Goal: Task Accomplishment & Management: Complete application form

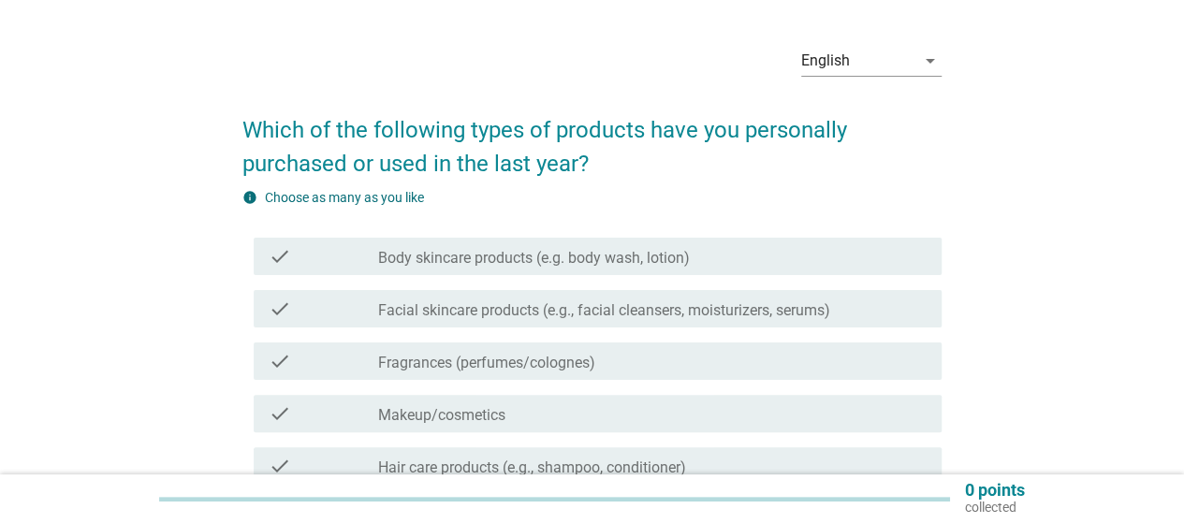
scroll to position [94, 0]
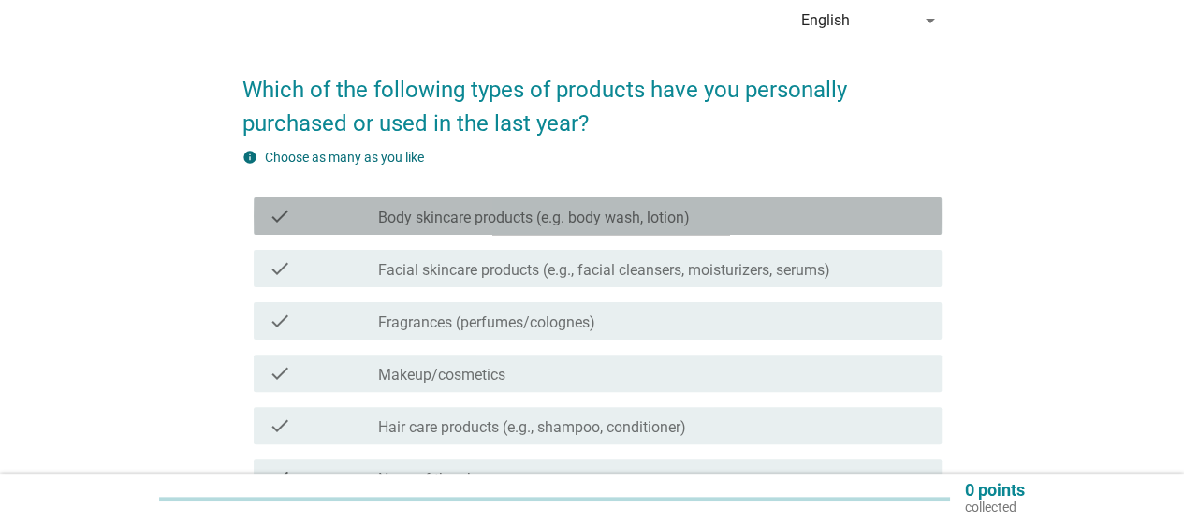
click at [750, 222] on div "check_box_outline_blank Body skincare products (e.g. body wash, lotion)" at bounding box center [652, 216] width 548 height 22
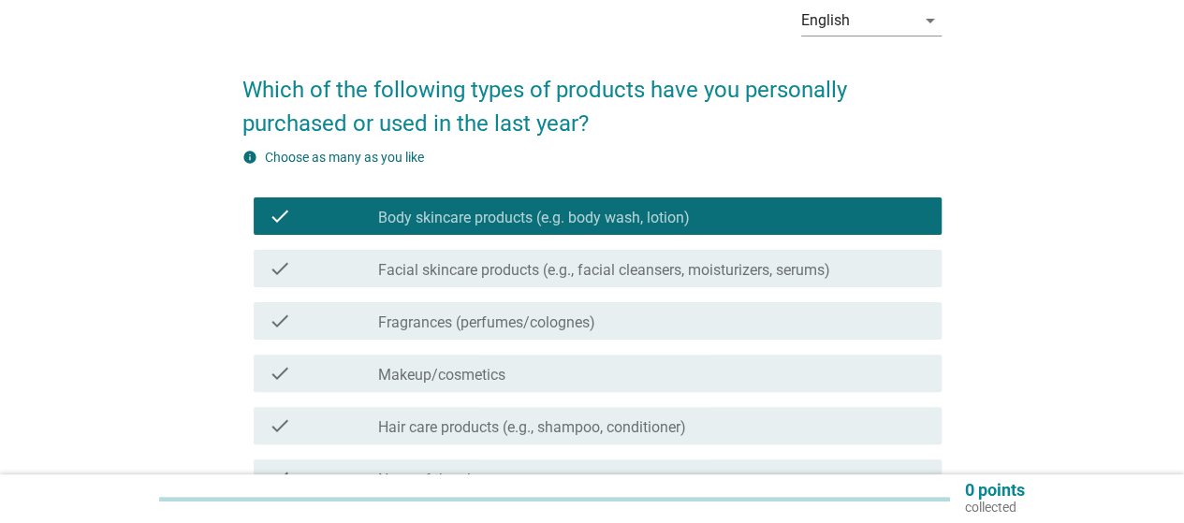
click at [735, 263] on label "Facial skincare products (e.g., facial cleansers, moisturizers, serums)" at bounding box center [604, 270] width 452 height 19
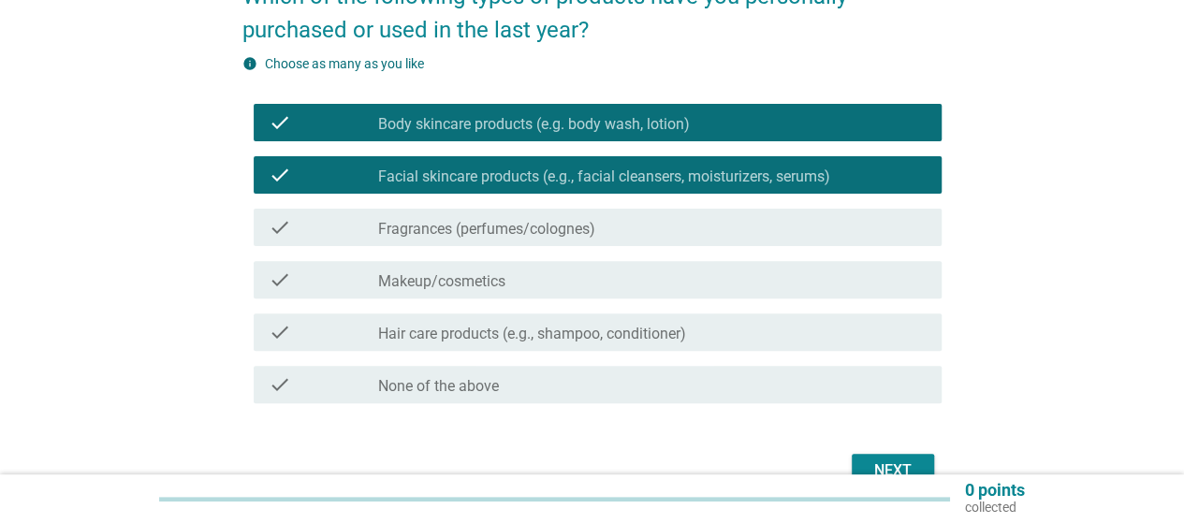
scroll to position [281, 0]
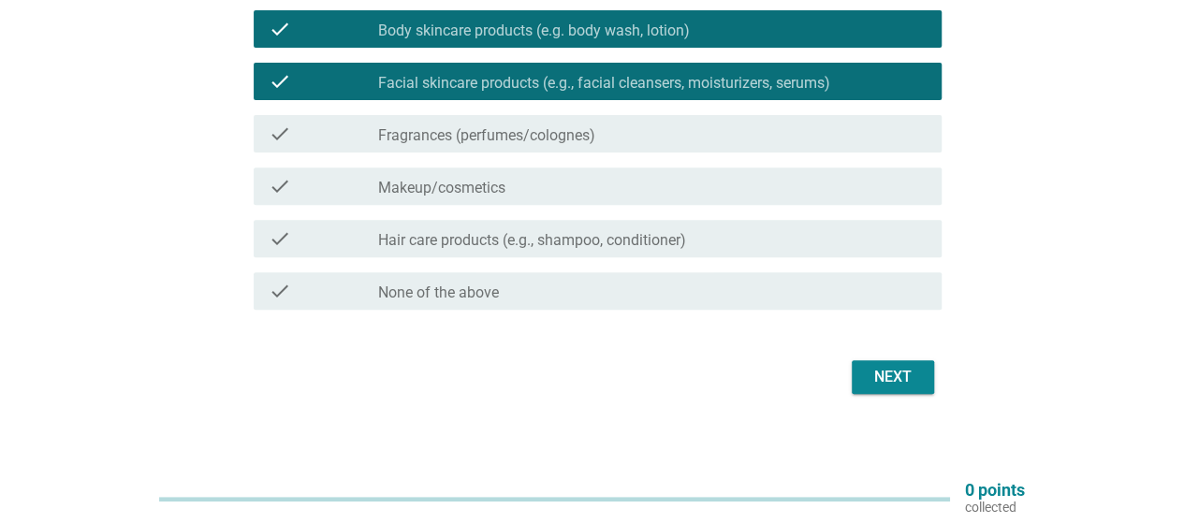
click at [745, 248] on div "check_box_outline_blank Hair care products (e.g., shampoo, conditioner)" at bounding box center [652, 238] width 548 height 22
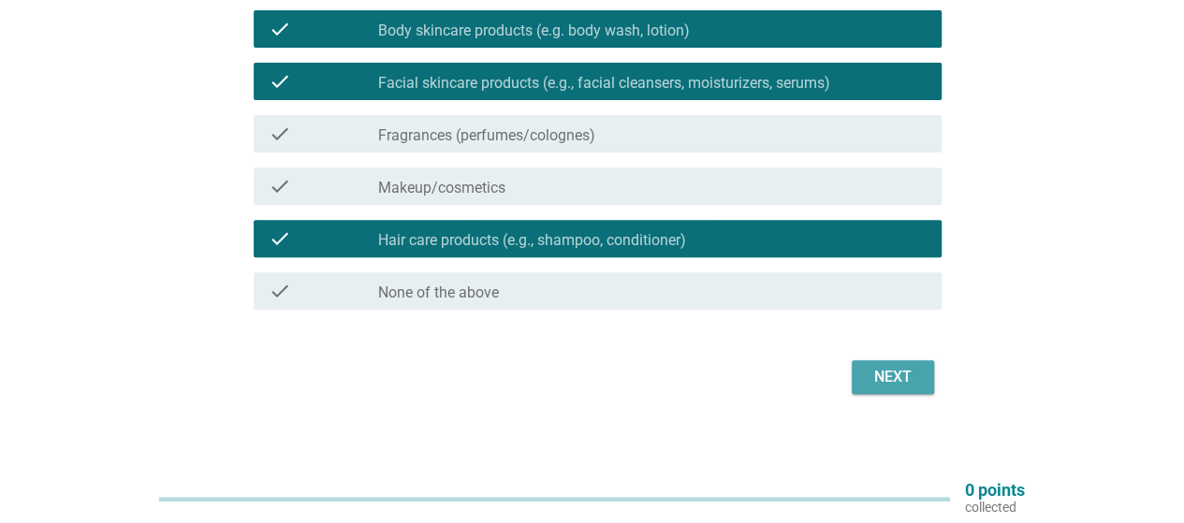
click at [888, 368] on div "Next" at bounding box center [892, 377] width 52 height 22
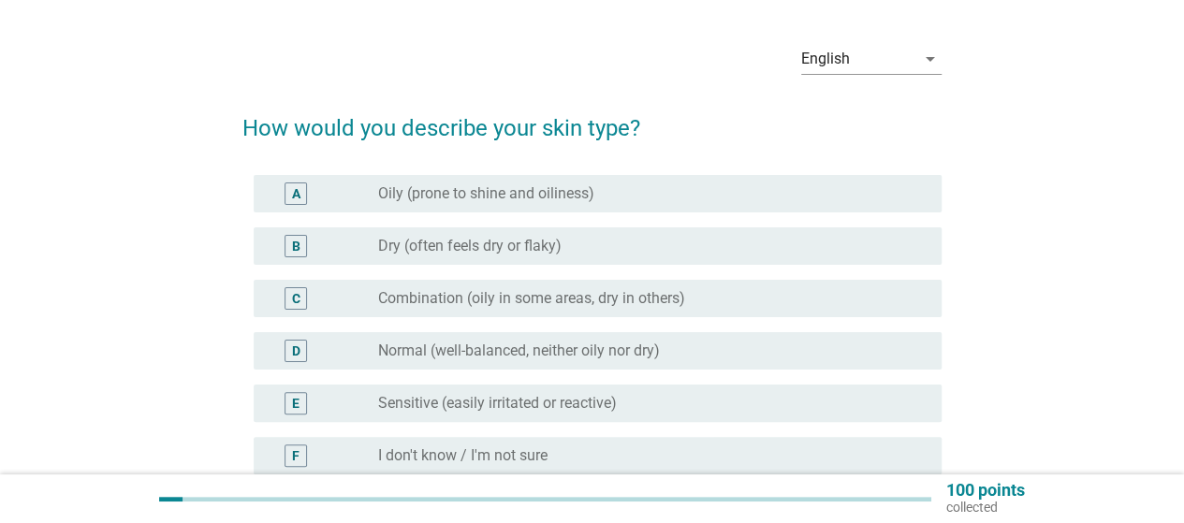
scroll to position [94, 0]
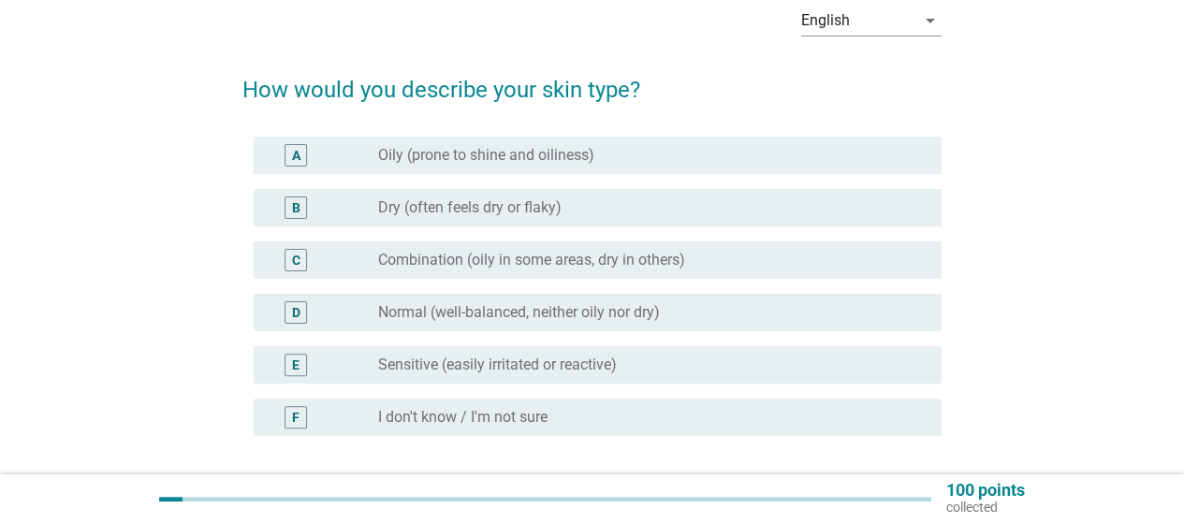
click at [614, 315] on label "Normal (well-balanced, neither oily nor dry)" at bounding box center [519, 312] width 282 height 19
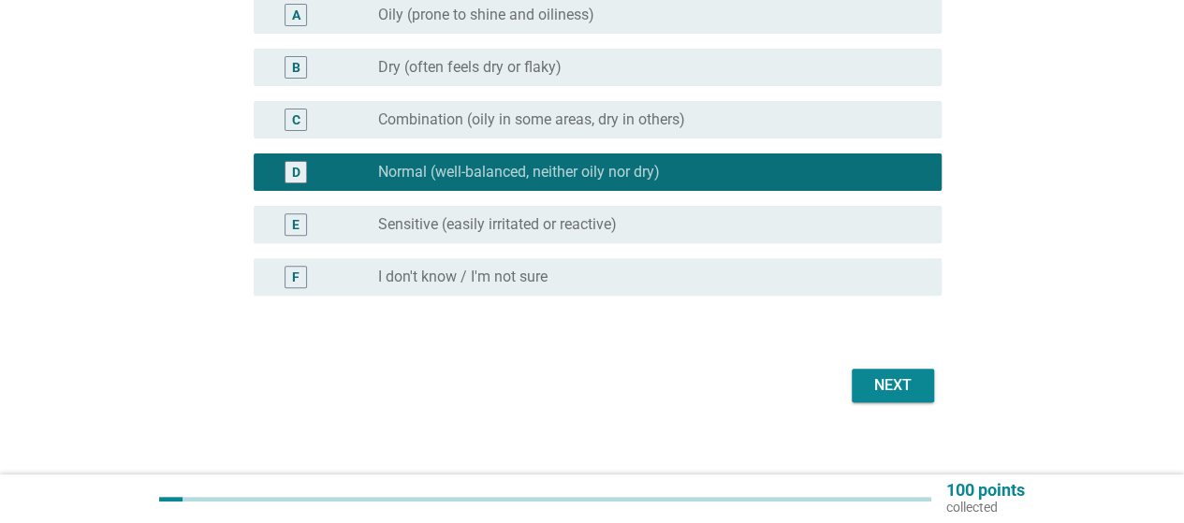
scroll to position [251, 0]
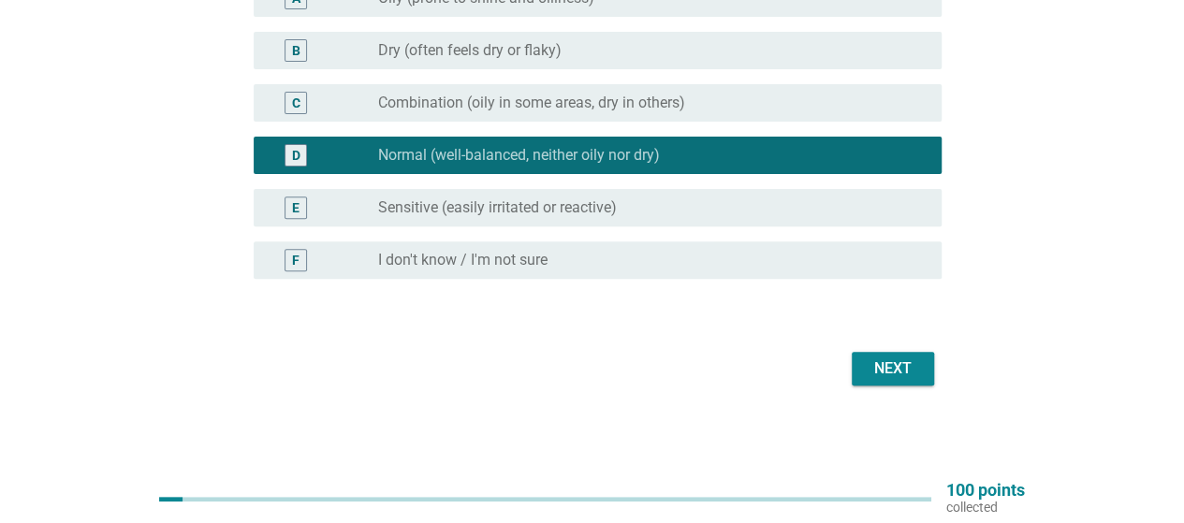
click at [906, 366] on div "Next" at bounding box center [892, 368] width 52 height 22
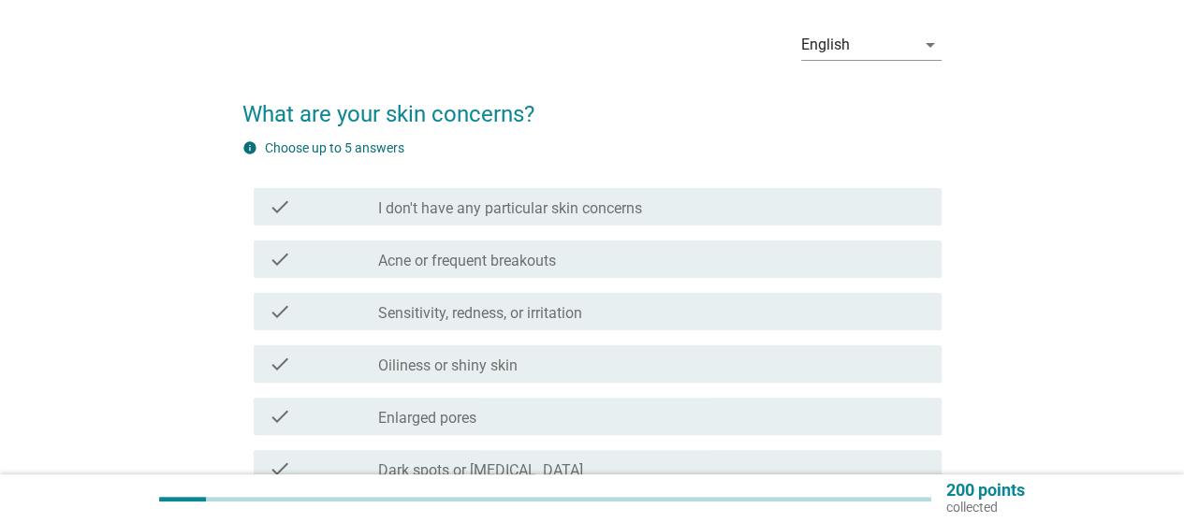
scroll to position [94, 0]
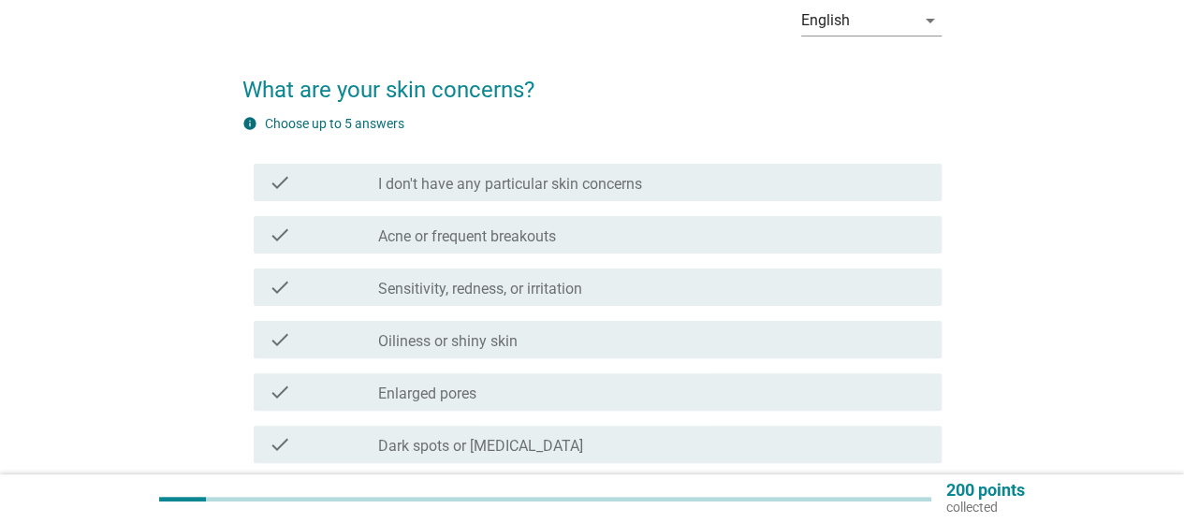
click at [588, 292] on div "check_box_outline_blank Sensitivity, redness, or irritation" at bounding box center [652, 287] width 548 height 22
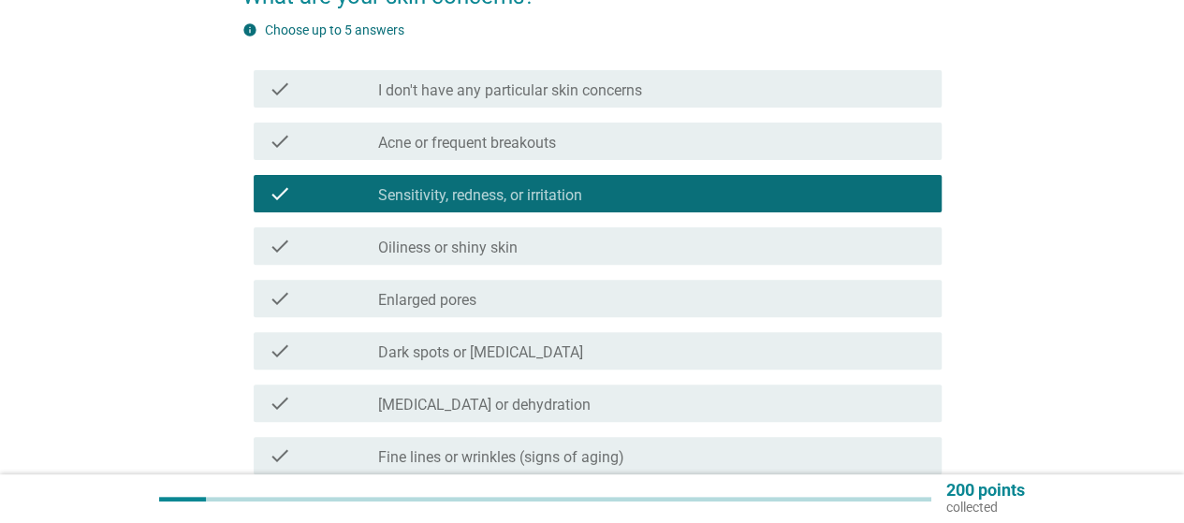
scroll to position [281, 0]
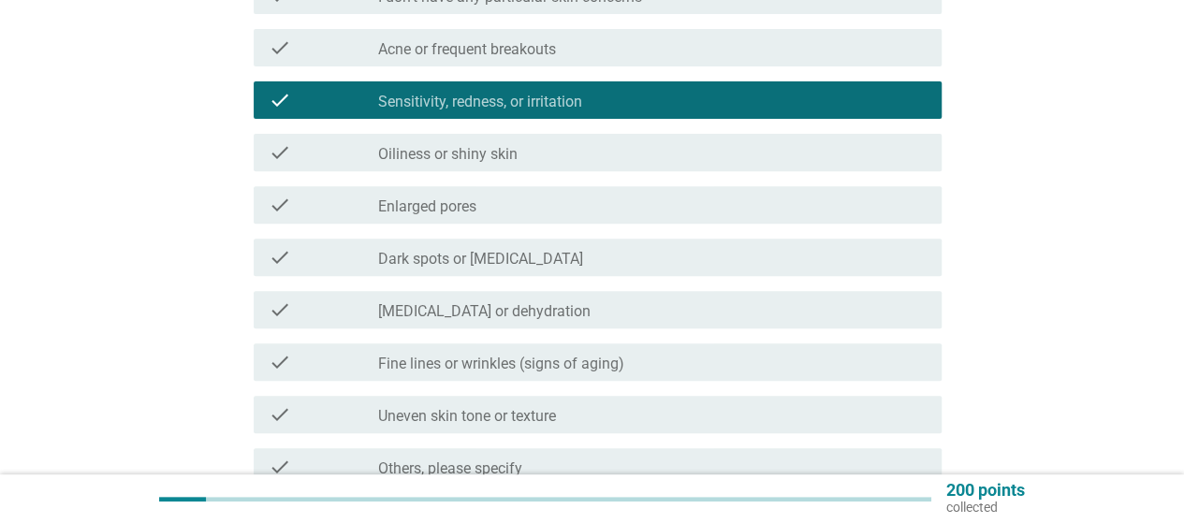
click at [602, 256] on div "check_box_outline_blank Dark spots or [MEDICAL_DATA]" at bounding box center [652, 257] width 548 height 22
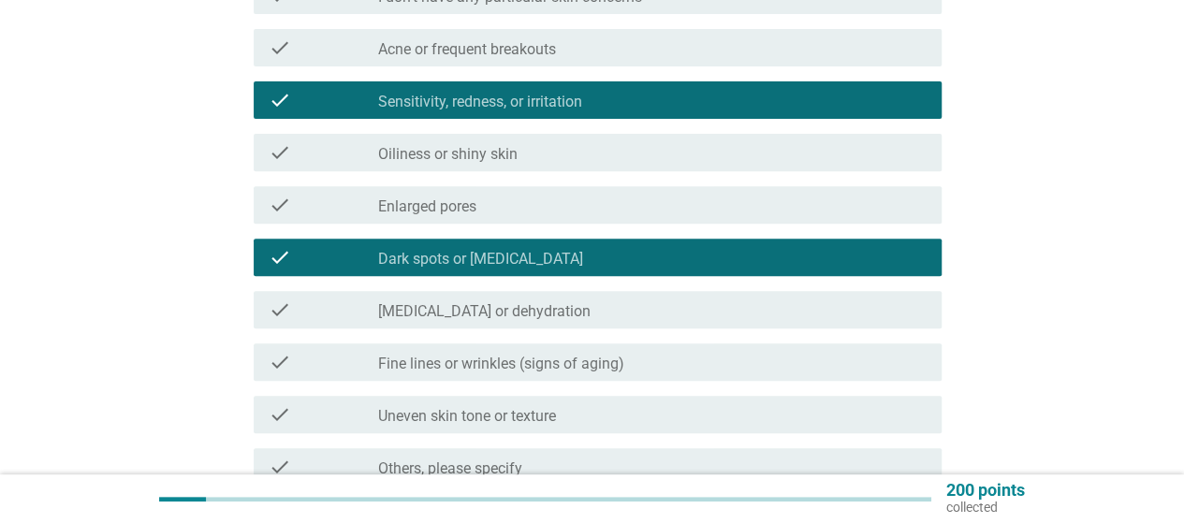
click at [599, 315] on div "check_box_outline_blank [MEDICAL_DATA] or dehydration" at bounding box center [652, 309] width 548 height 22
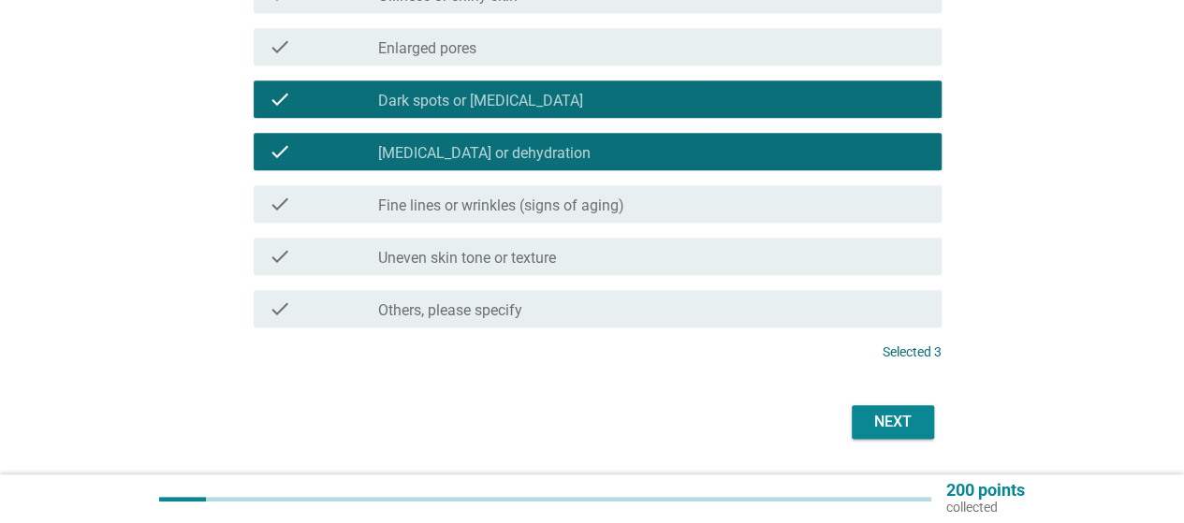
scroll to position [468, 0]
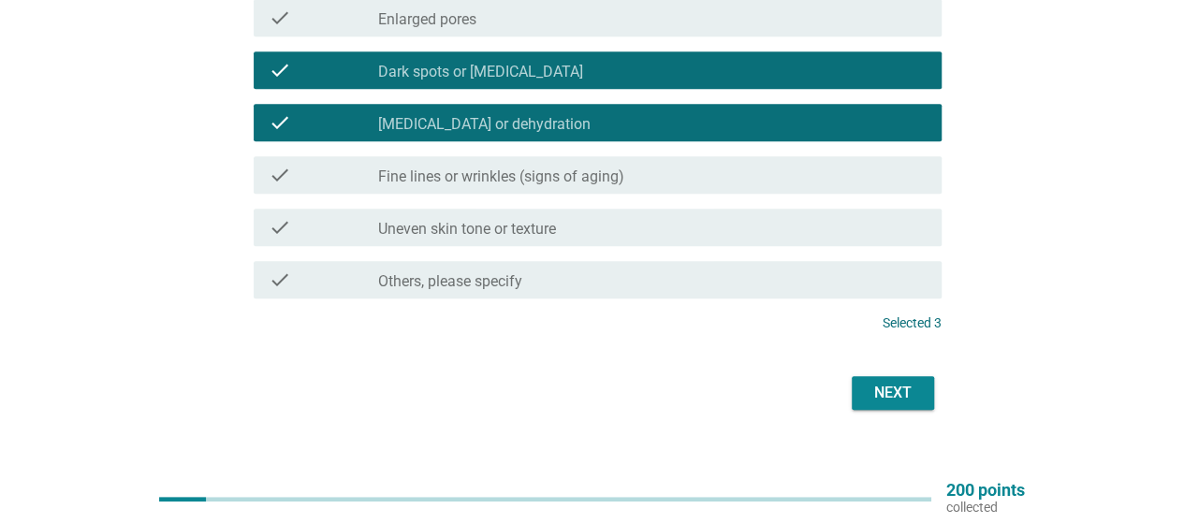
click at [618, 227] on div "check_box_outline_blank Uneven skin tone or texture" at bounding box center [652, 227] width 548 height 22
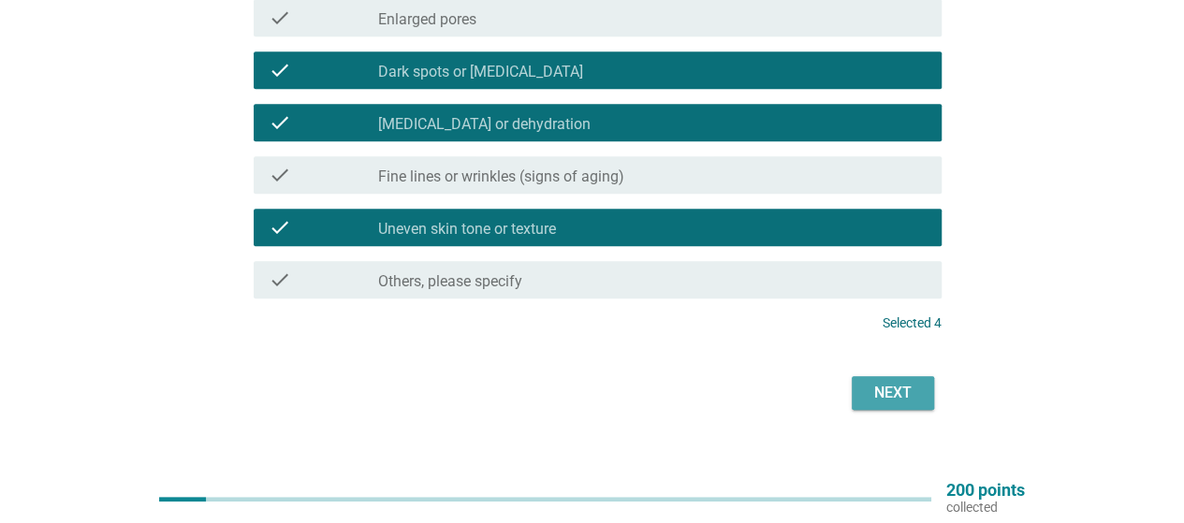
click at [875, 386] on div "Next" at bounding box center [892, 393] width 52 height 22
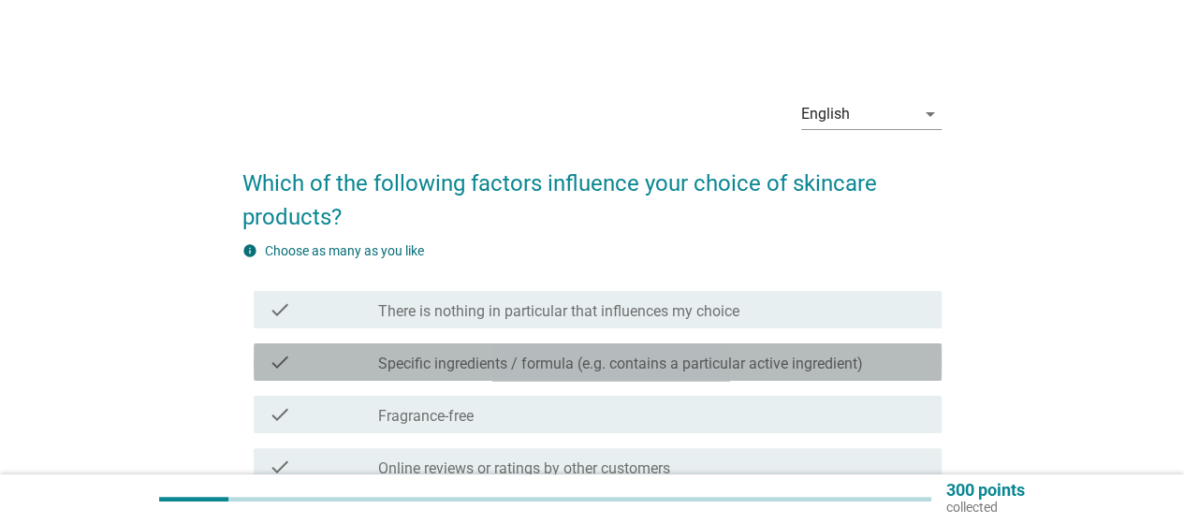
click at [789, 365] on label "Specific ingredients / formula (e.g. contains a particular active ingredient)" at bounding box center [620, 364] width 485 height 19
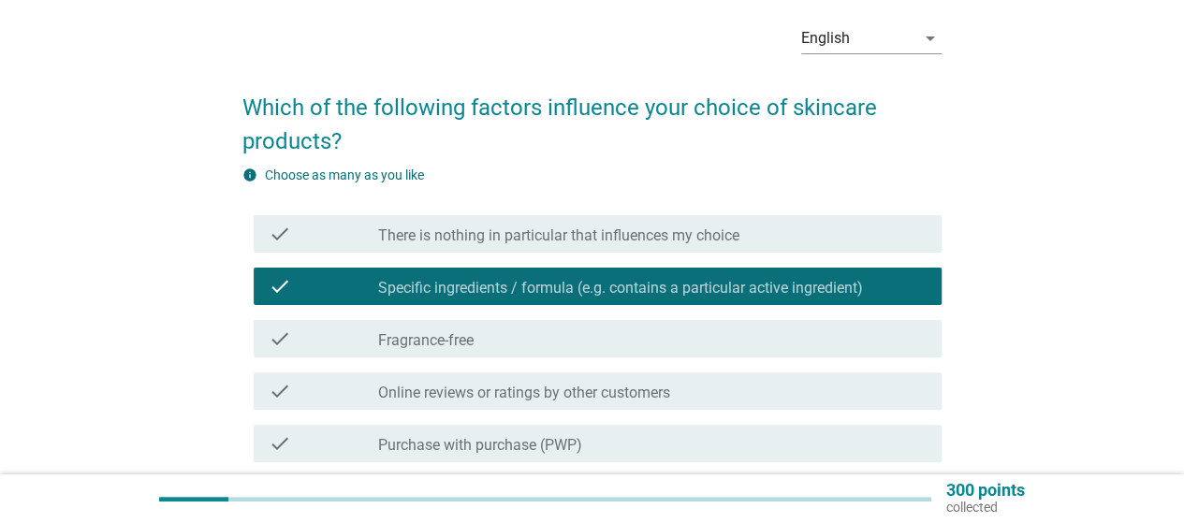
scroll to position [94, 0]
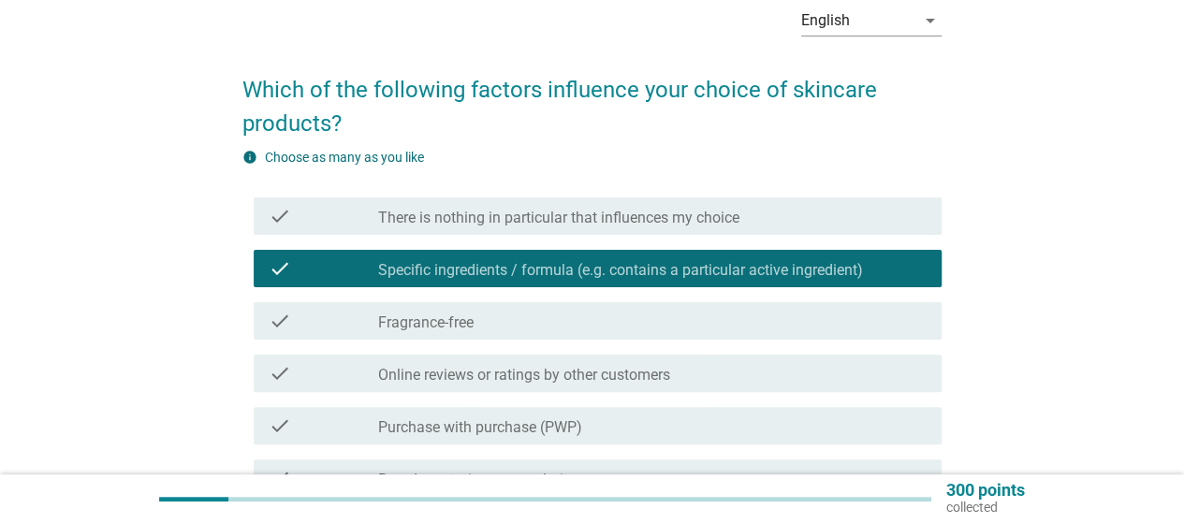
click at [666, 366] on label "Online reviews or ratings by other customers" at bounding box center [524, 375] width 292 height 19
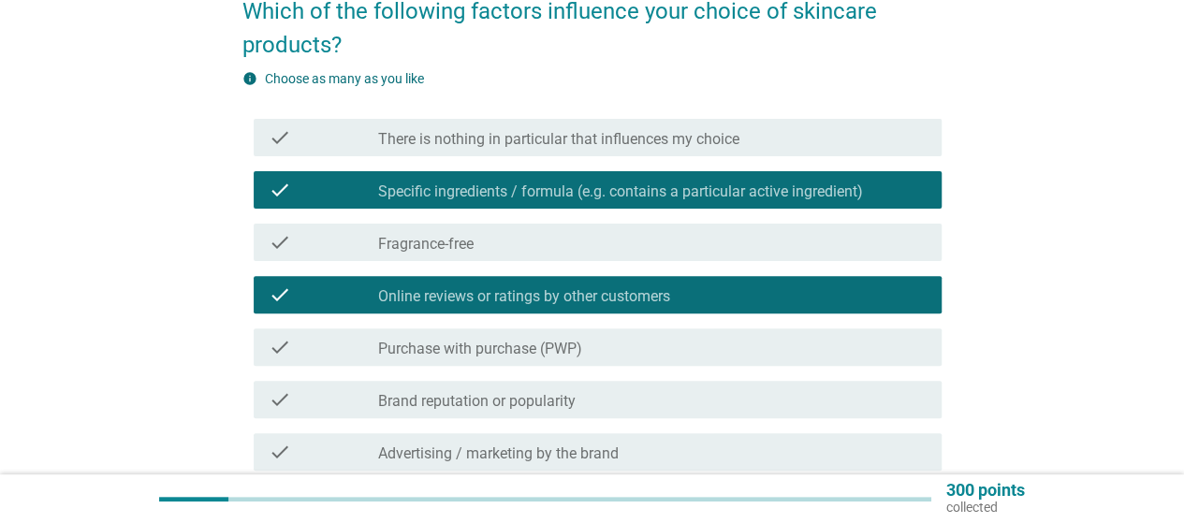
scroll to position [281, 0]
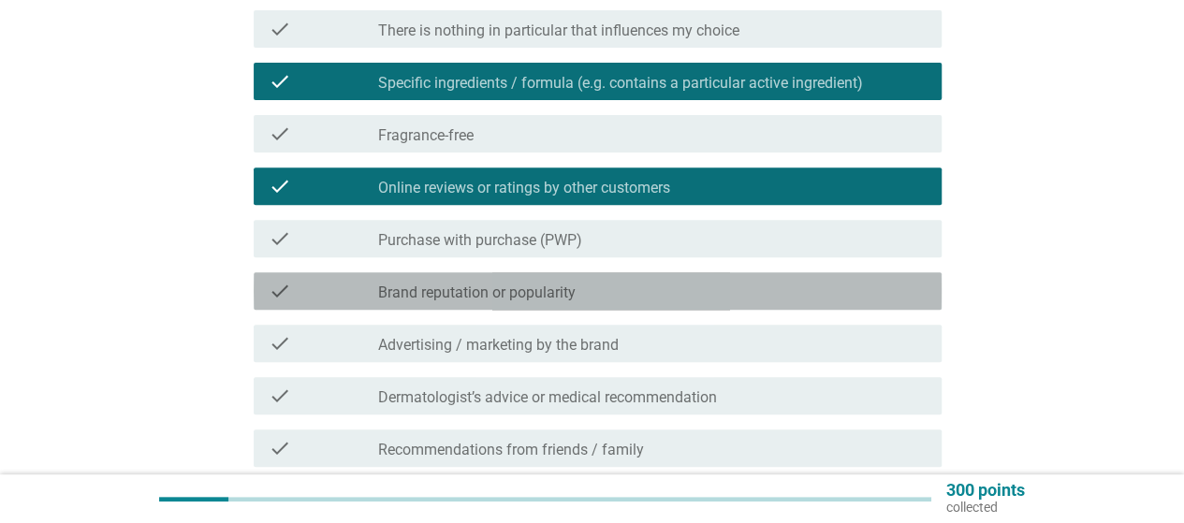
click at [694, 296] on div "check_box_outline_blank Brand reputation or popularity" at bounding box center [652, 291] width 548 height 22
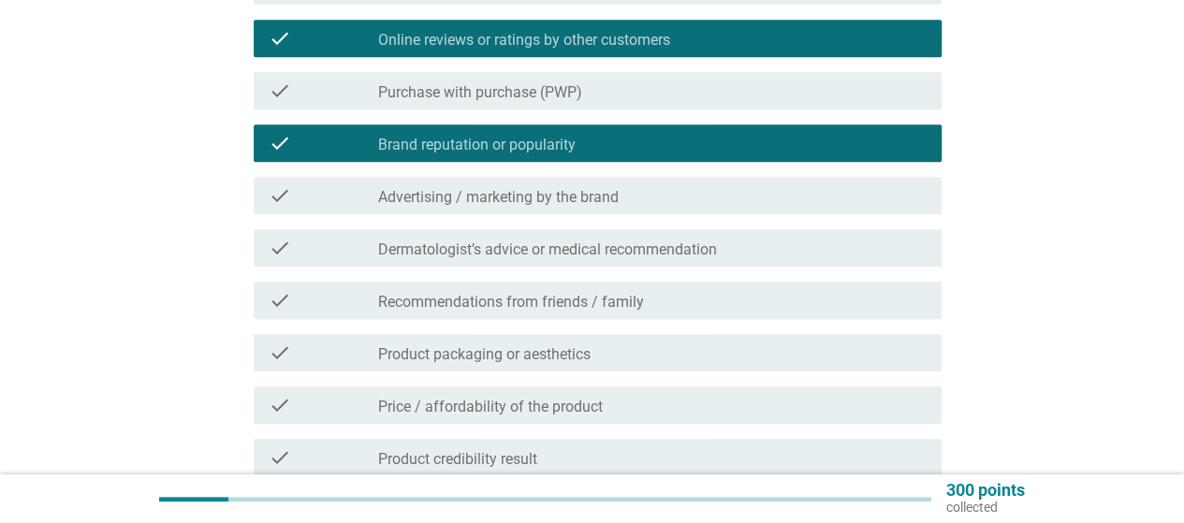
scroll to position [468, 0]
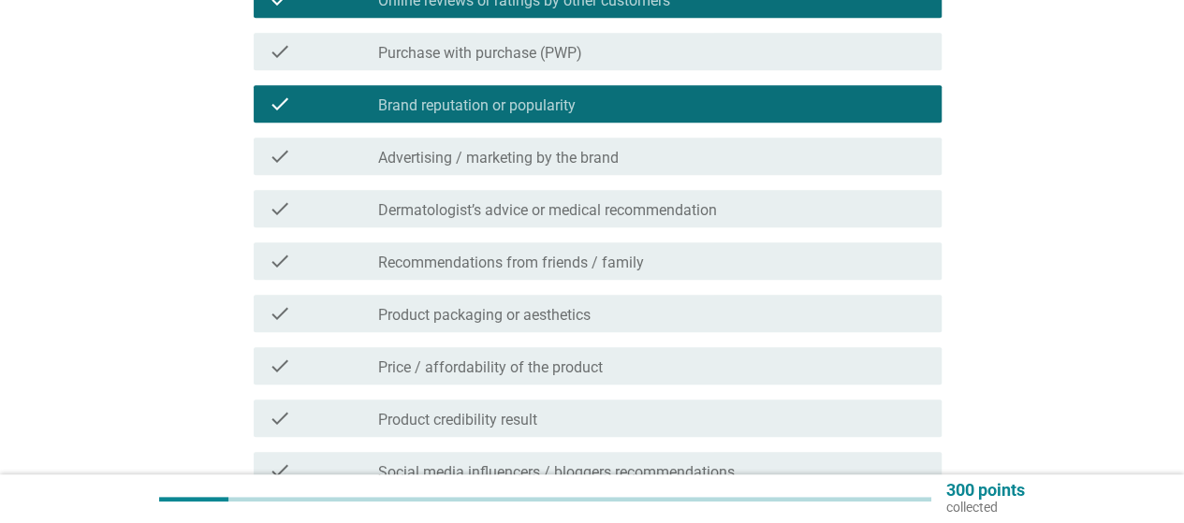
click at [659, 383] on div "check check_box_outline_blank Price / affordability of the product" at bounding box center [598, 365] width 688 height 37
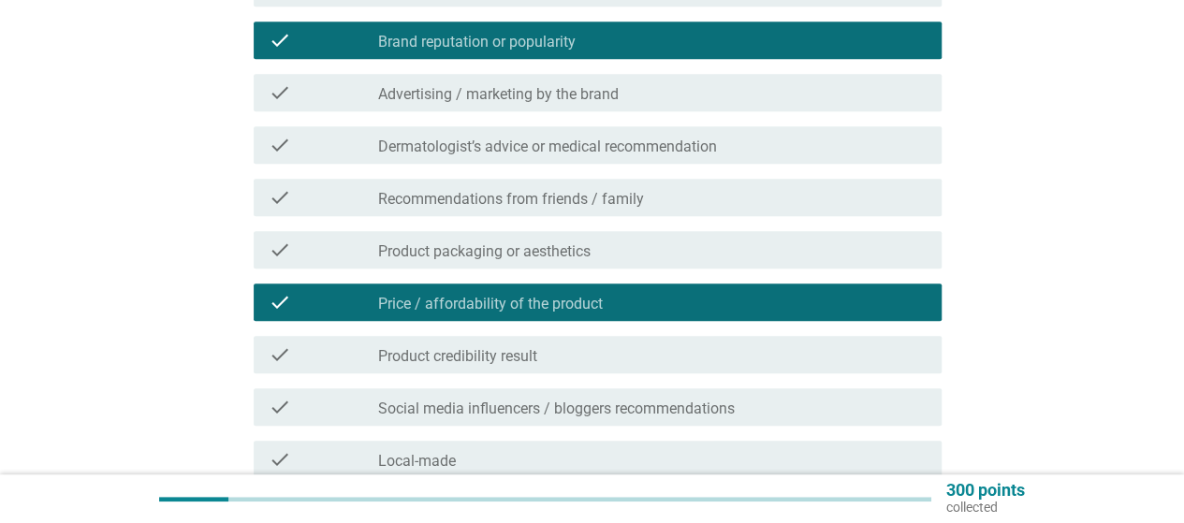
scroll to position [561, 0]
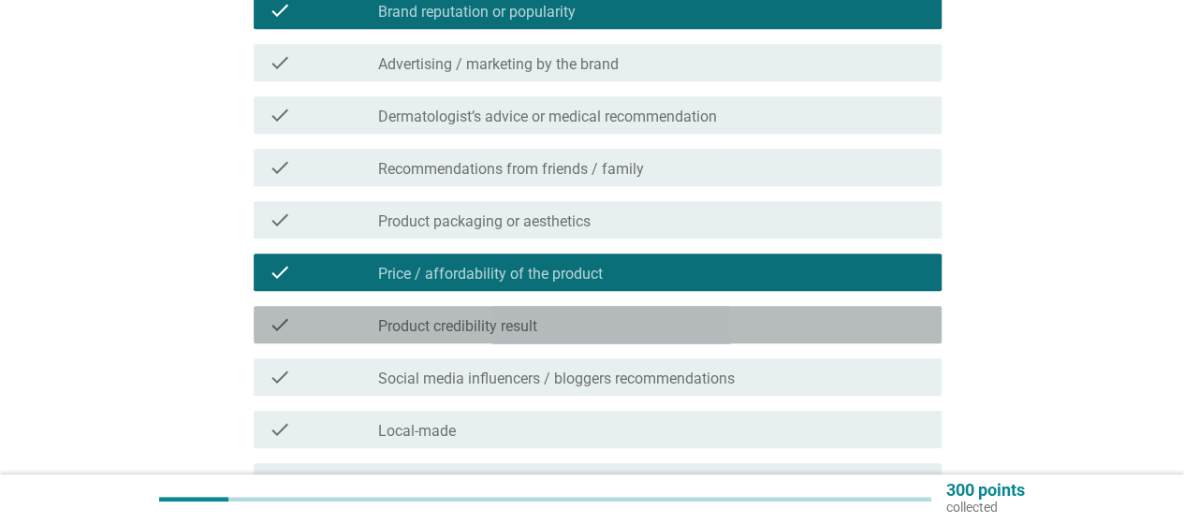
click at [668, 341] on div "check check_box_outline_blank Product credibility result" at bounding box center [598, 324] width 688 height 37
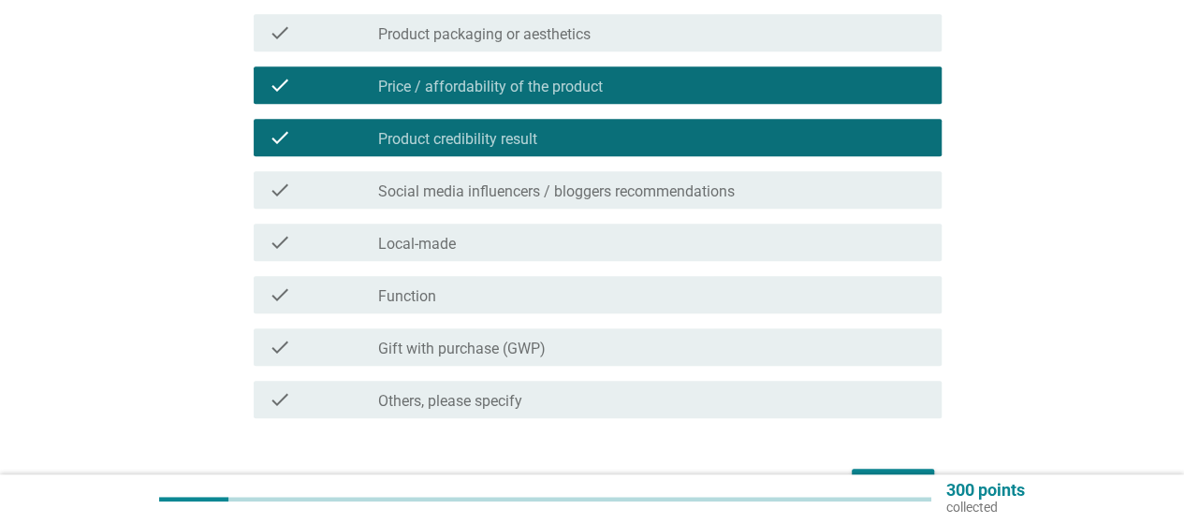
scroll to position [842, 0]
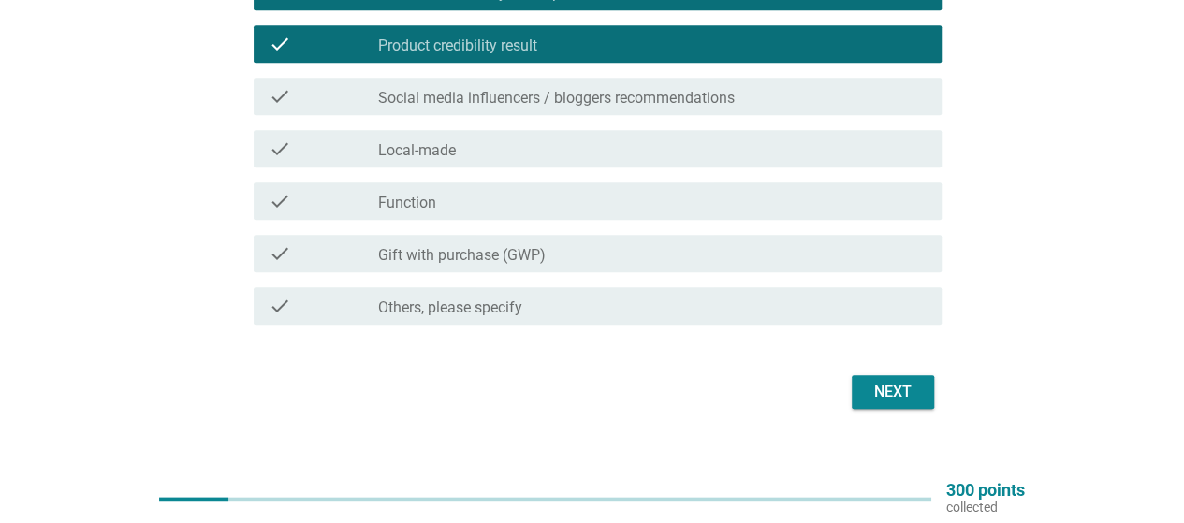
click at [893, 390] on div "Next" at bounding box center [892, 392] width 52 height 22
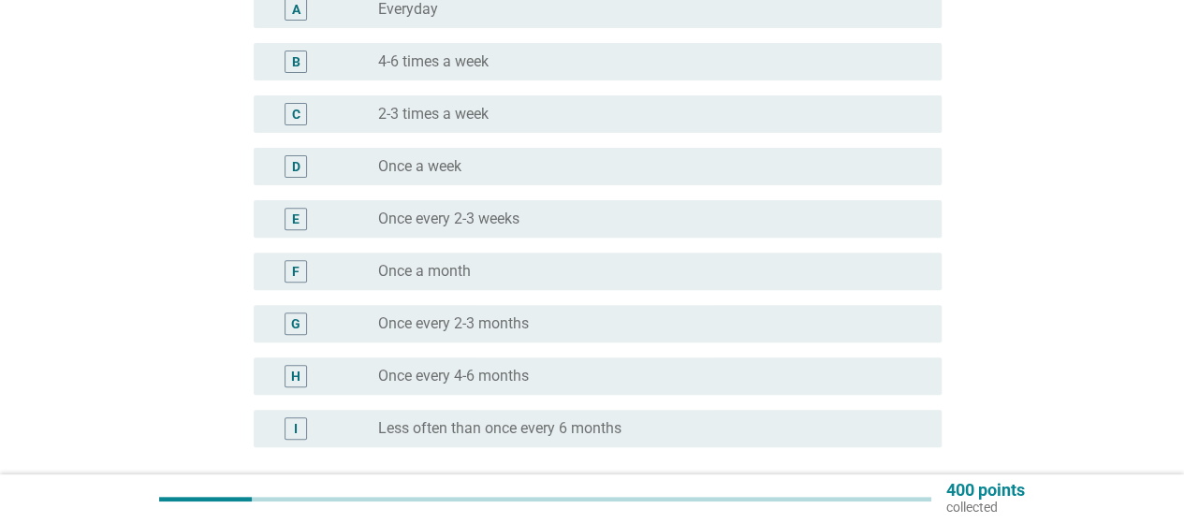
scroll to position [281, 0]
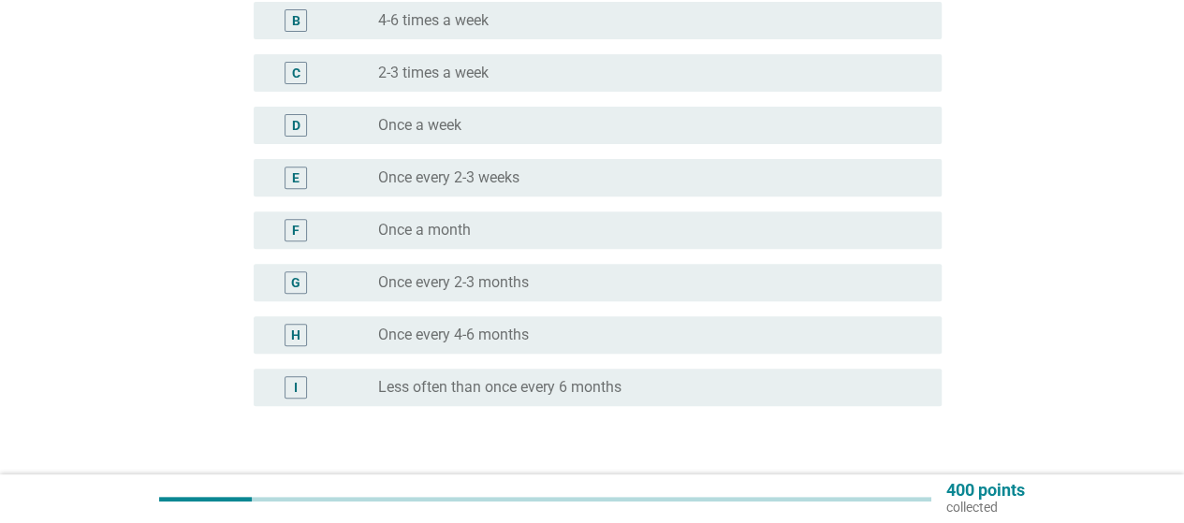
click at [669, 297] on div "G radio_button_unchecked Once every 2-3 months" at bounding box center [598, 282] width 688 height 37
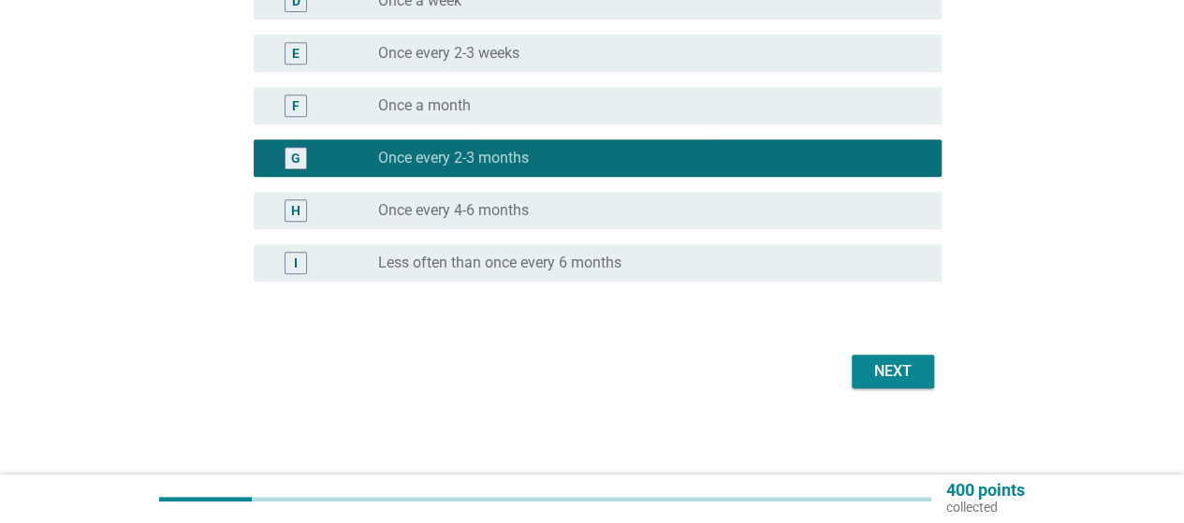
scroll to position [408, 0]
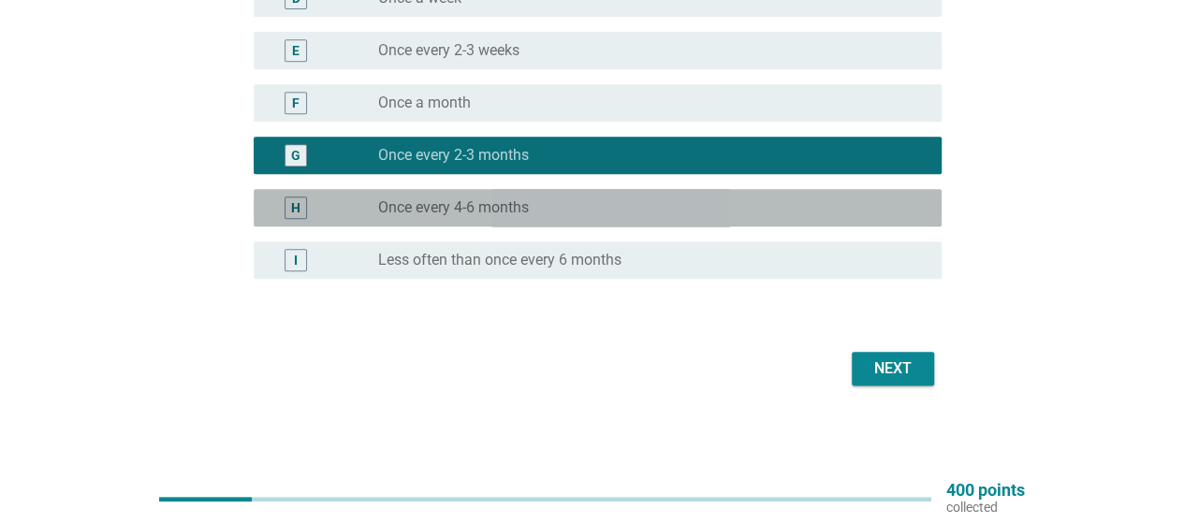
click at [852, 222] on div "H radio_button_unchecked Once every 4-6 months" at bounding box center [598, 207] width 688 height 37
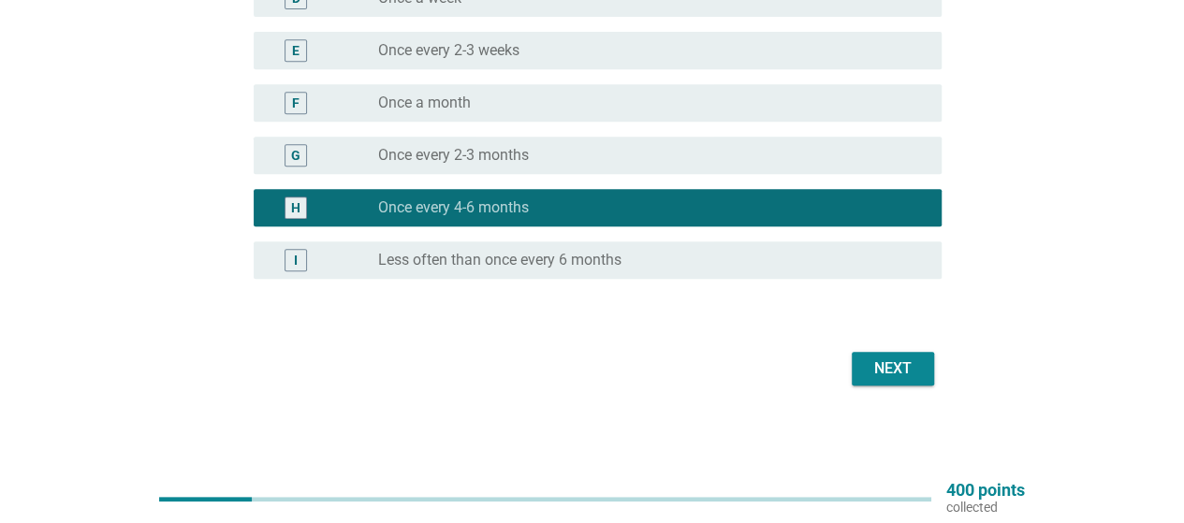
click at [842, 171] on div "G radio_button_unchecked Once every 2-3 months" at bounding box center [598, 155] width 688 height 37
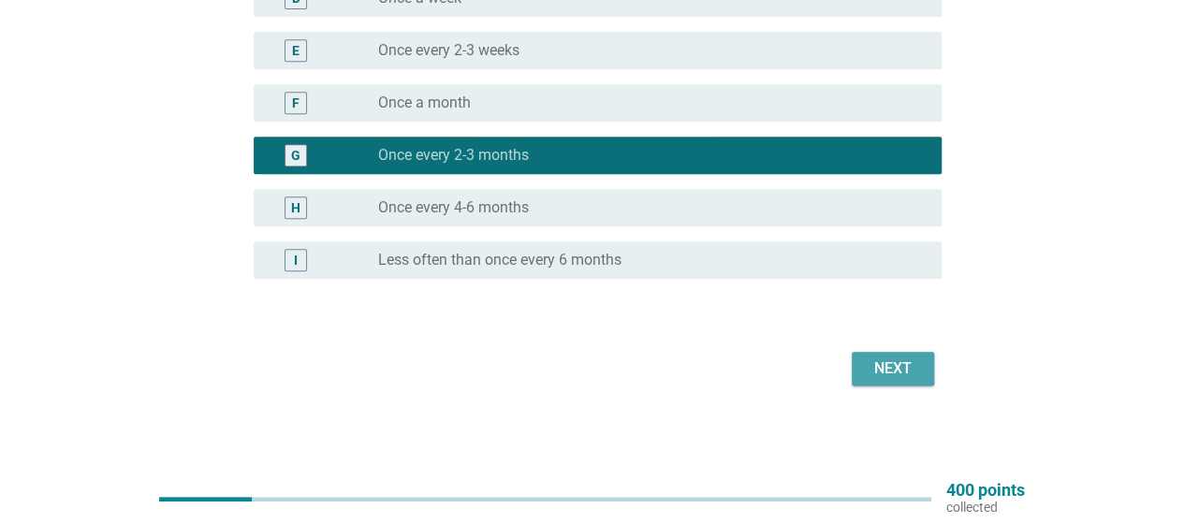
click at [904, 371] on div "Next" at bounding box center [892, 368] width 52 height 22
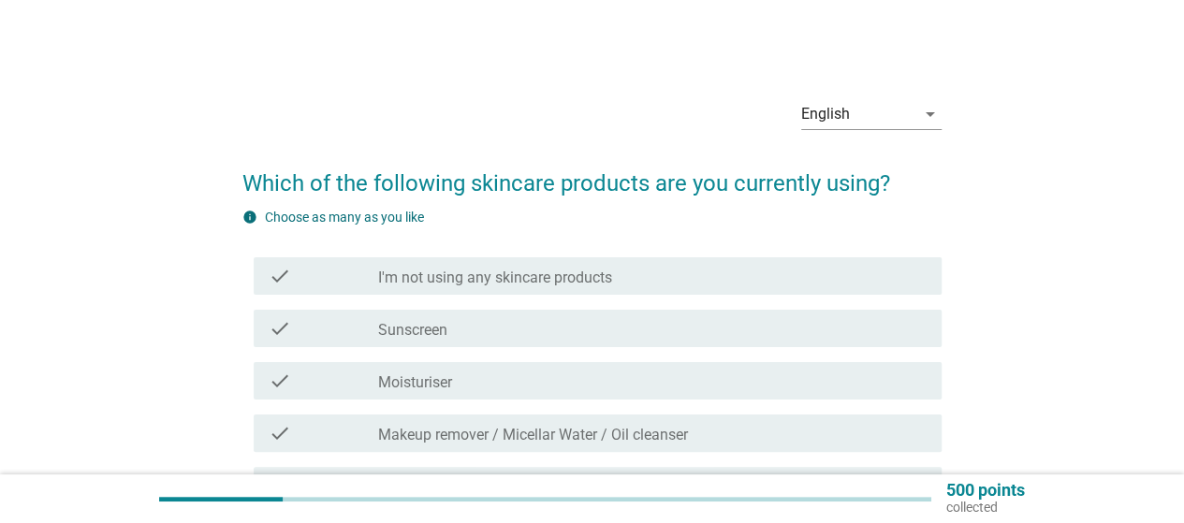
click at [460, 334] on div "check_box_outline_blank Sunscreen" at bounding box center [652, 328] width 548 height 22
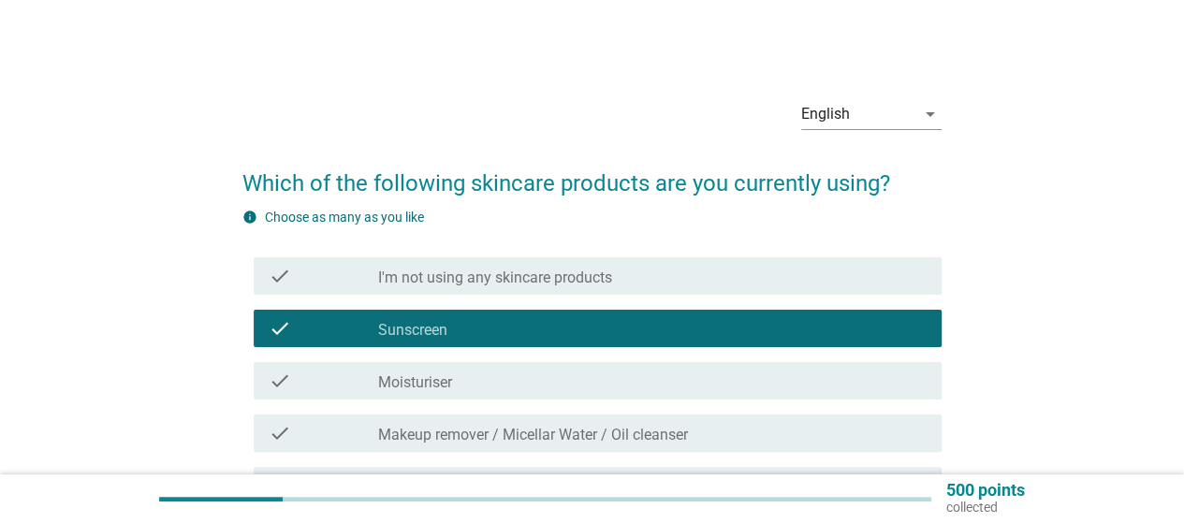
click at [472, 366] on div "check check_box_outline_blank Moisturiser" at bounding box center [598, 380] width 688 height 37
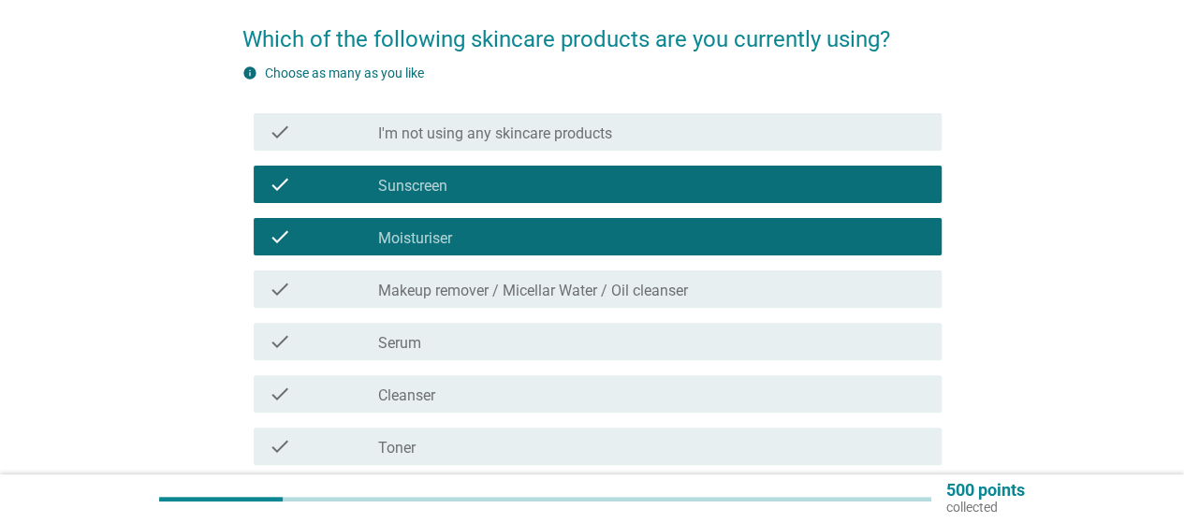
scroll to position [187, 0]
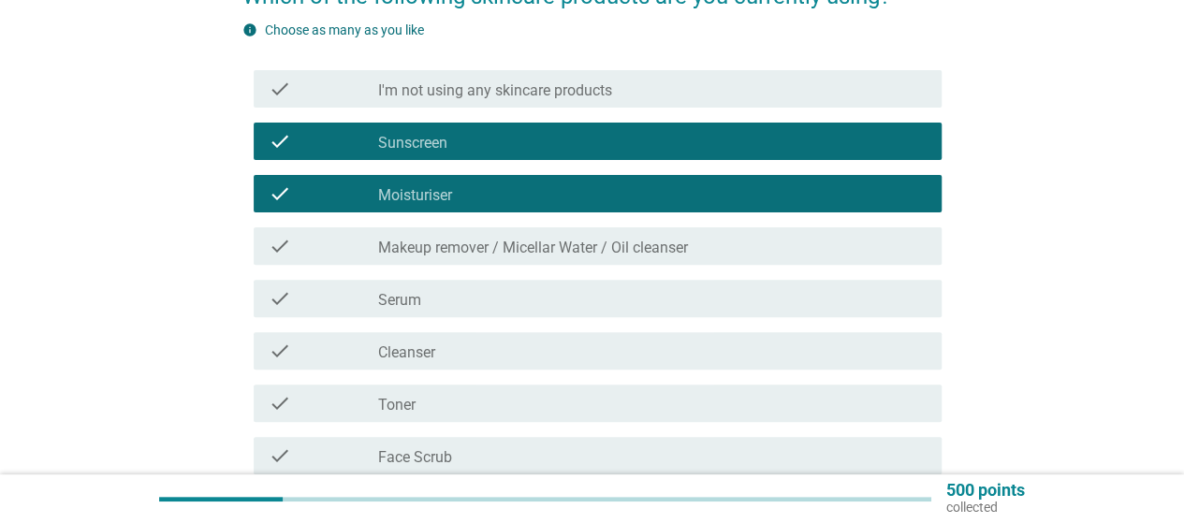
click at [475, 354] on div "check_box_outline_blank Cleanser" at bounding box center [652, 351] width 548 height 22
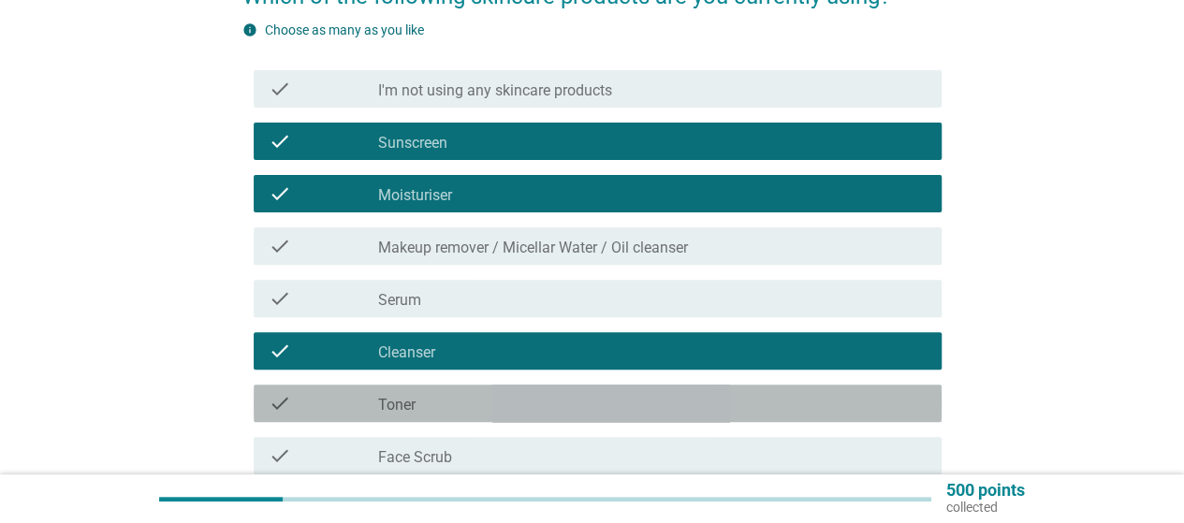
click at [472, 408] on div "check_box_outline_blank Toner" at bounding box center [652, 403] width 548 height 22
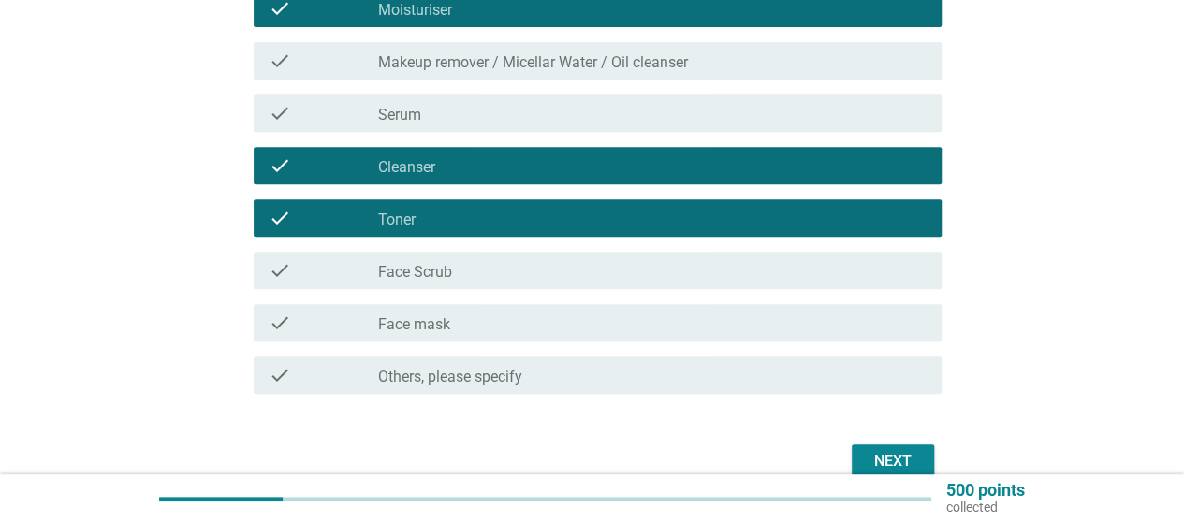
scroll to position [374, 0]
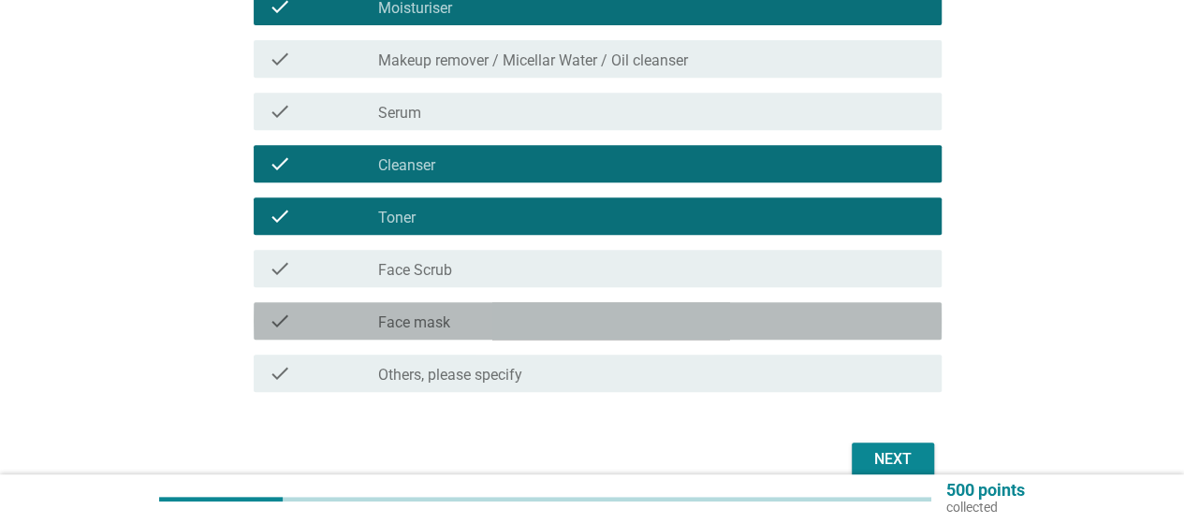
click at [603, 316] on div "check_box_outline_blank Face mask" at bounding box center [652, 321] width 548 height 22
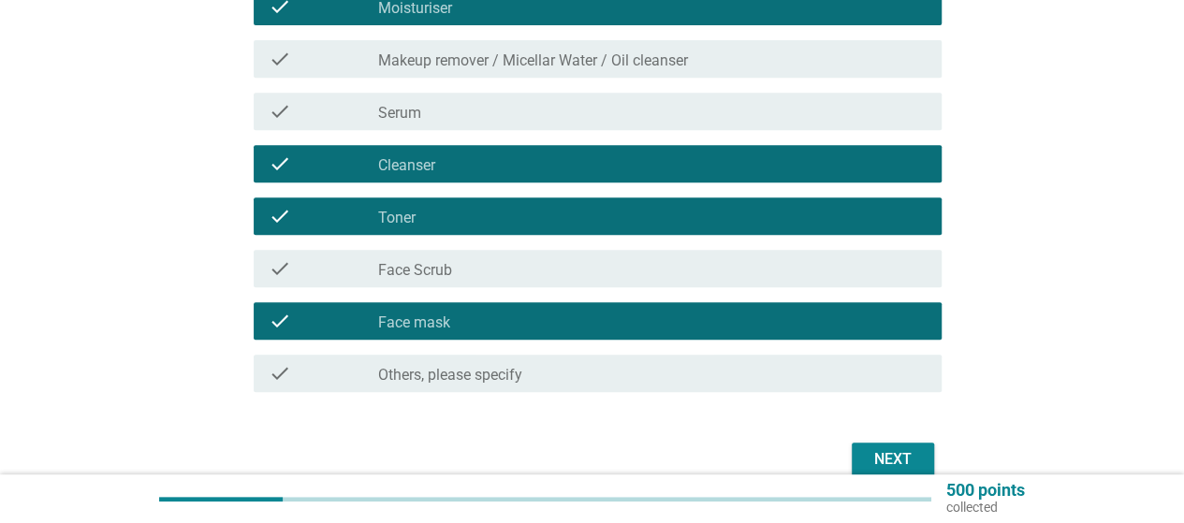
click at [883, 461] on div "Next" at bounding box center [892, 459] width 52 height 22
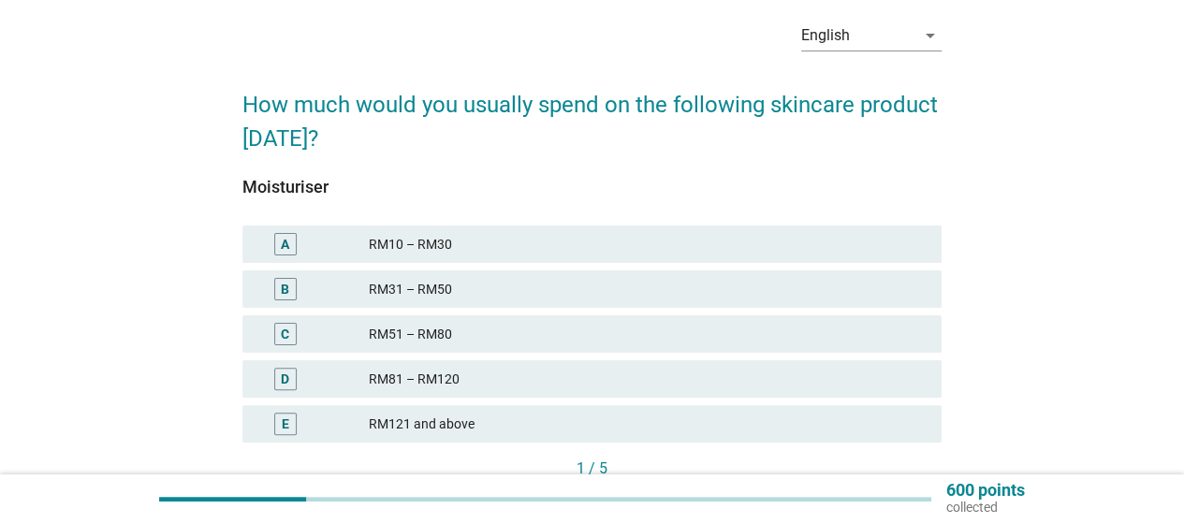
scroll to position [187, 0]
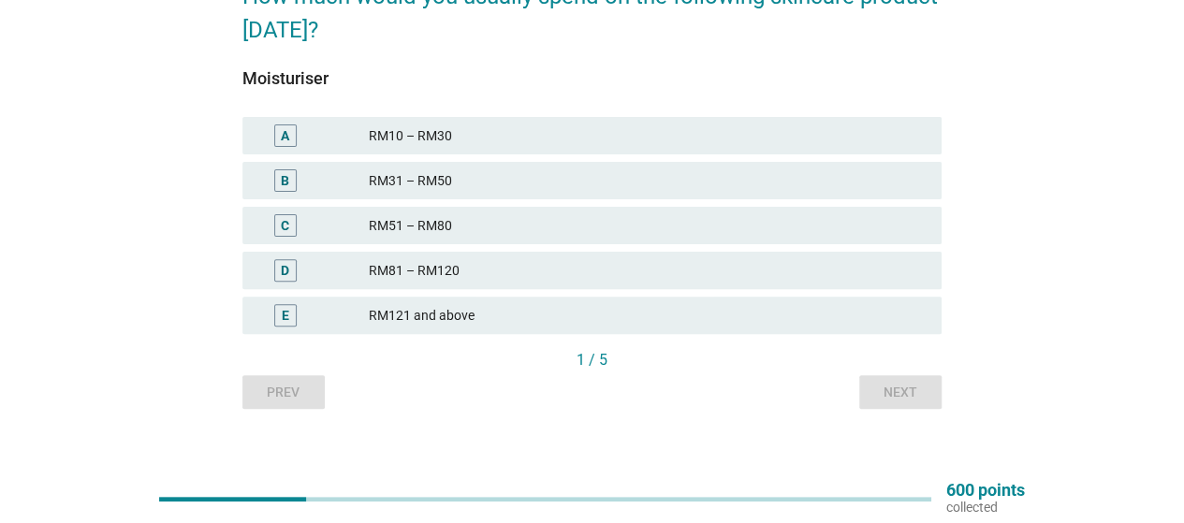
click at [641, 231] on div "RM51 – RM80" at bounding box center [648, 225] width 558 height 22
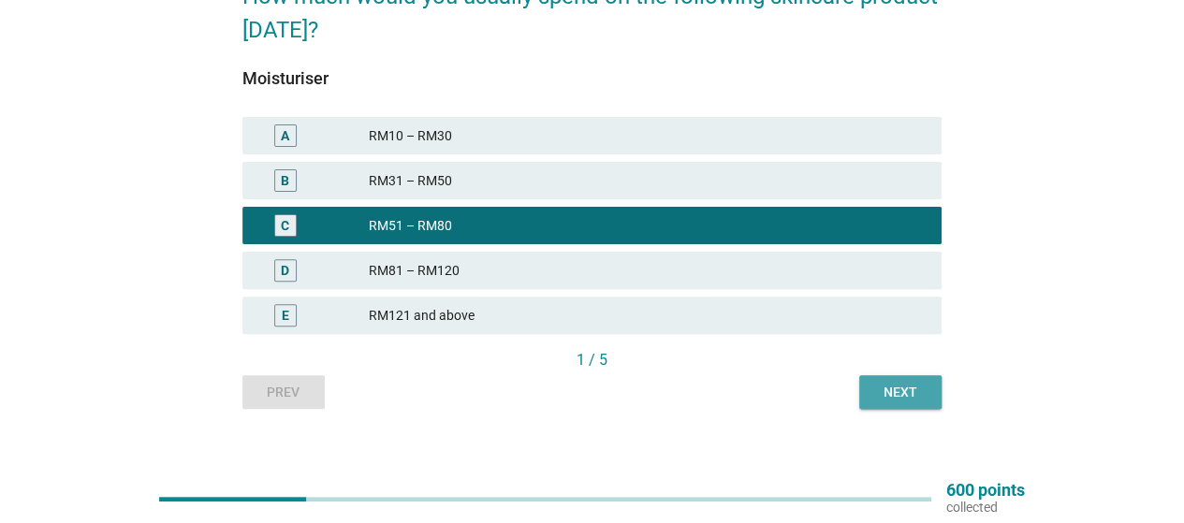
click at [909, 401] on button "Next" at bounding box center [900, 392] width 82 height 34
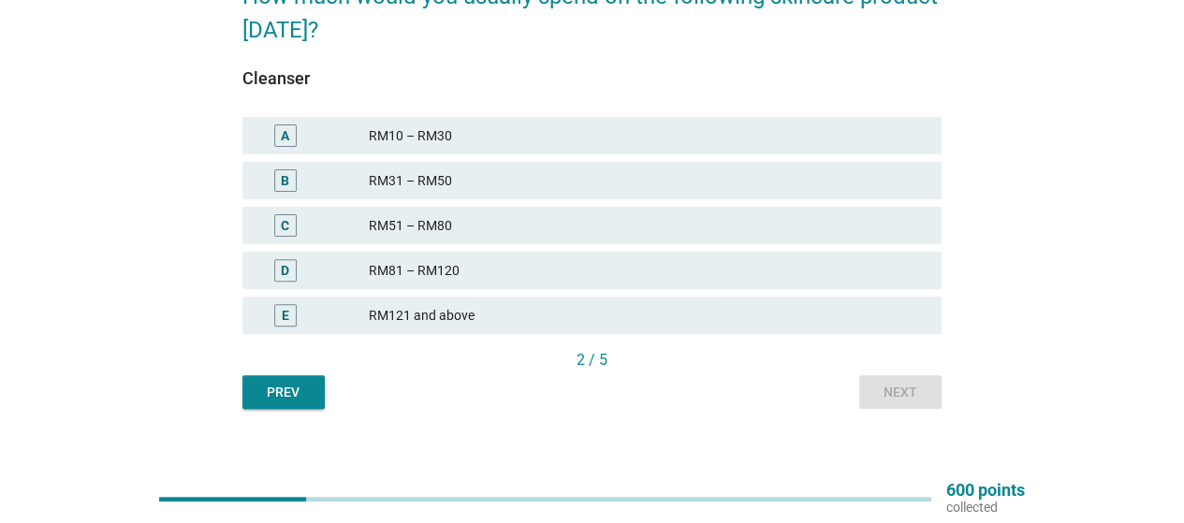
scroll to position [94, 0]
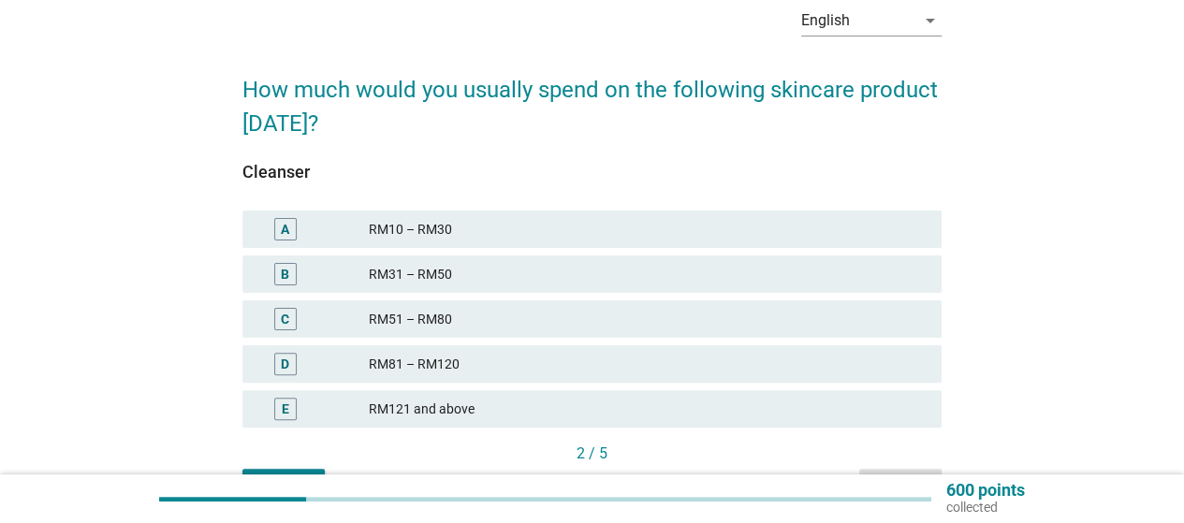
click at [467, 269] on div "RM31 – RM50" at bounding box center [648, 274] width 558 height 22
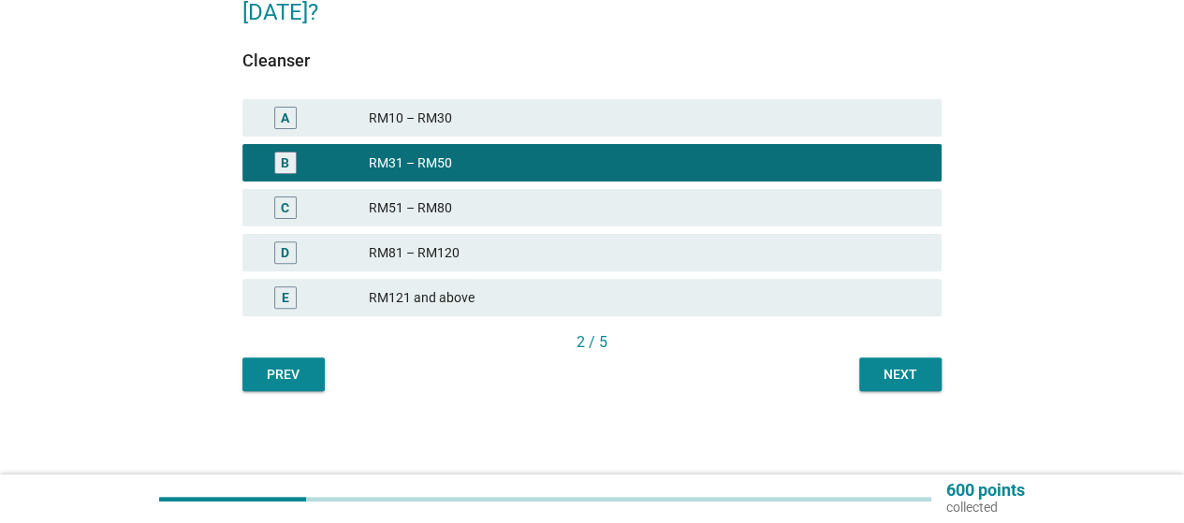
scroll to position [206, 0]
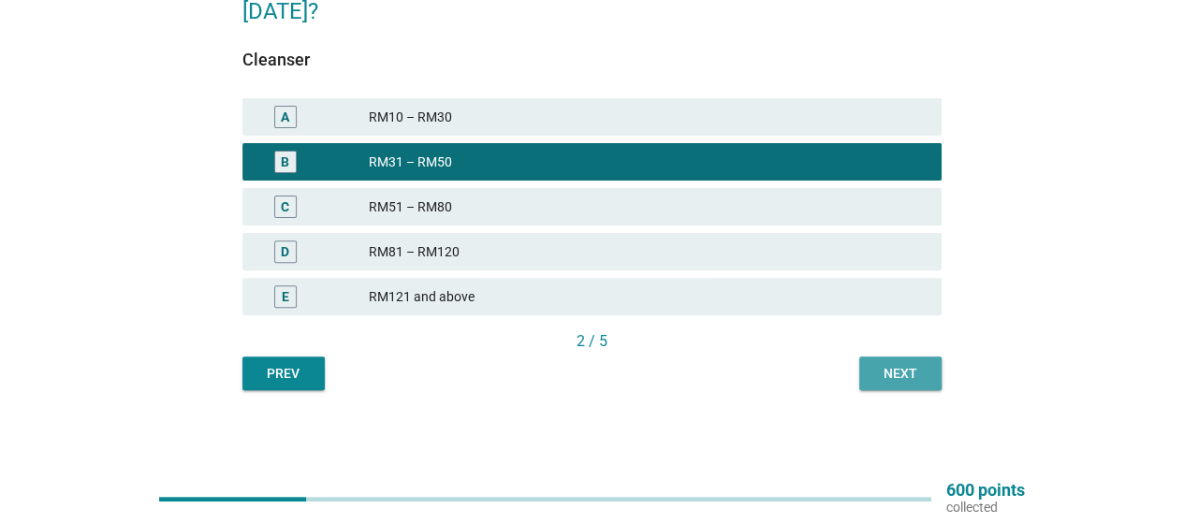
click at [898, 383] on button "Next" at bounding box center [900, 373] width 82 height 34
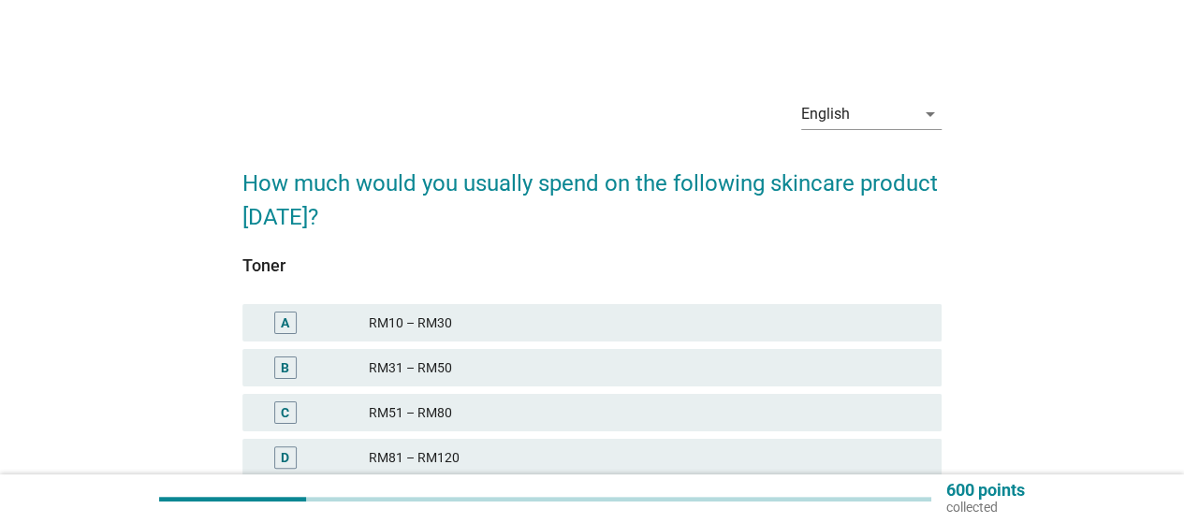
scroll to position [94, 0]
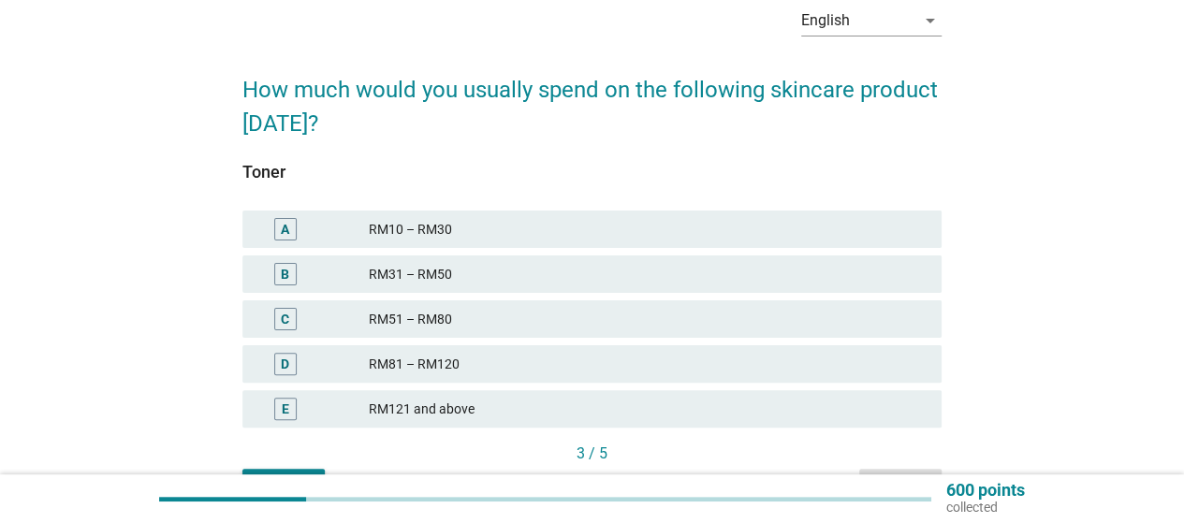
click at [510, 261] on div "B RM31 – RM50" at bounding box center [591, 273] width 699 height 37
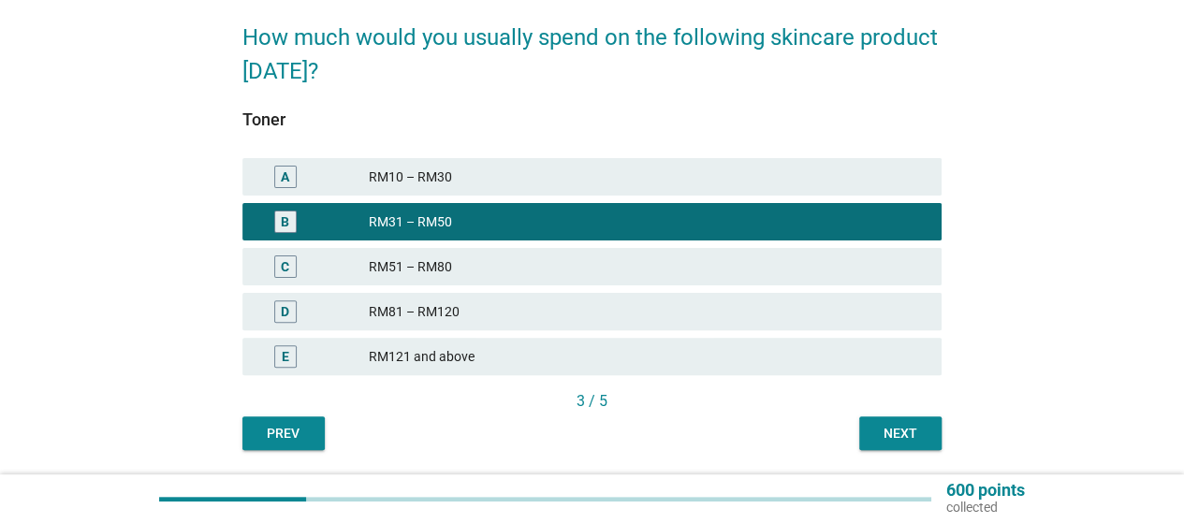
scroll to position [187, 0]
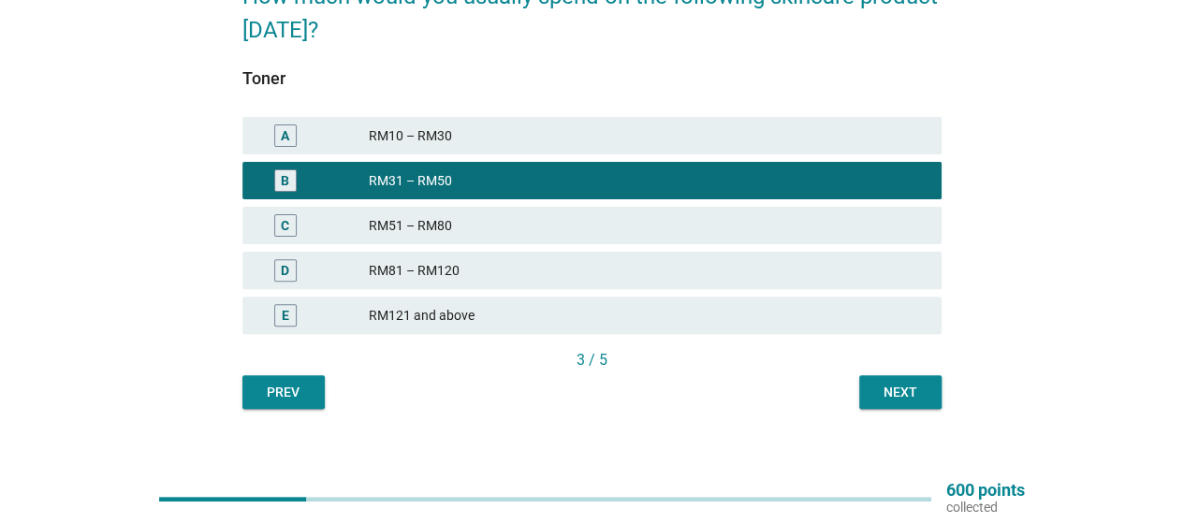
click at [894, 405] on button "Next" at bounding box center [900, 392] width 82 height 34
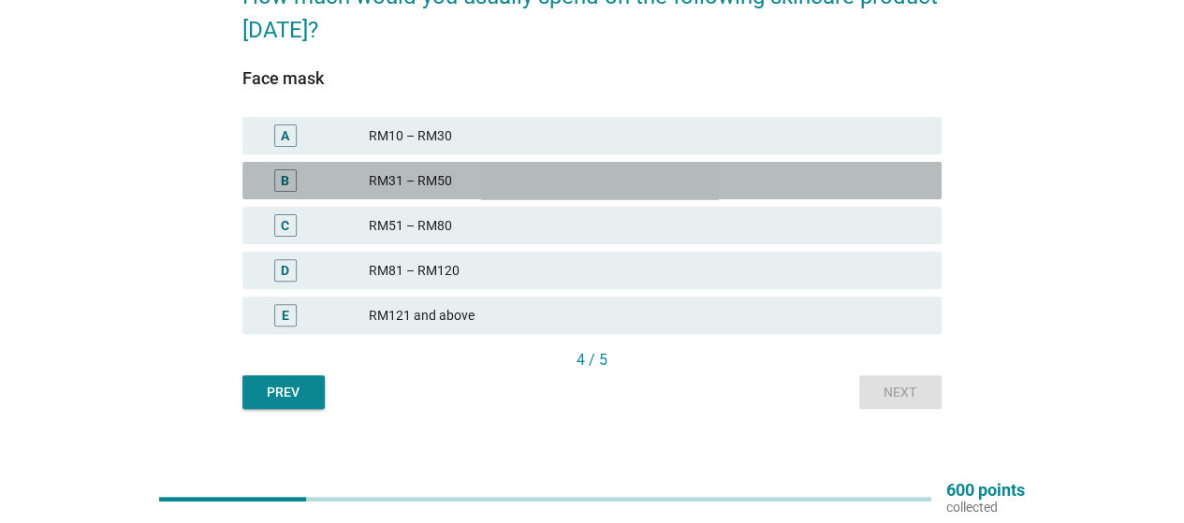
click at [475, 166] on div "B RM31 – RM50" at bounding box center [591, 180] width 699 height 37
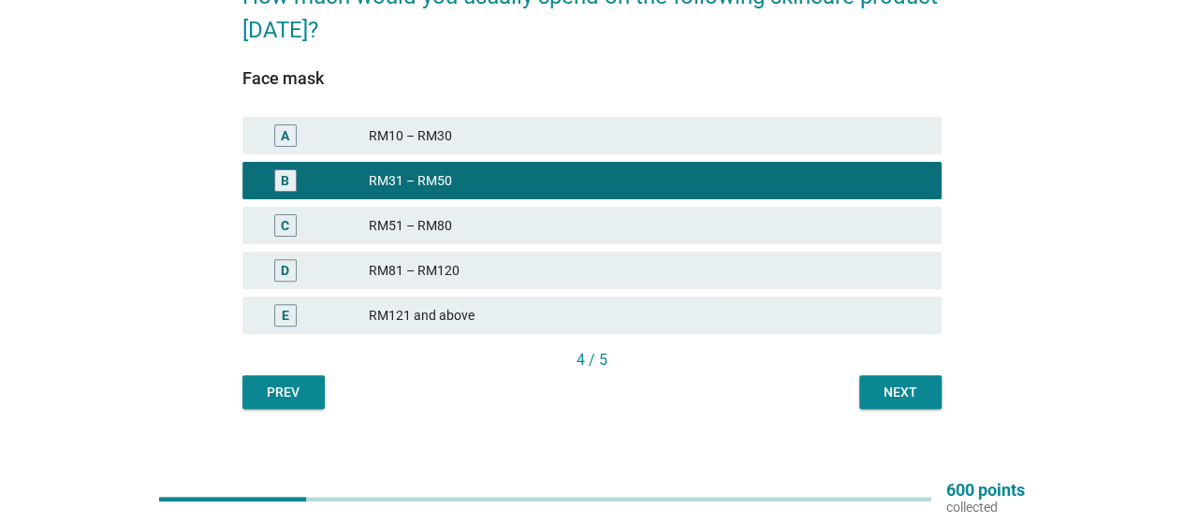
click at [918, 404] on button "Next" at bounding box center [900, 392] width 82 height 34
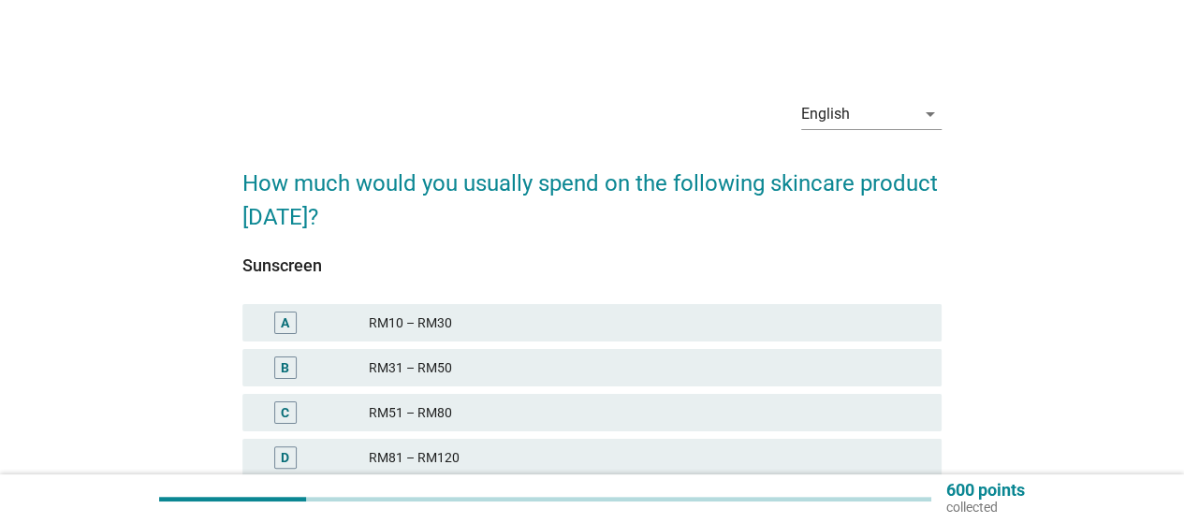
scroll to position [94, 0]
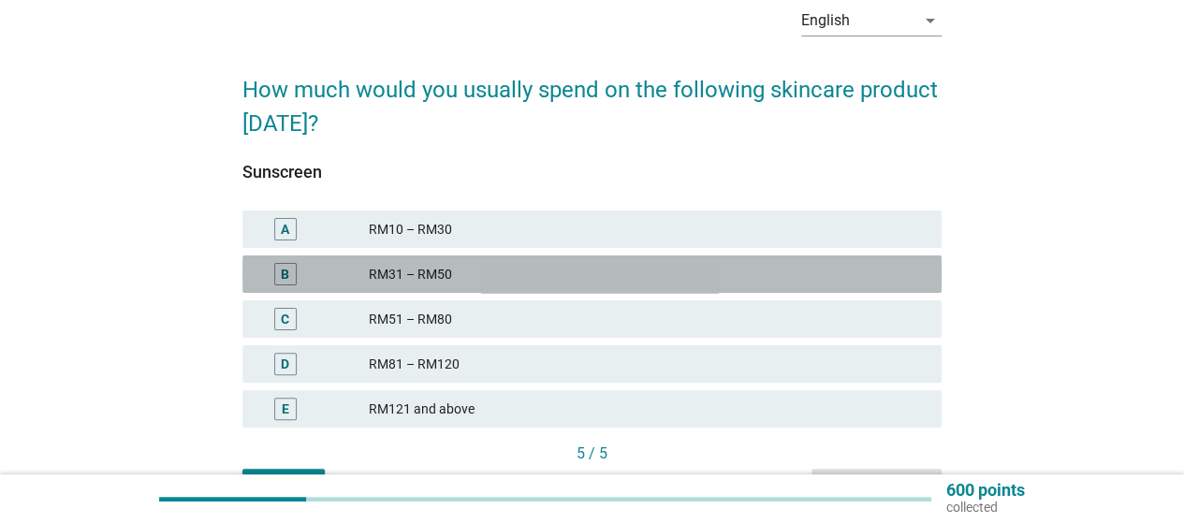
click at [782, 276] on div "RM31 – RM50" at bounding box center [648, 274] width 558 height 22
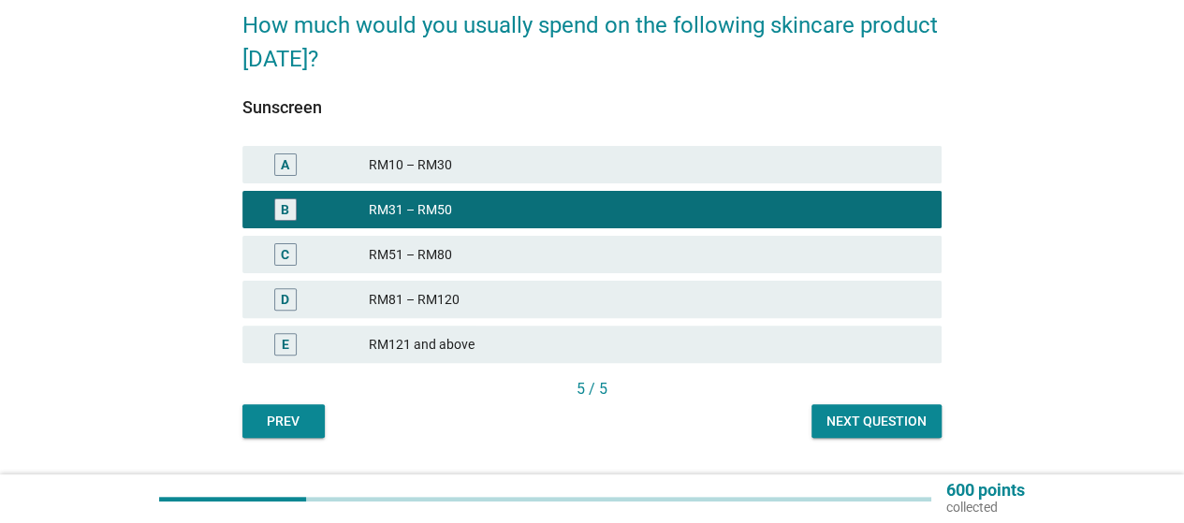
scroll to position [206, 0]
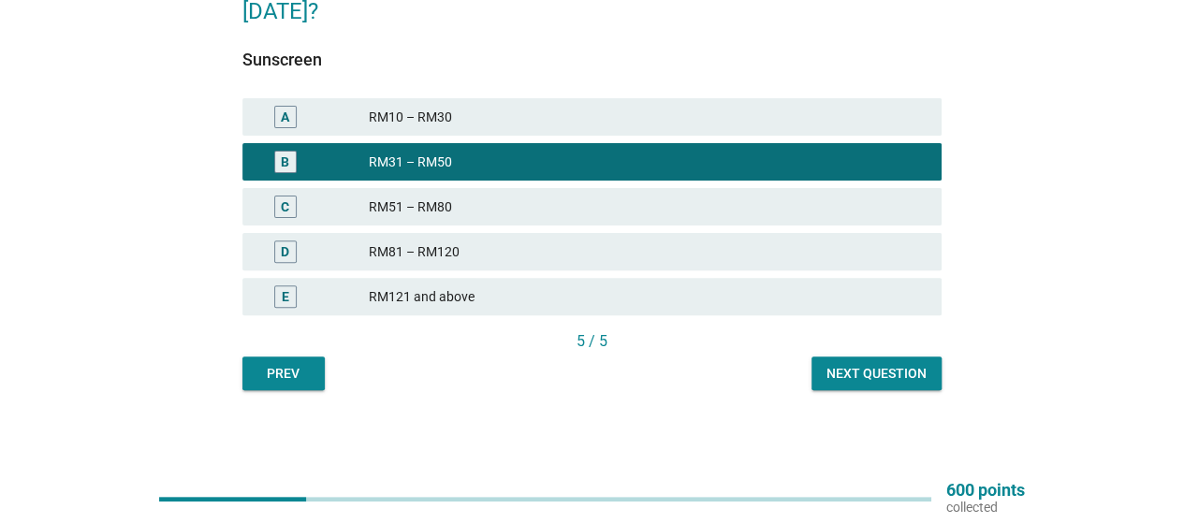
click at [877, 398] on div "English arrow_drop_down How much would you usually spend on the following skinc…" at bounding box center [591, 134] width 729 height 542
click at [888, 372] on div "Next question" at bounding box center [876, 374] width 100 height 20
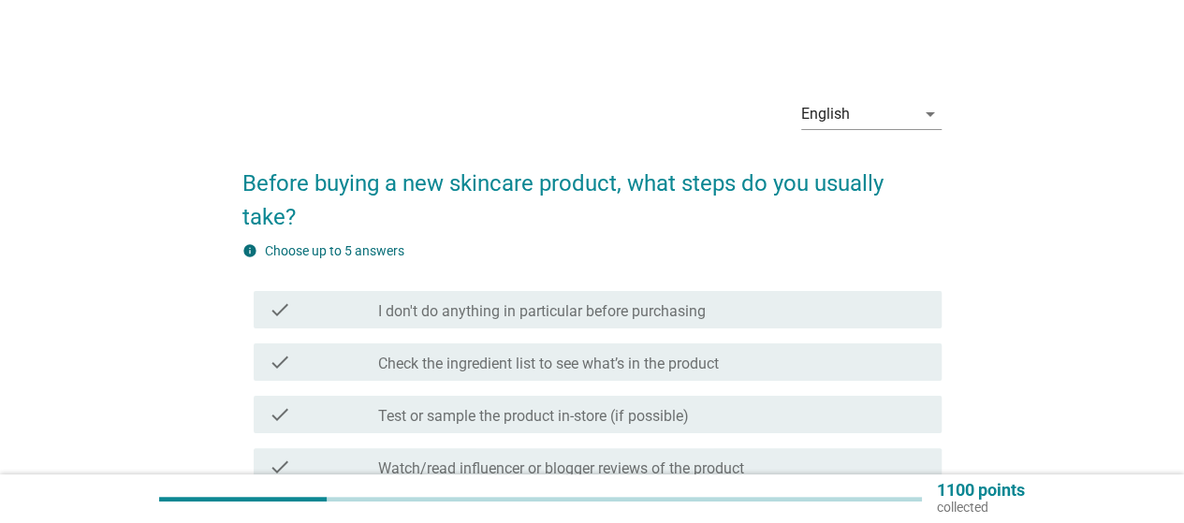
scroll to position [94, 0]
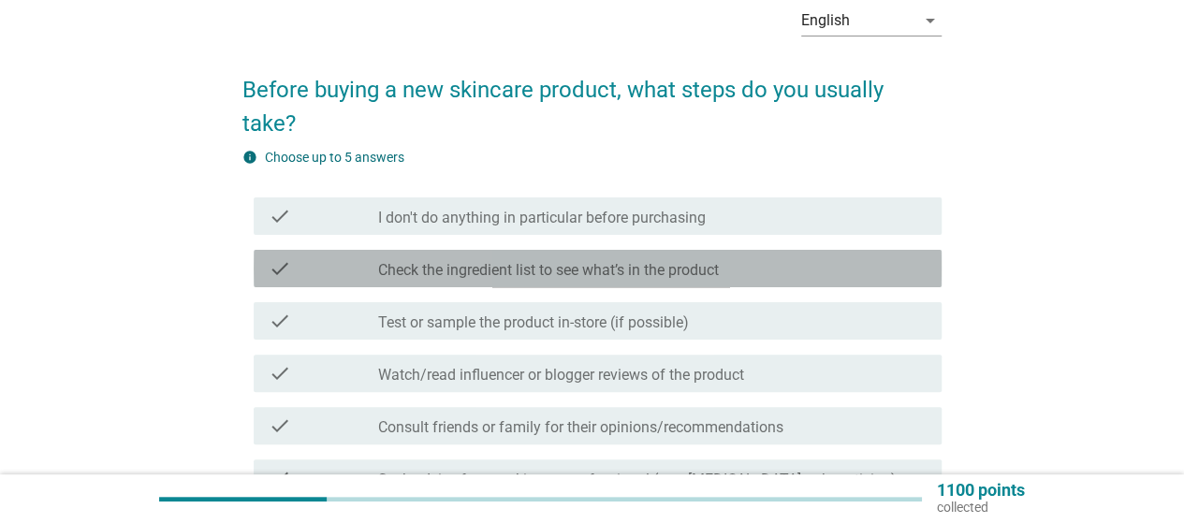
click at [741, 269] on div "check_box_outline_blank Check the ingredient list to see what’s in the product" at bounding box center [652, 268] width 548 height 22
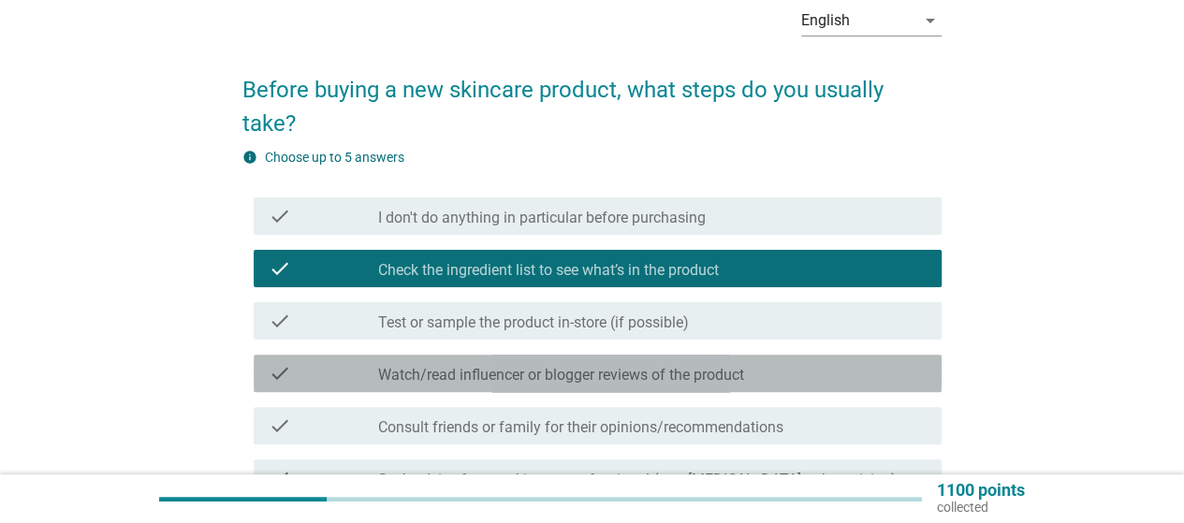
click at [739, 384] on label "Watch/read influencer or blogger reviews of the product" at bounding box center [561, 375] width 366 height 19
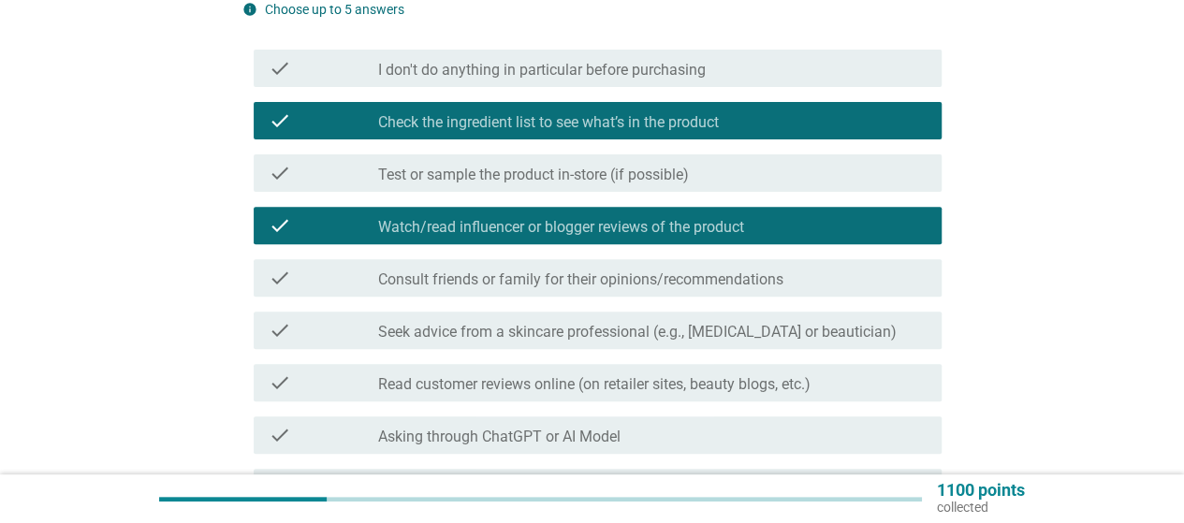
scroll to position [281, 0]
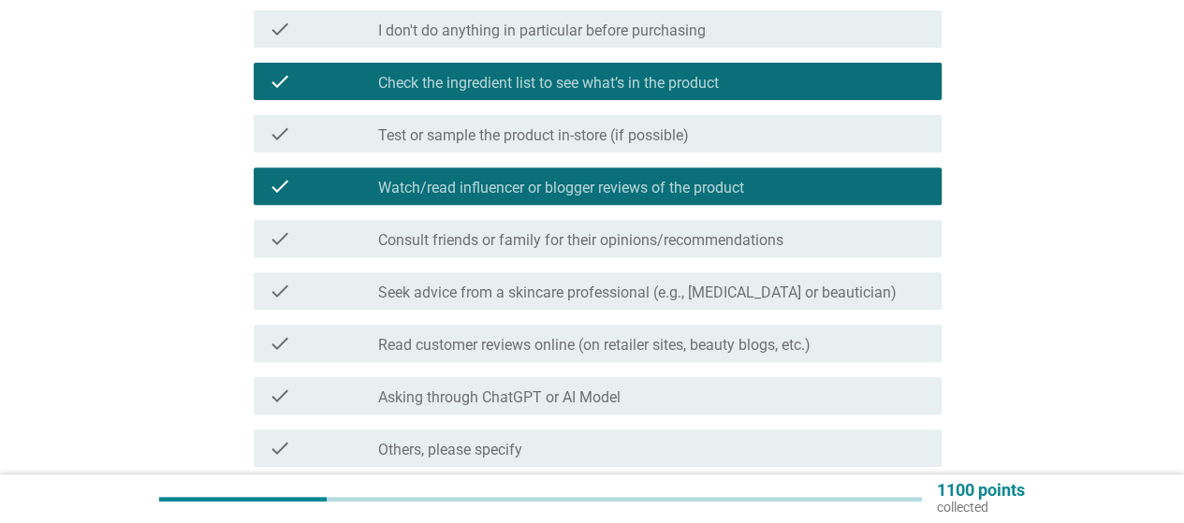
click at [821, 351] on div "check_box_outline_blank Read customer reviews online (on retailer sites, beauty…" at bounding box center [652, 343] width 548 height 22
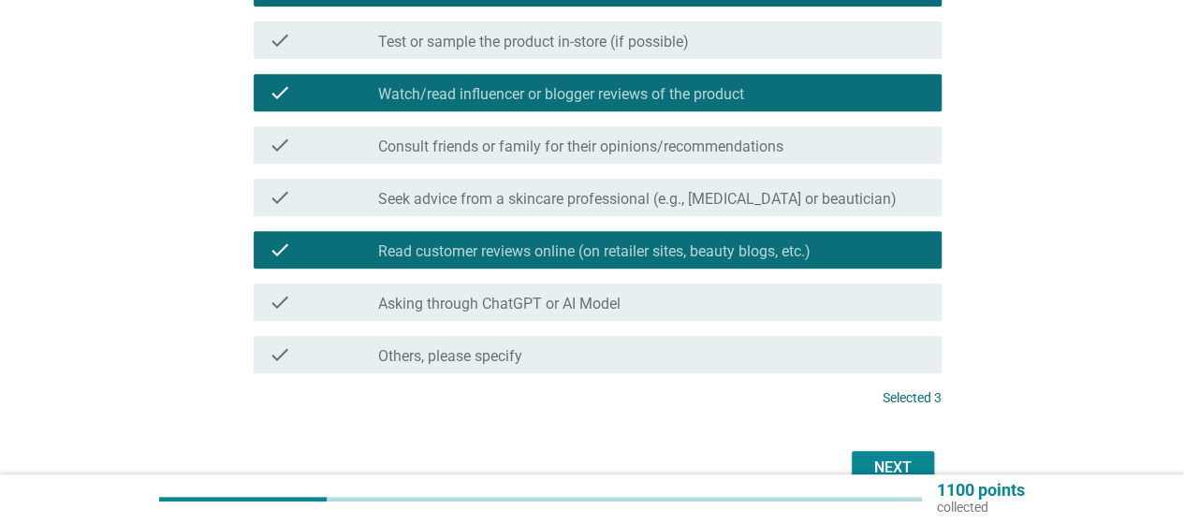
scroll to position [468, 0]
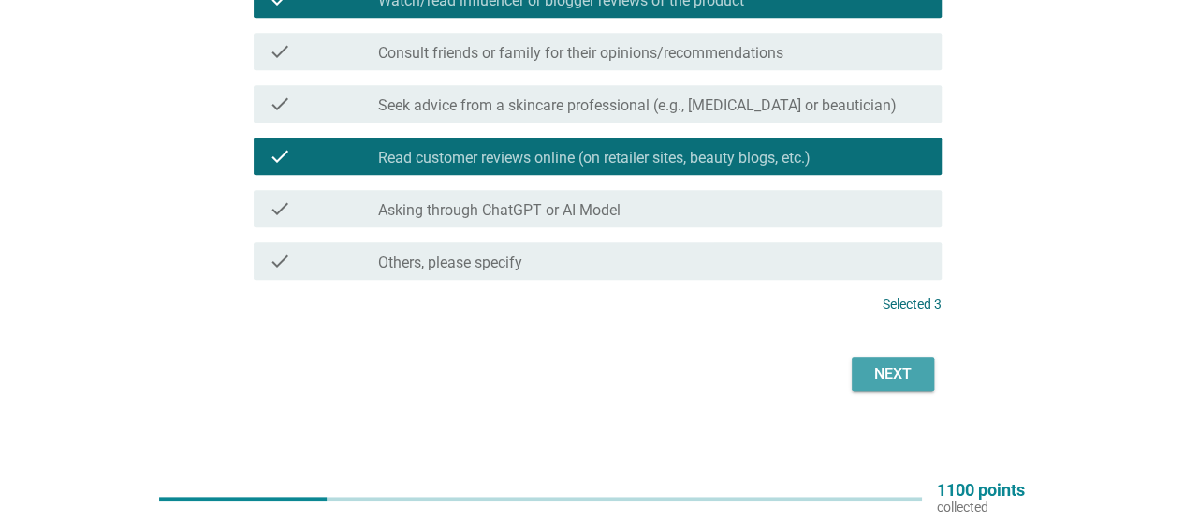
click at [892, 375] on div "Next" at bounding box center [892, 374] width 52 height 22
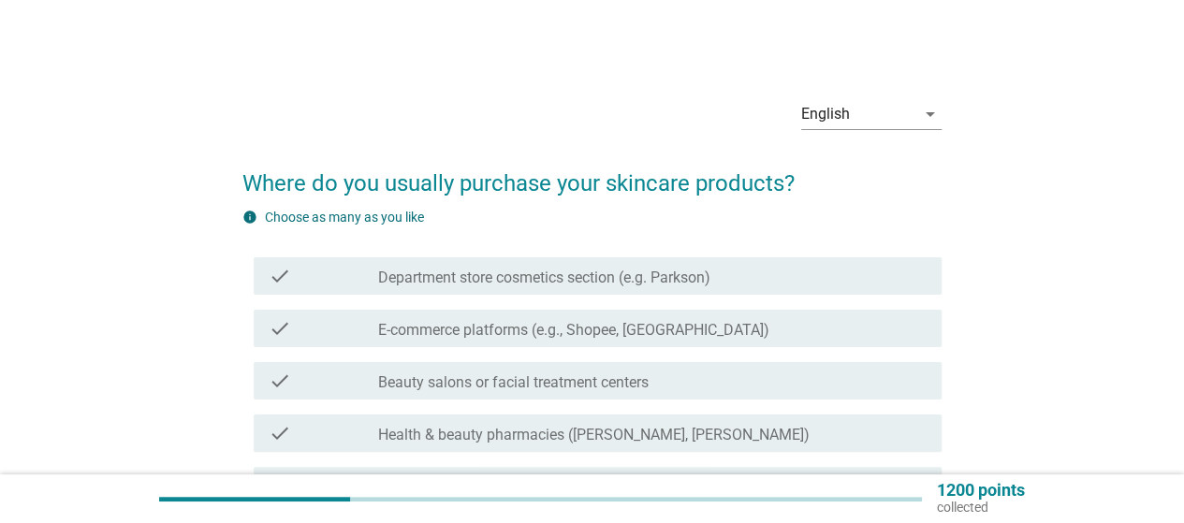
scroll to position [94, 0]
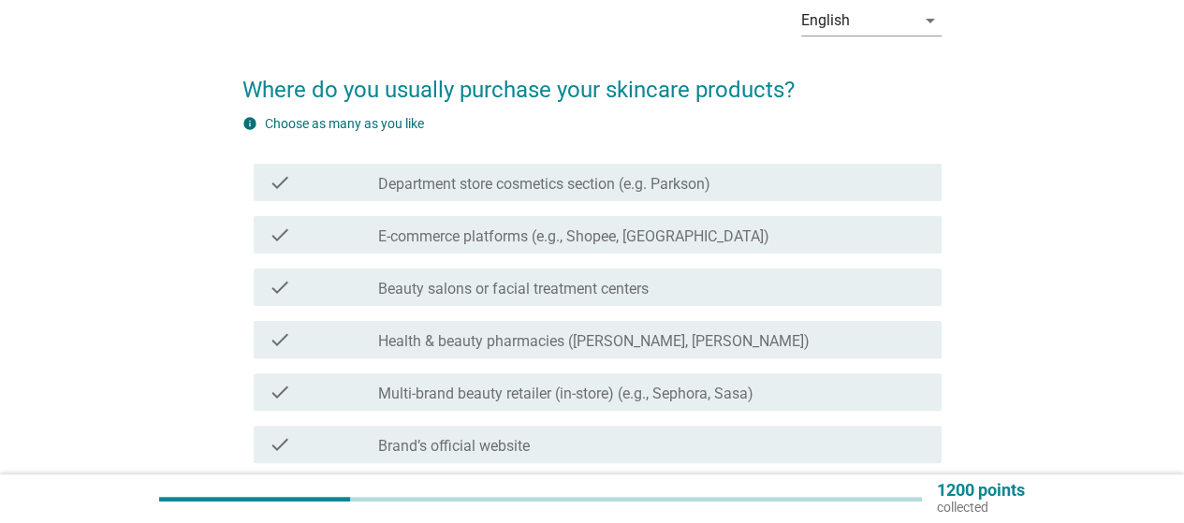
click at [784, 343] on div "check_box_outline_blank Health & beauty pharmacies (e.g. Guardian, [PERSON_NAME…" at bounding box center [652, 339] width 548 height 22
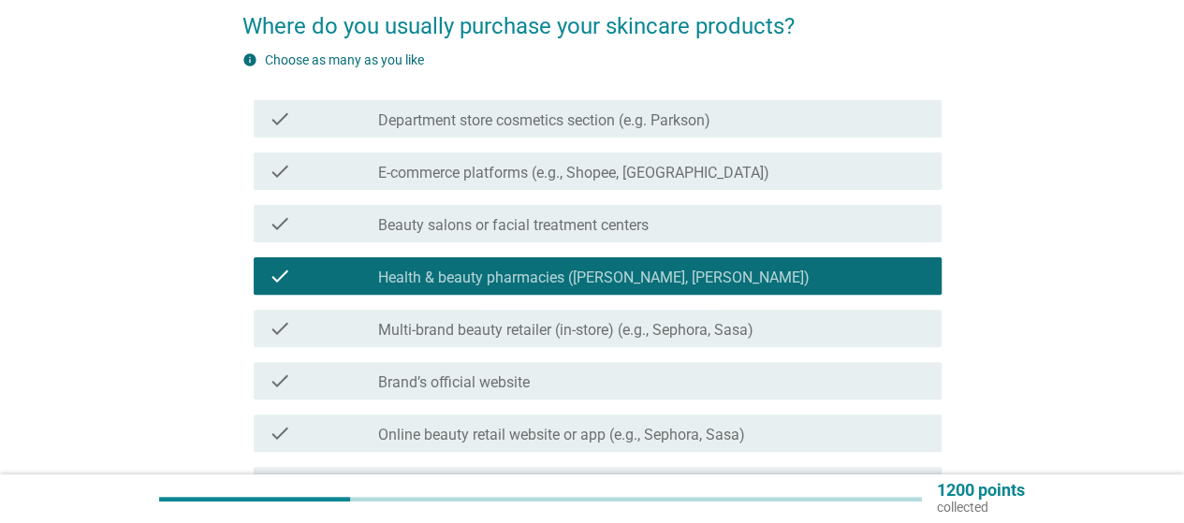
scroll to position [187, 0]
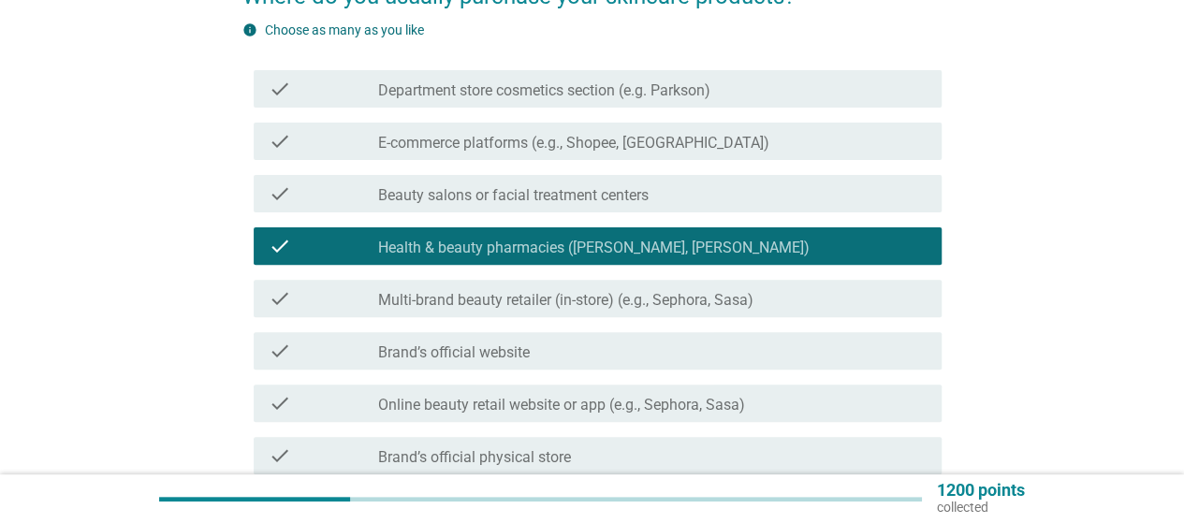
click at [903, 349] on div "check_box_outline_blank Brand’s official website" at bounding box center [652, 351] width 548 height 22
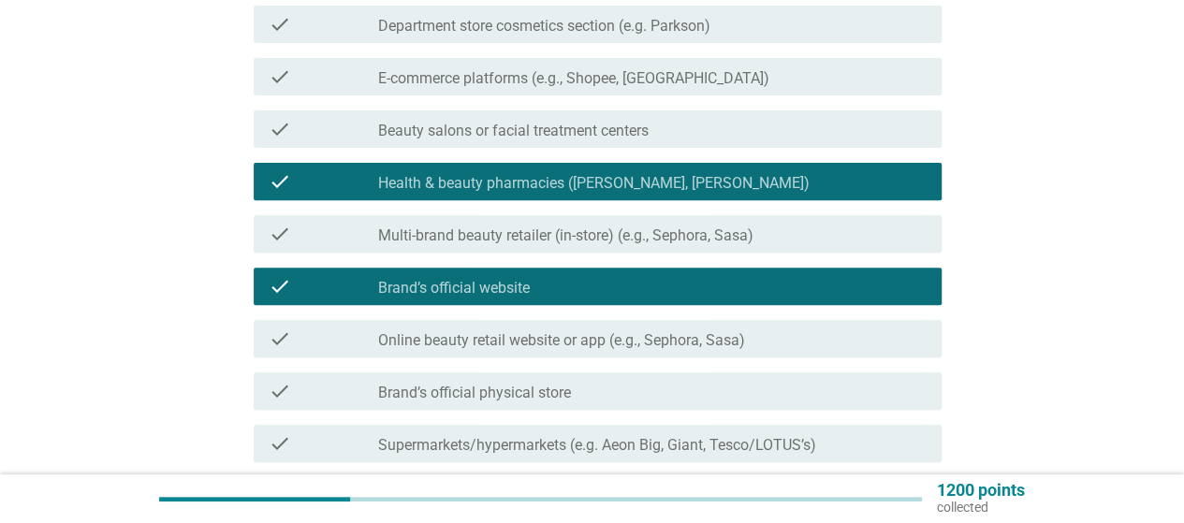
scroll to position [281, 0]
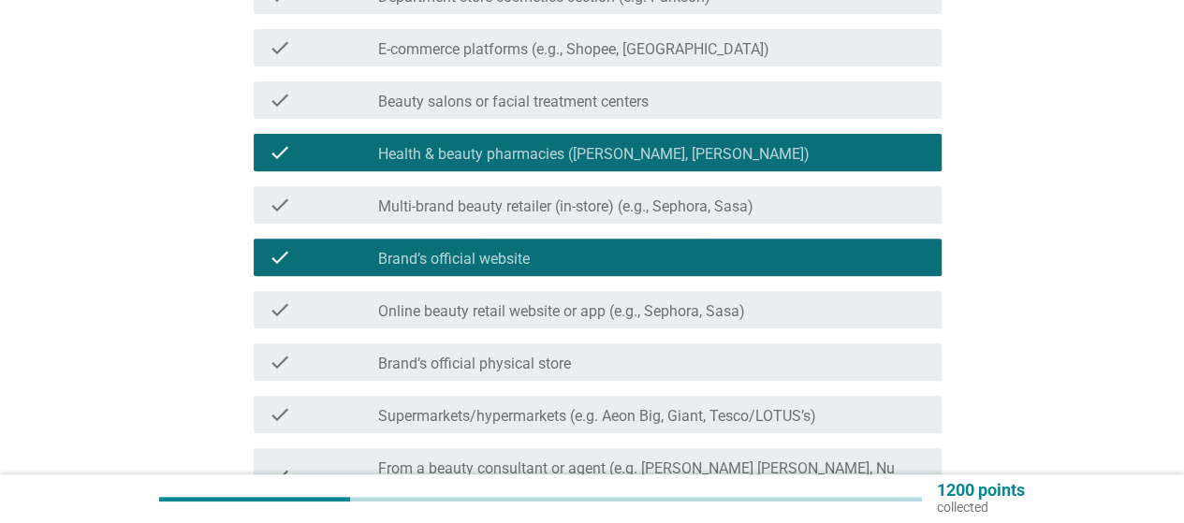
click at [460, 355] on label "Brand’s official physical store" at bounding box center [474, 364] width 193 height 19
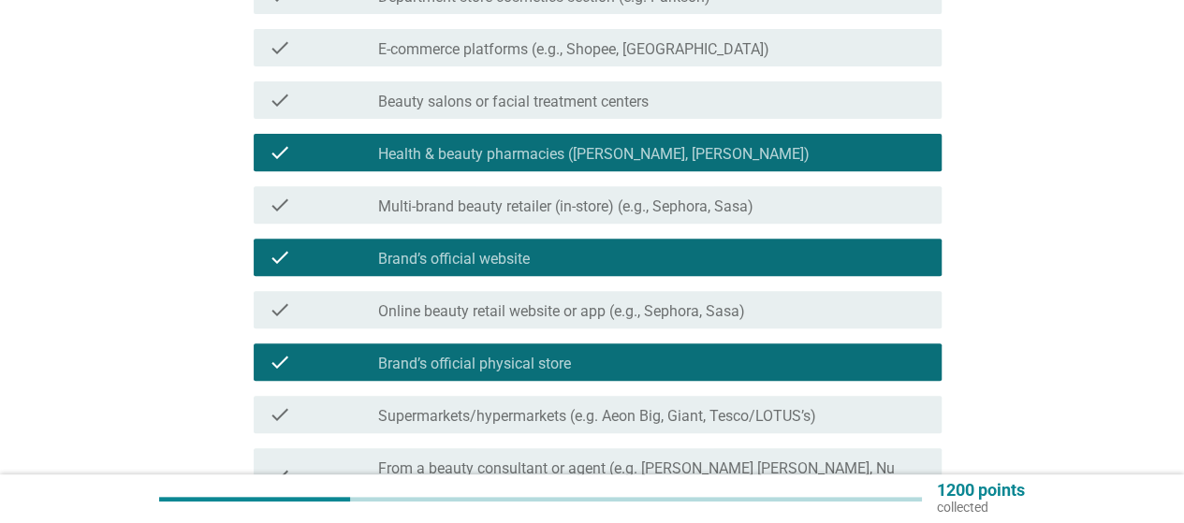
click at [282, 254] on icon "check" at bounding box center [280, 257] width 22 height 22
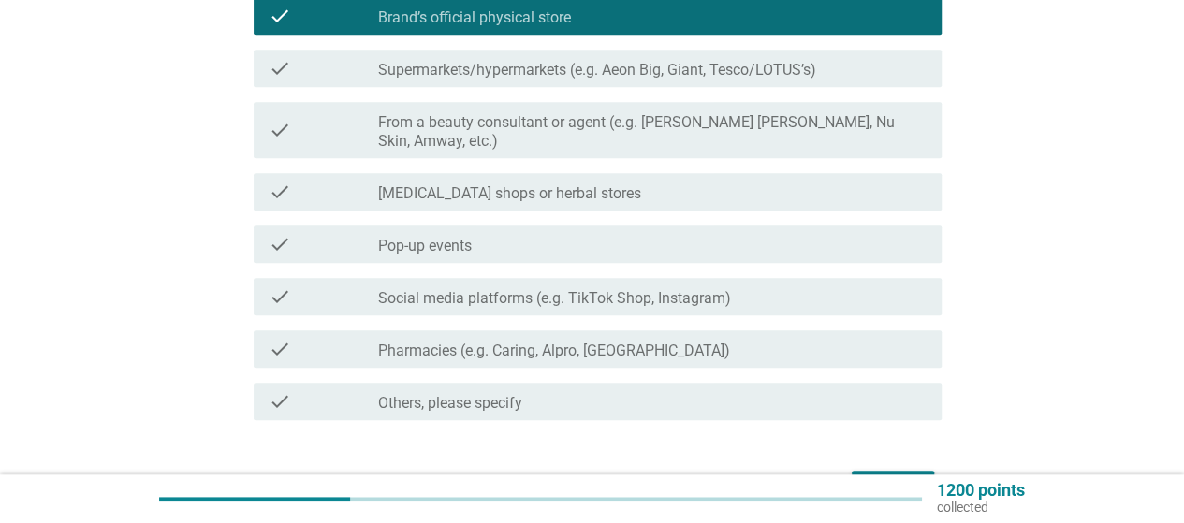
scroll to position [655, 0]
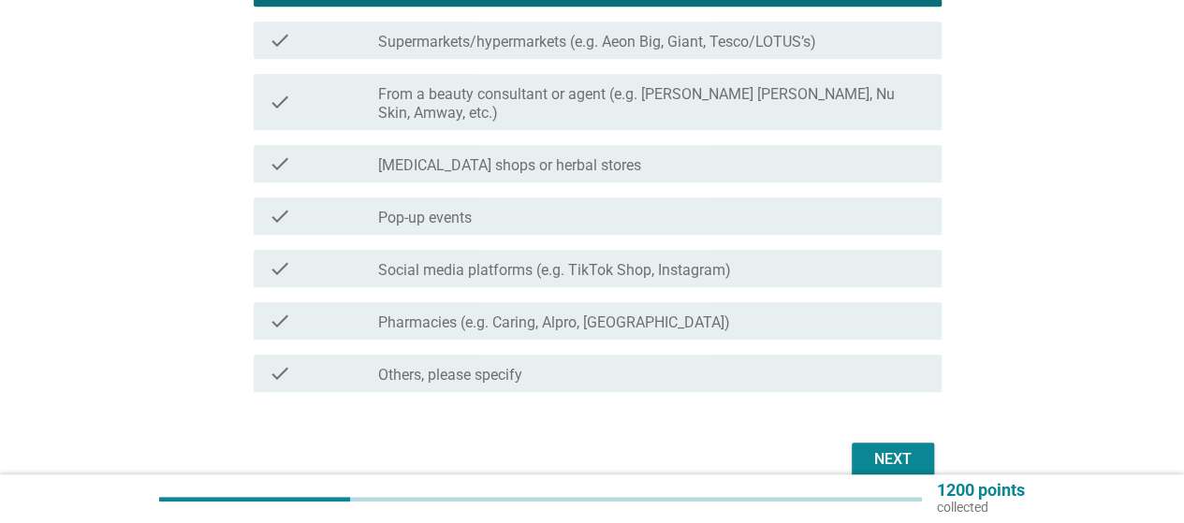
click at [894, 448] on div "Next" at bounding box center [892, 459] width 52 height 22
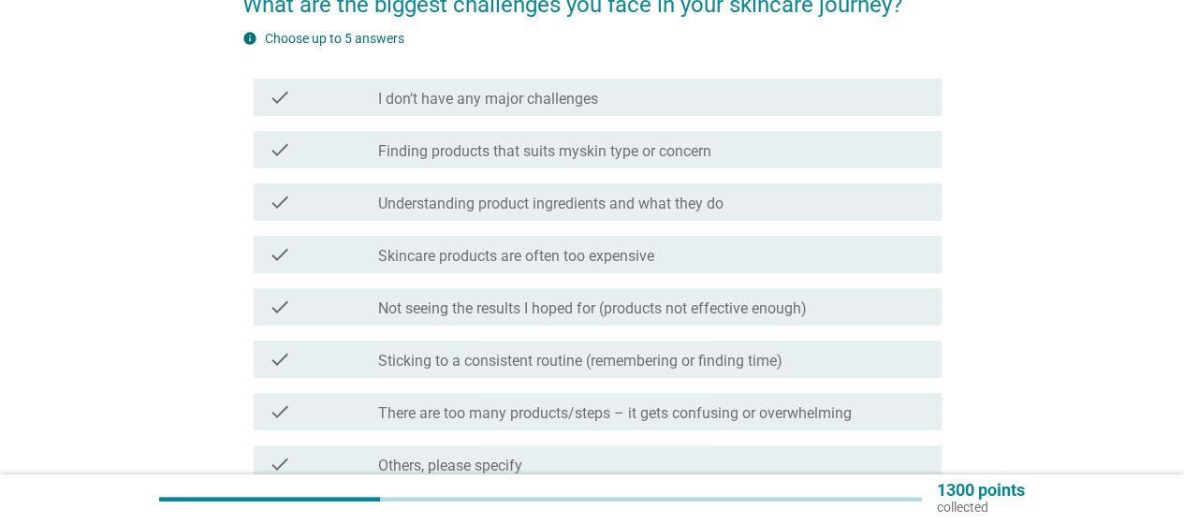
scroll to position [187, 0]
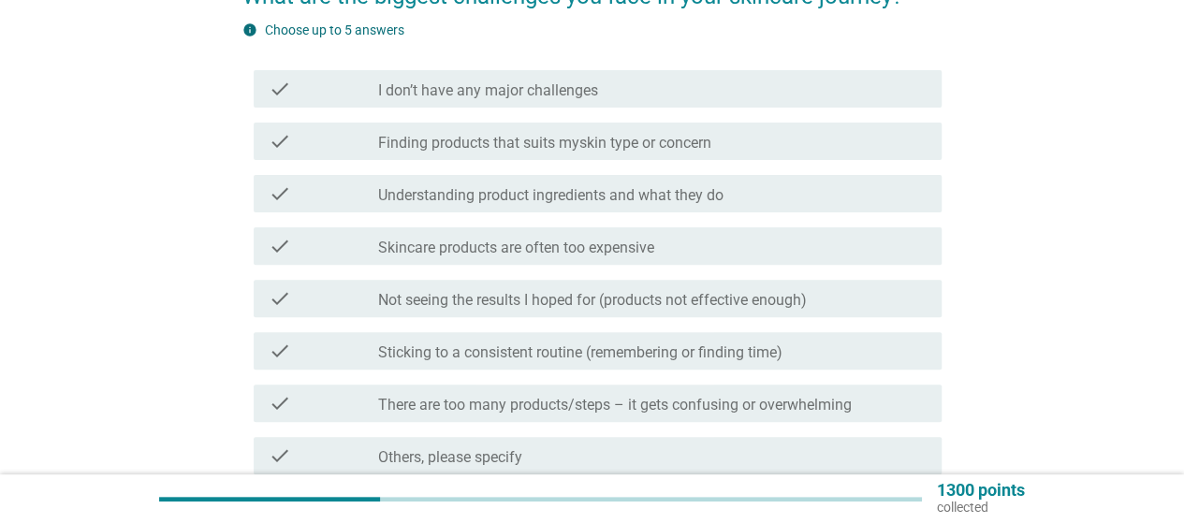
click at [584, 196] on label "Understanding product ingredients and what they do" at bounding box center [550, 195] width 345 height 19
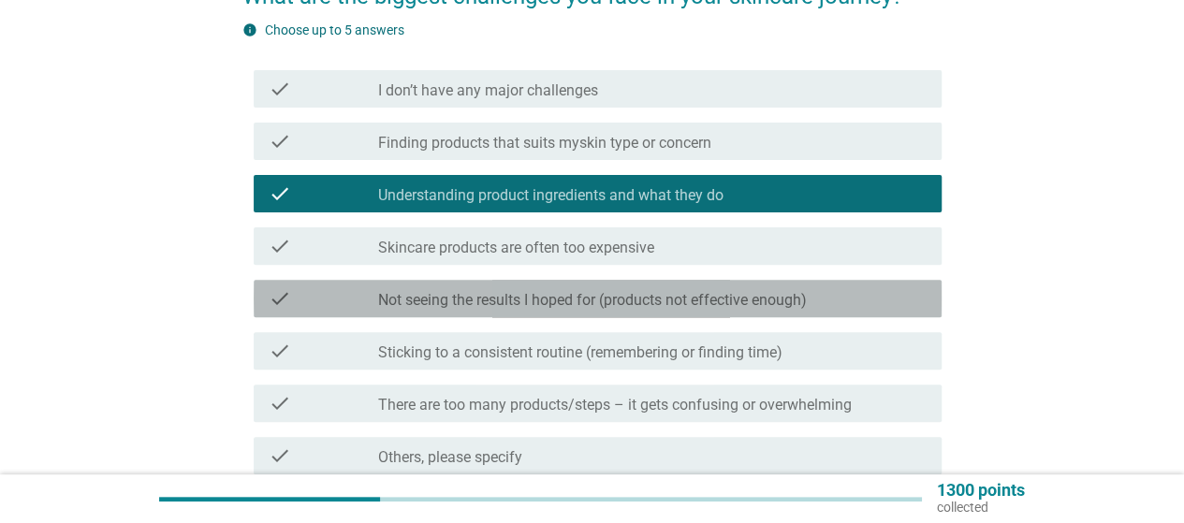
click at [724, 306] on label "Not seeing the results I hoped for (products not effective enough)" at bounding box center [592, 300] width 429 height 19
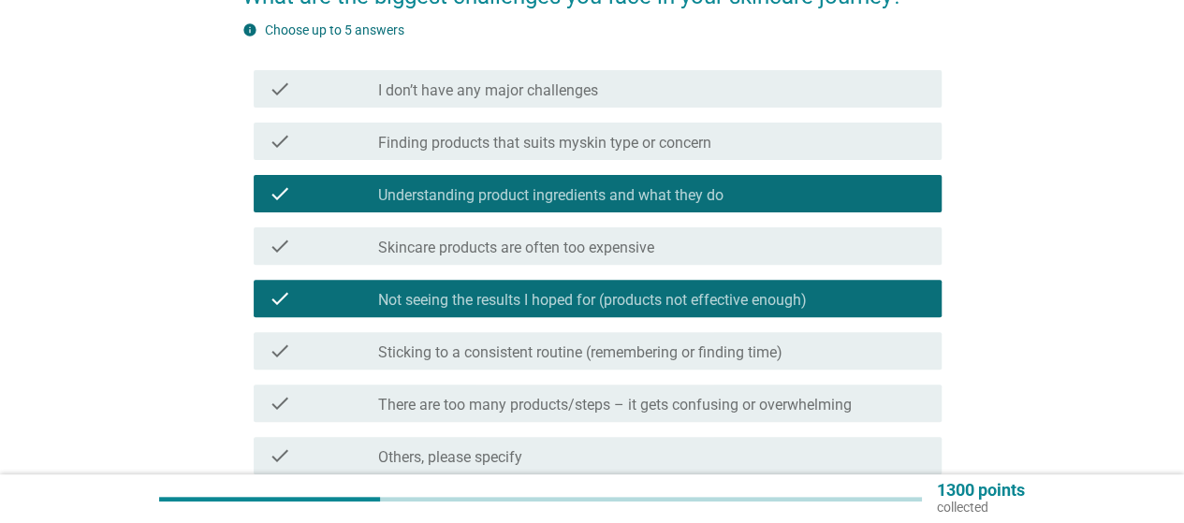
scroll to position [281, 0]
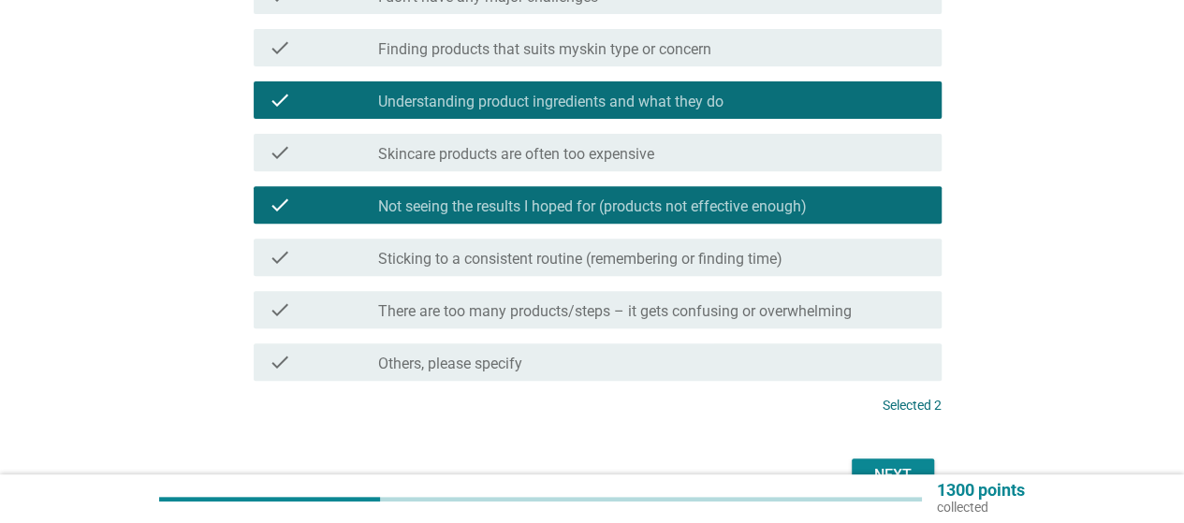
click at [897, 467] on div "Next" at bounding box center [892, 475] width 52 height 22
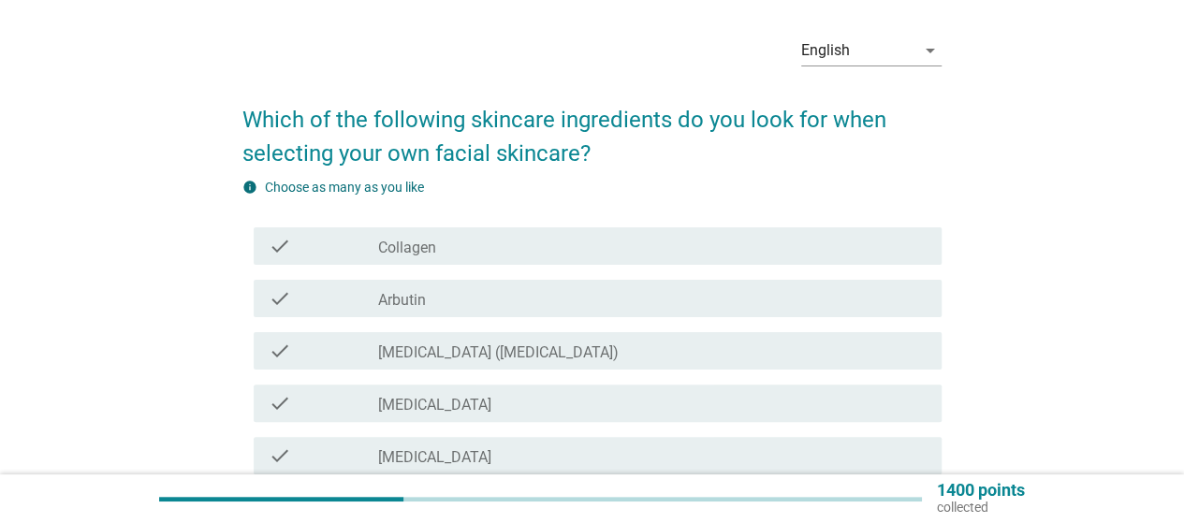
scroll to position [94, 0]
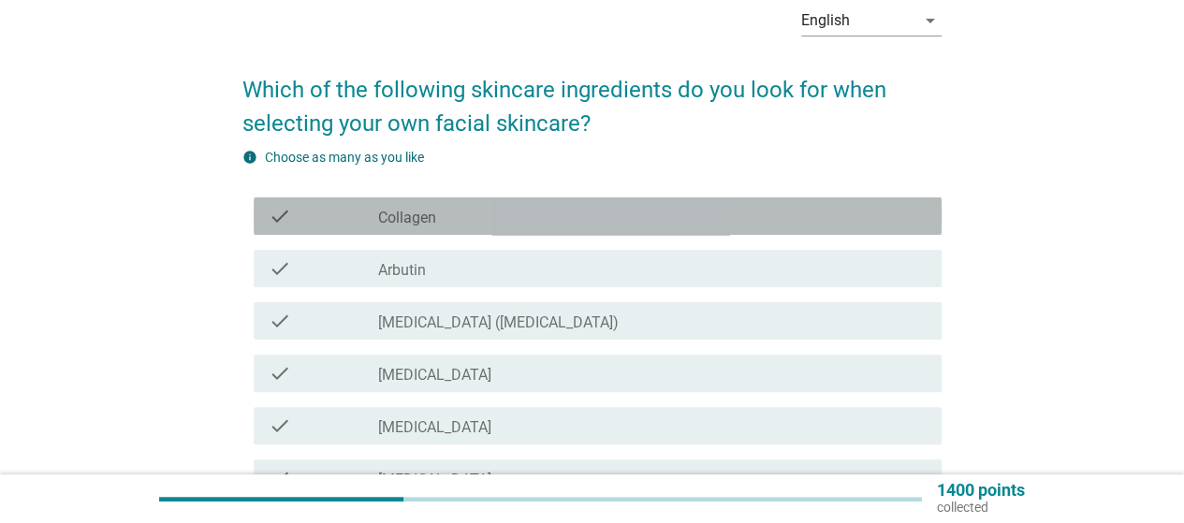
click at [574, 222] on div "check_box_outline_blank Collagen" at bounding box center [652, 216] width 548 height 22
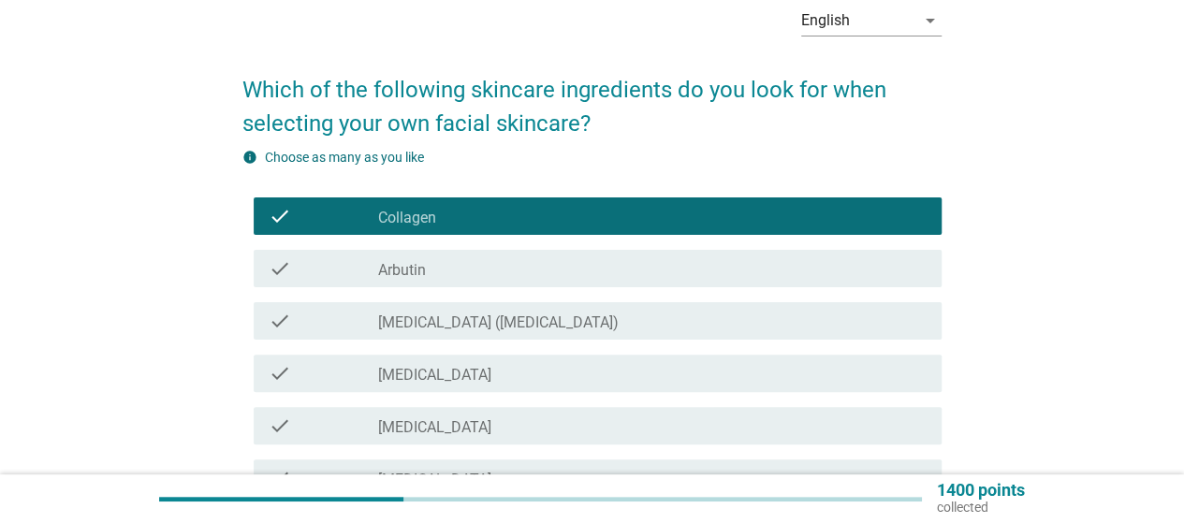
click at [580, 316] on div "check_box_outline_blank [MEDICAL_DATA] ([MEDICAL_DATA])" at bounding box center [652, 321] width 548 height 22
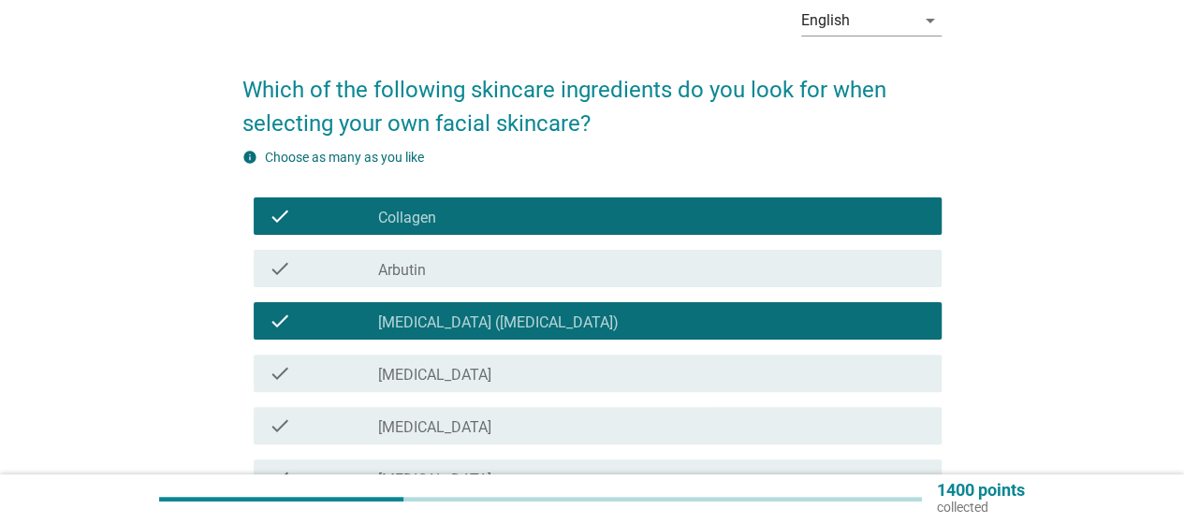
click at [568, 369] on div "check_box_outline_blank [MEDICAL_DATA]" at bounding box center [652, 373] width 548 height 22
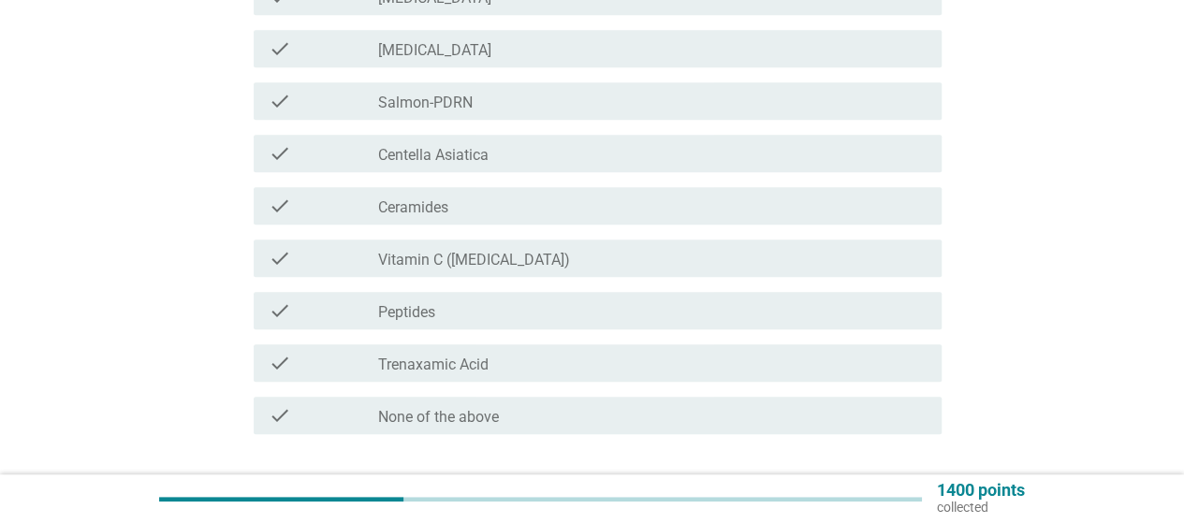
scroll to position [561, 0]
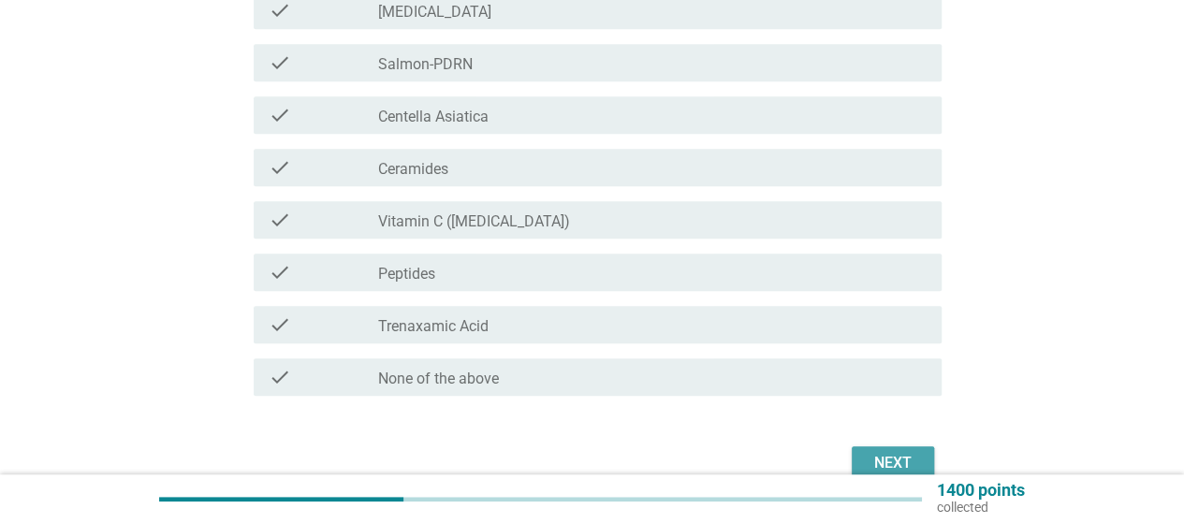
click at [868, 466] on div "Next" at bounding box center [892, 463] width 52 height 22
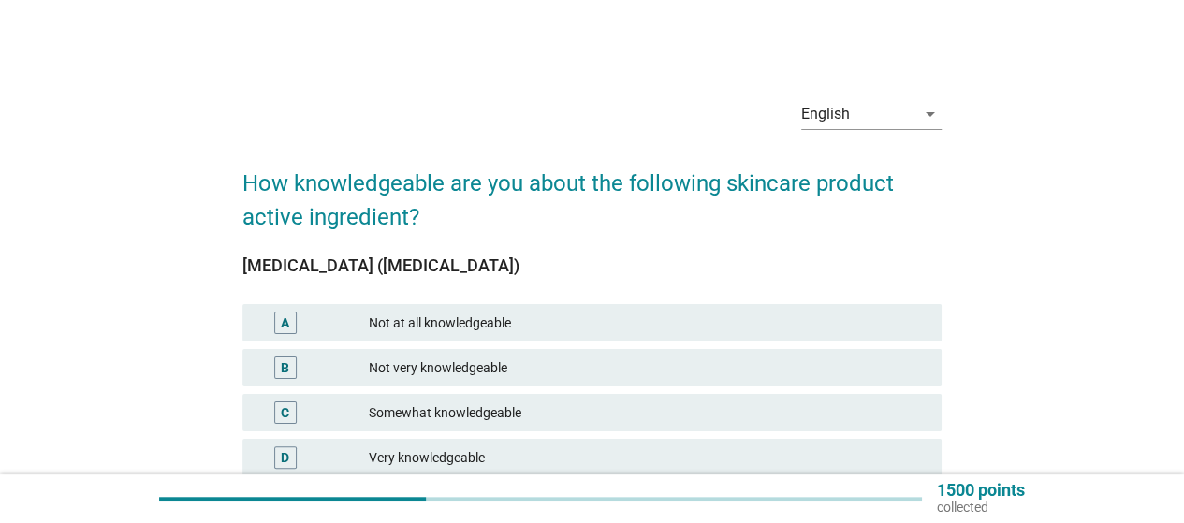
click at [603, 371] on div "Not very knowledgeable" at bounding box center [648, 367] width 558 height 22
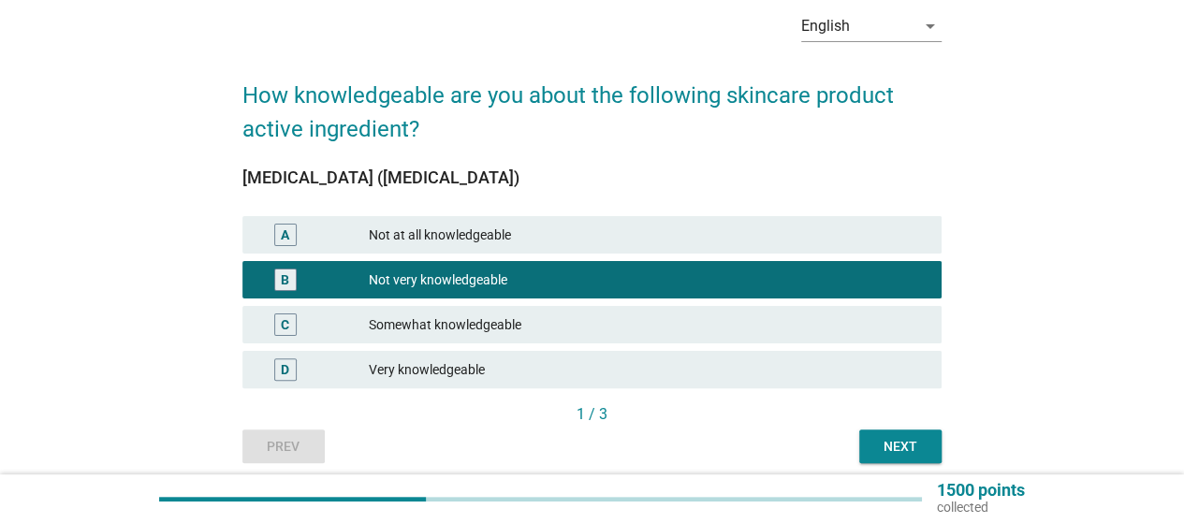
scroll to position [161, 0]
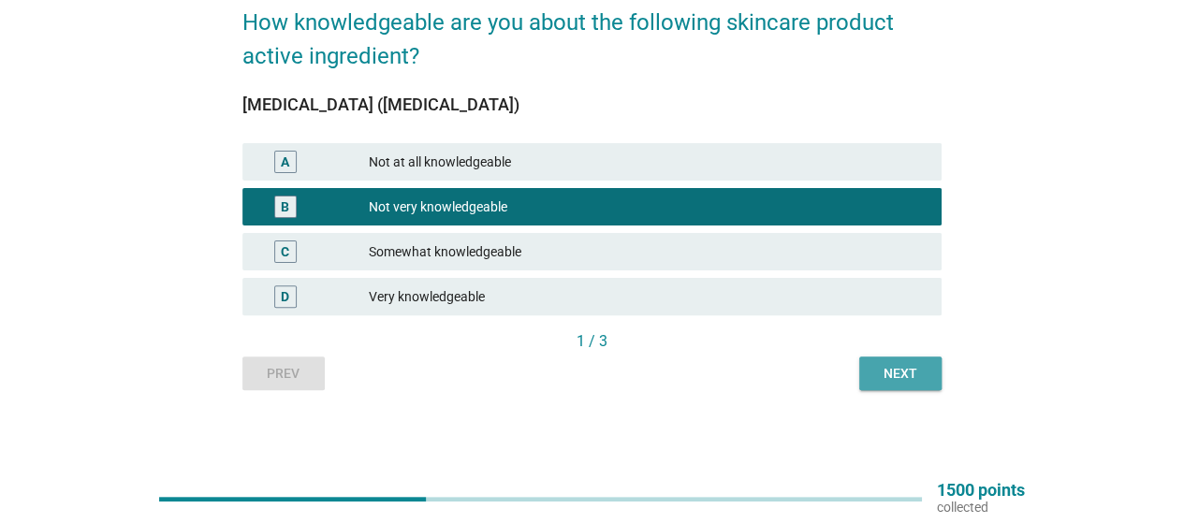
click at [897, 381] on div "Next" at bounding box center [900, 374] width 52 height 20
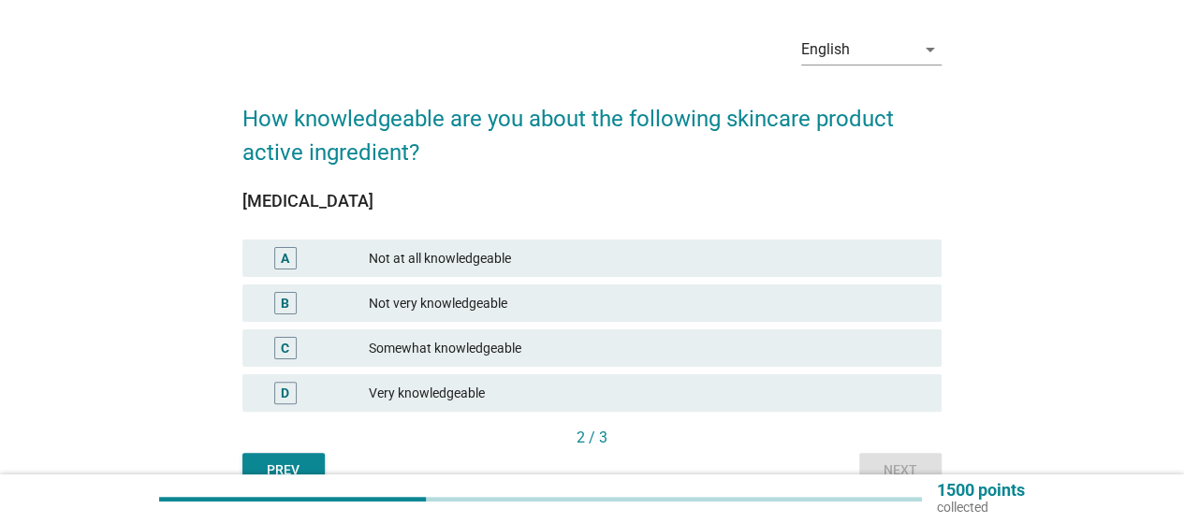
scroll to position [94, 0]
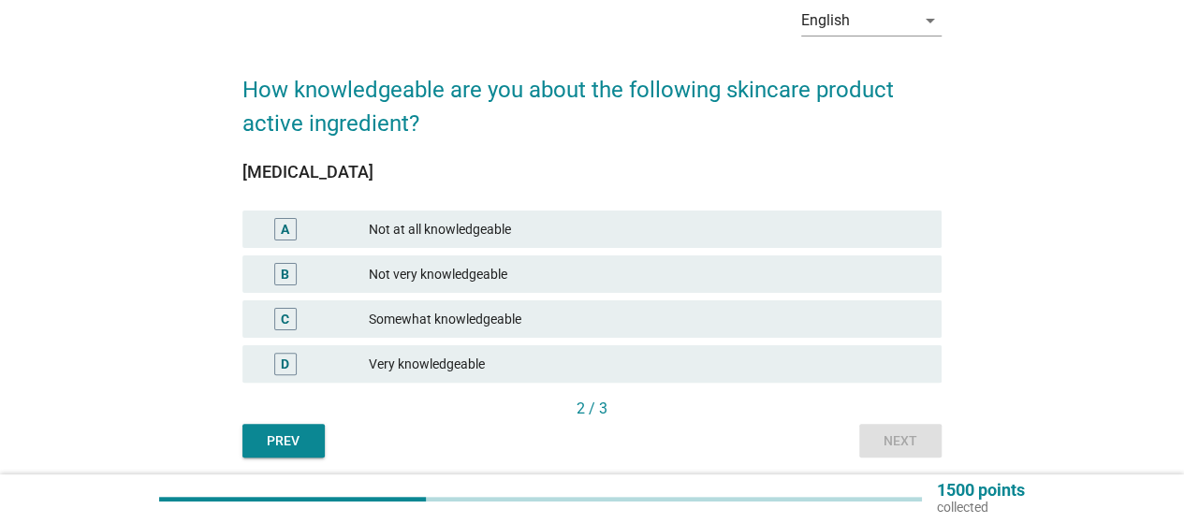
click at [595, 319] on div "Somewhat knowledgeable" at bounding box center [648, 319] width 558 height 22
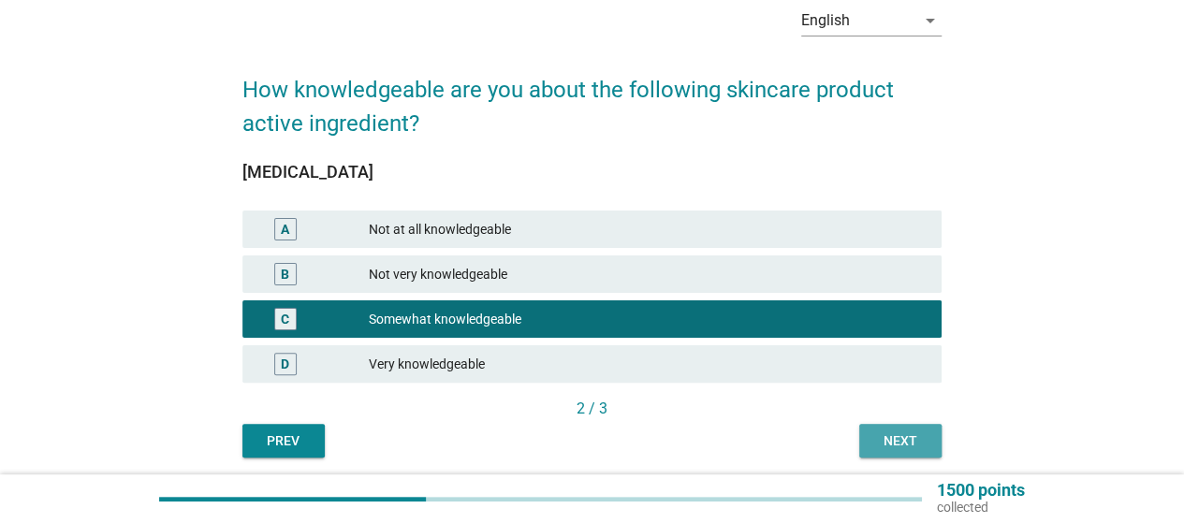
click at [911, 440] on div "Next" at bounding box center [900, 441] width 52 height 20
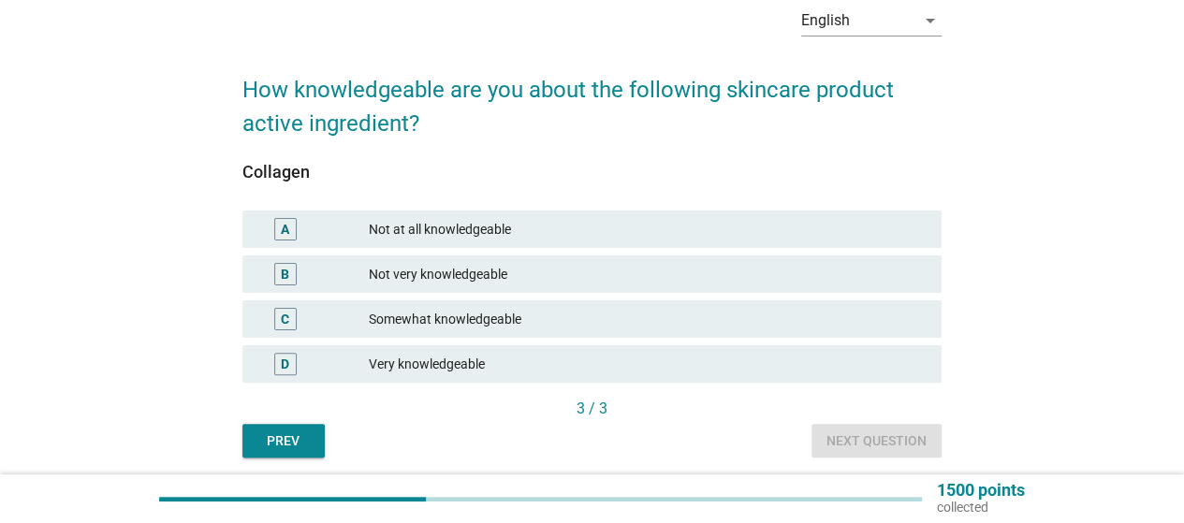
click at [754, 331] on div "C Somewhat knowledgeable" at bounding box center [591, 318] width 699 height 37
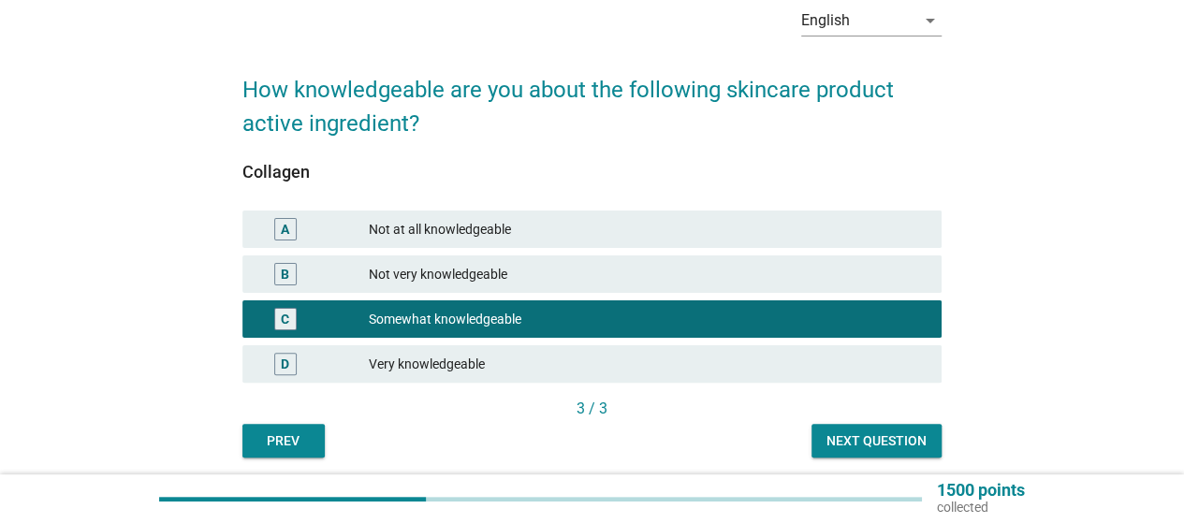
click at [854, 437] on div "Next question" at bounding box center [876, 441] width 100 height 20
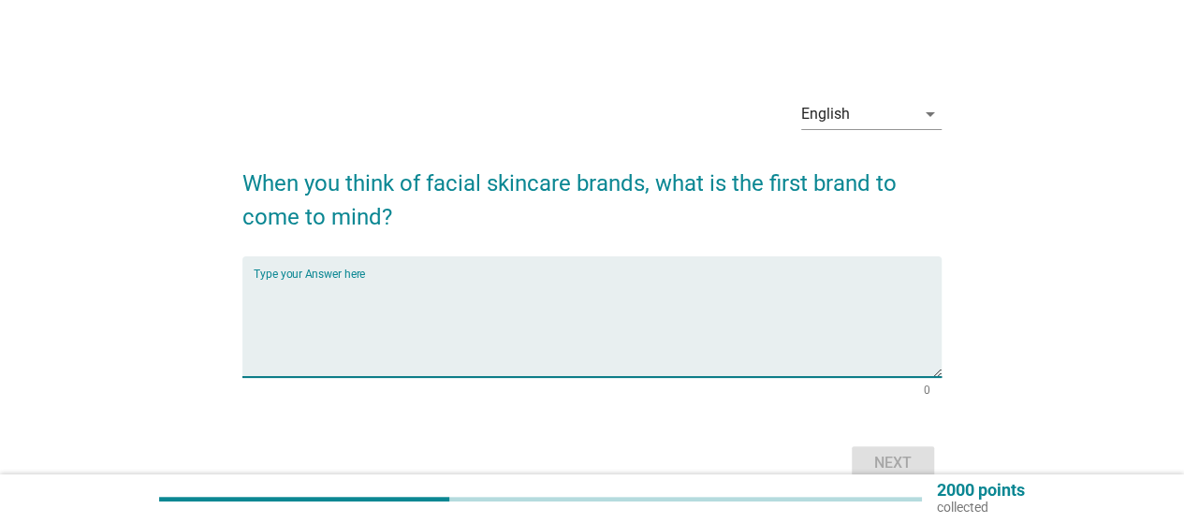
click at [701, 292] on textarea "Type your Answer here" at bounding box center [598, 328] width 688 height 98
type textarea "s"
drag, startPoint x: 307, startPoint y: 298, endPoint x: 219, endPoint y: 306, distance: 88.3
click at [219, 306] on div "English arrow_drop_down When you think of facial skincare brands, what is the f…" at bounding box center [592, 284] width 1094 height 431
type textarea "Hada Labo"
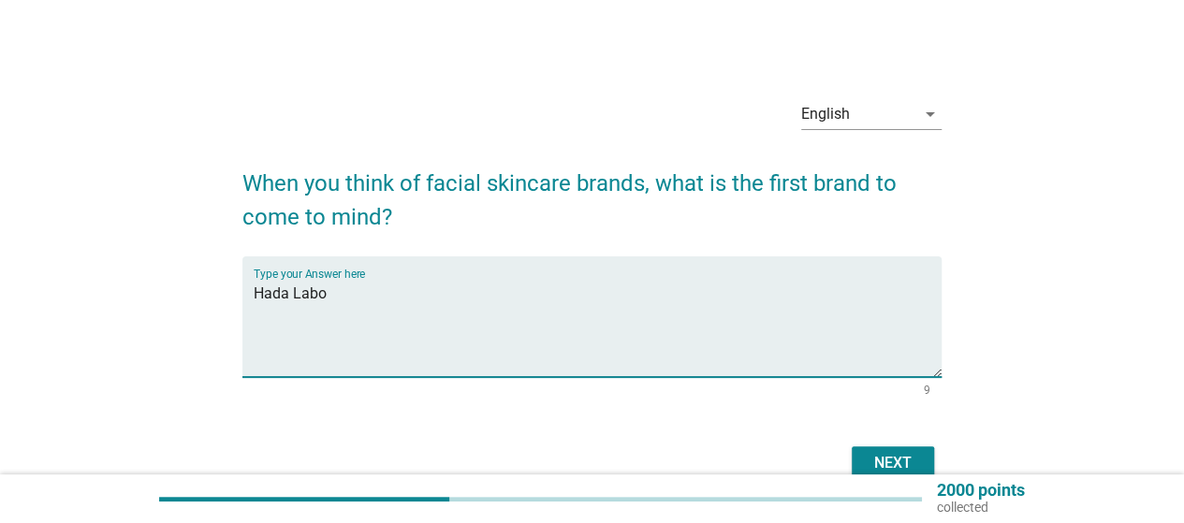
click at [925, 457] on button "Next" at bounding box center [892, 463] width 82 height 34
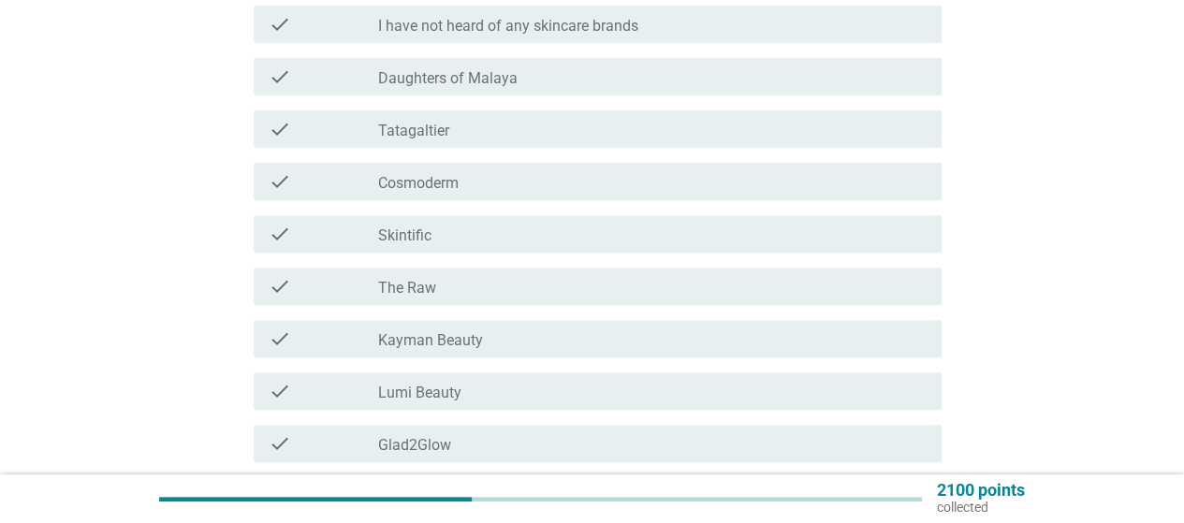
scroll to position [281, 0]
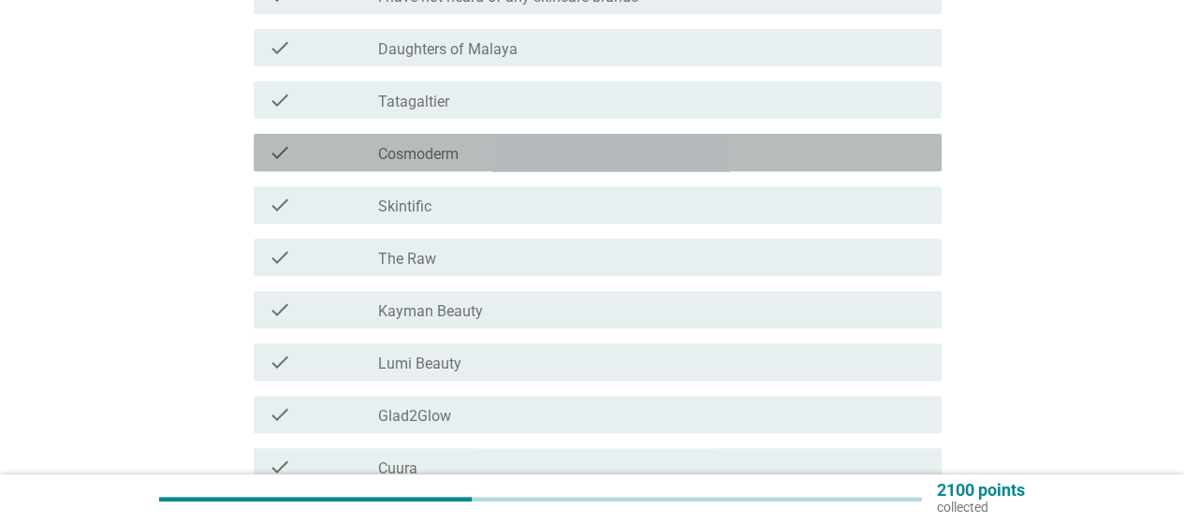
click at [473, 147] on div "check_box_outline_blank Cosmoderm" at bounding box center [652, 152] width 548 height 22
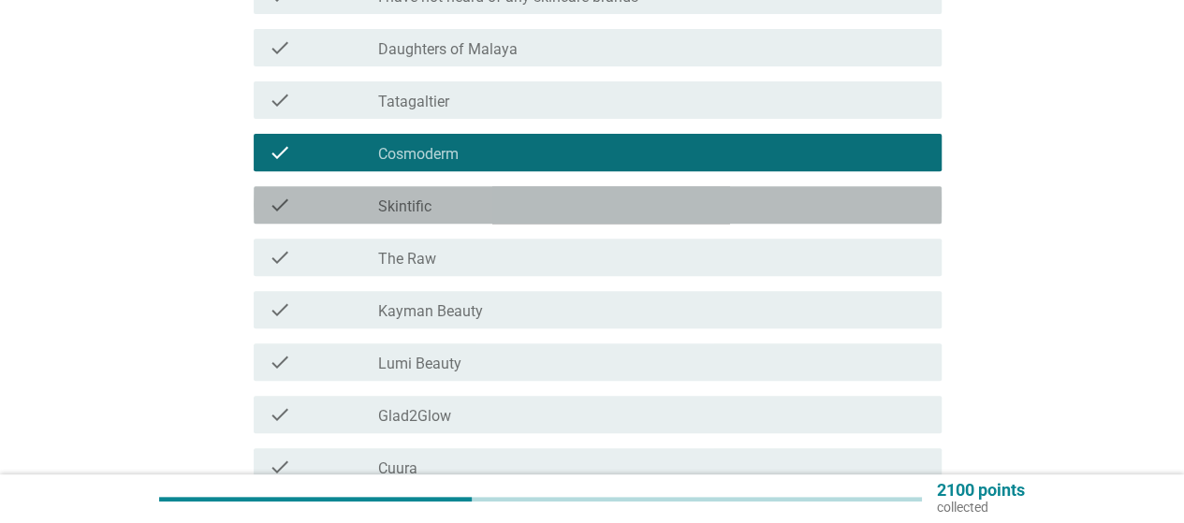
click at [457, 207] on div "check_box_outline_blank Skintific" at bounding box center [652, 205] width 548 height 22
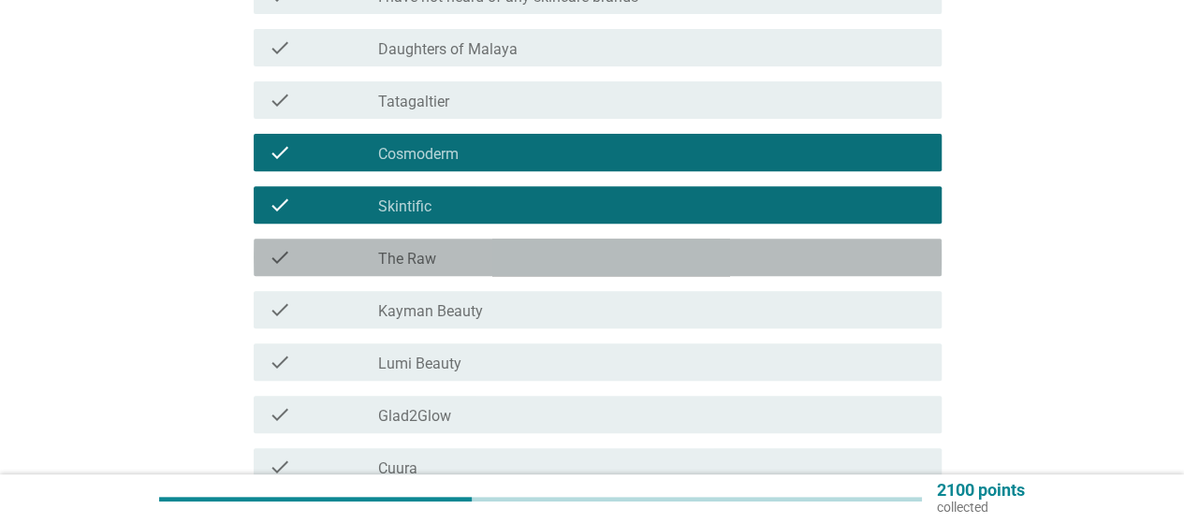
click at [455, 267] on div "check_box_outline_blank The Raw" at bounding box center [652, 257] width 548 height 22
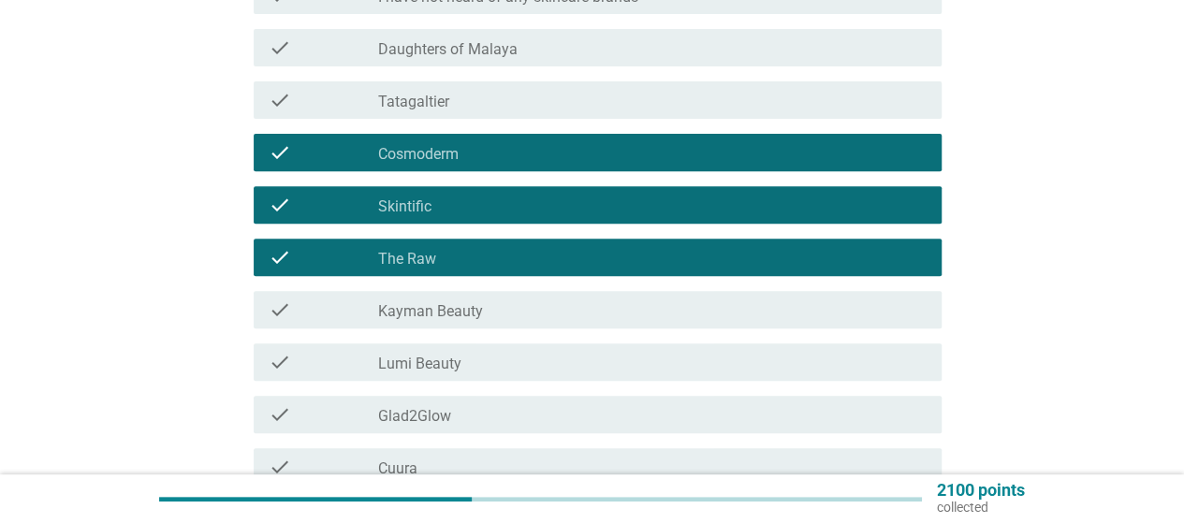
scroll to position [374, 0]
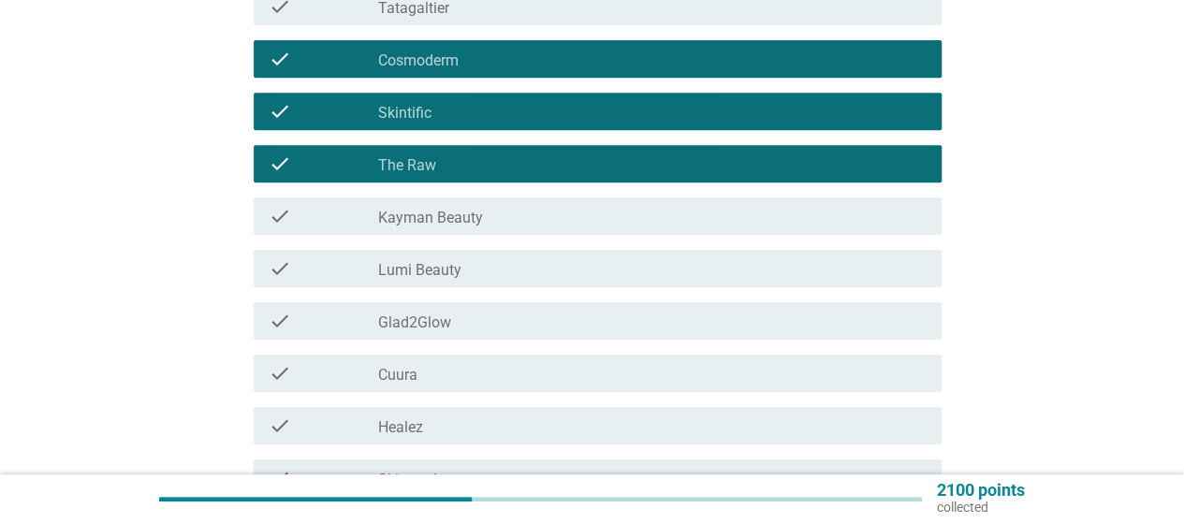
click at [472, 323] on div "check_box_outline_blank Glad2Glow" at bounding box center [652, 321] width 548 height 22
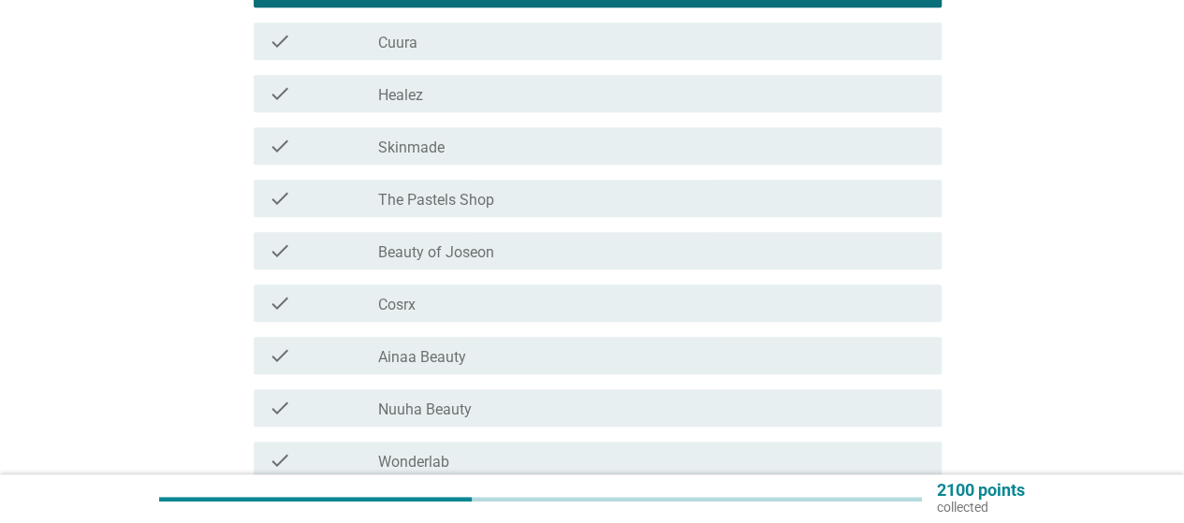
scroll to position [749, 0]
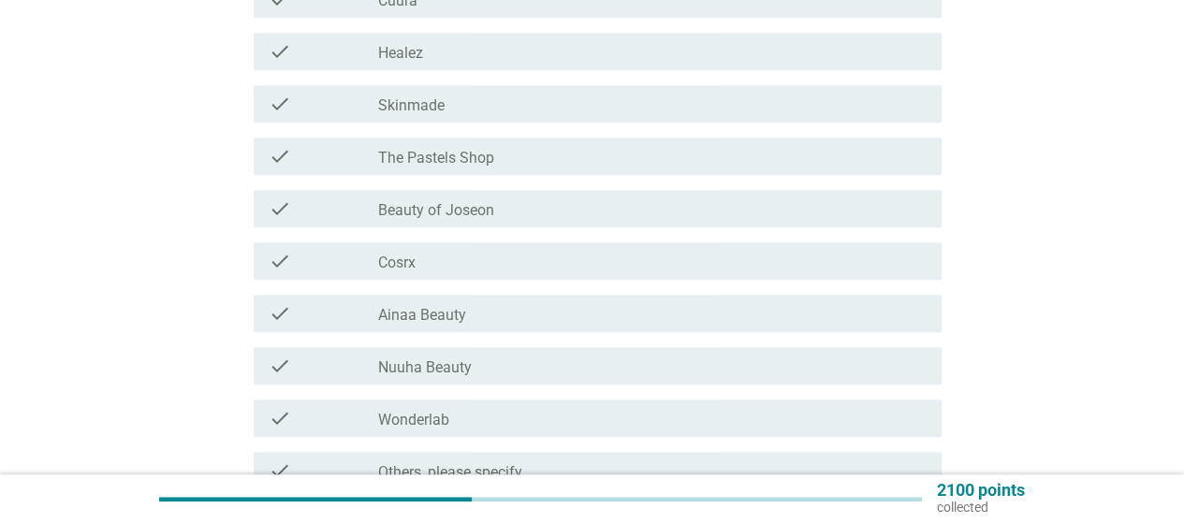
click at [649, 257] on div "check_box_outline_blank Cosrx" at bounding box center [652, 261] width 548 height 22
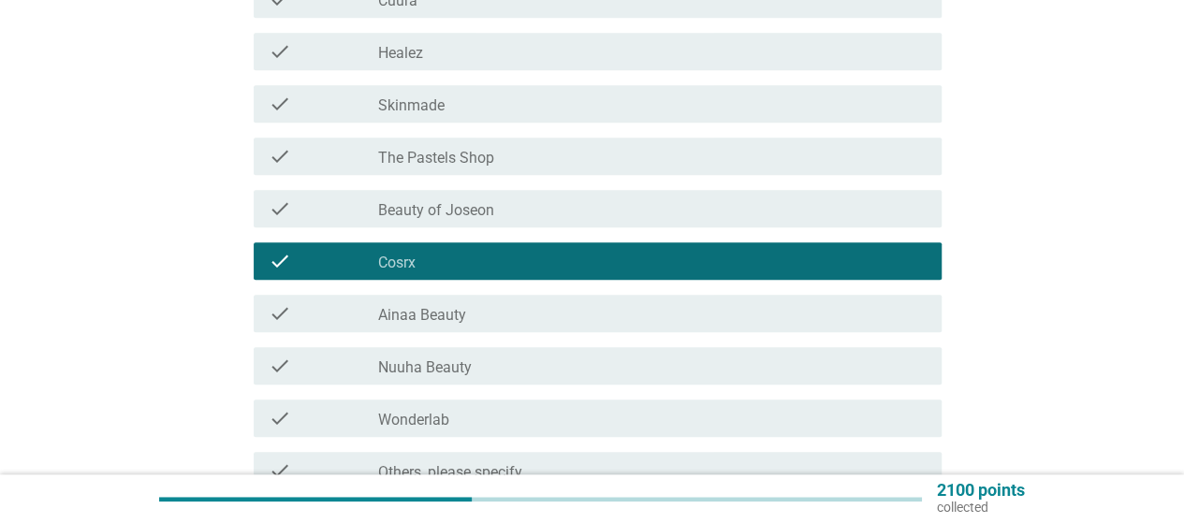
scroll to position [842, 0]
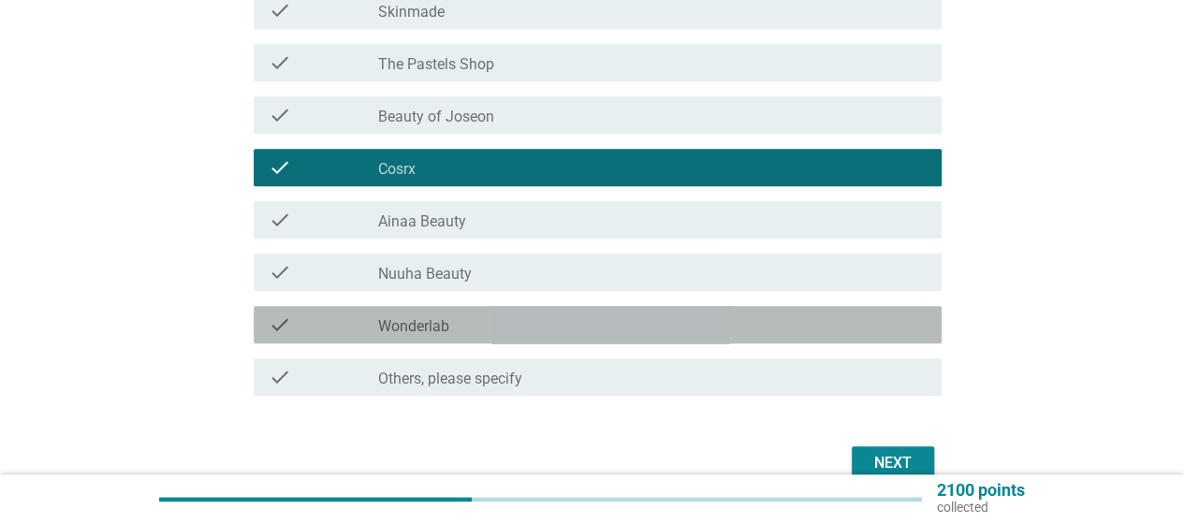
click at [687, 342] on div "check check_box_outline_blank Wonderlab" at bounding box center [598, 324] width 688 height 37
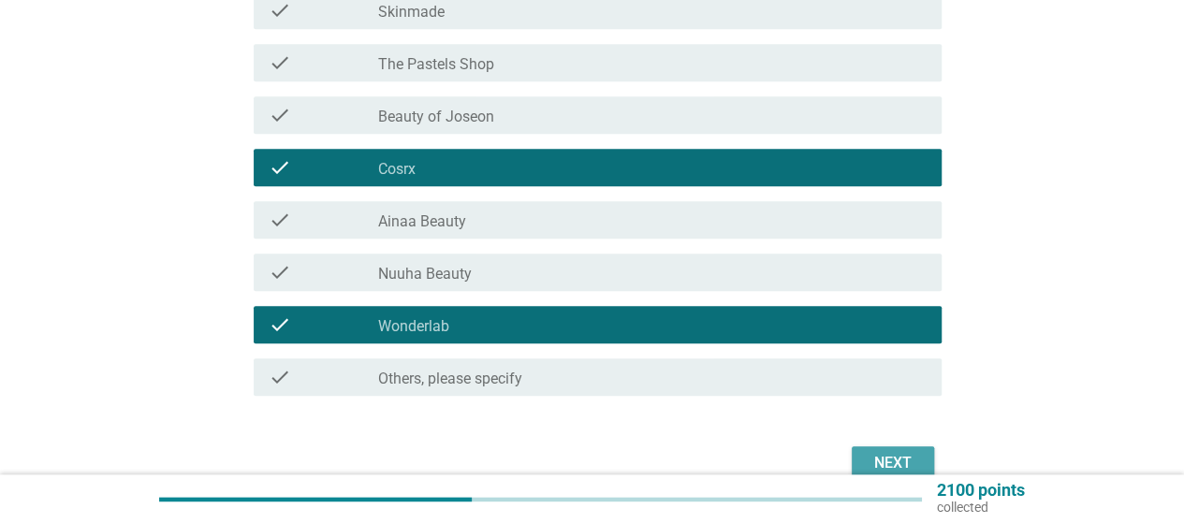
click at [928, 465] on button "Next" at bounding box center [892, 463] width 82 height 34
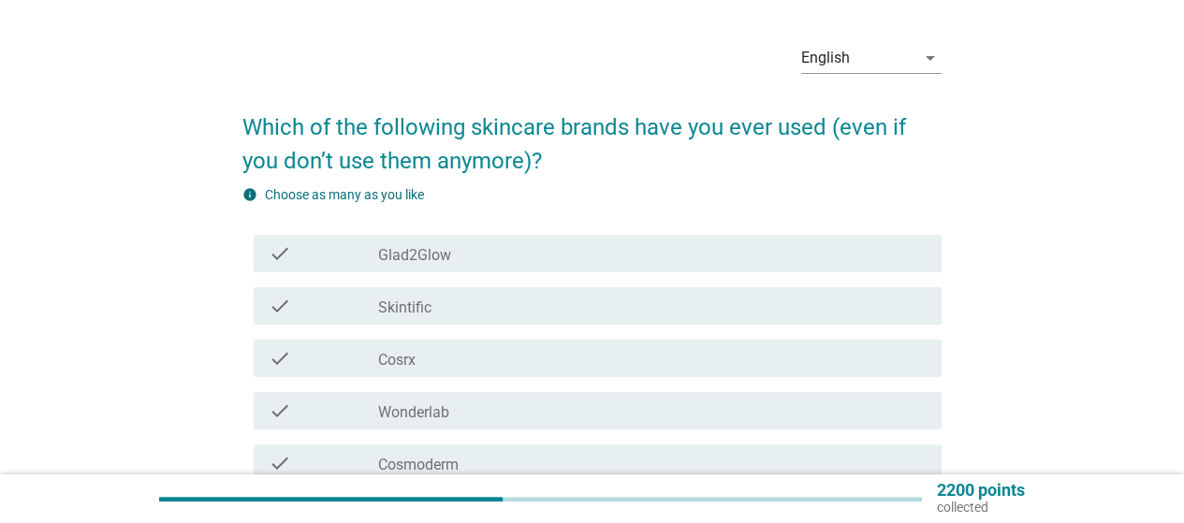
scroll to position [94, 0]
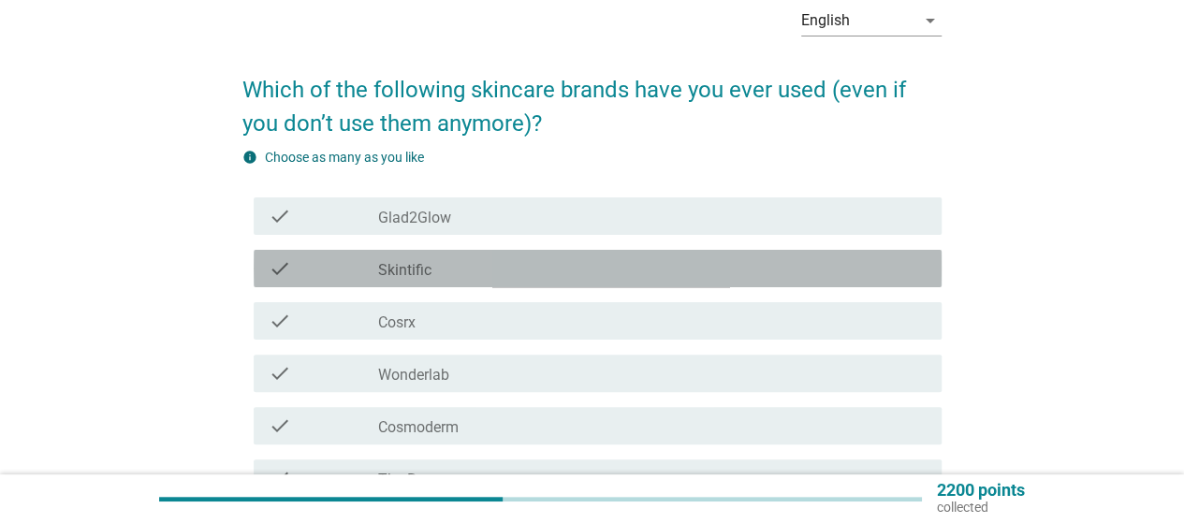
click at [511, 267] on div "check_box_outline_blank Skintific" at bounding box center [652, 268] width 548 height 22
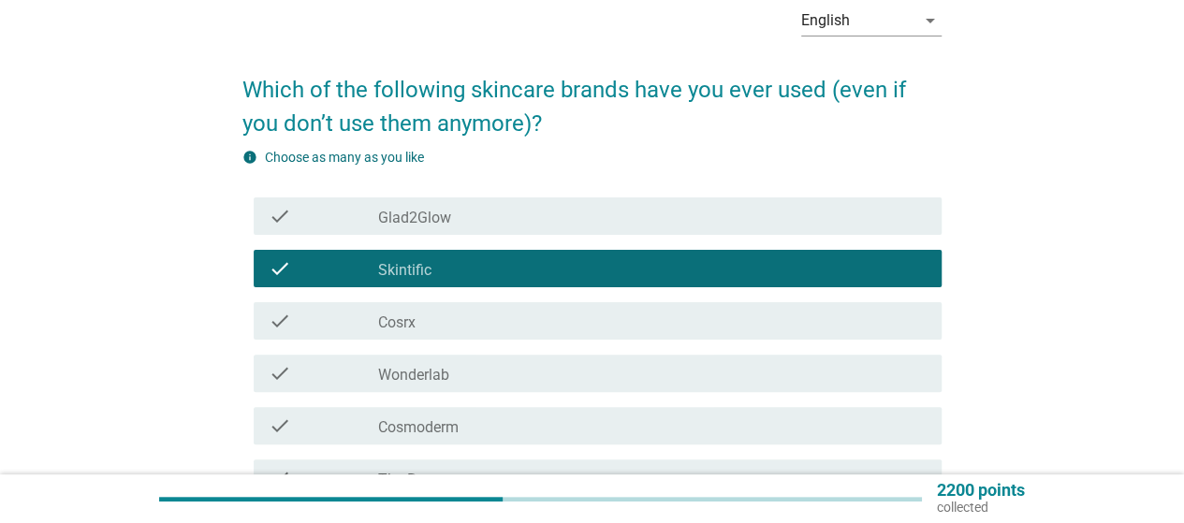
click at [762, 323] on div "check_box_outline_blank Cosrx" at bounding box center [652, 321] width 548 height 22
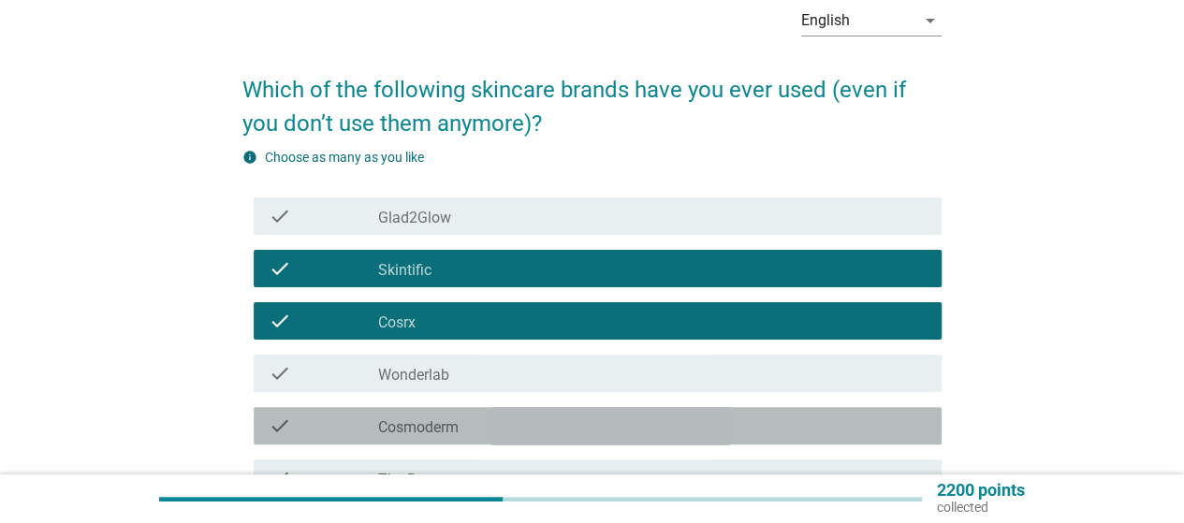
click at [558, 415] on div "check_box_outline_blank Cosmoderm" at bounding box center [652, 425] width 548 height 22
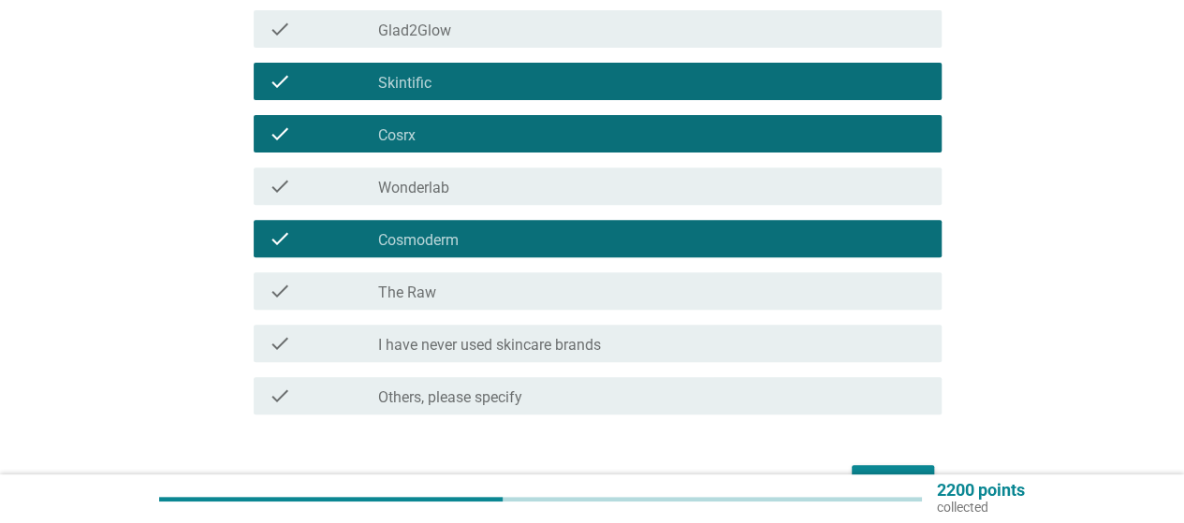
scroll to position [374, 0]
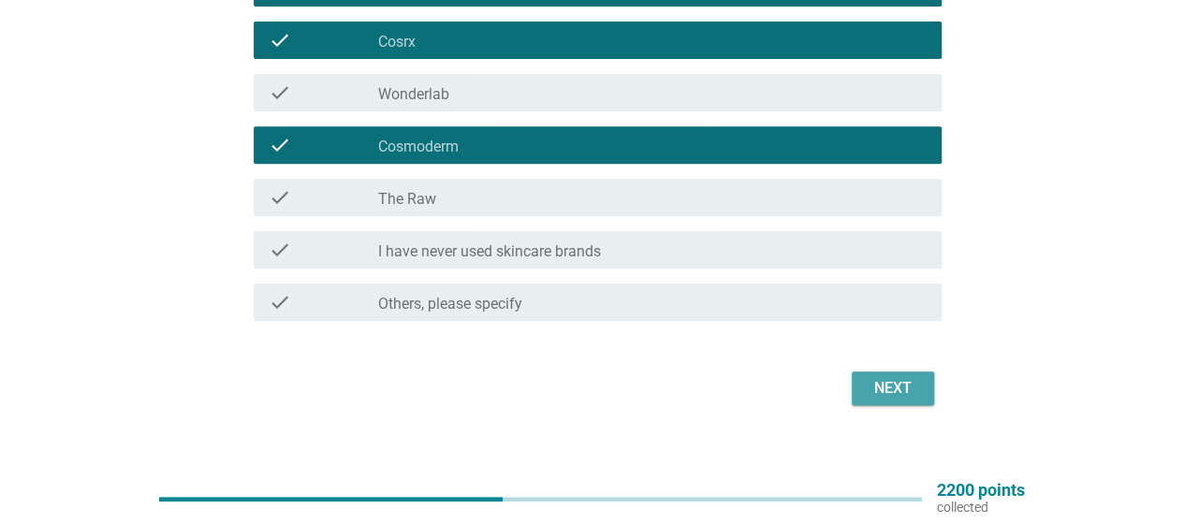
click at [889, 394] on div "Next" at bounding box center [892, 388] width 52 height 22
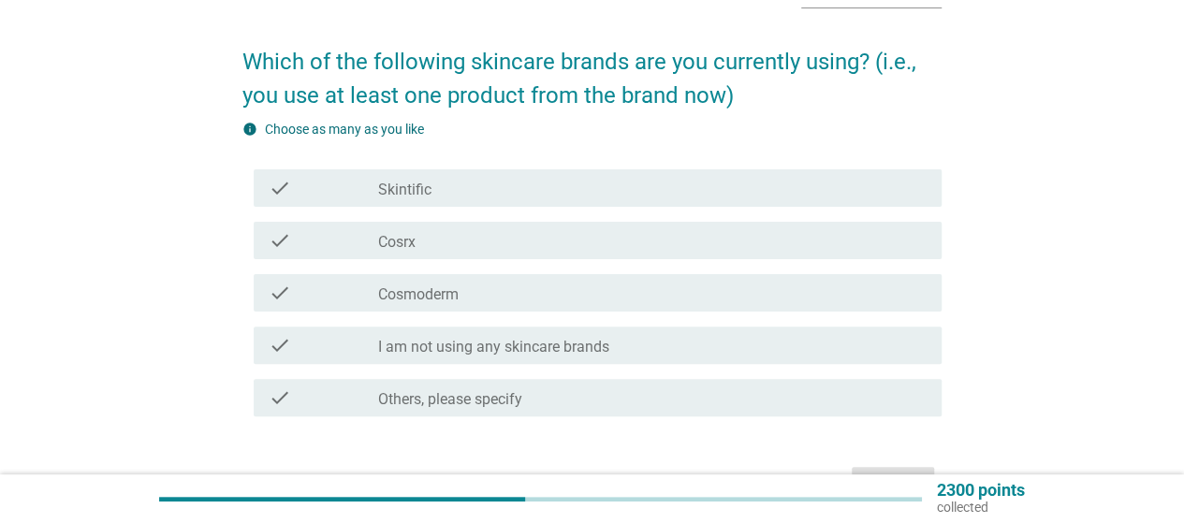
scroll to position [94, 0]
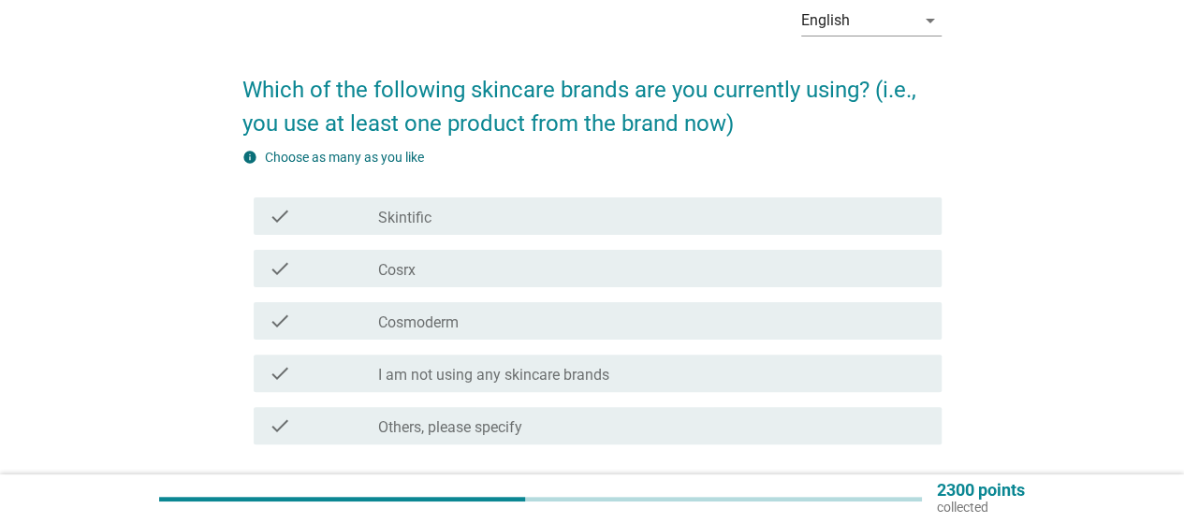
click at [578, 367] on label "I am not using any skincare brands" at bounding box center [493, 375] width 231 height 19
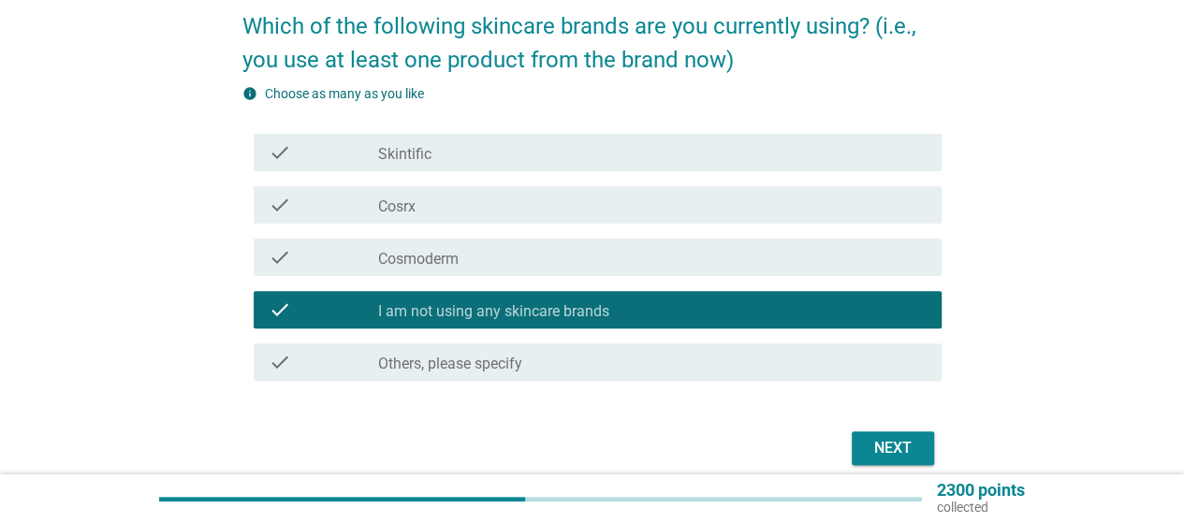
scroll to position [187, 0]
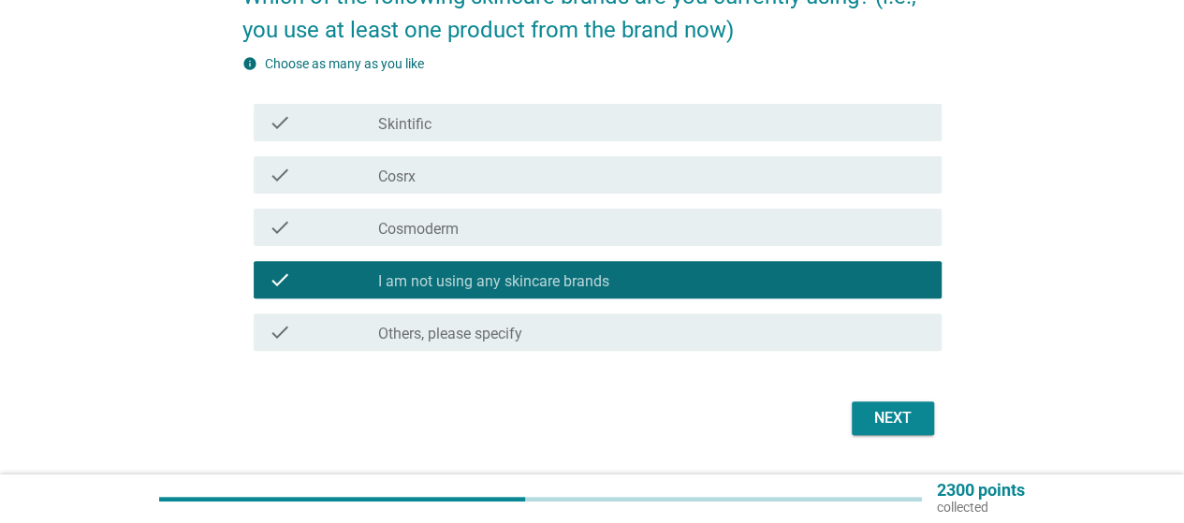
click at [939, 426] on div "Next" at bounding box center [591, 418] width 699 height 45
click at [922, 421] on button "Next" at bounding box center [892, 418] width 82 height 34
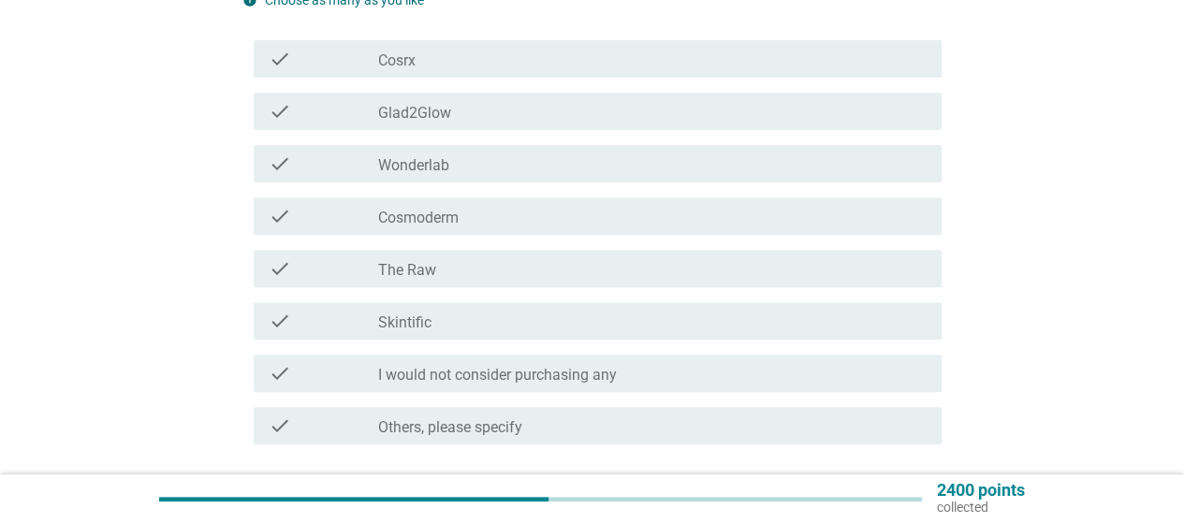
scroll to position [281, 0]
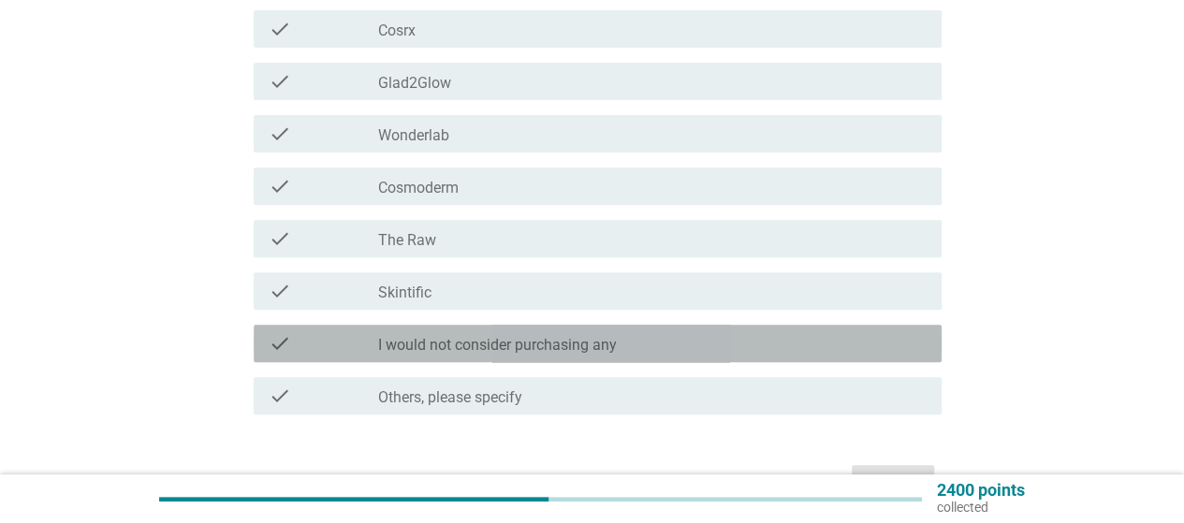
click at [565, 343] on label "I would not consider purchasing any" at bounding box center [497, 345] width 239 height 19
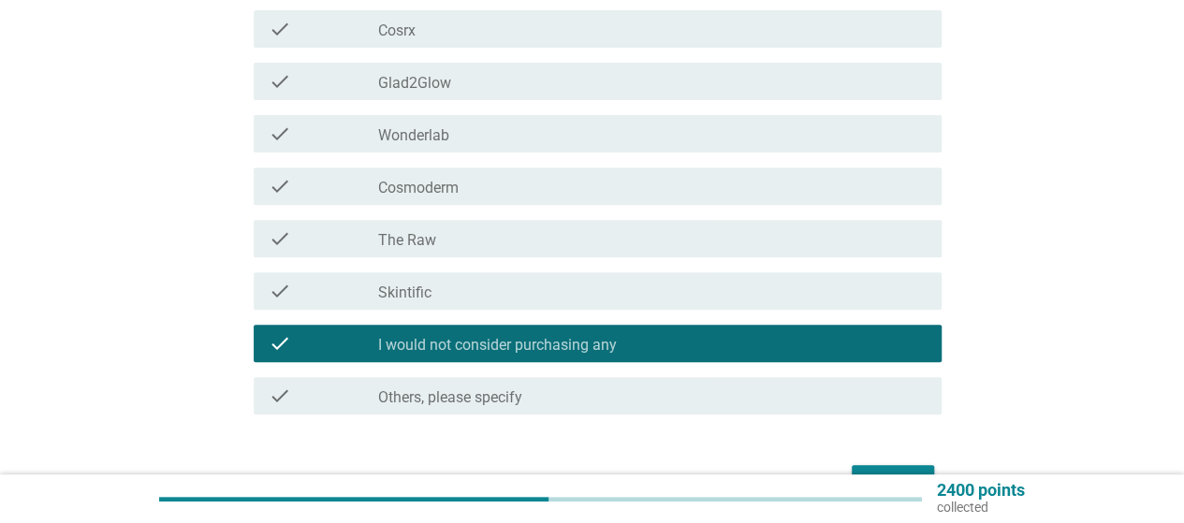
scroll to position [374, 0]
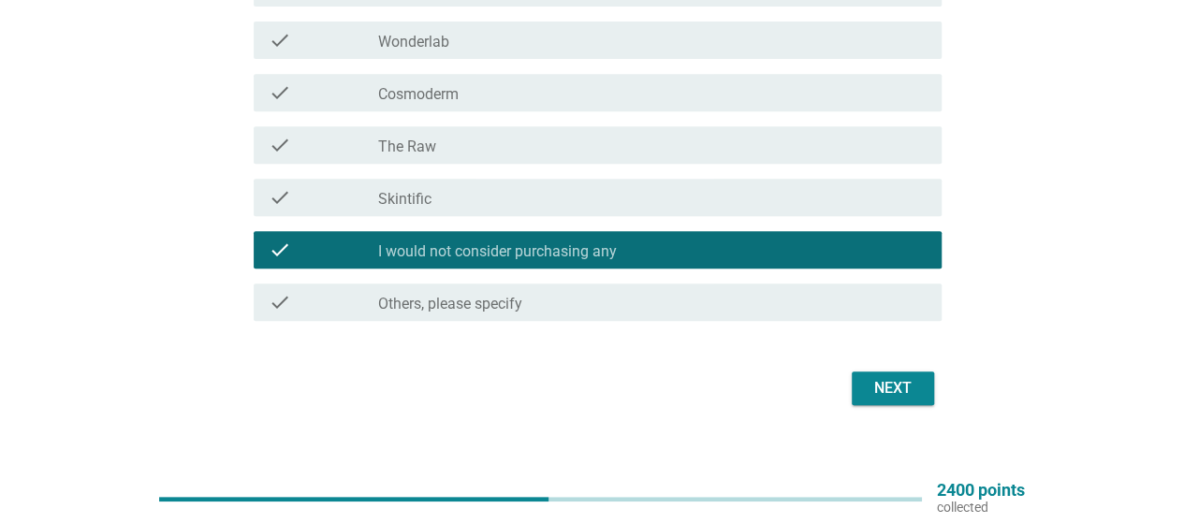
click at [895, 394] on div "Next" at bounding box center [892, 388] width 52 height 22
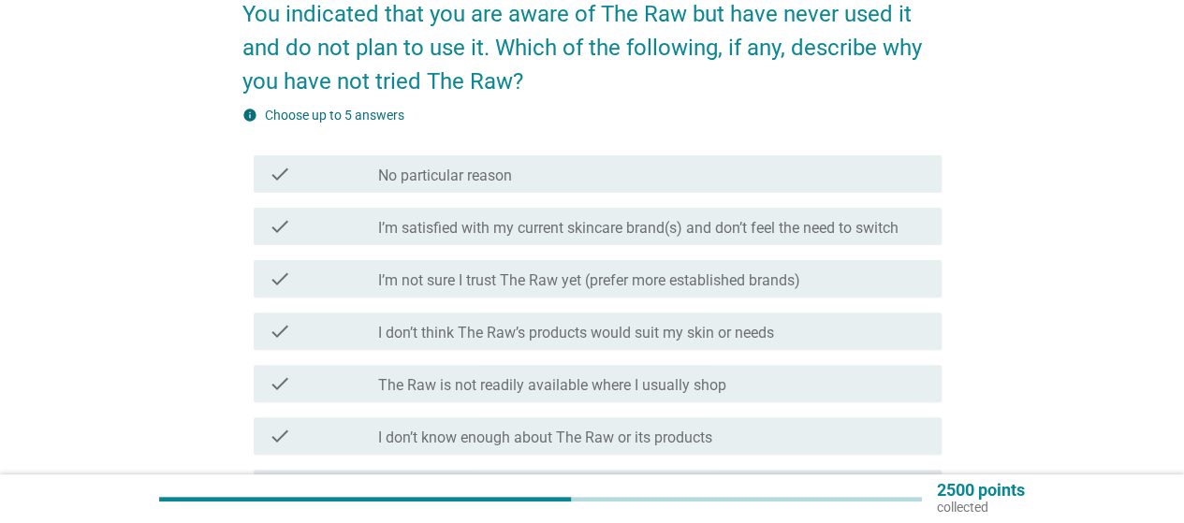
scroll to position [187, 0]
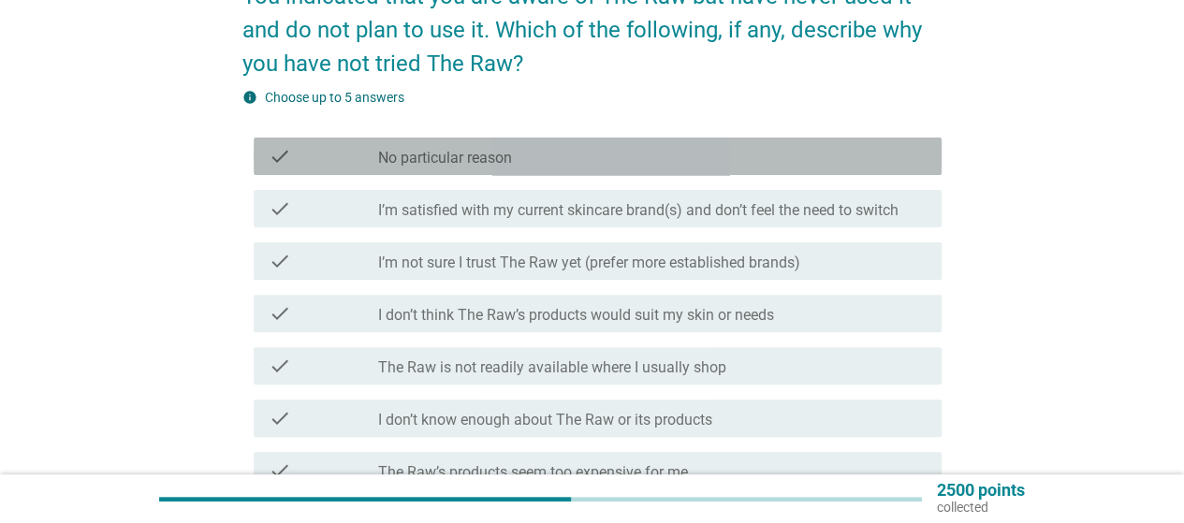
click at [602, 162] on div "check_box_outline_blank No particular reason" at bounding box center [652, 156] width 548 height 22
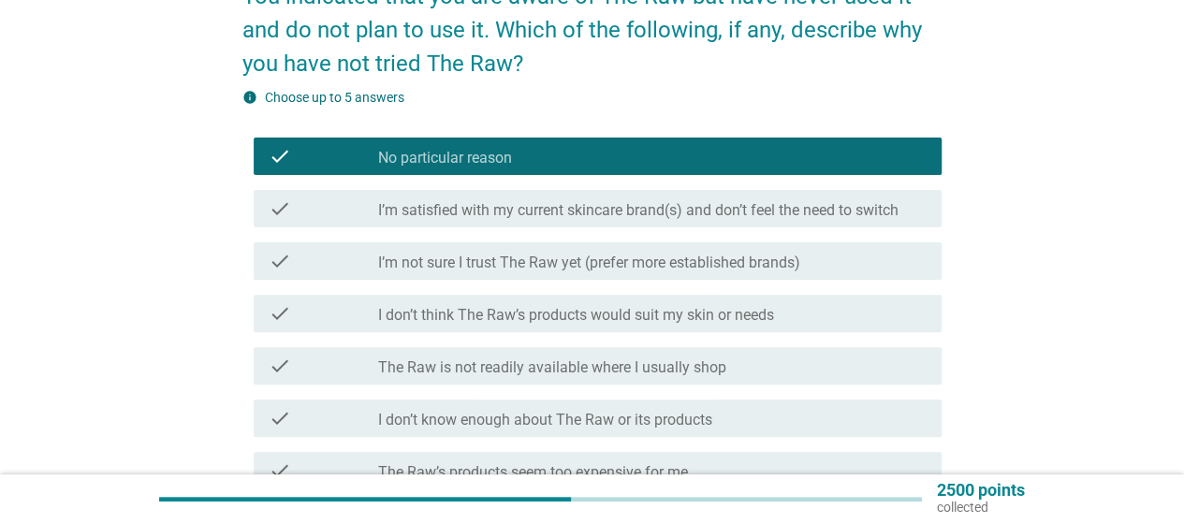
click at [692, 237] on div "check check_box_outline_blank I’m not sure I trust The Raw yet (prefer more est…" at bounding box center [591, 261] width 699 height 52
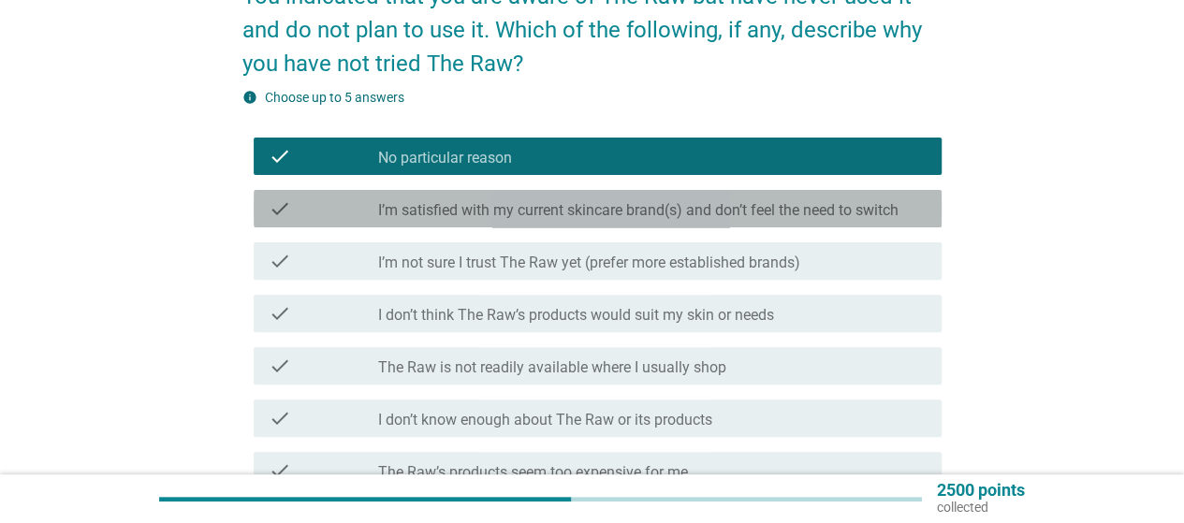
click at [702, 216] on label "I’m satisfied with my current skincare brand(s) and don’t feel the need to swit…" at bounding box center [638, 210] width 520 height 19
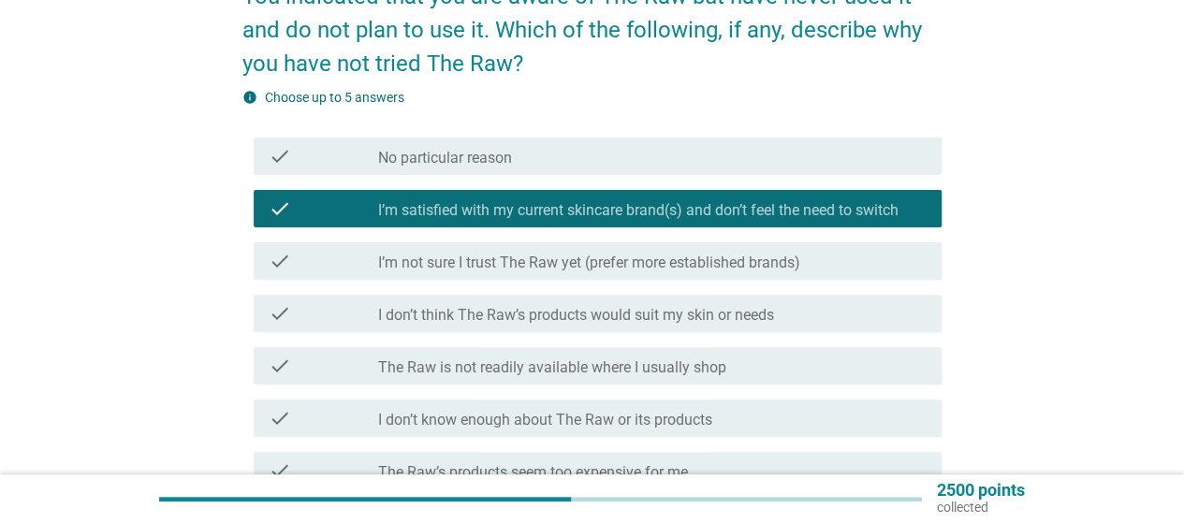
click at [668, 169] on div "check check_box_outline_blank No particular reason" at bounding box center [598, 156] width 688 height 37
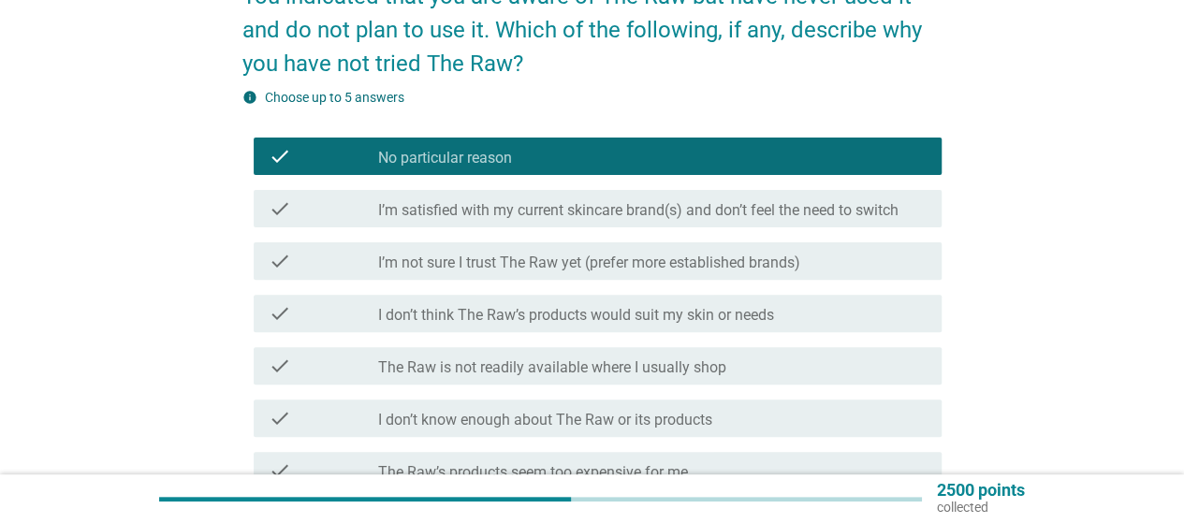
click at [758, 423] on div "check_box_outline_blank I don’t know enough about The Raw or its products" at bounding box center [652, 418] width 548 height 22
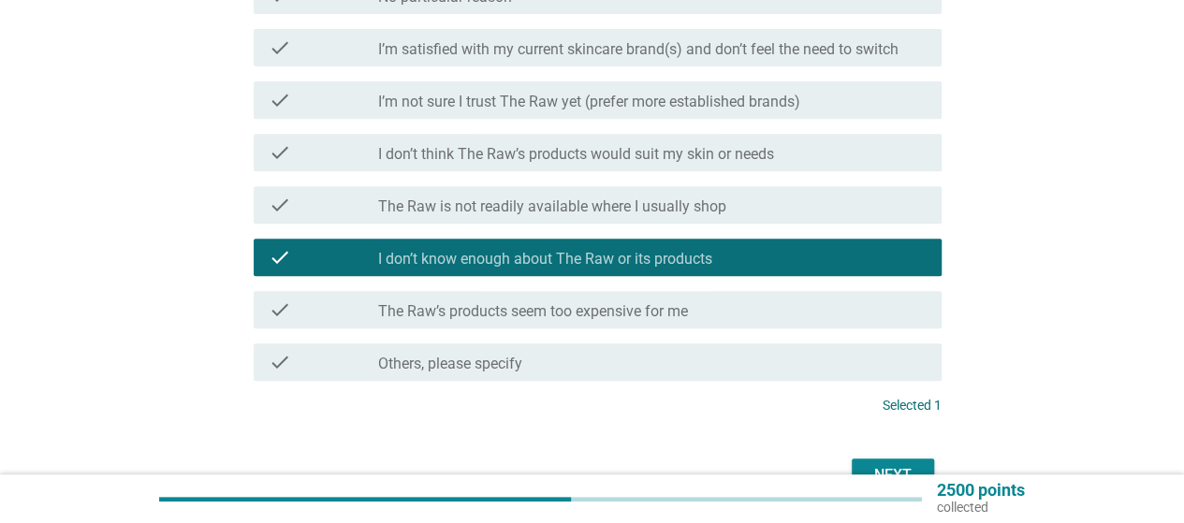
scroll to position [374, 0]
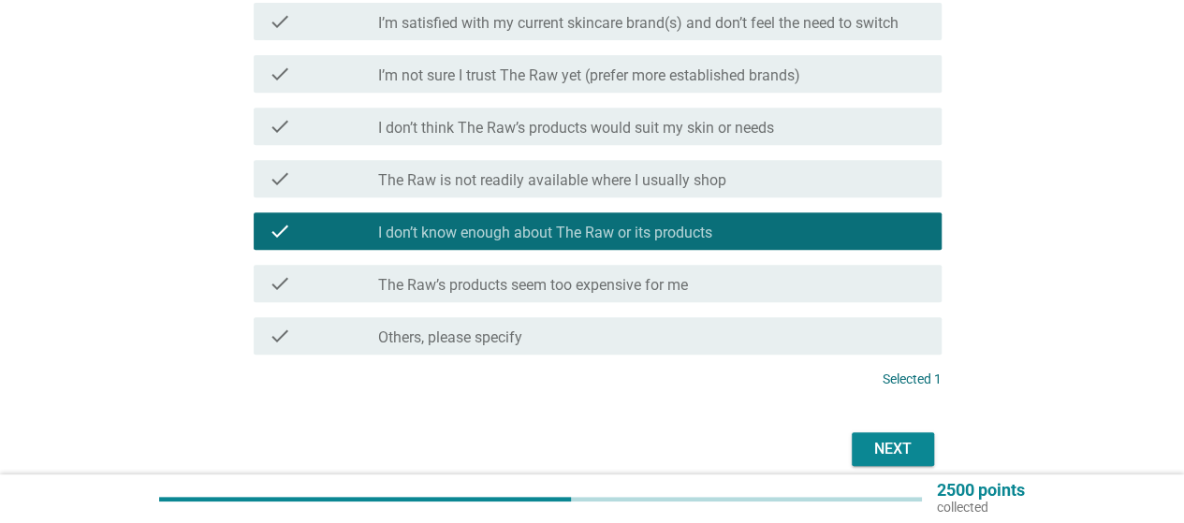
click at [880, 439] on div "Next" at bounding box center [892, 449] width 52 height 22
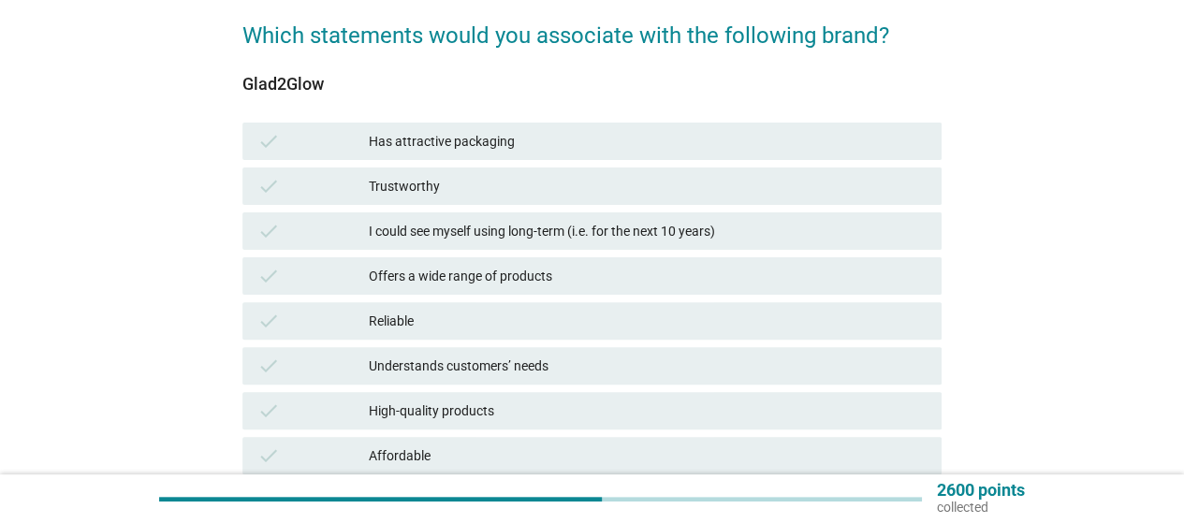
scroll to position [187, 0]
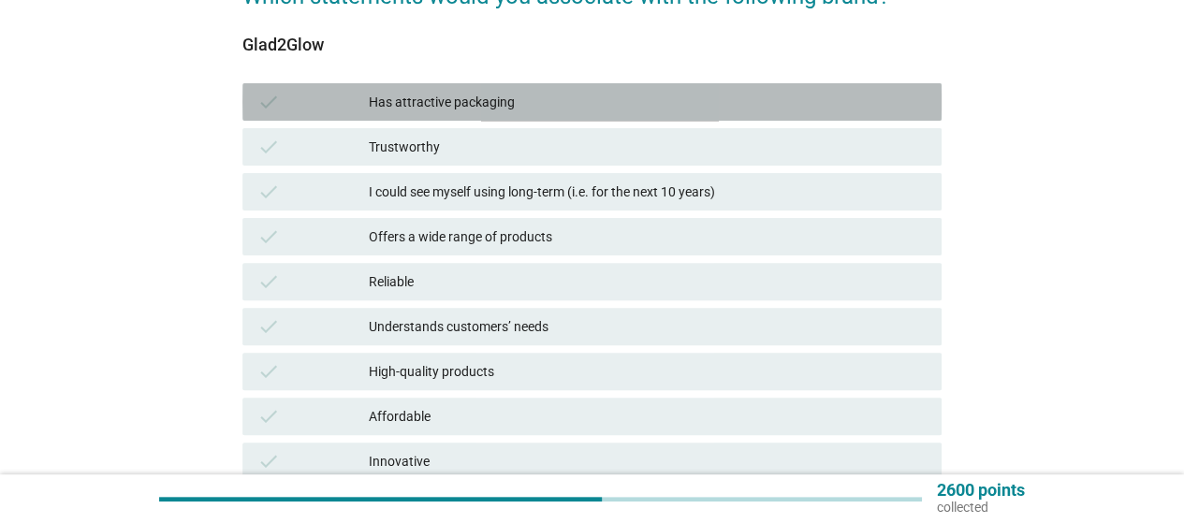
click at [760, 101] on div "Has attractive packaging" at bounding box center [648, 102] width 558 height 22
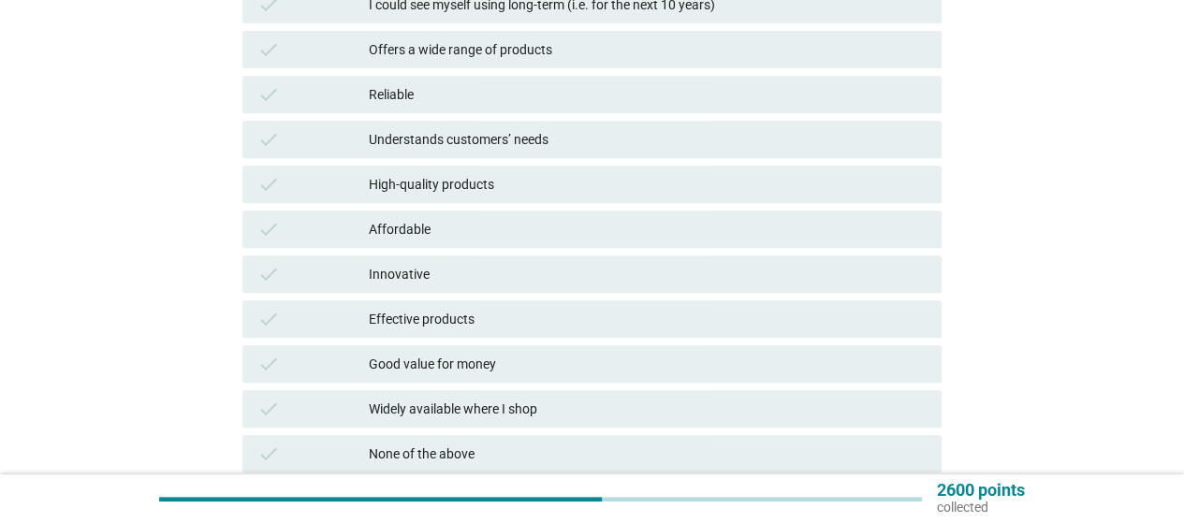
scroll to position [468, 0]
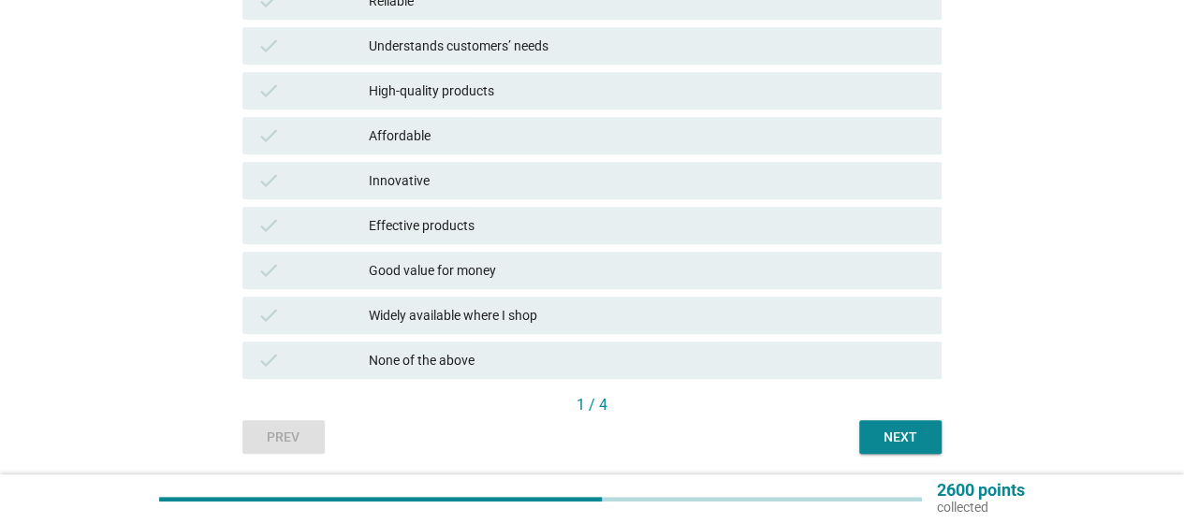
click at [896, 439] on div "Next" at bounding box center [900, 438] width 52 height 20
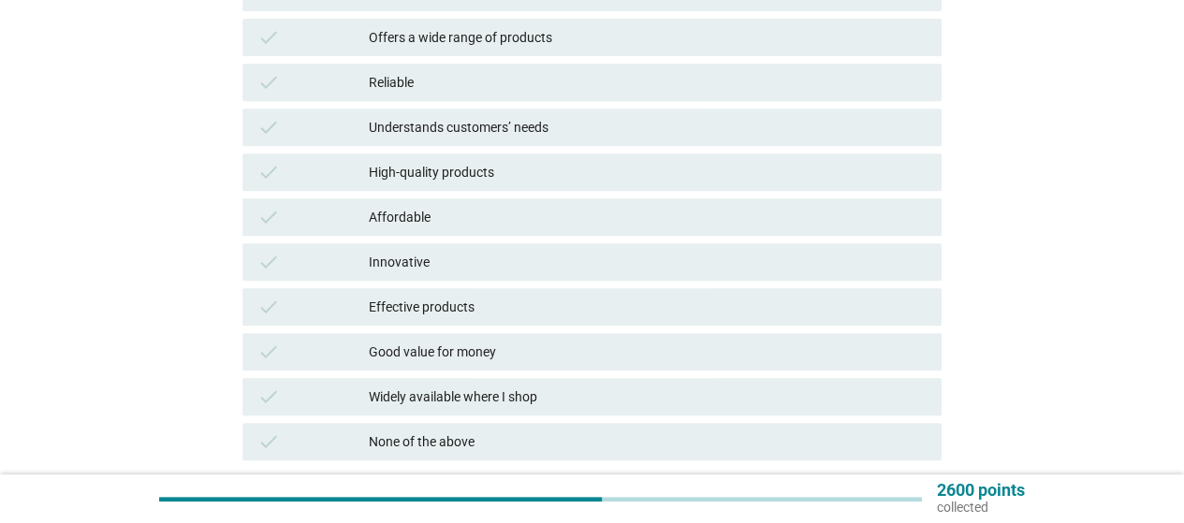
scroll to position [187, 0]
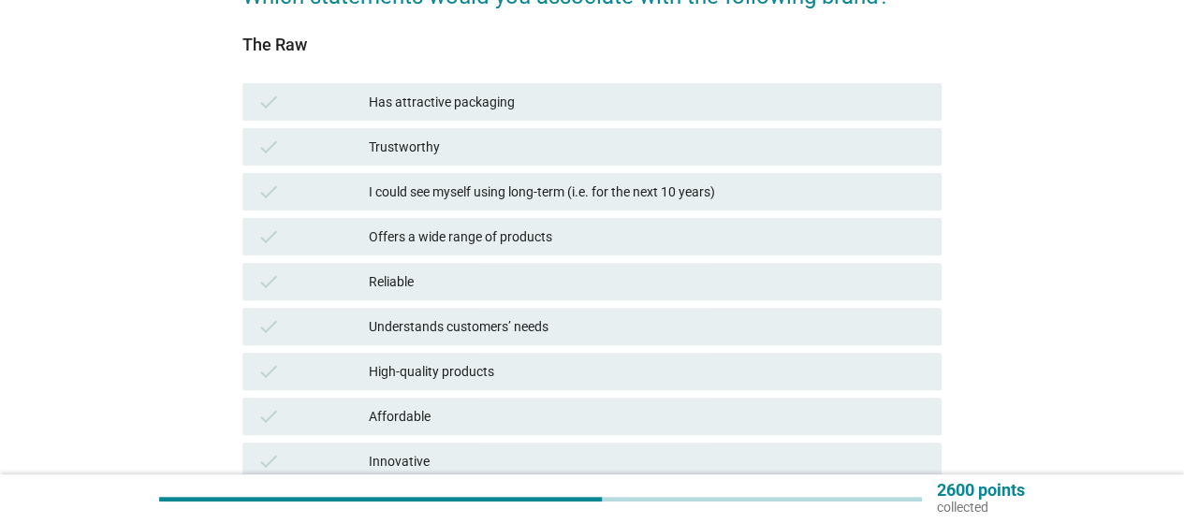
click at [634, 101] on div "Has attractive packaging" at bounding box center [648, 102] width 558 height 22
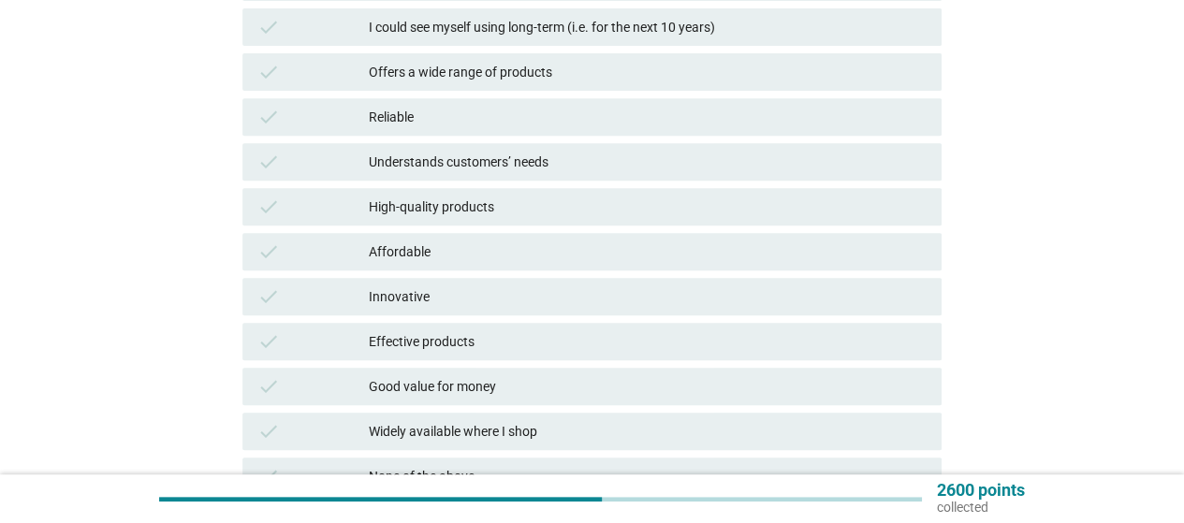
scroll to position [468, 0]
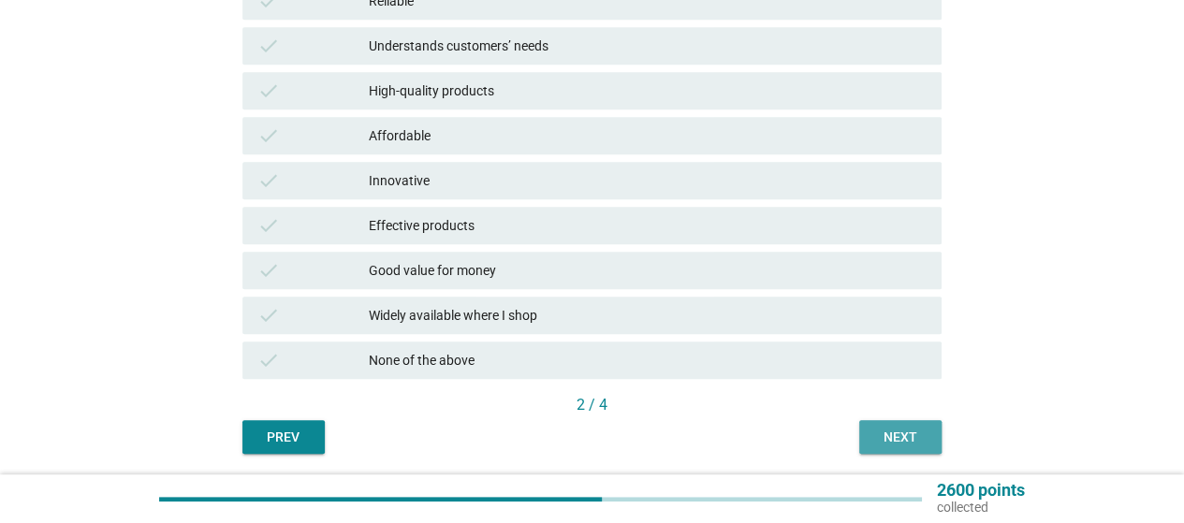
click at [894, 422] on button "Next" at bounding box center [900, 437] width 82 height 34
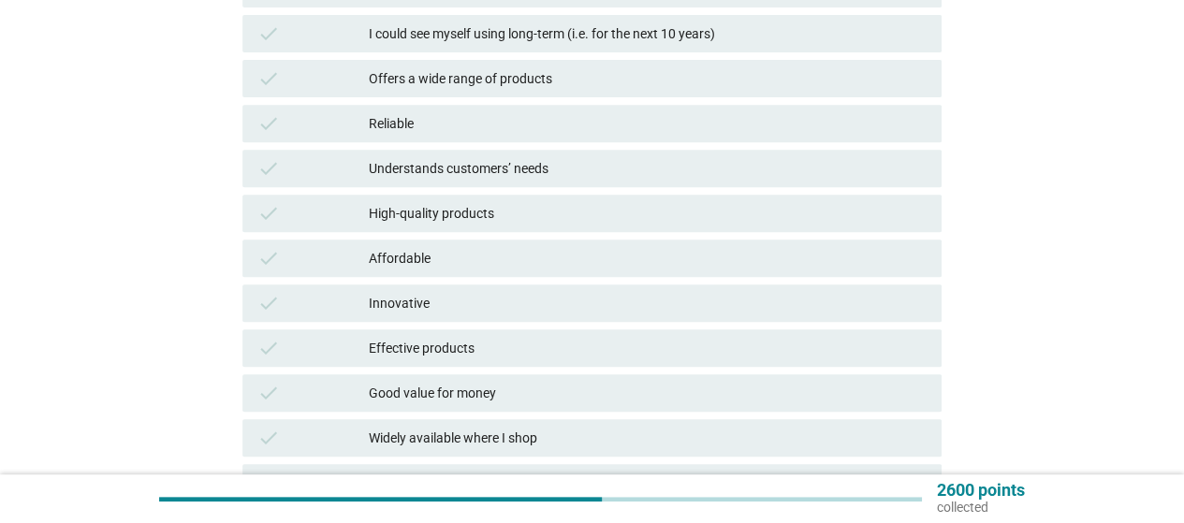
scroll to position [374, 0]
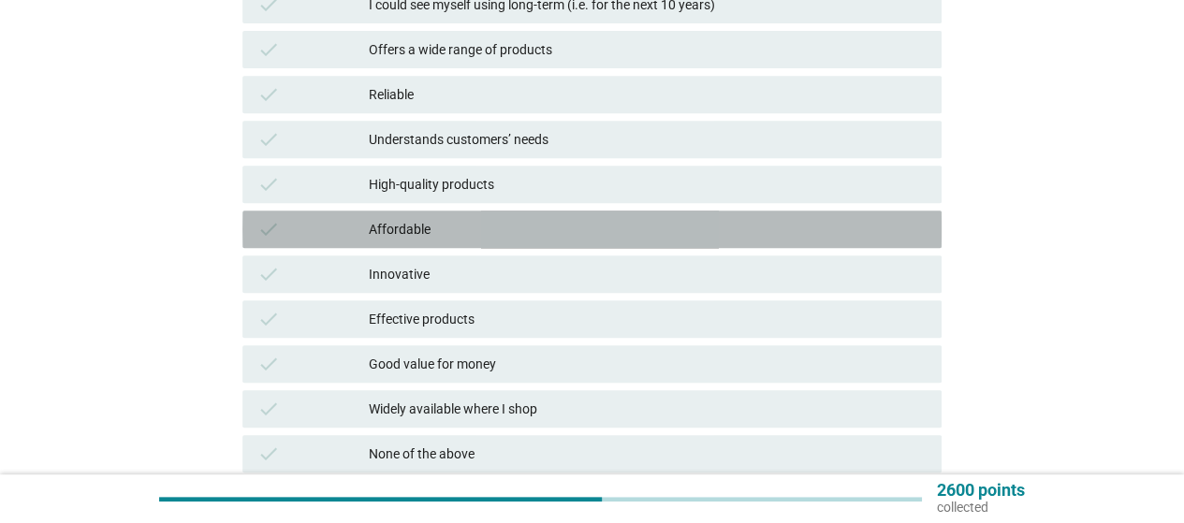
click at [488, 239] on div "Affordable" at bounding box center [648, 229] width 558 height 22
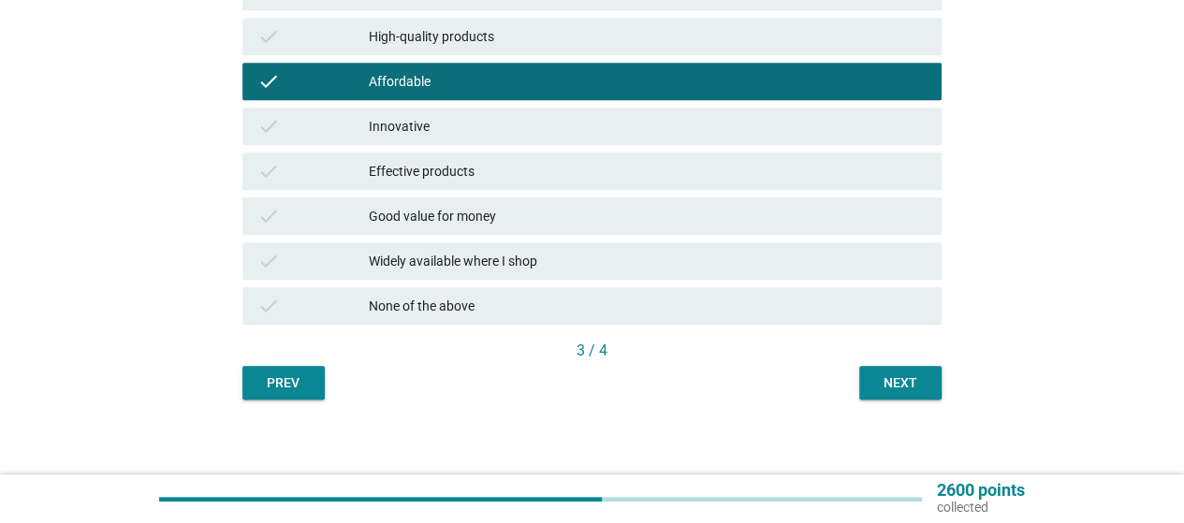
scroll to position [531, 0]
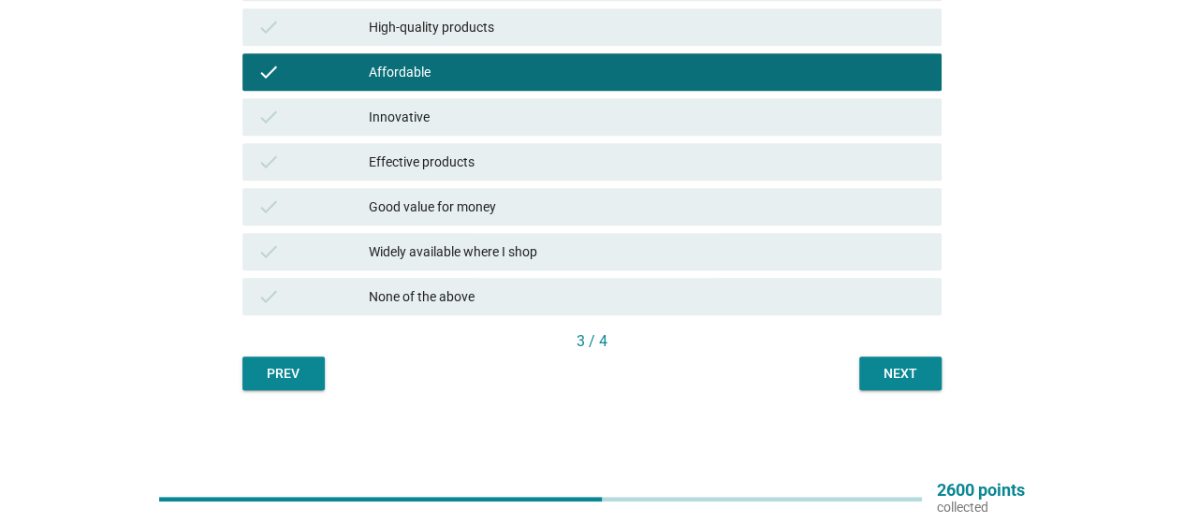
click at [883, 374] on div "Next" at bounding box center [900, 374] width 52 height 20
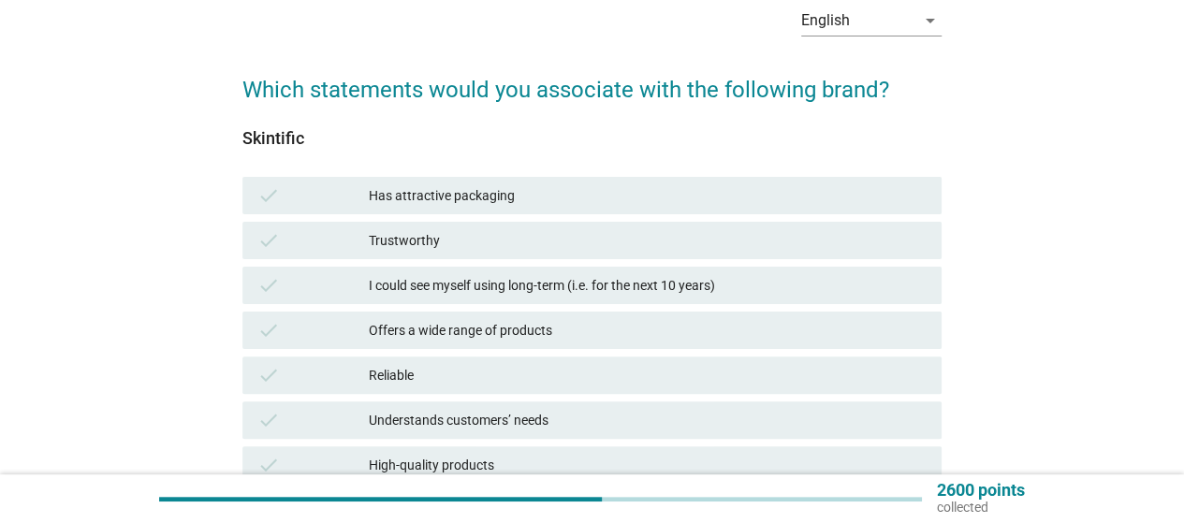
scroll to position [187, 0]
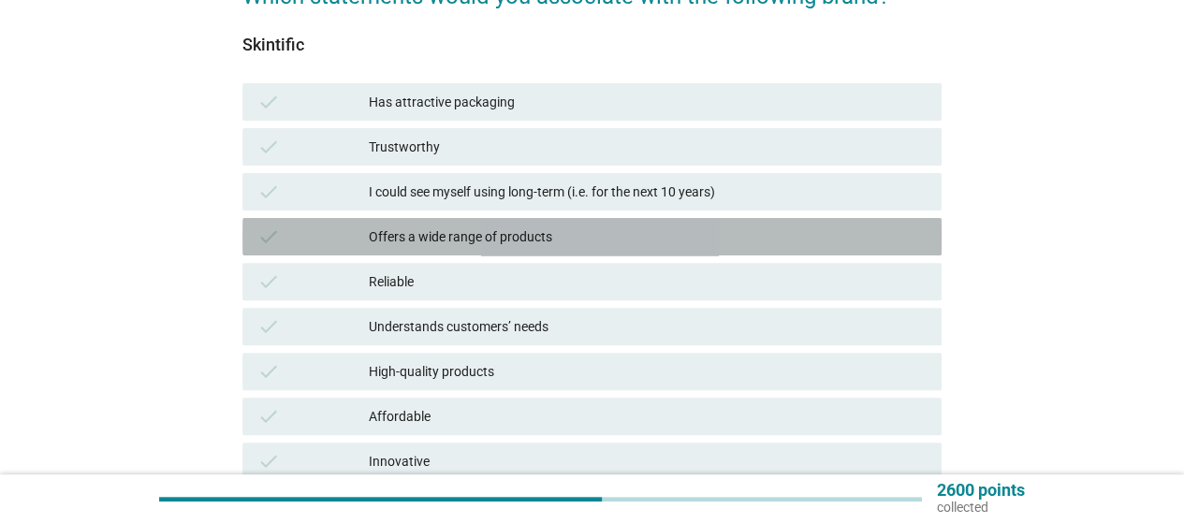
click at [657, 237] on div "Offers a wide range of products" at bounding box center [648, 236] width 558 height 22
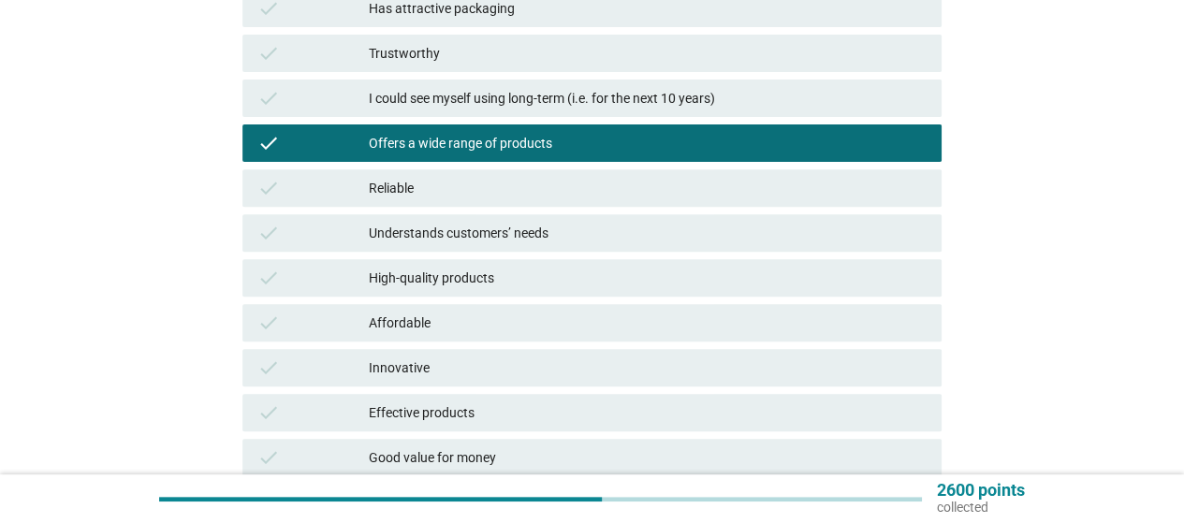
scroll to position [374, 0]
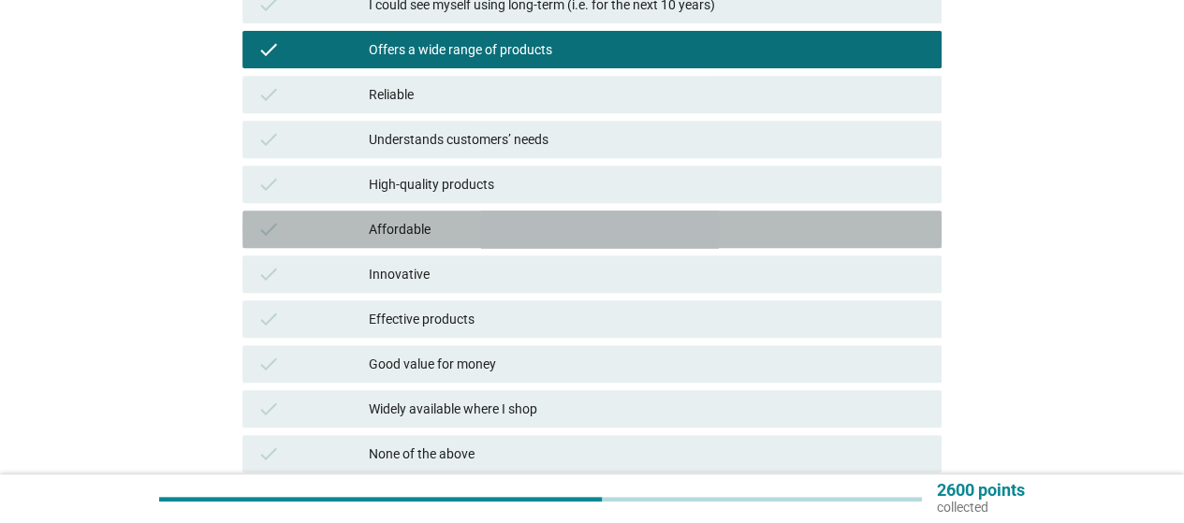
click at [880, 237] on div "Affordable" at bounding box center [648, 229] width 558 height 22
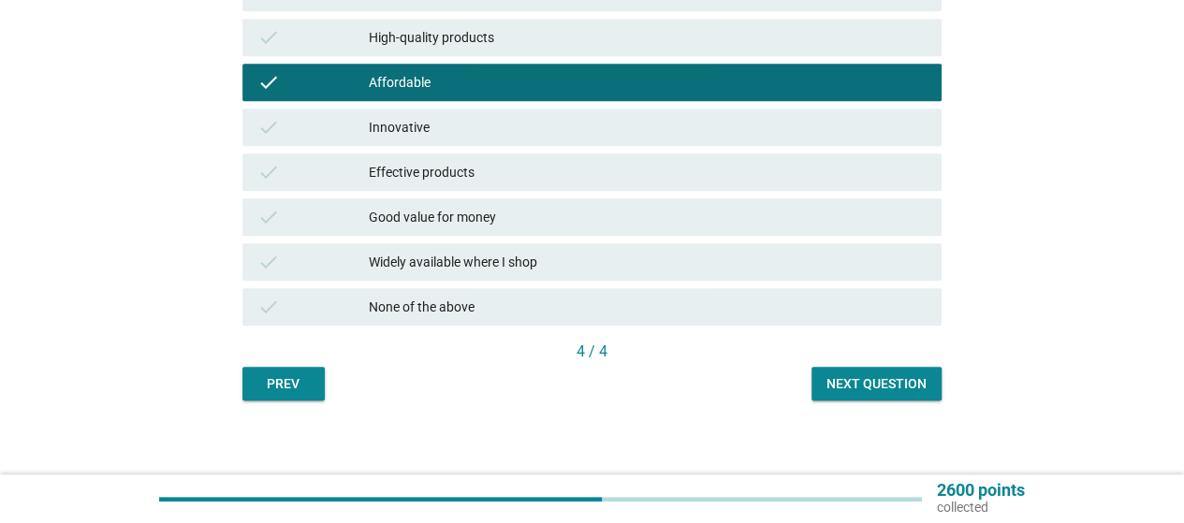
scroll to position [531, 0]
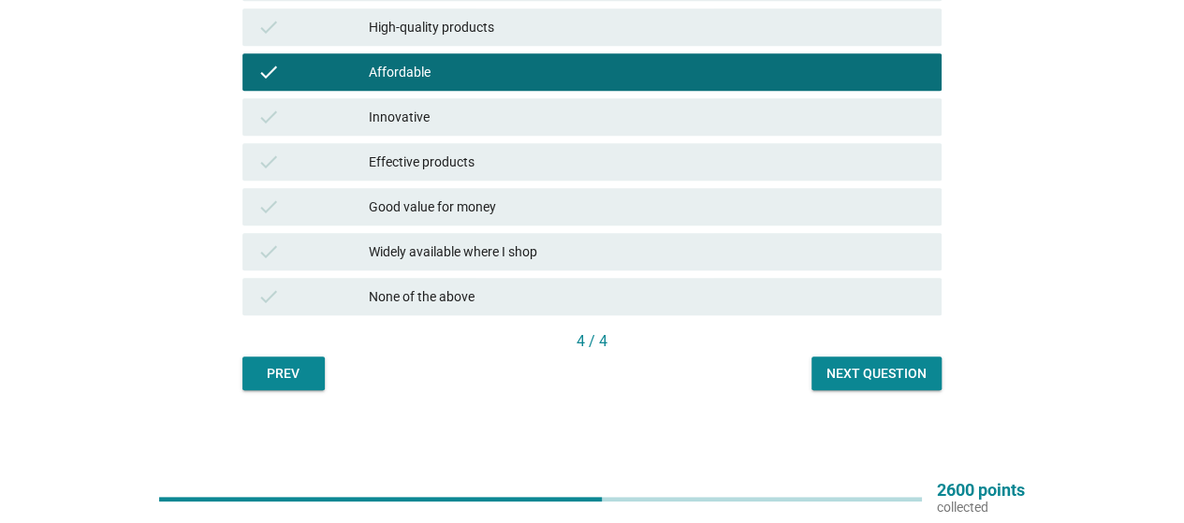
click at [900, 375] on div "Next question" at bounding box center [876, 374] width 100 height 20
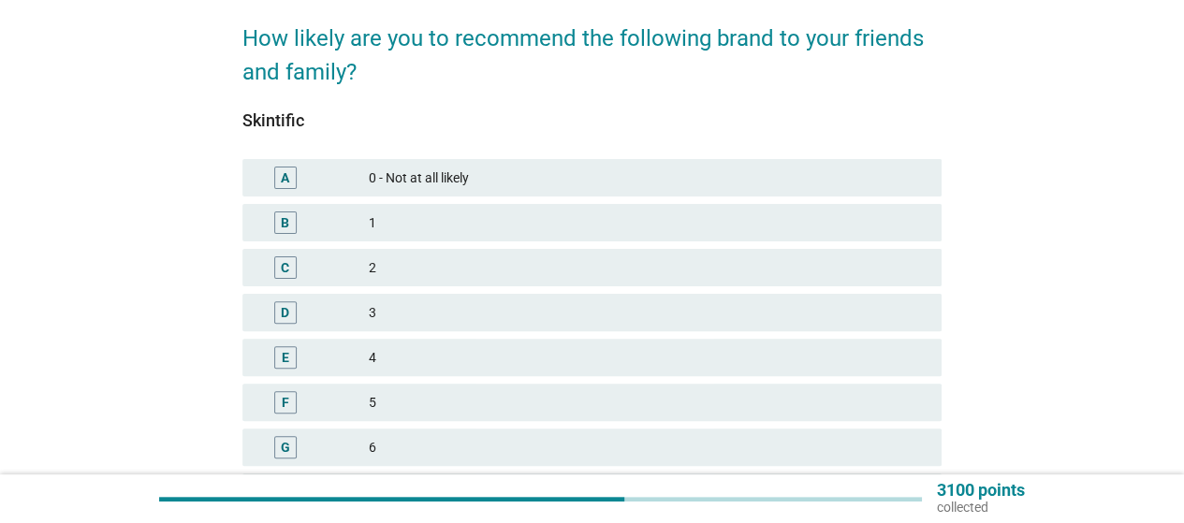
scroll to position [187, 0]
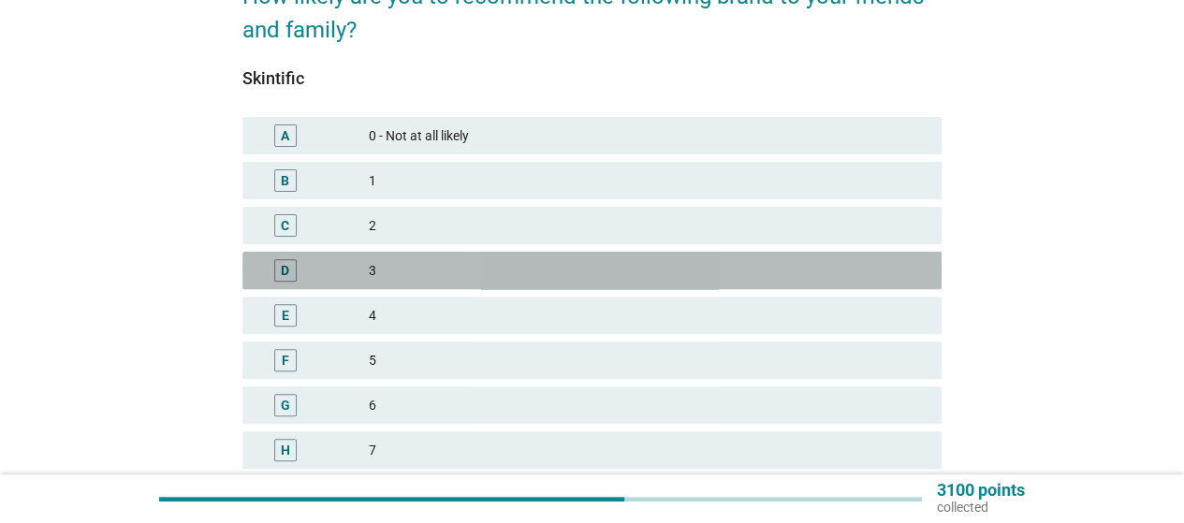
click at [476, 268] on div "3" at bounding box center [648, 270] width 558 height 22
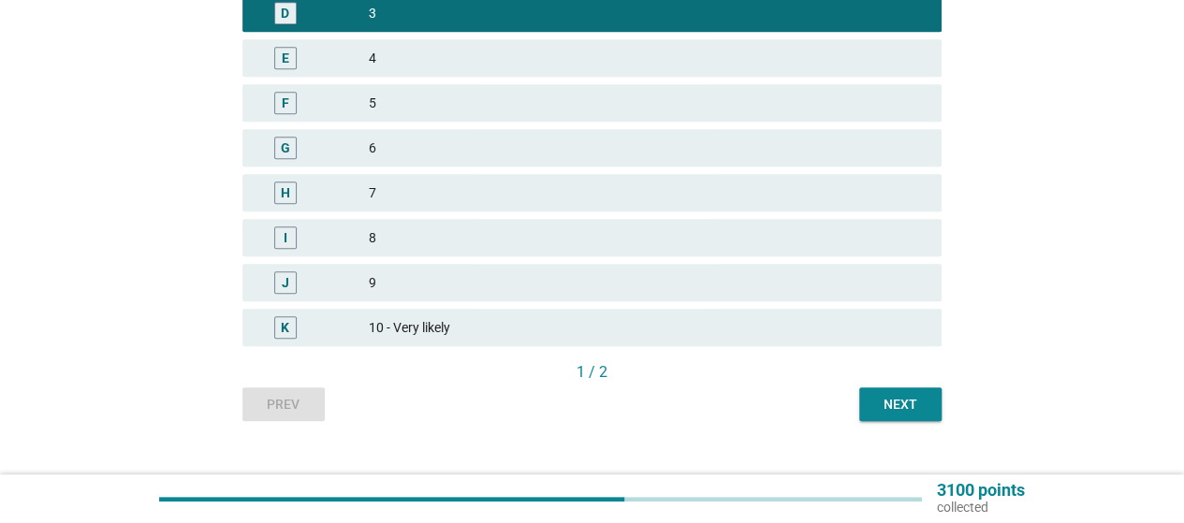
scroll to position [468, 0]
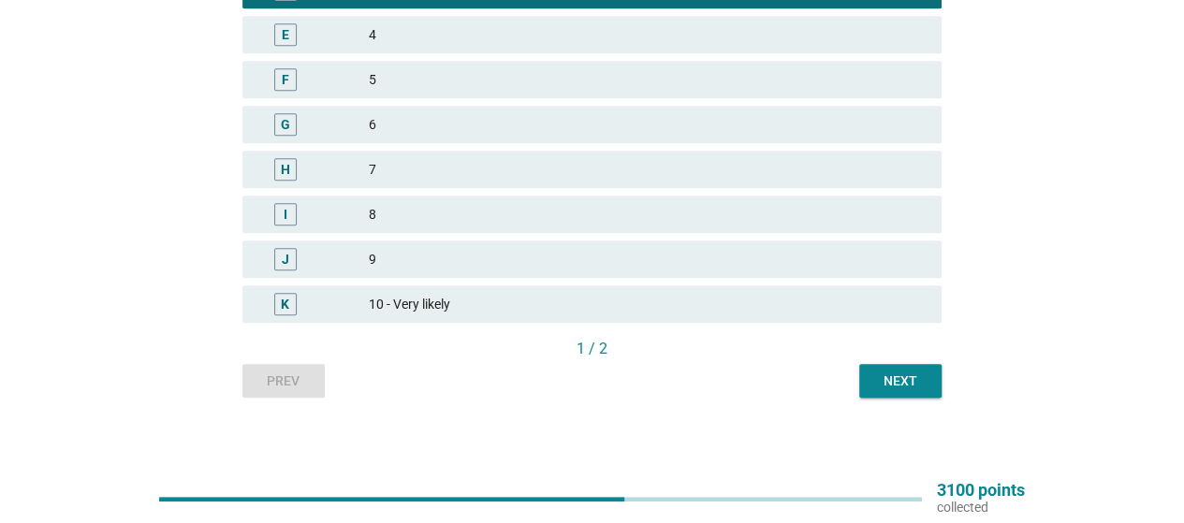
click at [909, 388] on div "Next" at bounding box center [900, 381] width 52 height 20
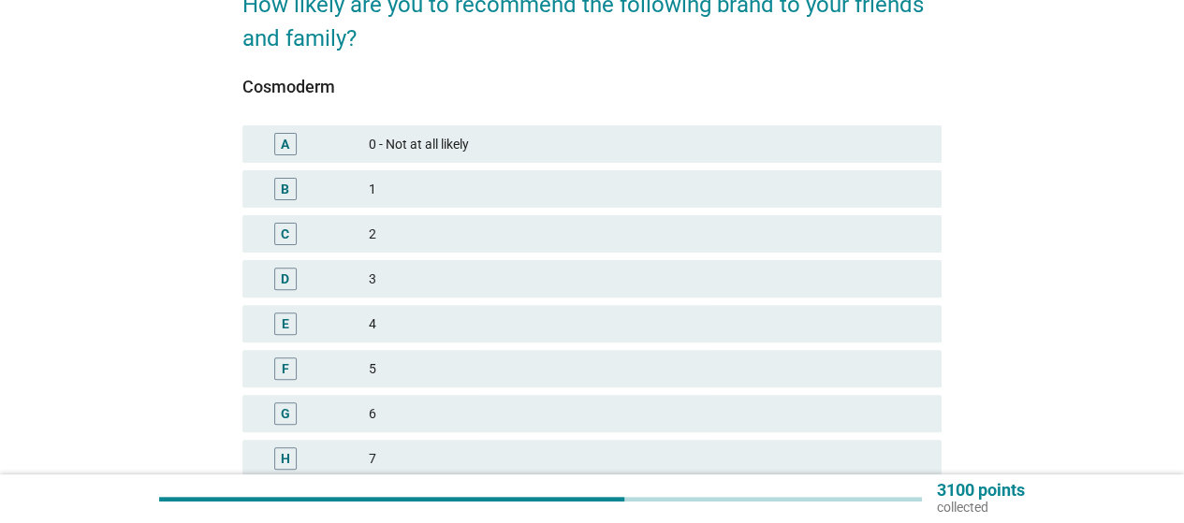
scroll to position [187, 0]
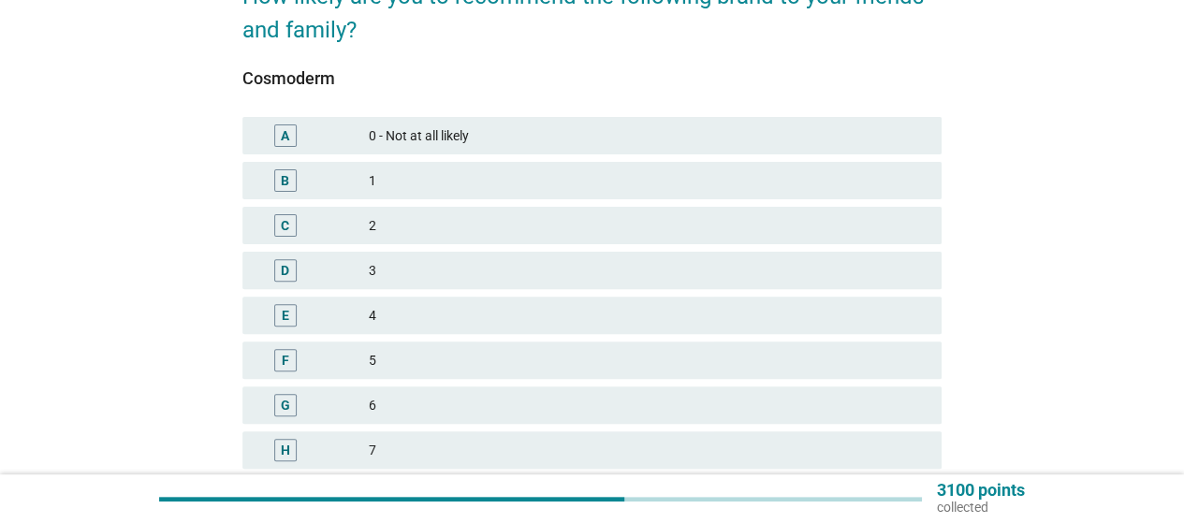
click at [438, 273] on div "3" at bounding box center [648, 270] width 558 height 22
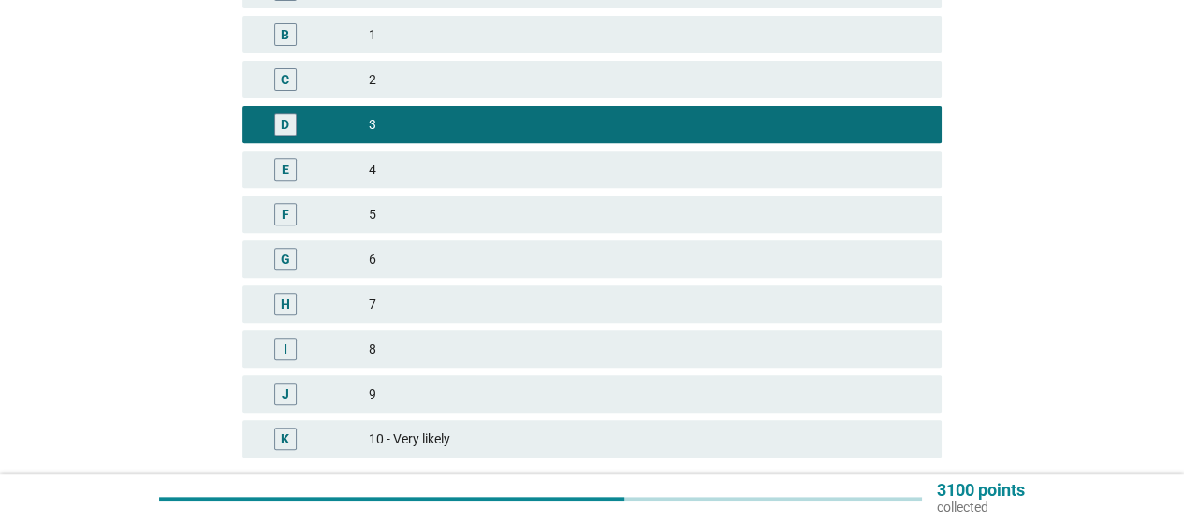
scroll to position [475, 0]
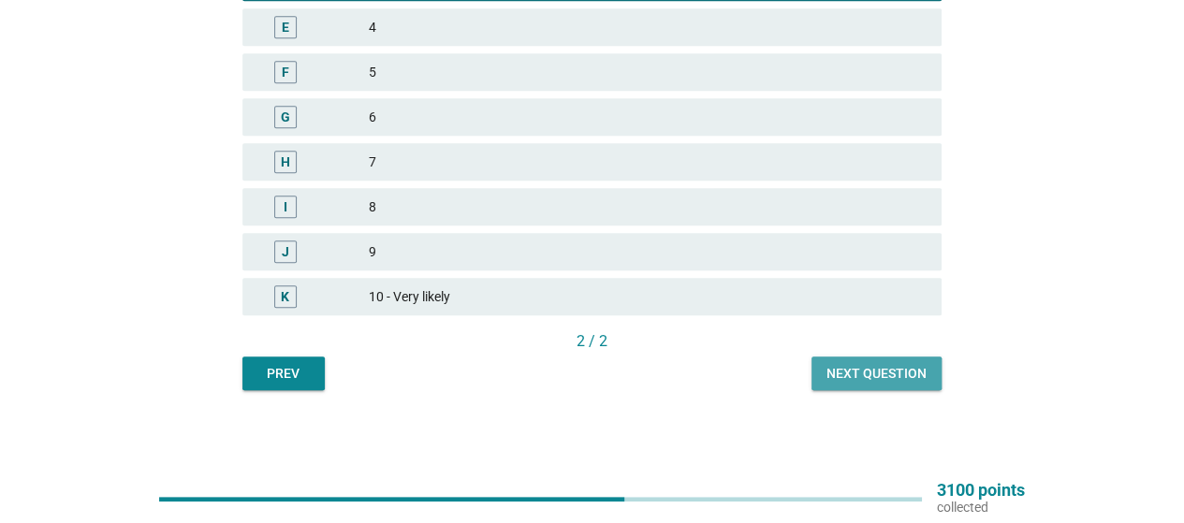
click at [877, 374] on div "Next question" at bounding box center [876, 374] width 100 height 20
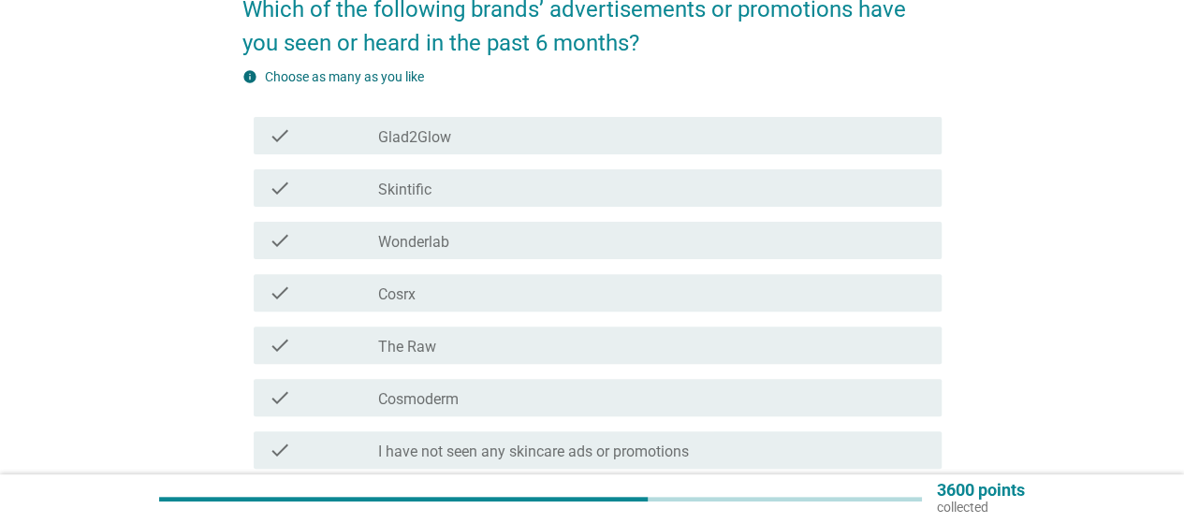
scroll to position [187, 0]
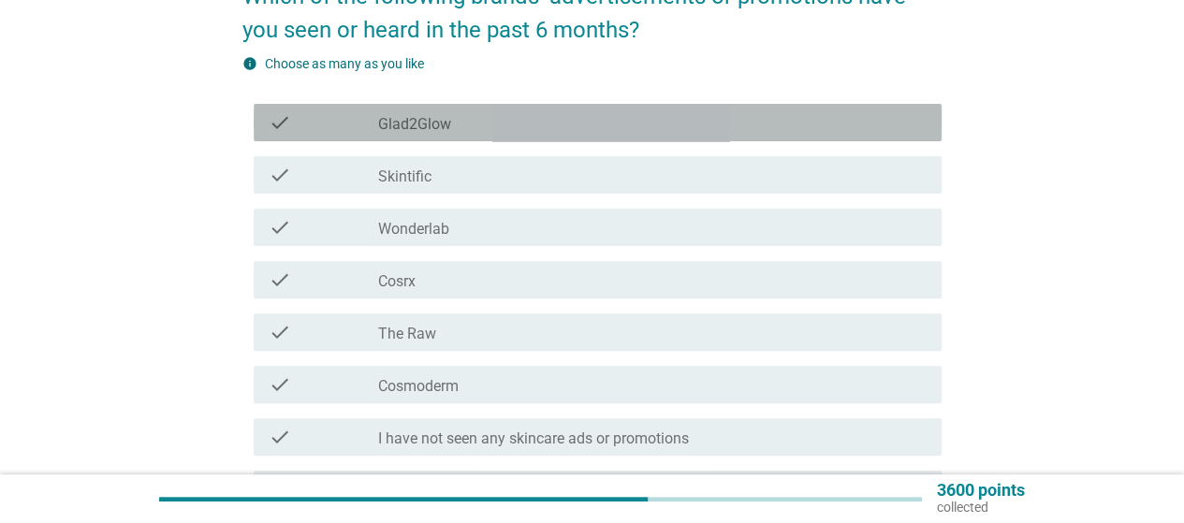
click at [483, 124] on div "check_box_outline_blank Glad2Glow" at bounding box center [652, 122] width 548 height 22
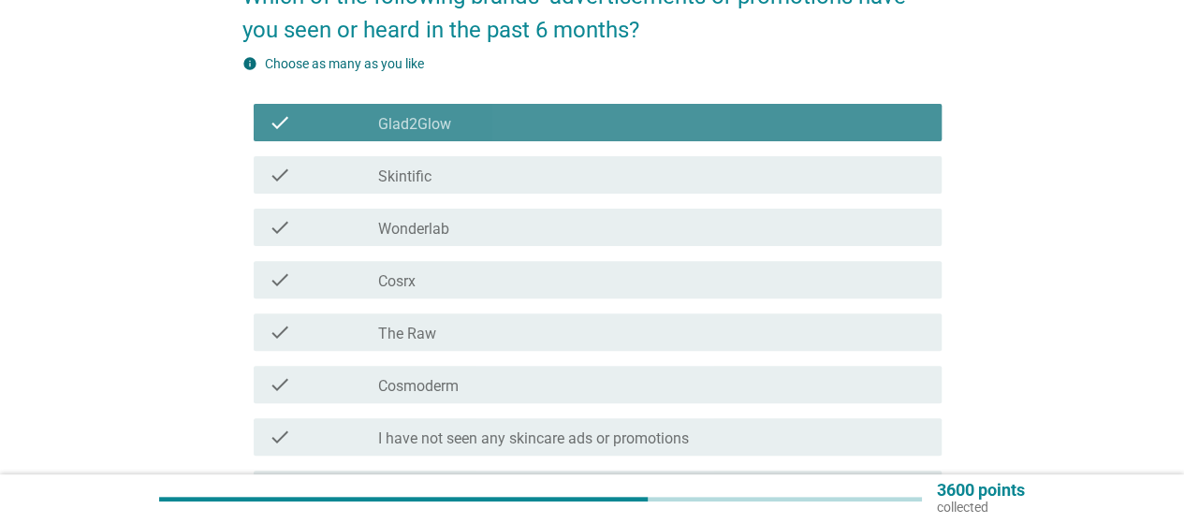
click at [483, 124] on div "check_box_outline_blank Glad2Glow" at bounding box center [652, 122] width 548 height 22
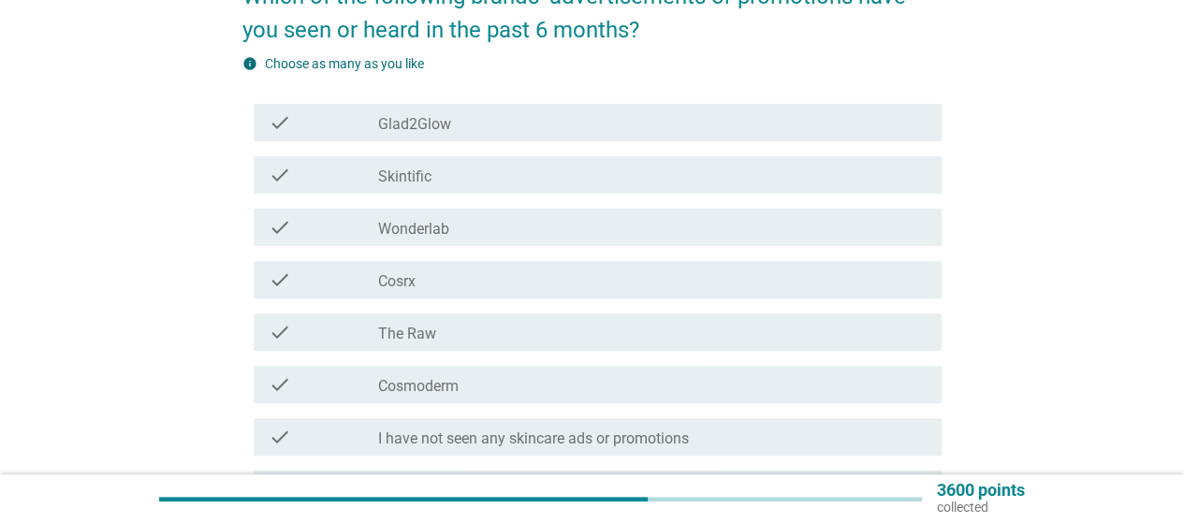
click at [515, 182] on div "check_box_outline_blank Skintific" at bounding box center [652, 175] width 548 height 22
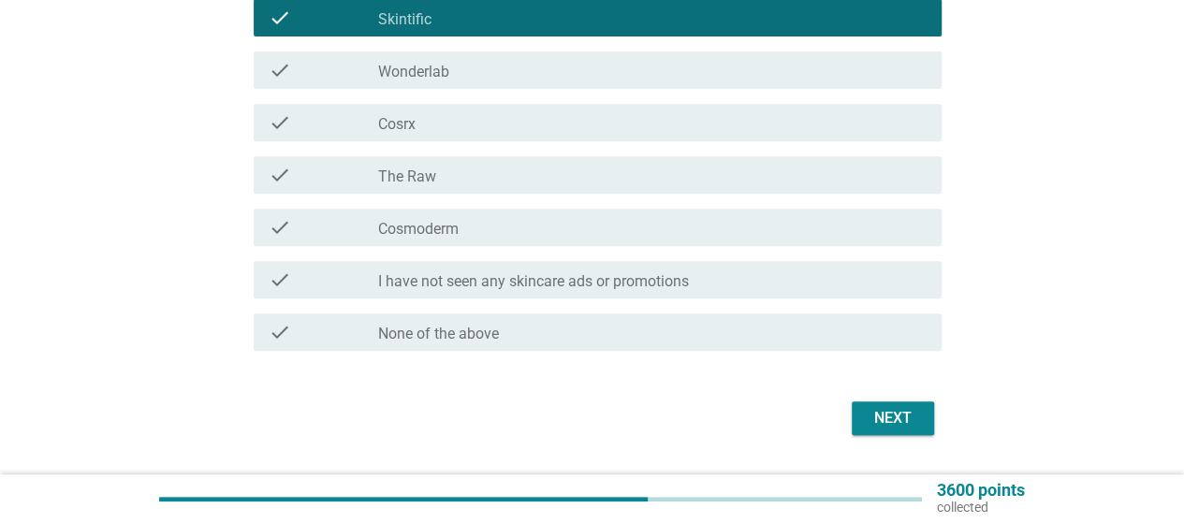
scroll to position [374, 0]
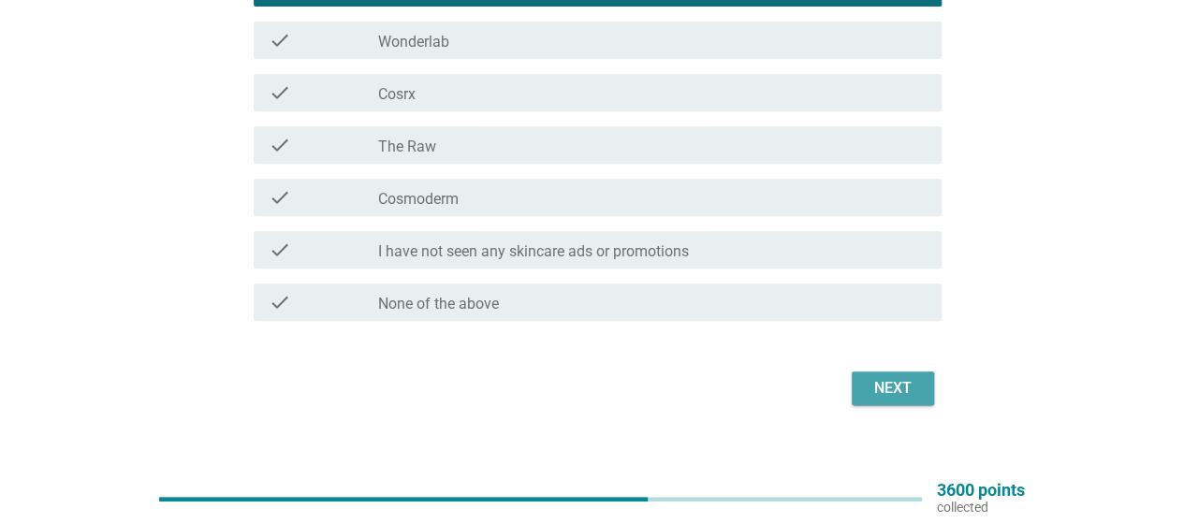
click at [896, 396] on div "Next" at bounding box center [892, 388] width 52 height 22
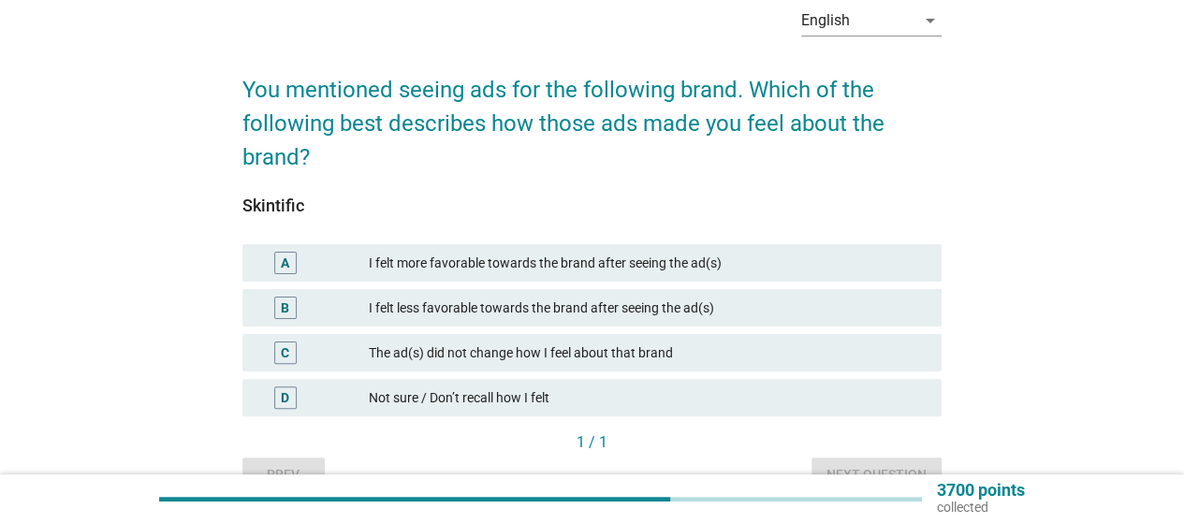
scroll to position [187, 0]
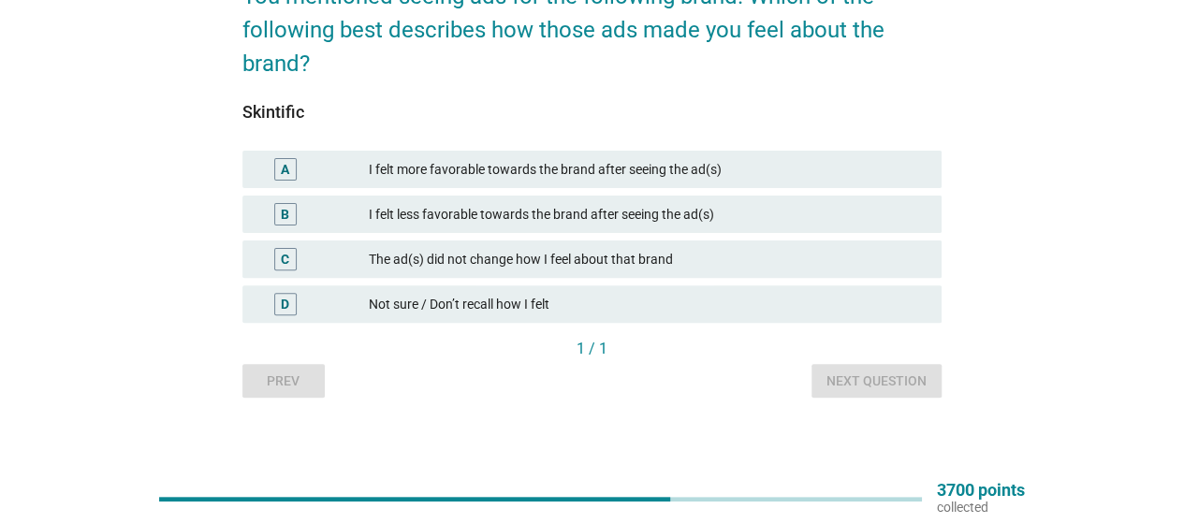
click at [715, 262] on div "The ad(s) did not change how I feel about that brand" at bounding box center [648, 259] width 558 height 22
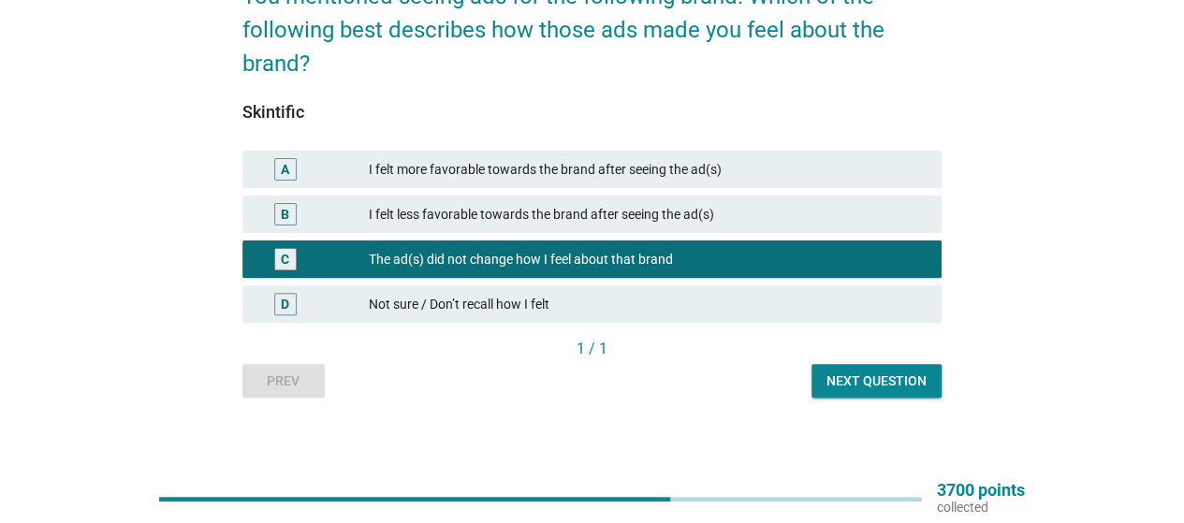
click at [876, 304] on div "Not sure / Don’t recall how I felt" at bounding box center [648, 304] width 558 height 22
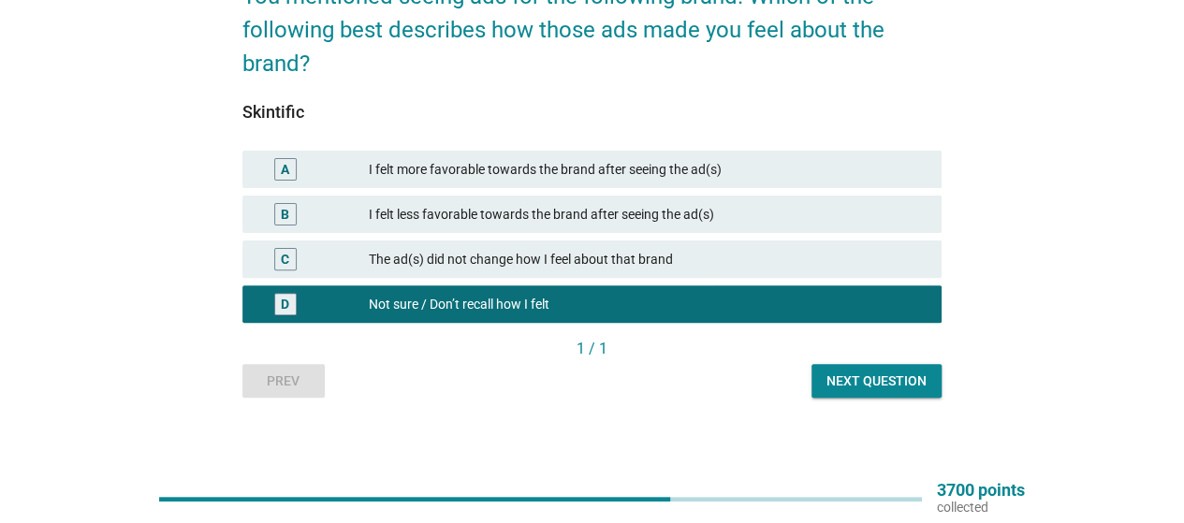
click at [909, 371] on div "Next question" at bounding box center [876, 381] width 100 height 20
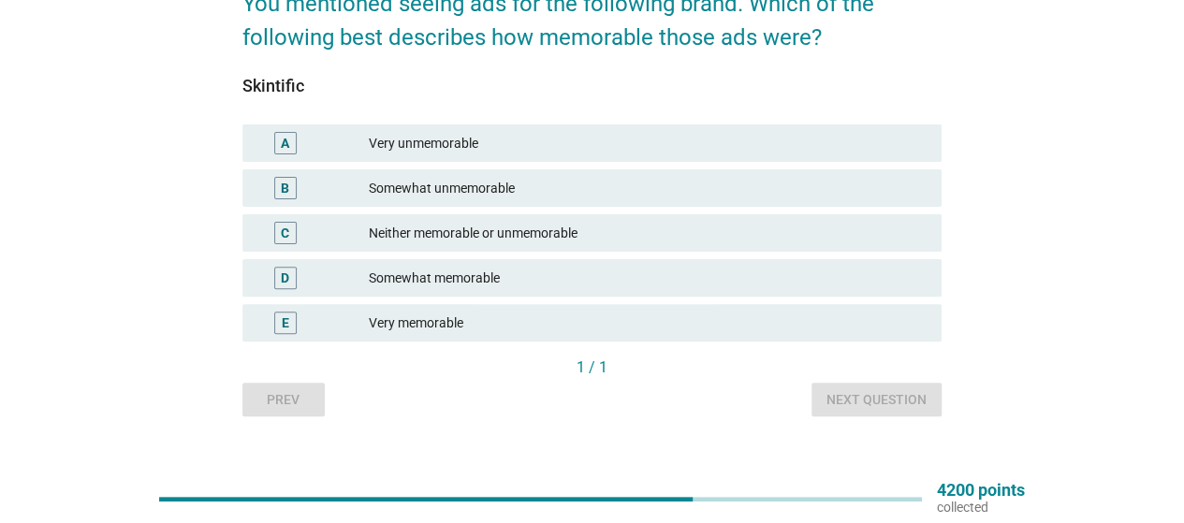
scroll to position [112, 0]
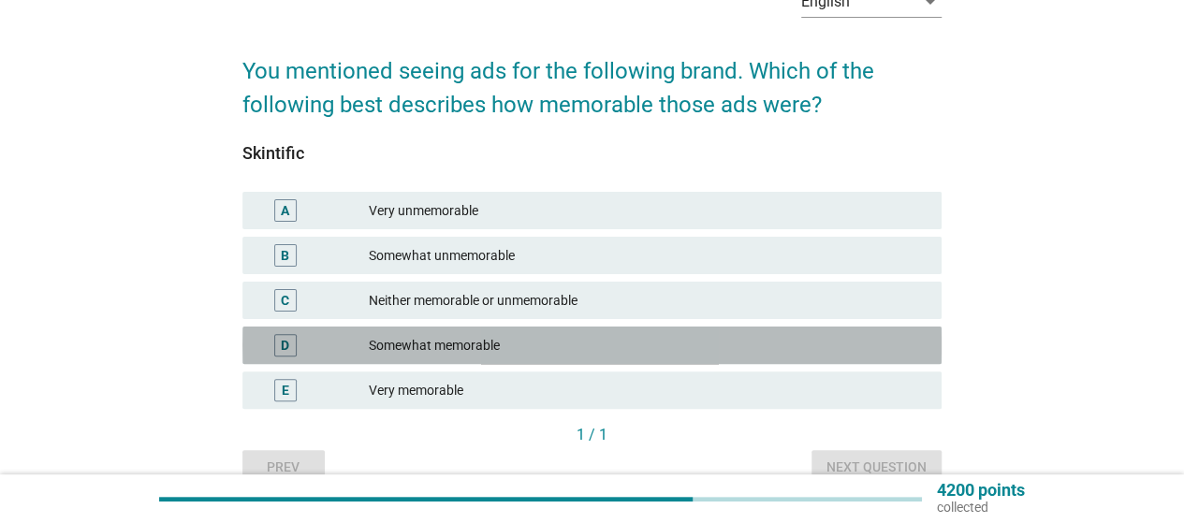
click at [479, 355] on div "Somewhat memorable" at bounding box center [648, 345] width 558 height 22
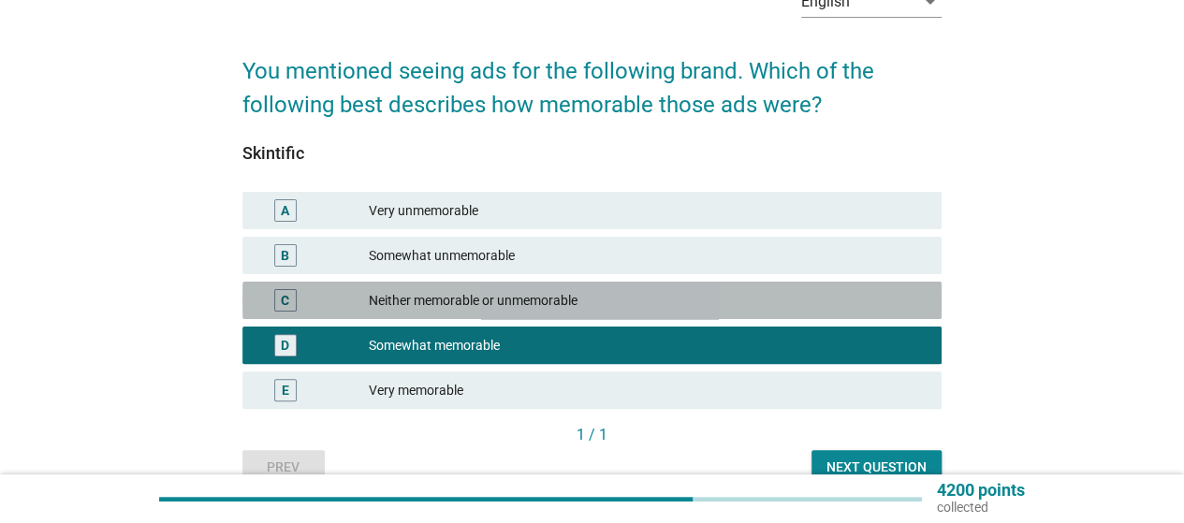
click at [771, 297] on div "Neither memorable or unmemorable" at bounding box center [648, 300] width 558 height 22
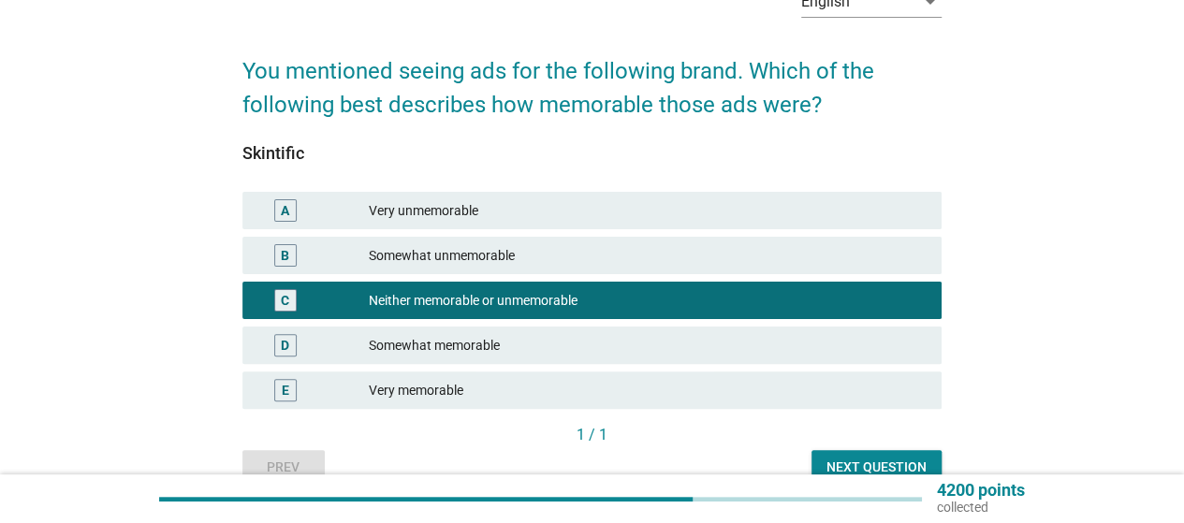
click at [880, 463] on div "Next question" at bounding box center [876, 468] width 100 height 20
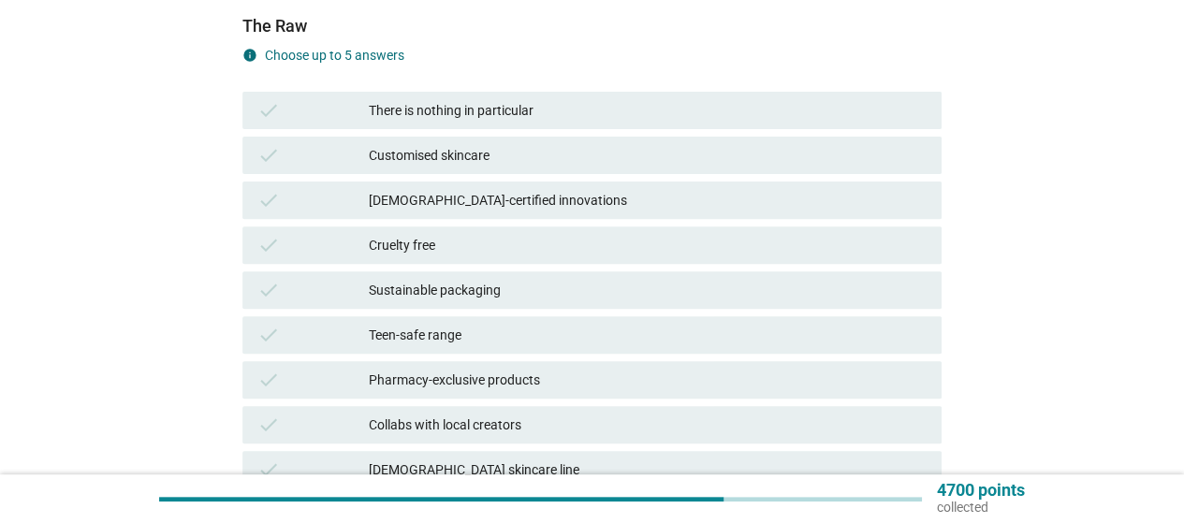
scroll to position [281, 0]
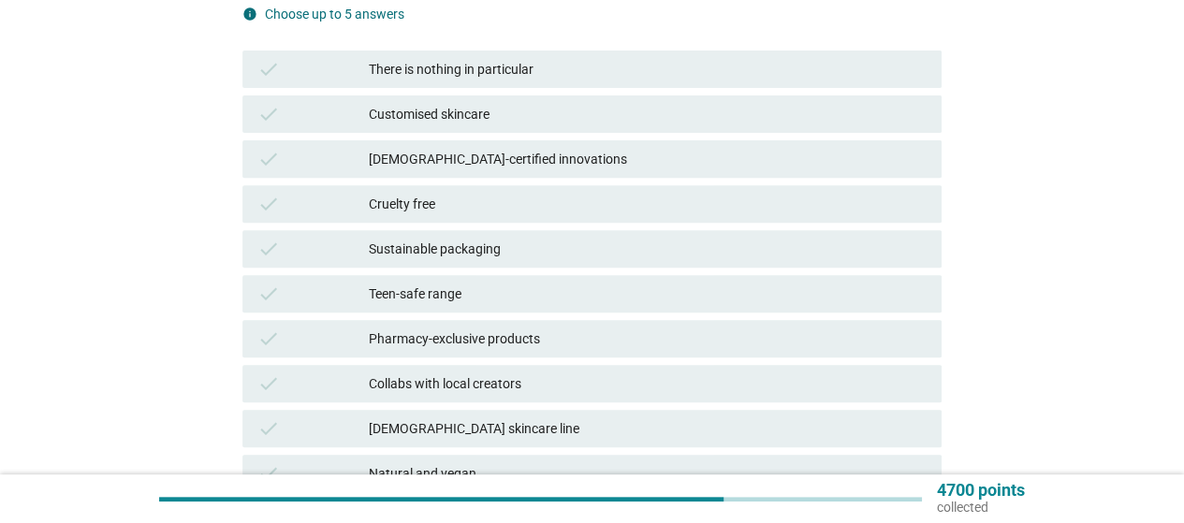
click at [494, 243] on div "Sustainable packaging" at bounding box center [648, 249] width 558 height 22
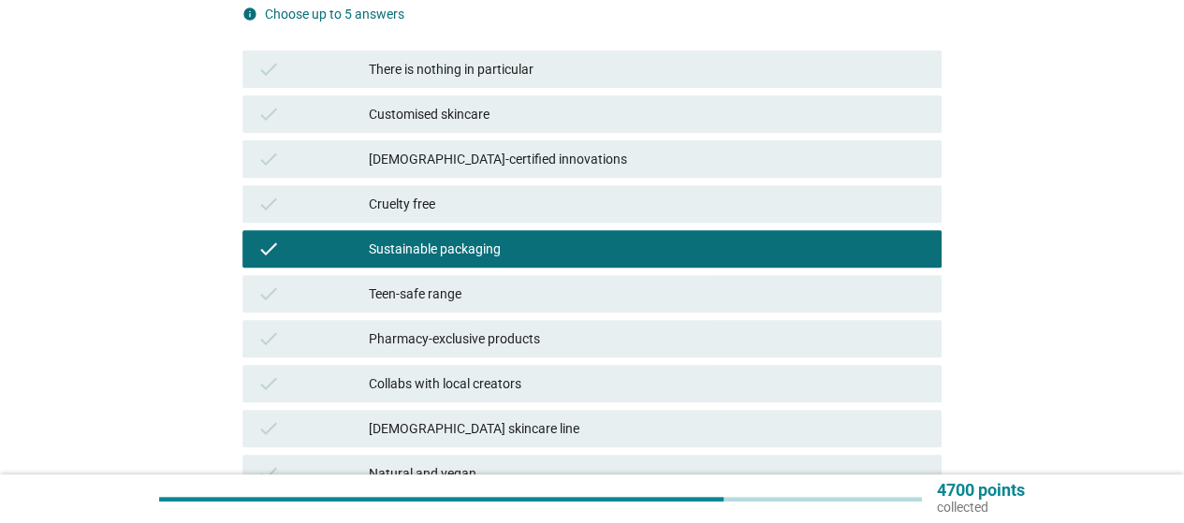
scroll to position [374, 0]
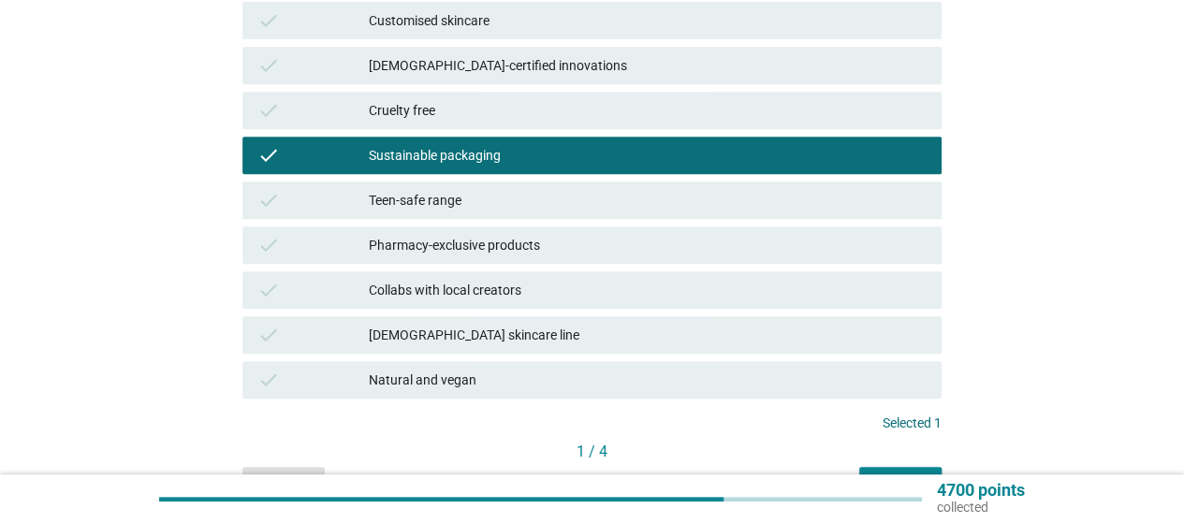
click at [462, 382] on div "Natural and vegan" at bounding box center [648, 380] width 558 height 22
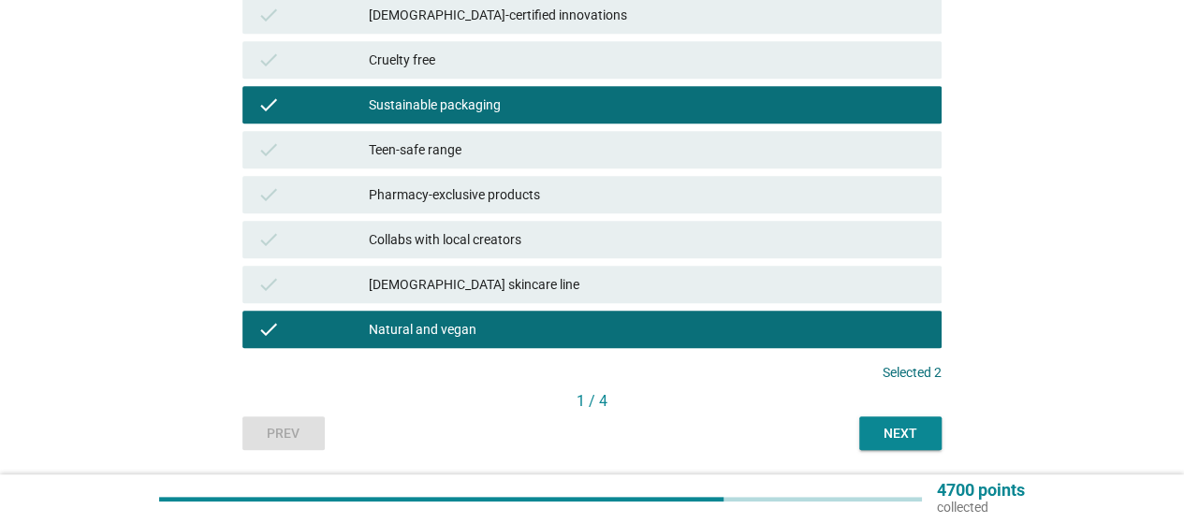
scroll to position [468, 0]
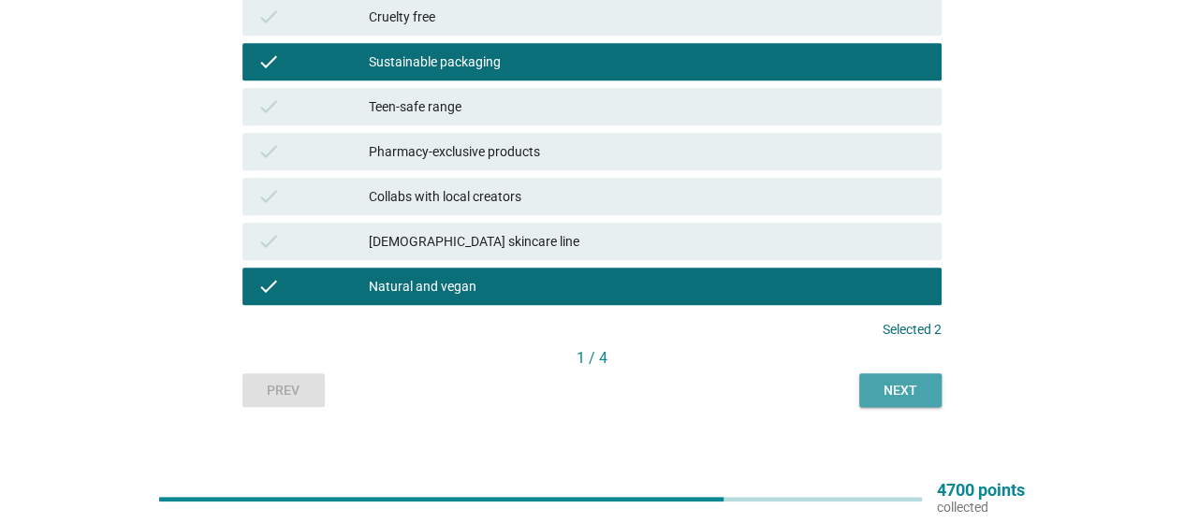
click at [864, 392] on button "Next" at bounding box center [900, 390] width 82 height 34
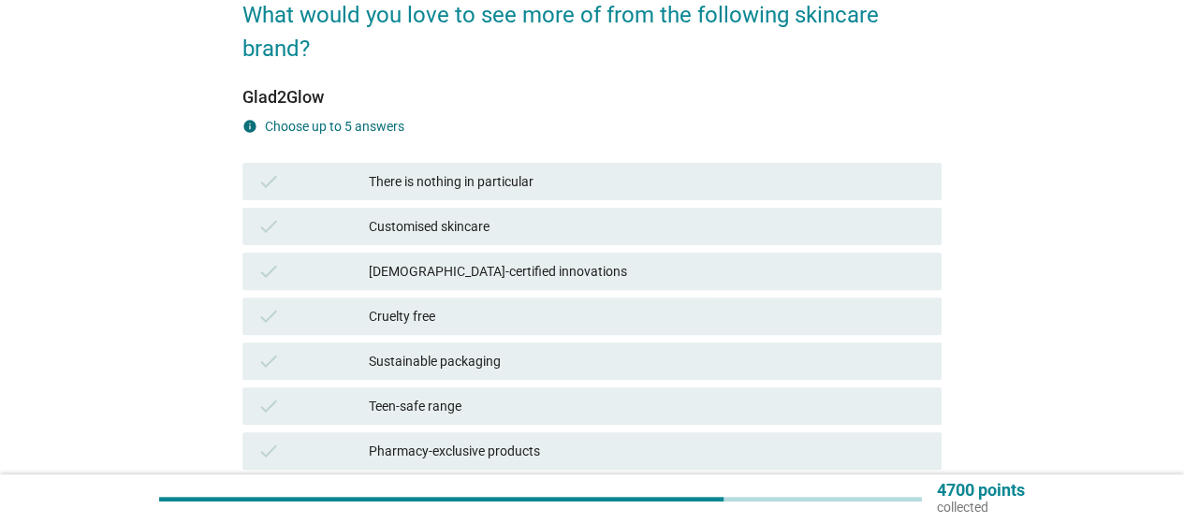
scroll to position [187, 0]
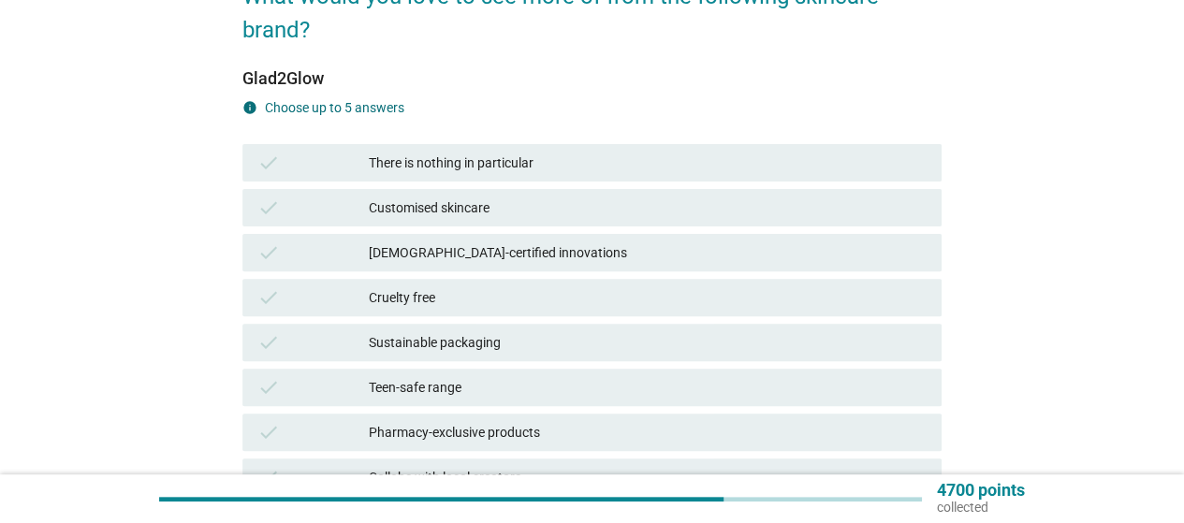
click at [598, 143] on div "check There is nothing in particular" at bounding box center [592, 162] width 706 height 45
click at [601, 160] on div "There is nothing in particular" at bounding box center [648, 163] width 558 height 22
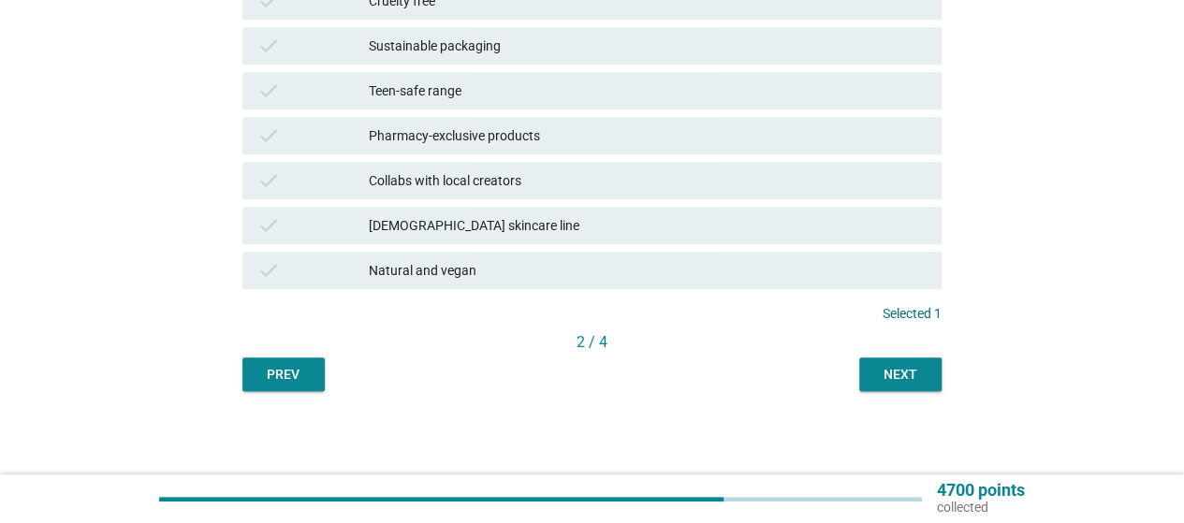
scroll to position [485, 0]
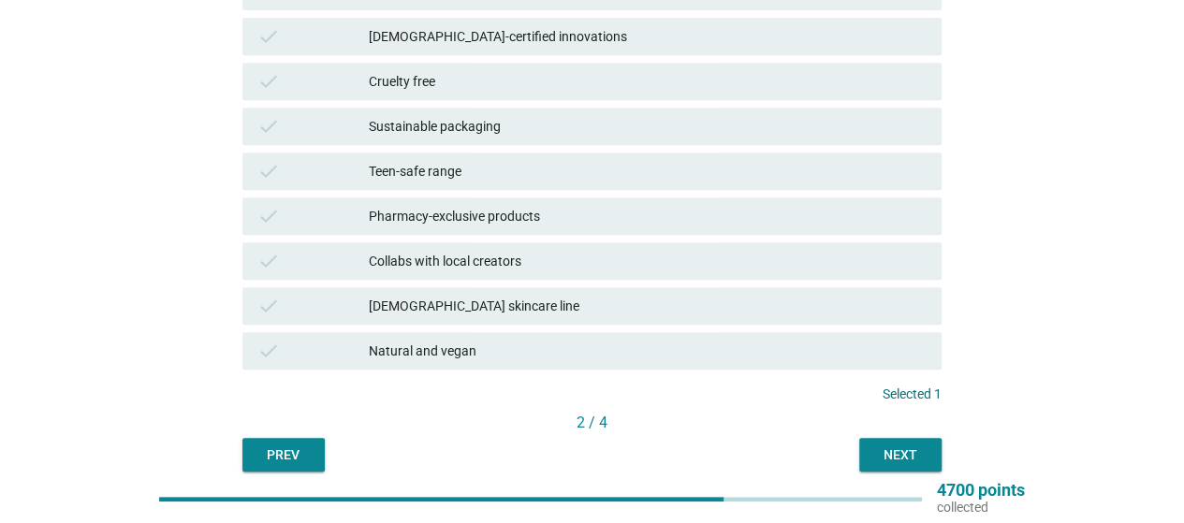
scroll to position [298, 0]
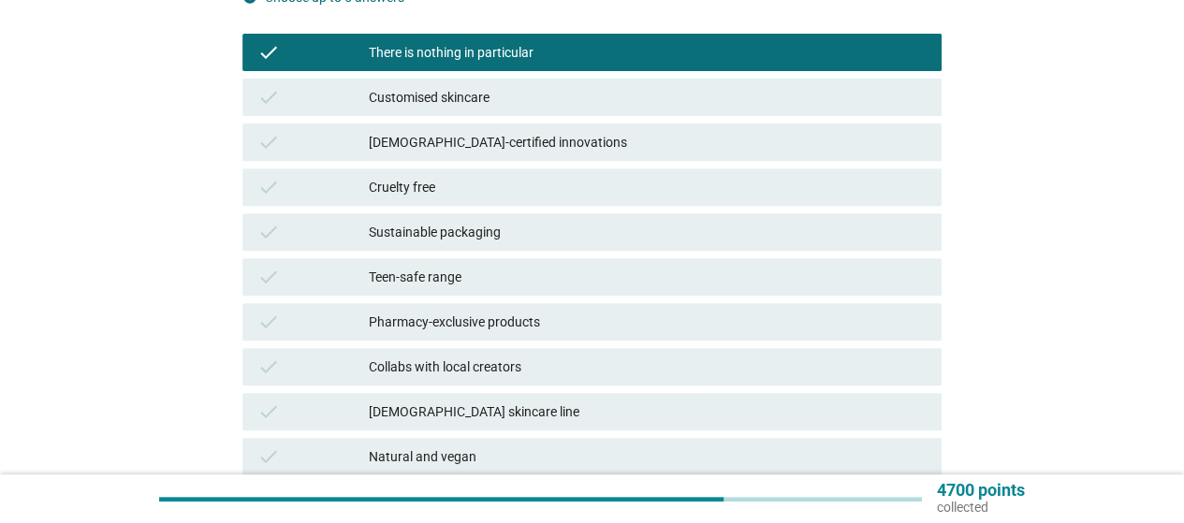
click at [474, 50] on div "There is nothing in particular" at bounding box center [648, 52] width 558 height 22
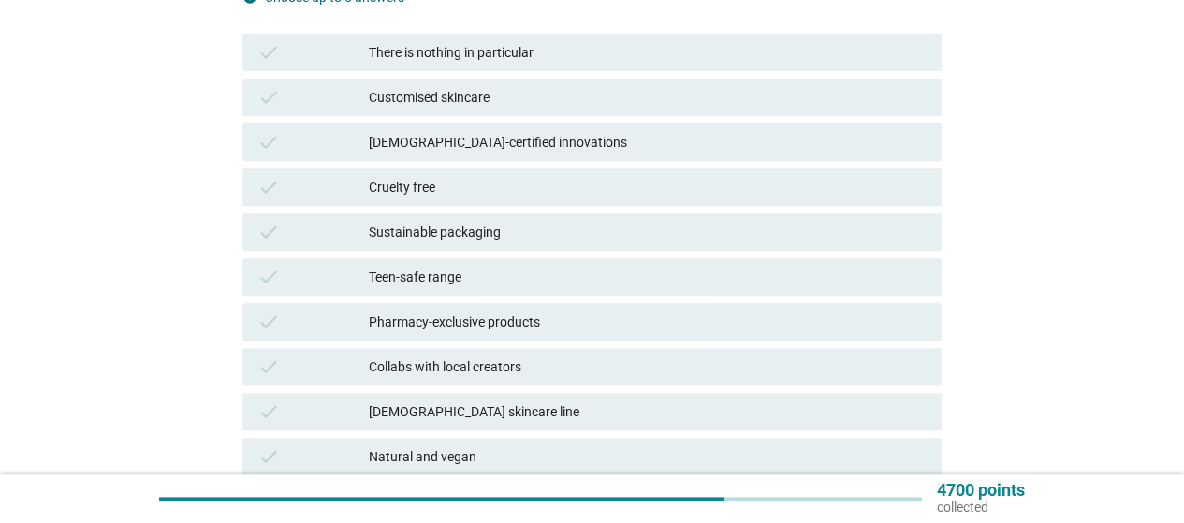
click at [474, 50] on div "There is nothing in particular" at bounding box center [648, 52] width 558 height 22
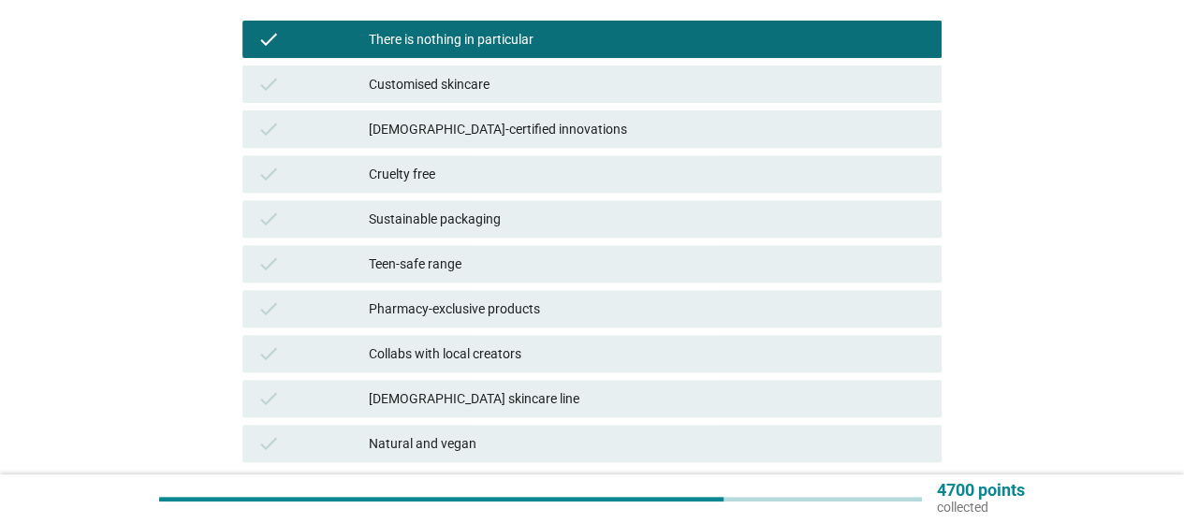
scroll to position [485, 0]
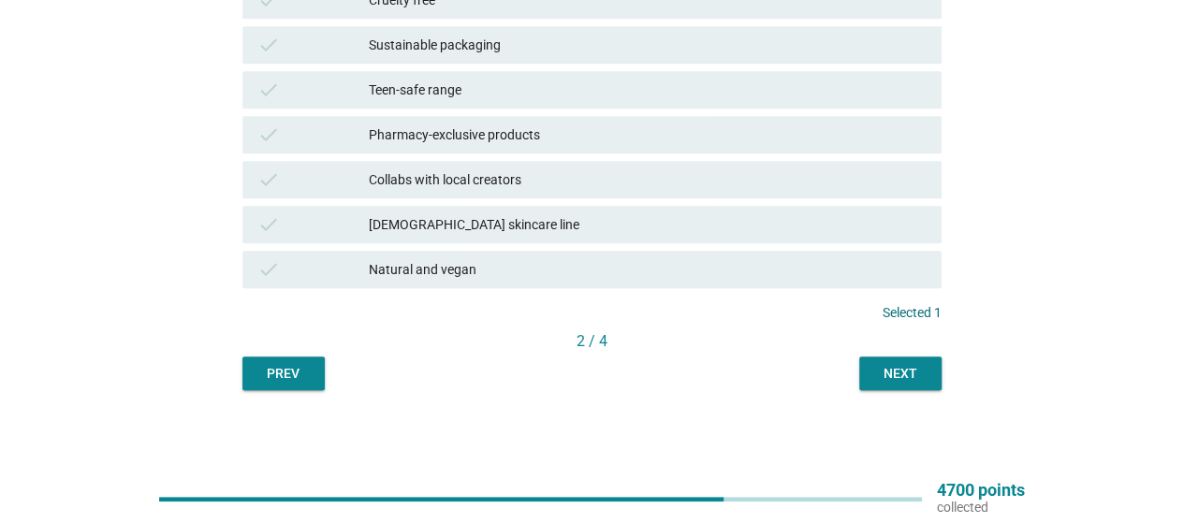
click at [904, 358] on button "Next" at bounding box center [900, 373] width 82 height 34
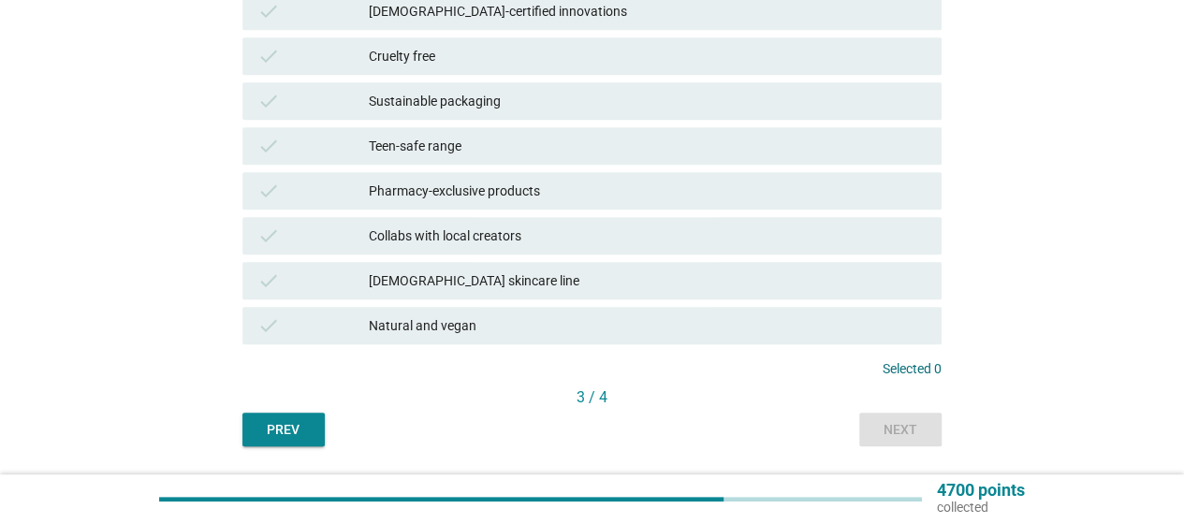
scroll to position [468, 0]
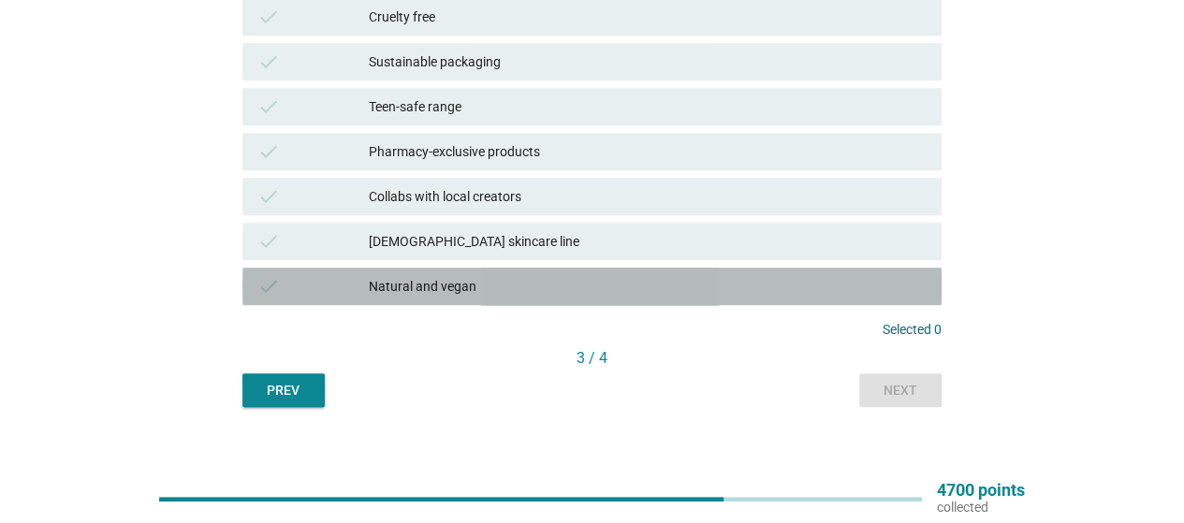
click at [519, 285] on div "Natural and vegan" at bounding box center [648, 286] width 558 height 22
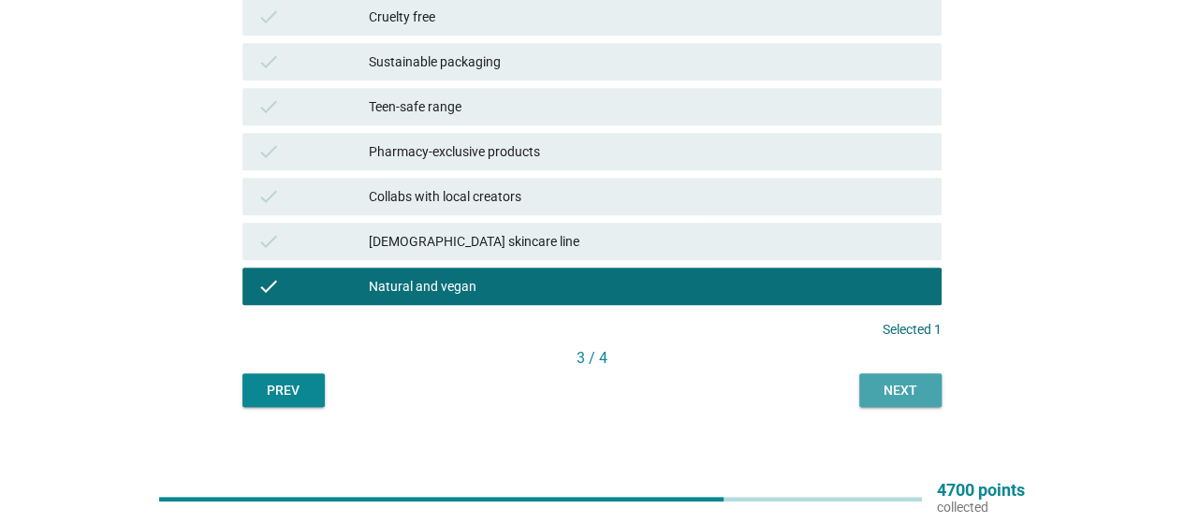
click at [916, 395] on div "Next" at bounding box center [900, 391] width 52 height 20
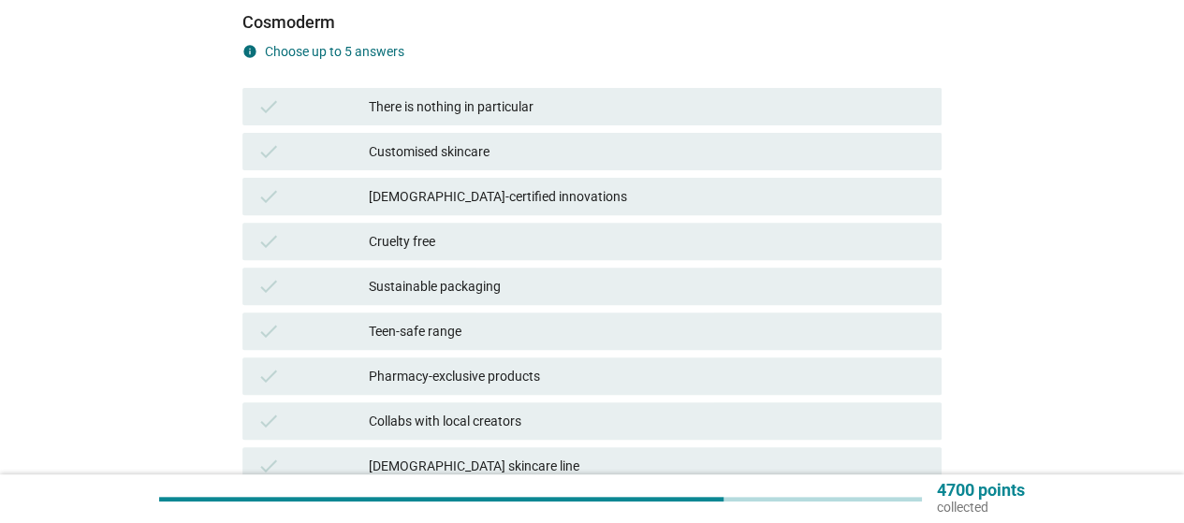
scroll to position [281, 0]
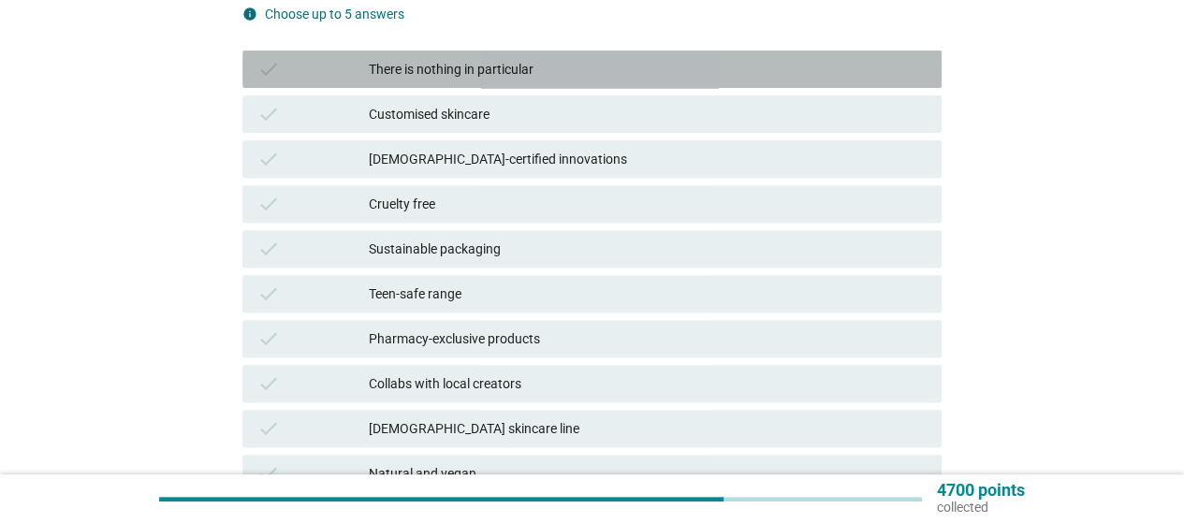
click at [490, 58] on div "There is nothing in particular" at bounding box center [648, 69] width 558 height 22
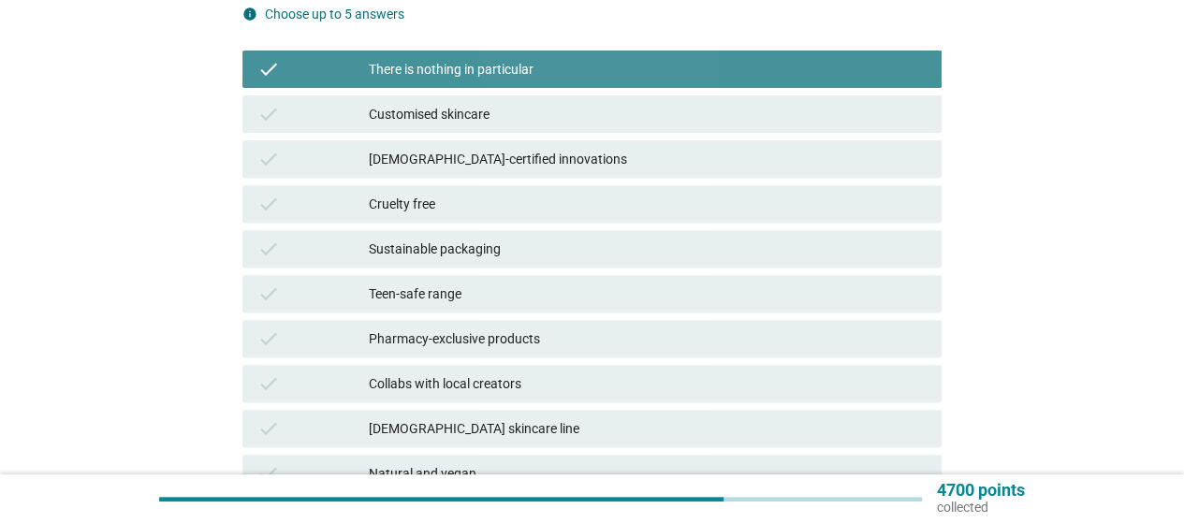
click at [490, 58] on div "There is nothing in particular" at bounding box center [648, 69] width 558 height 22
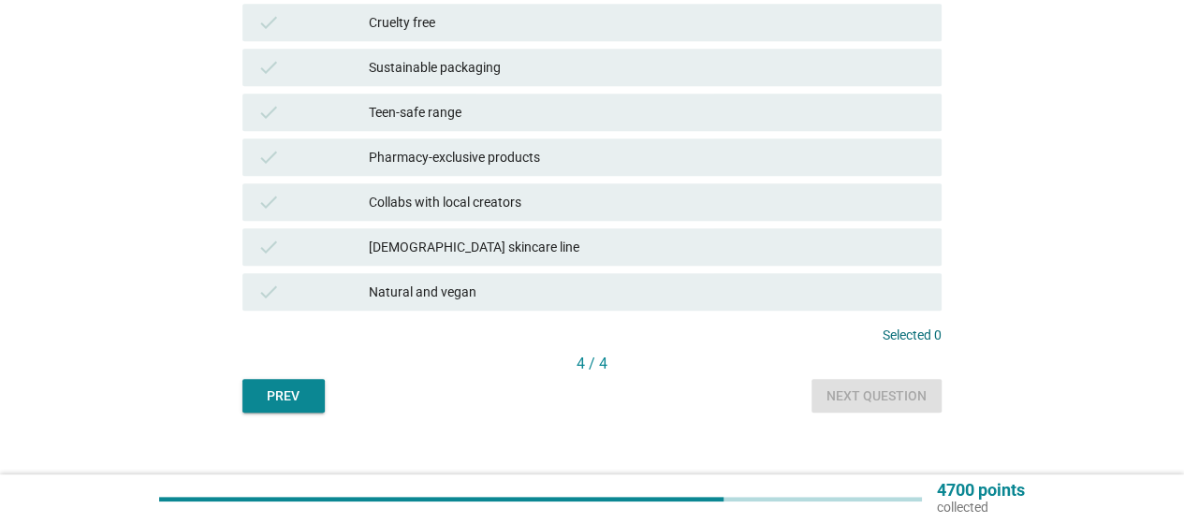
scroll to position [468, 0]
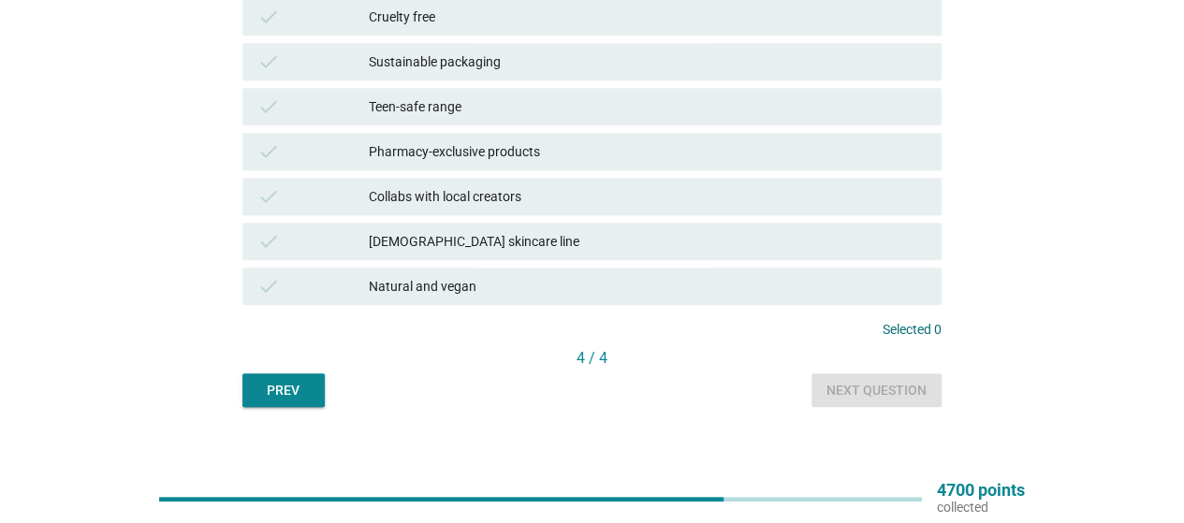
click at [520, 264] on div "check Natural and vegan" at bounding box center [592, 286] width 706 height 45
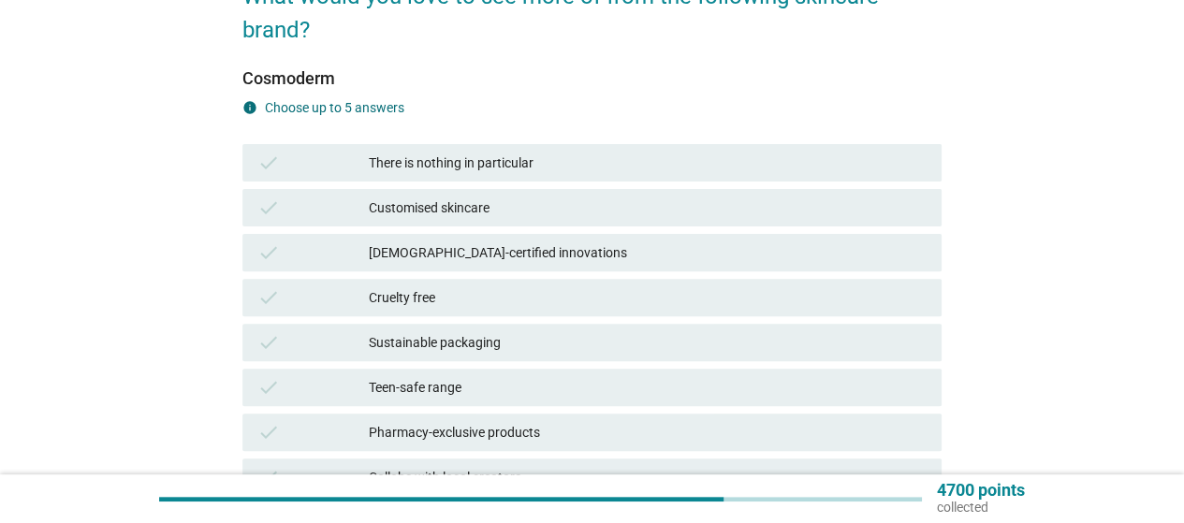
click at [492, 154] on div "There is nothing in particular" at bounding box center [648, 163] width 558 height 22
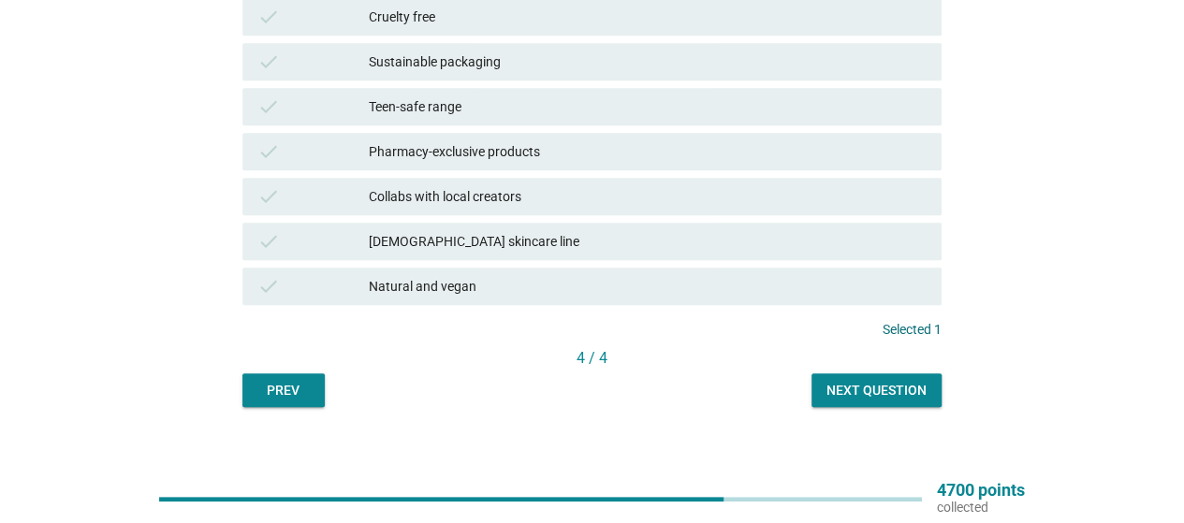
click at [841, 369] on div "4 / 4" at bounding box center [591, 358] width 699 height 22
click at [851, 385] on div "Next question" at bounding box center [876, 391] width 100 height 20
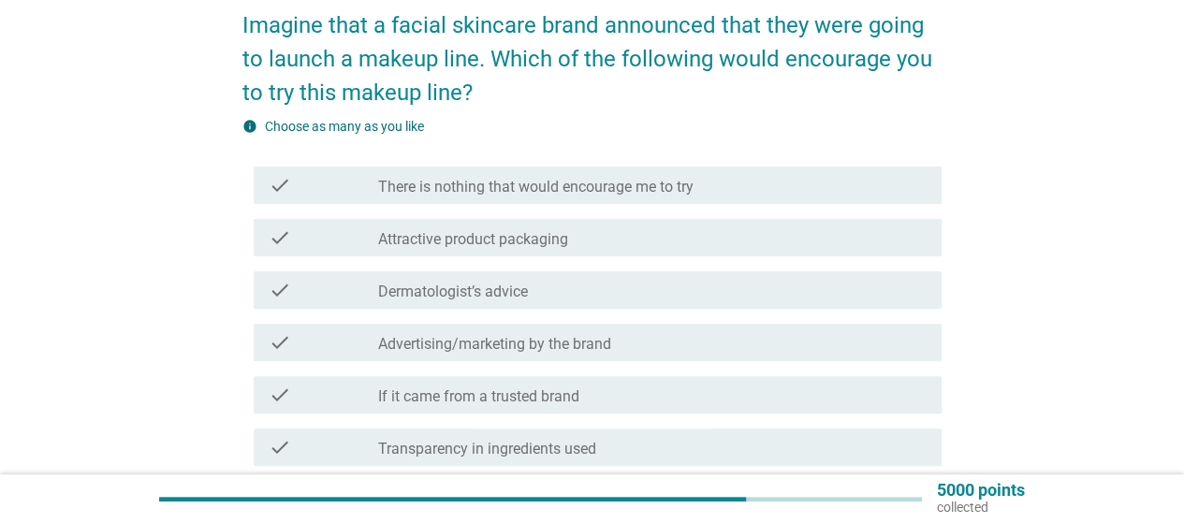
scroll to position [187, 0]
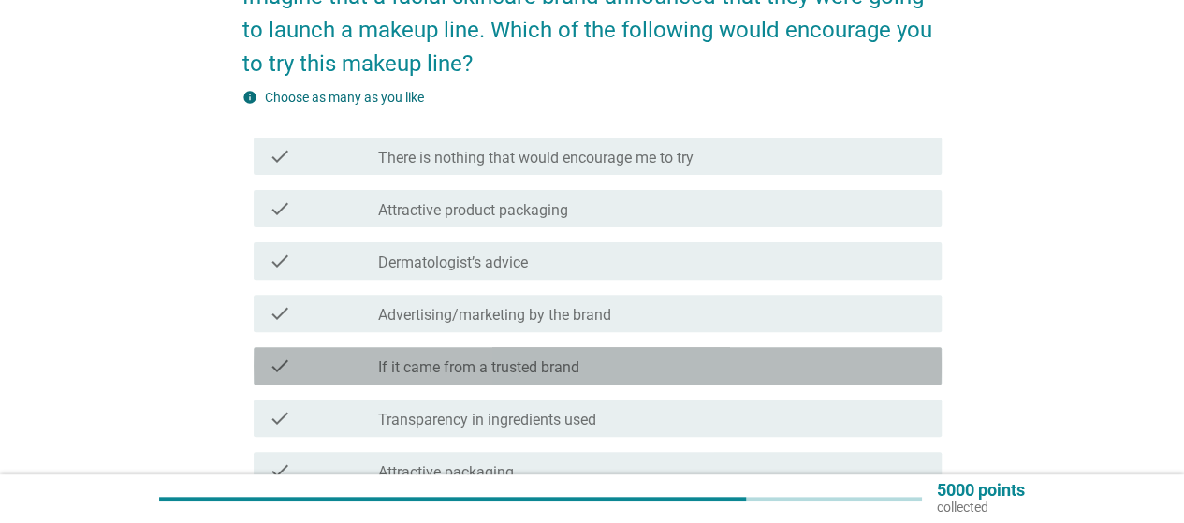
click at [648, 371] on div "check_box_outline_blank If it came from a trusted brand" at bounding box center [652, 366] width 548 height 22
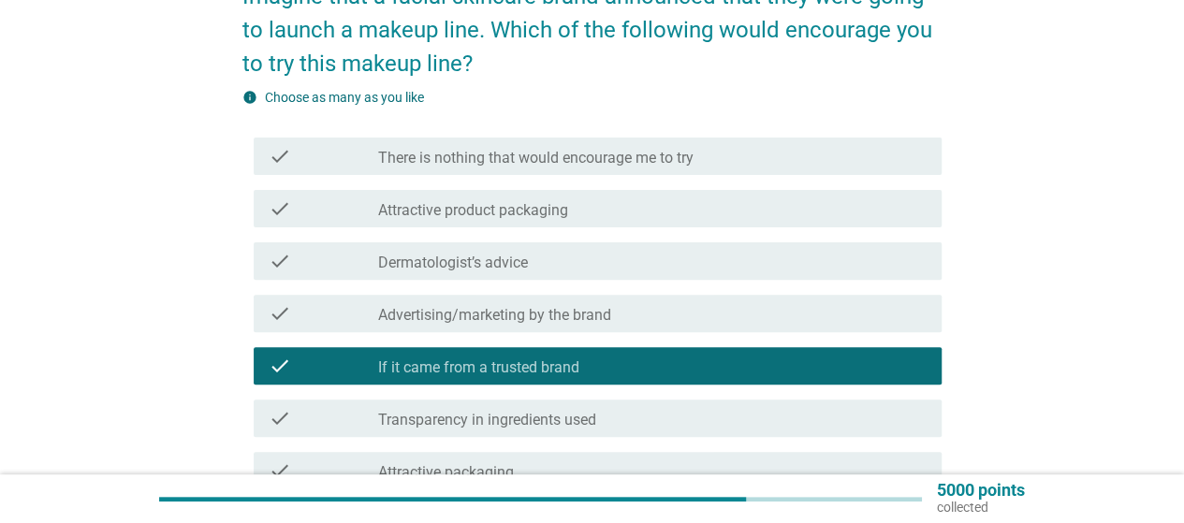
click at [635, 420] on div "check_box_outline_blank Transparency in ingredients used" at bounding box center [652, 418] width 548 height 22
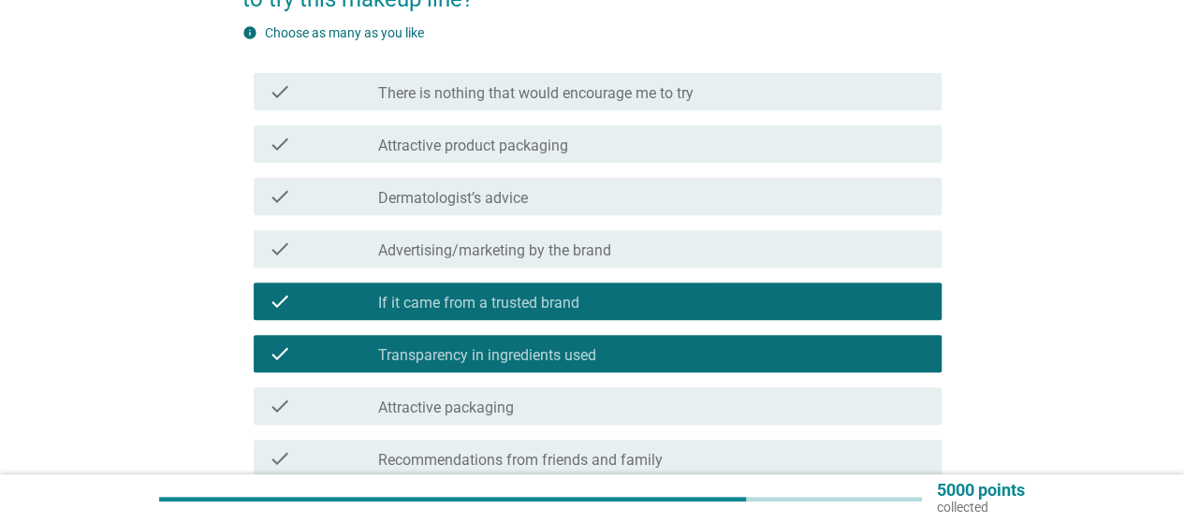
scroll to position [281, 0]
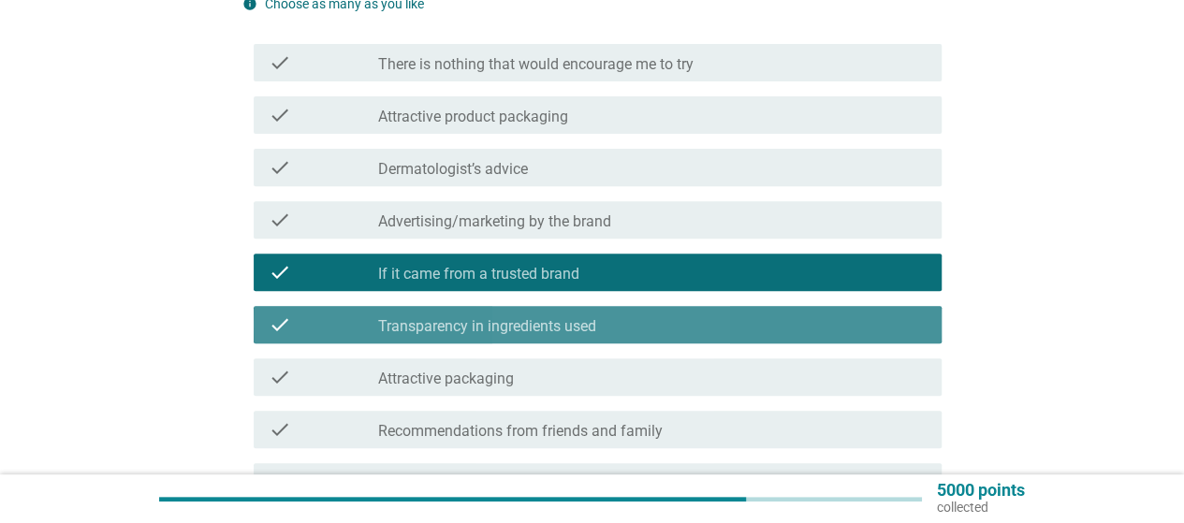
click at [630, 325] on div "check_box_outline_blank Transparency in ingredients used" at bounding box center [652, 324] width 548 height 22
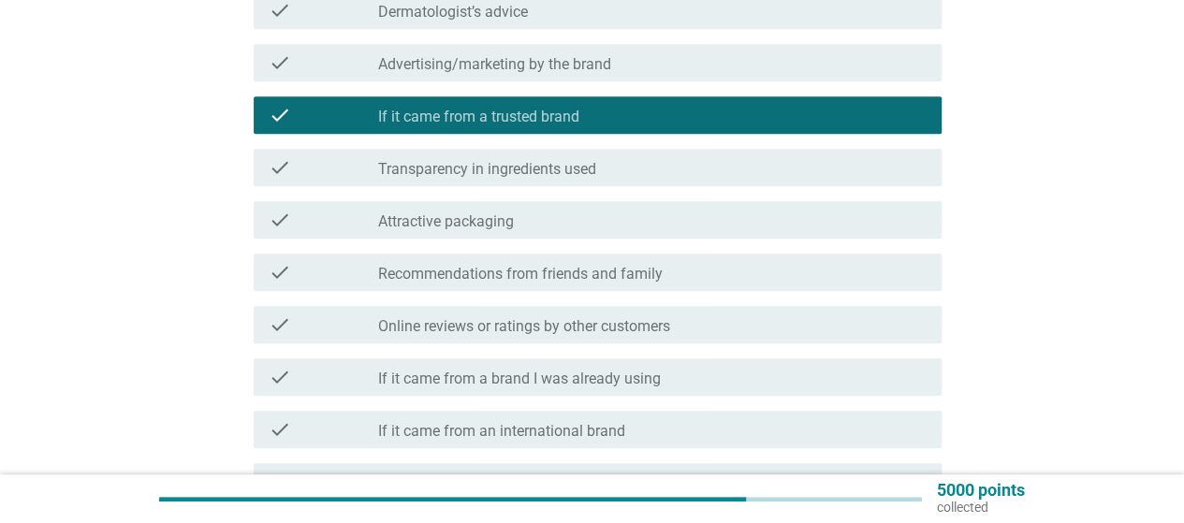
scroll to position [468, 0]
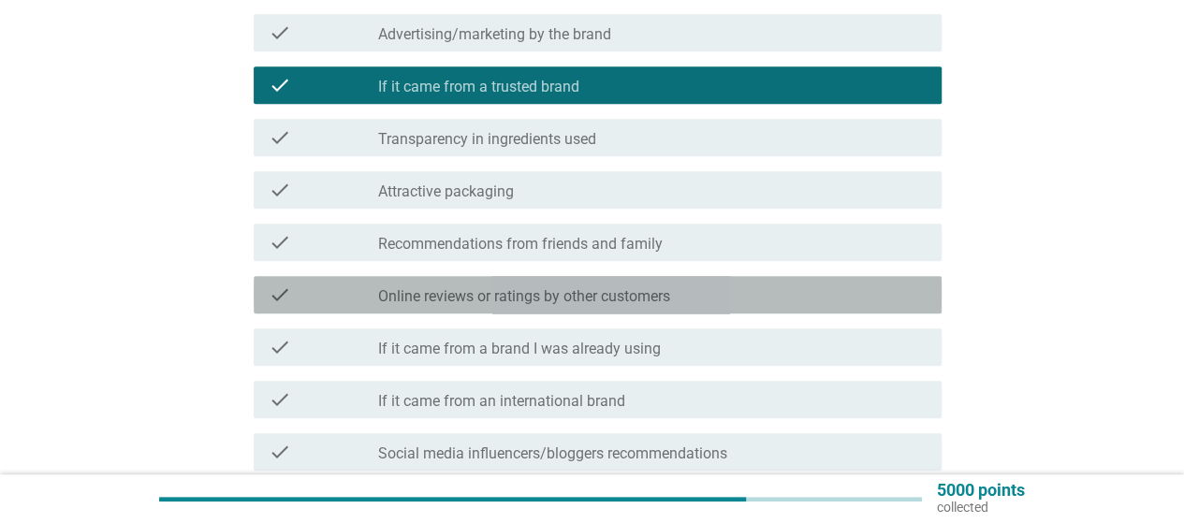
click at [833, 293] on div "check_box_outline_blank Online reviews or ratings by other customers" at bounding box center [652, 295] width 548 height 22
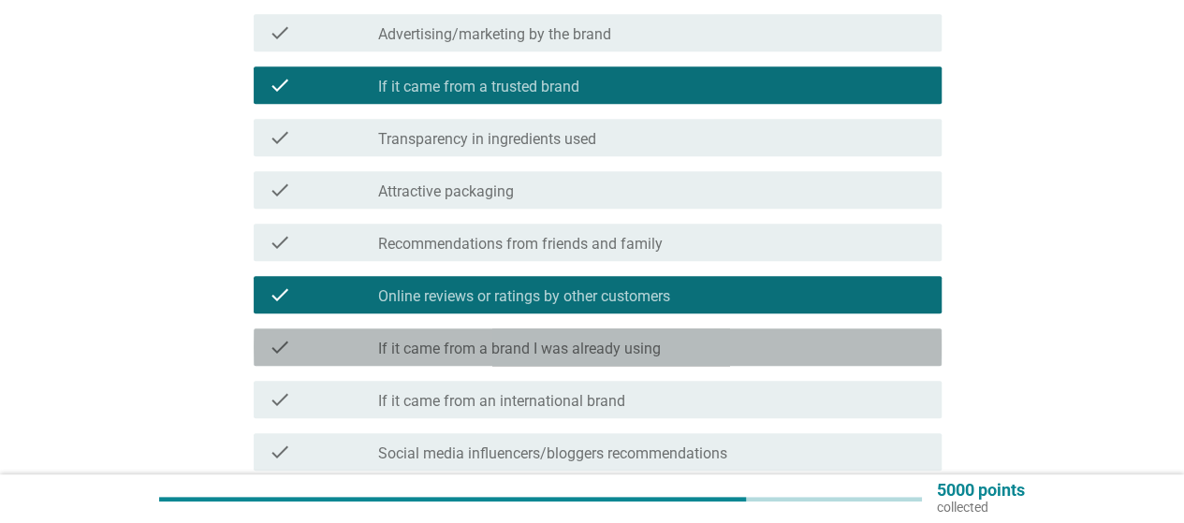
click at [814, 346] on div "check_box_outline_blank If it came from a brand I was already using" at bounding box center [652, 347] width 548 height 22
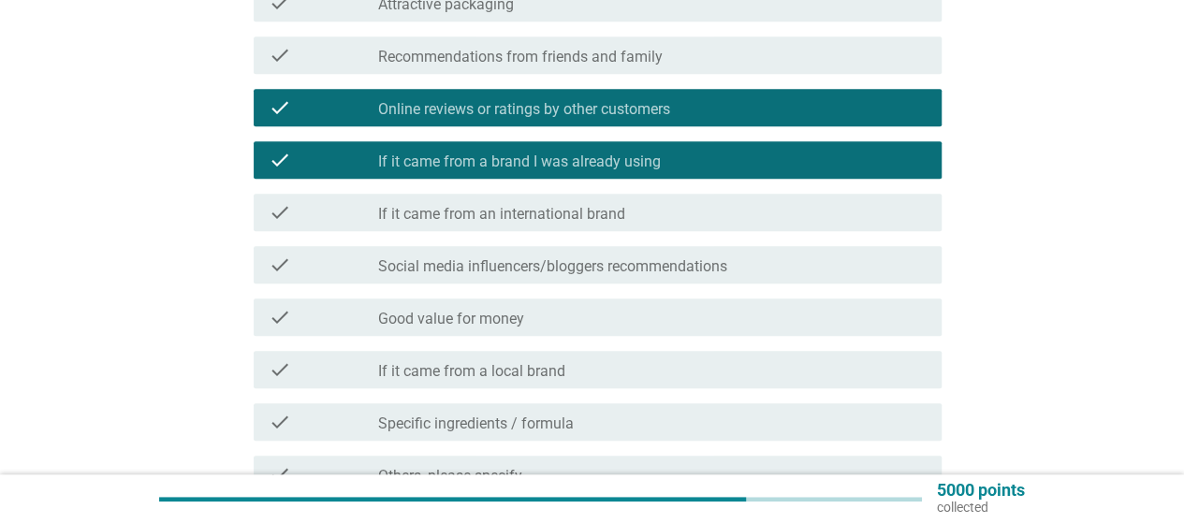
scroll to position [749, 0]
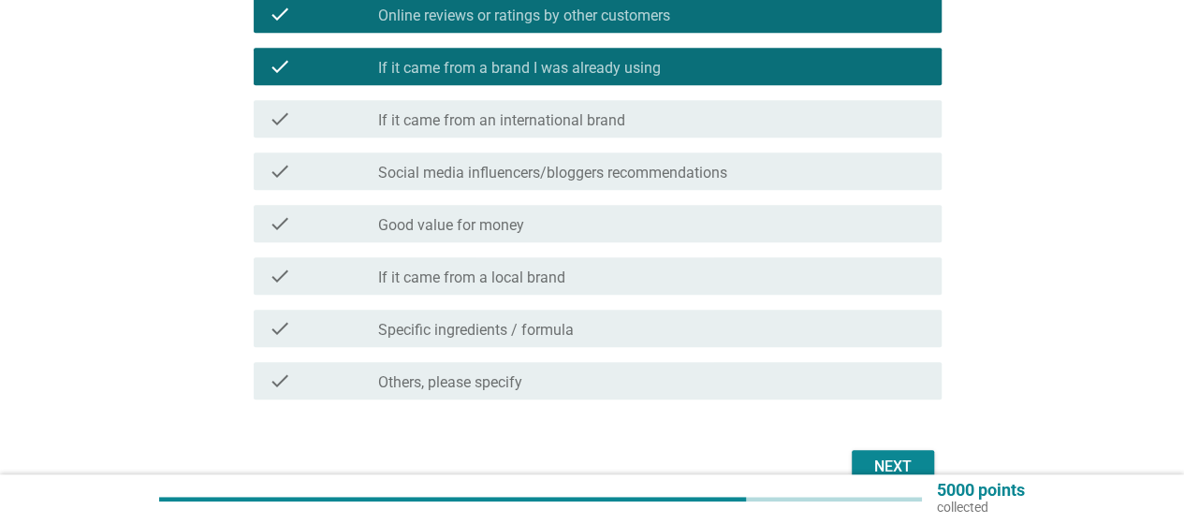
click at [884, 464] on div "Next" at bounding box center [892, 467] width 52 height 22
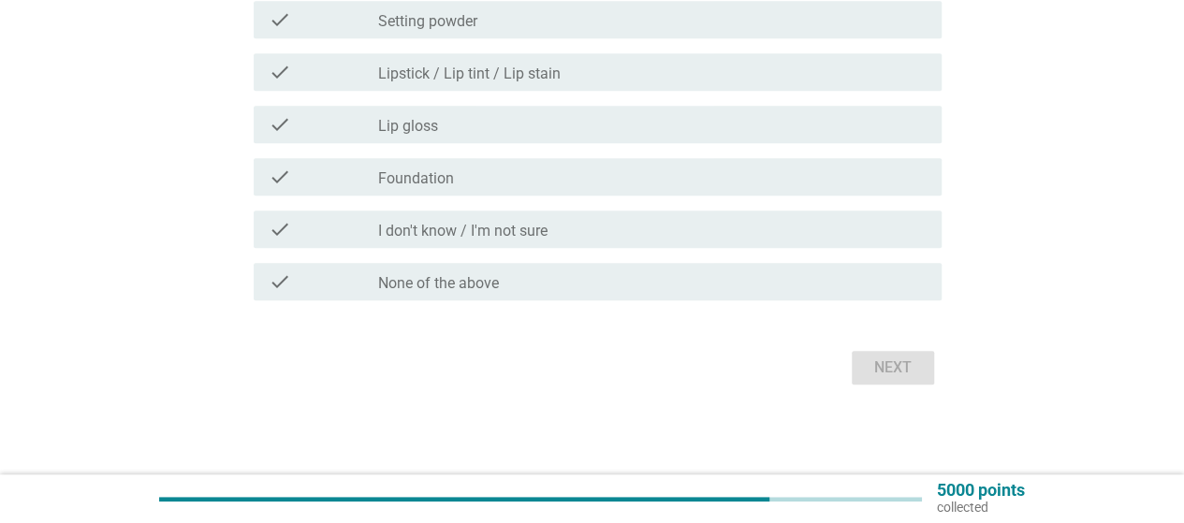
scroll to position [0, 0]
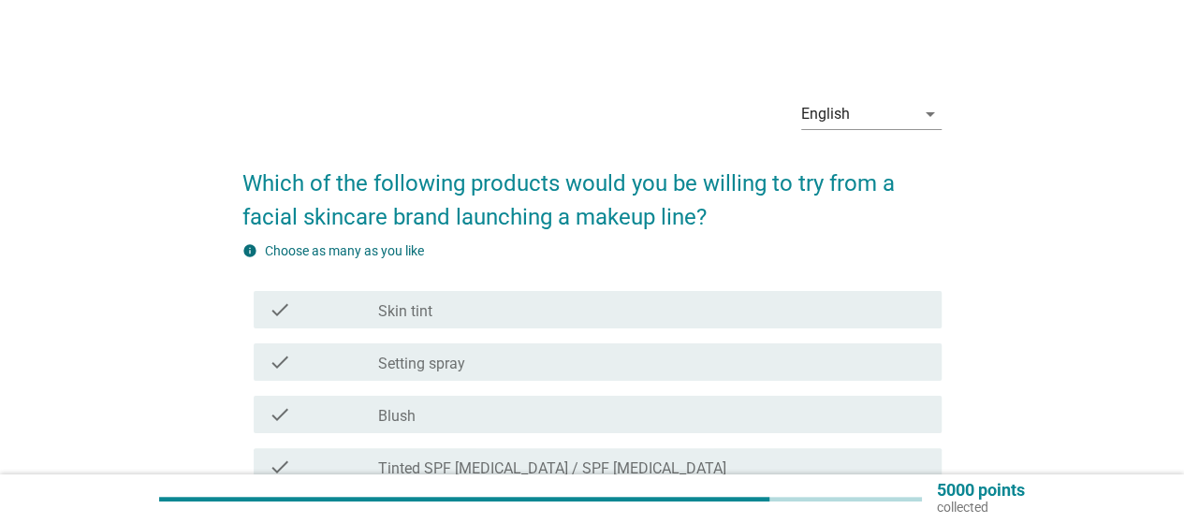
click at [550, 299] on div "check_box_outline_blank Skin tint" at bounding box center [652, 309] width 548 height 22
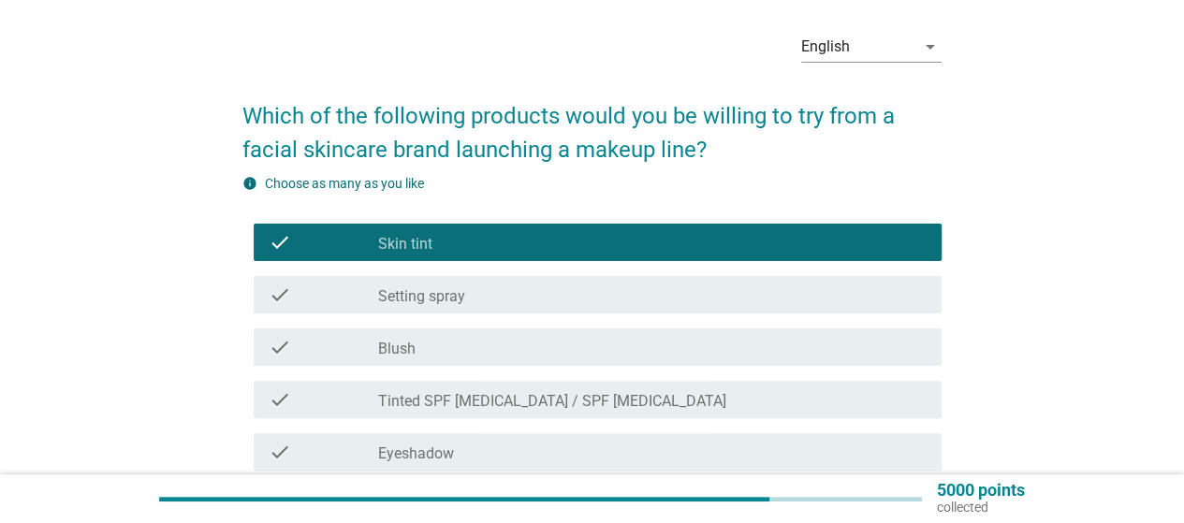
scroll to position [94, 0]
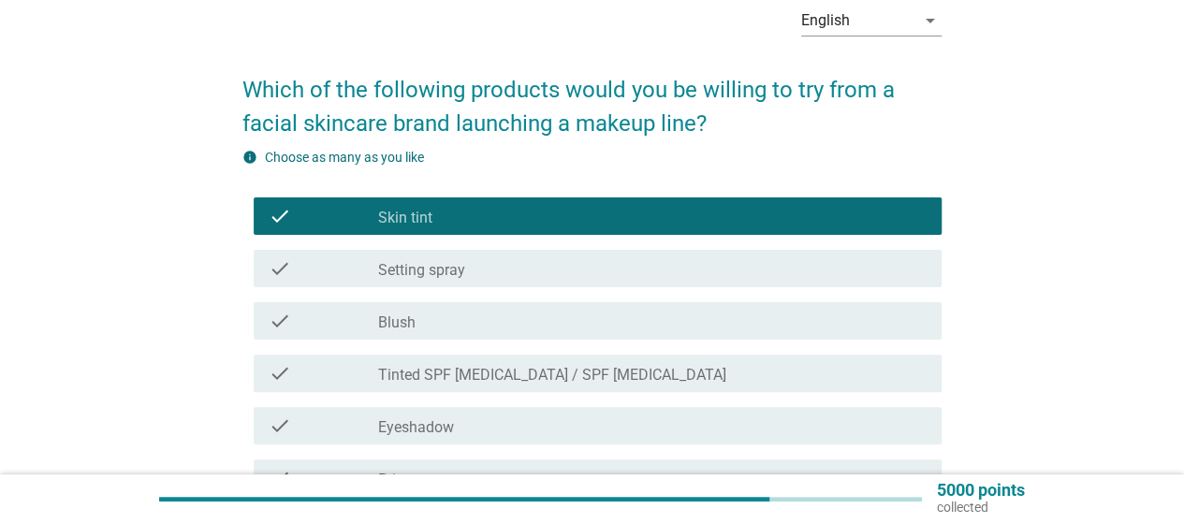
click at [785, 375] on div "check_box_outline_blank Tinted SPF [MEDICAL_DATA] / SPF [MEDICAL_DATA]" at bounding box center [652, 373] width 548 height 22
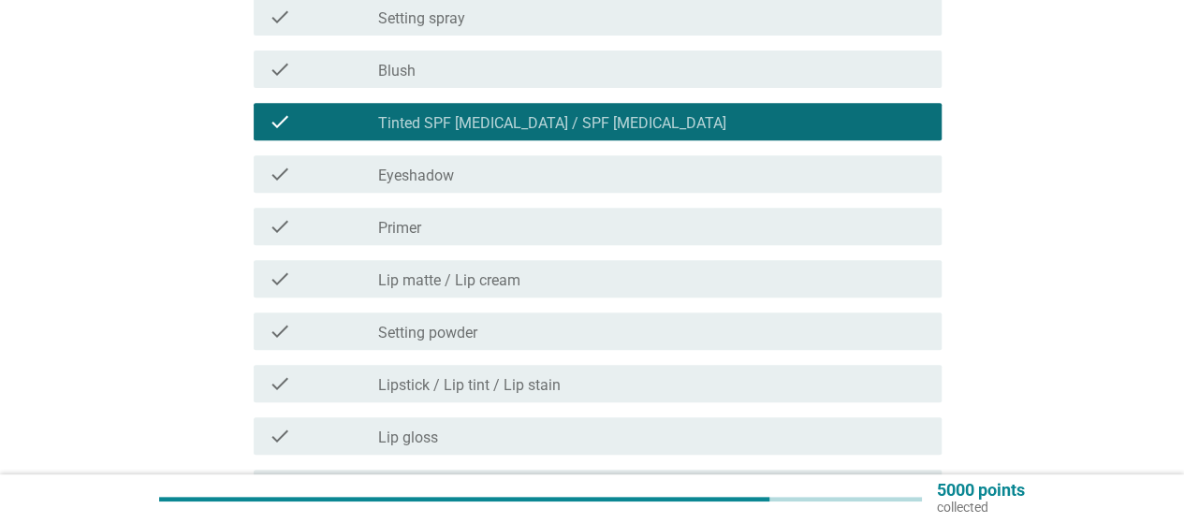
scroll to position [374, 0]
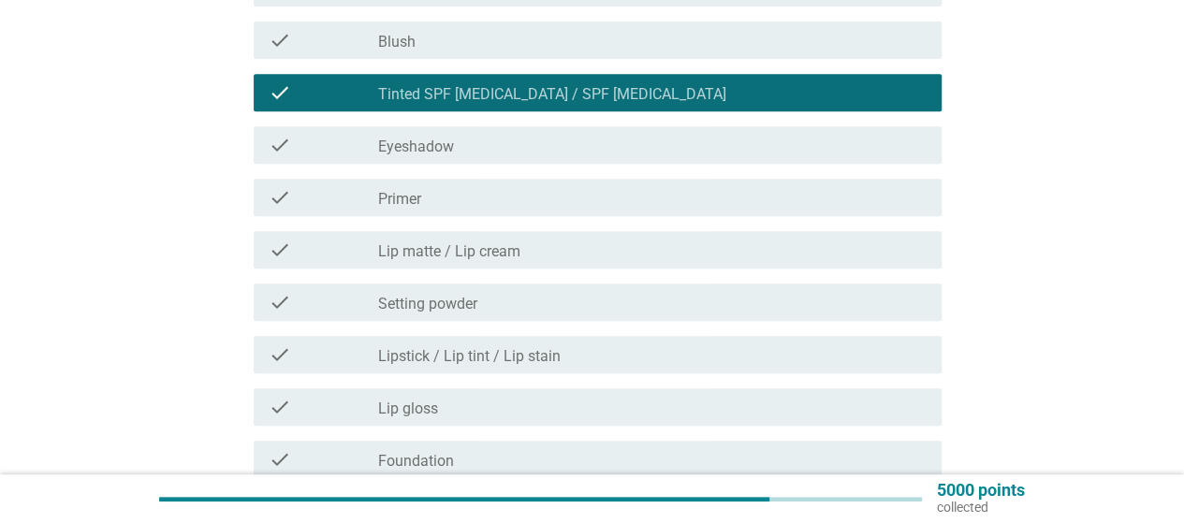
click at [788, 370] on div "check check_box_outline_blank Lipstick / Lip tint / Lip stain" at bounding box center [598, 354] width 688 height 37
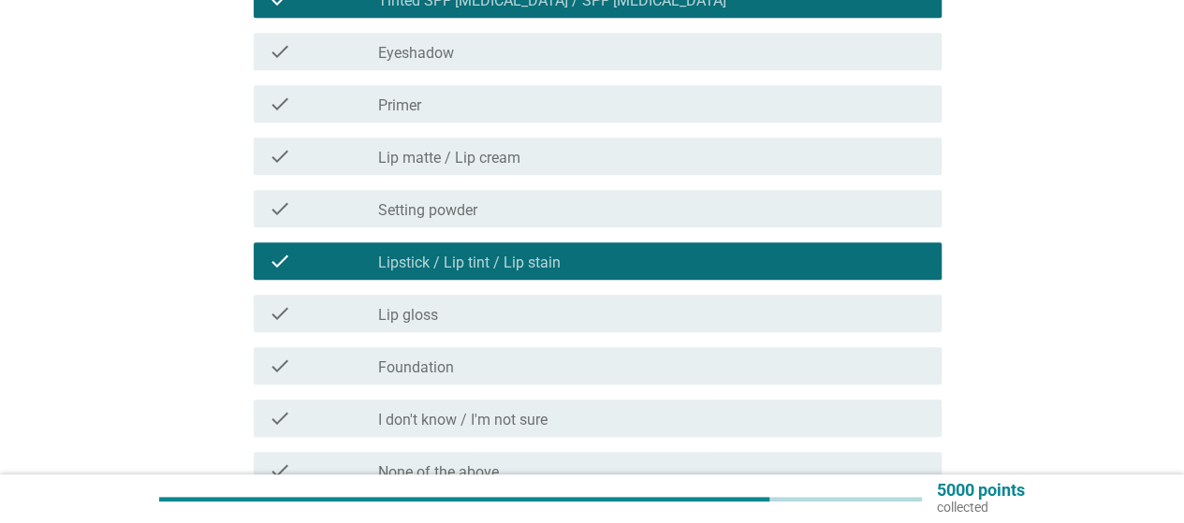
scroll to position [561, 0]
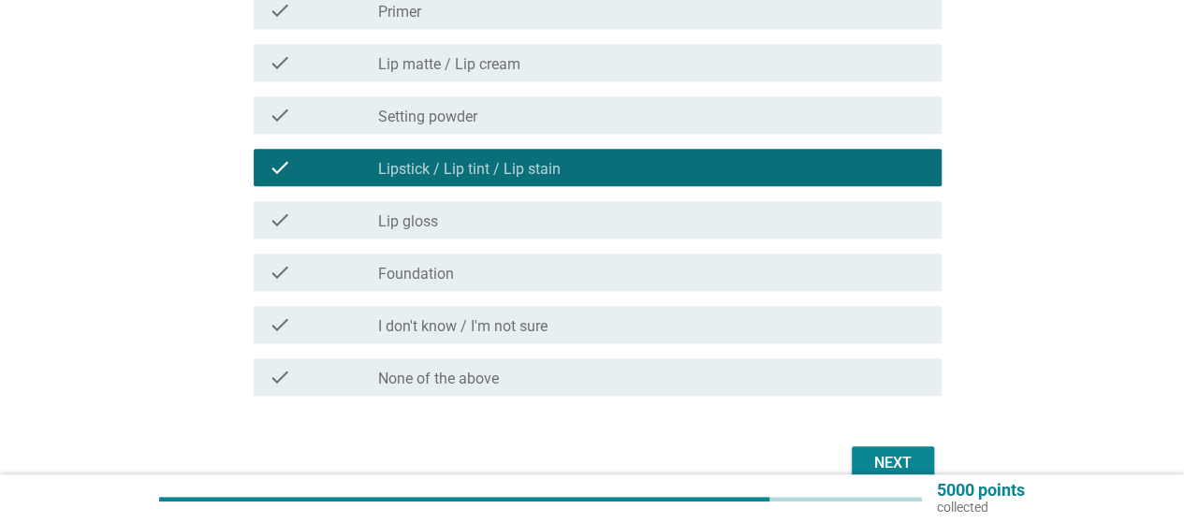
click at [891, 452] on div "Next" at bounding box center [892, 463] width 52 height 22
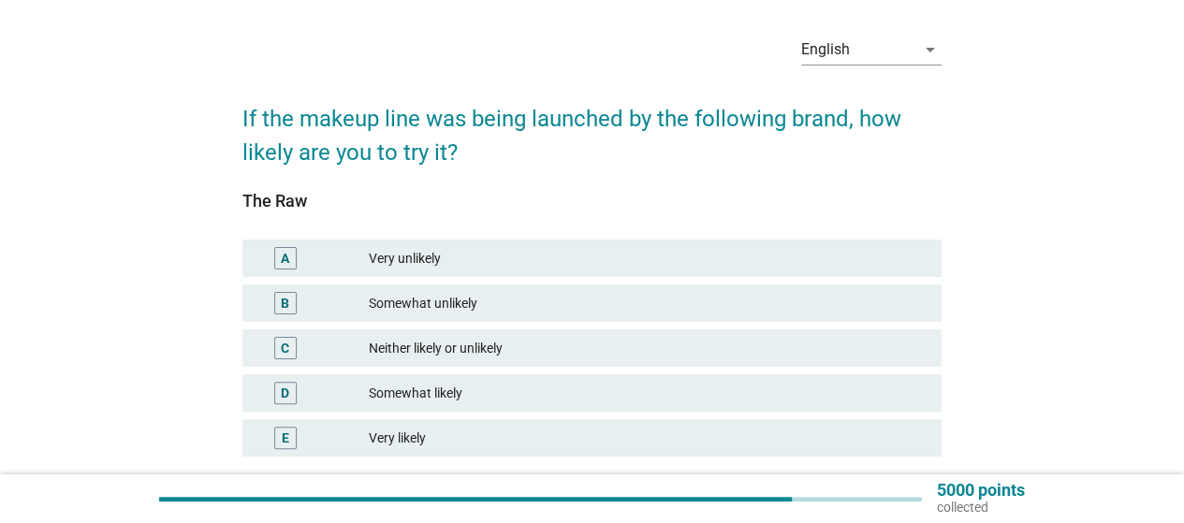
scroll to position [94, 0]
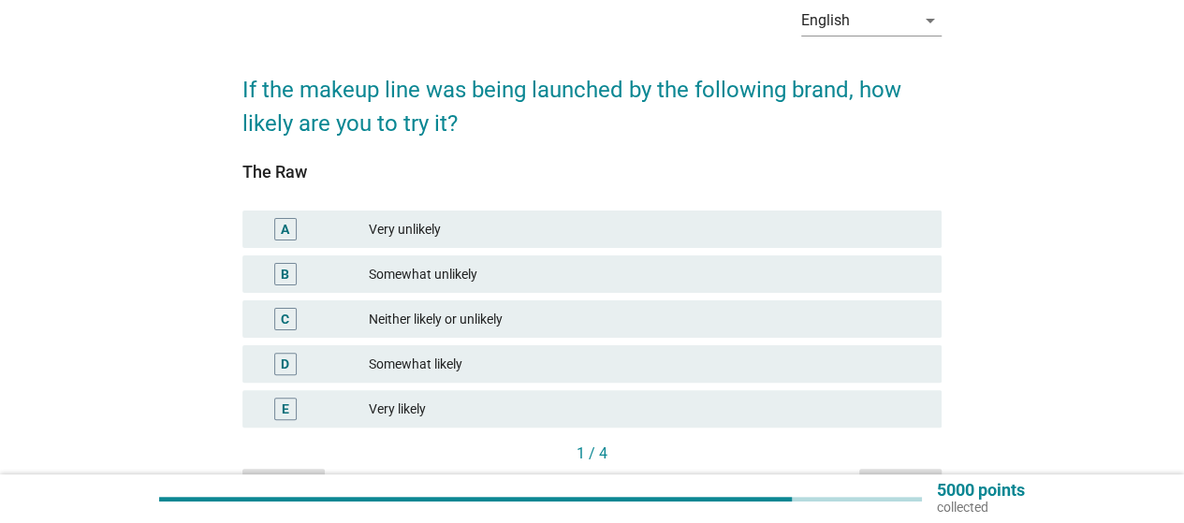
click at [503, 321] on div "Neither likely or unlikely" at bounding box center [648, 319] width 558 height 22
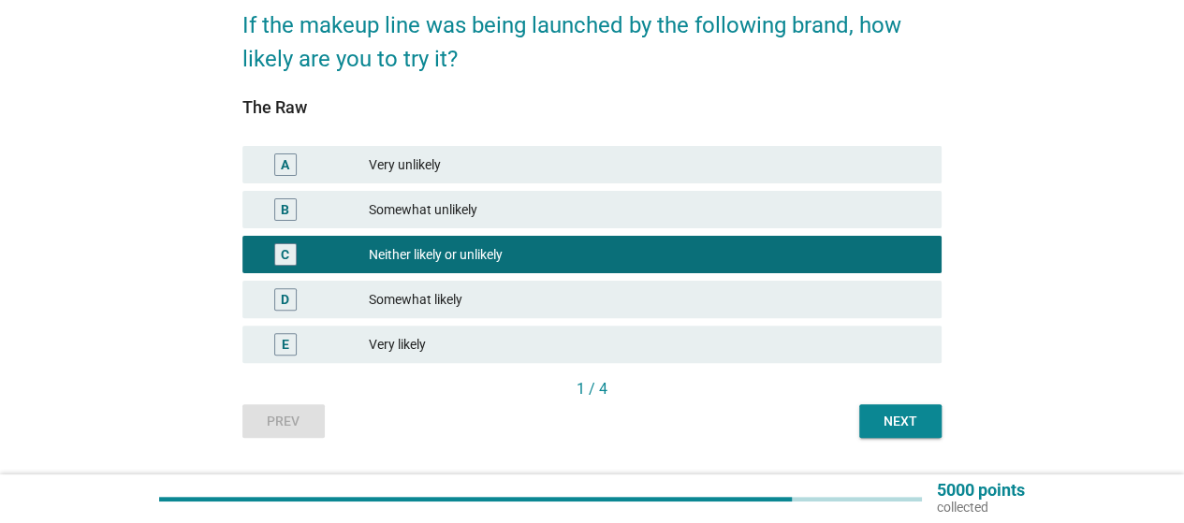
scroll to position [187, 0]
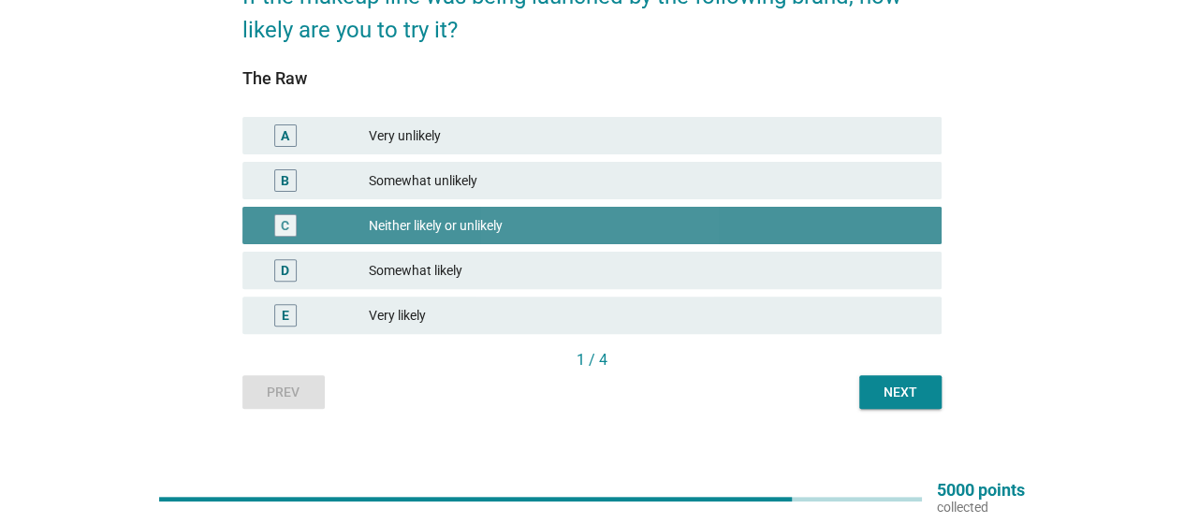
click at [761, 209] on div "C Neither likely or unlikely" at bounding box center [591, 225] width 699 height 37
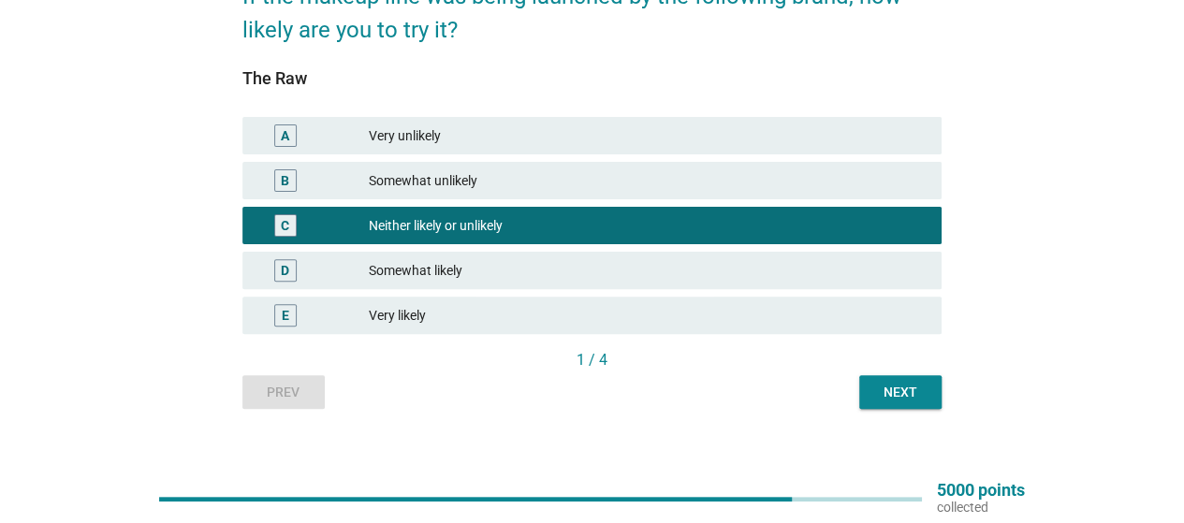
click at [898, 396] on div "Next" at bounding box center [900, 393] width 52 height 20
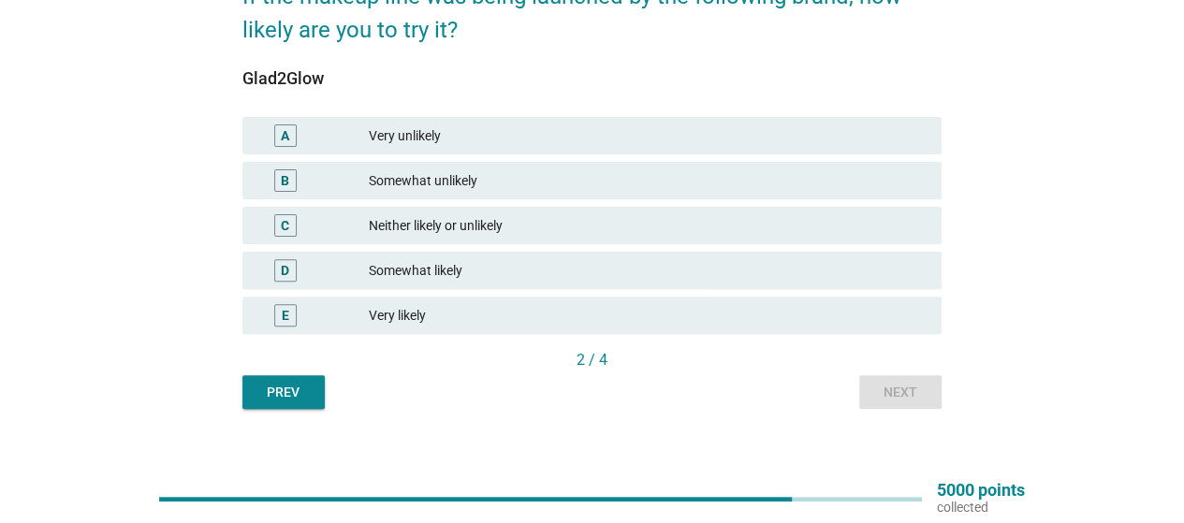
click at [560, 226] on div "Neither likely or unlikely" at bounding box center [648, 225] width 558 height 22
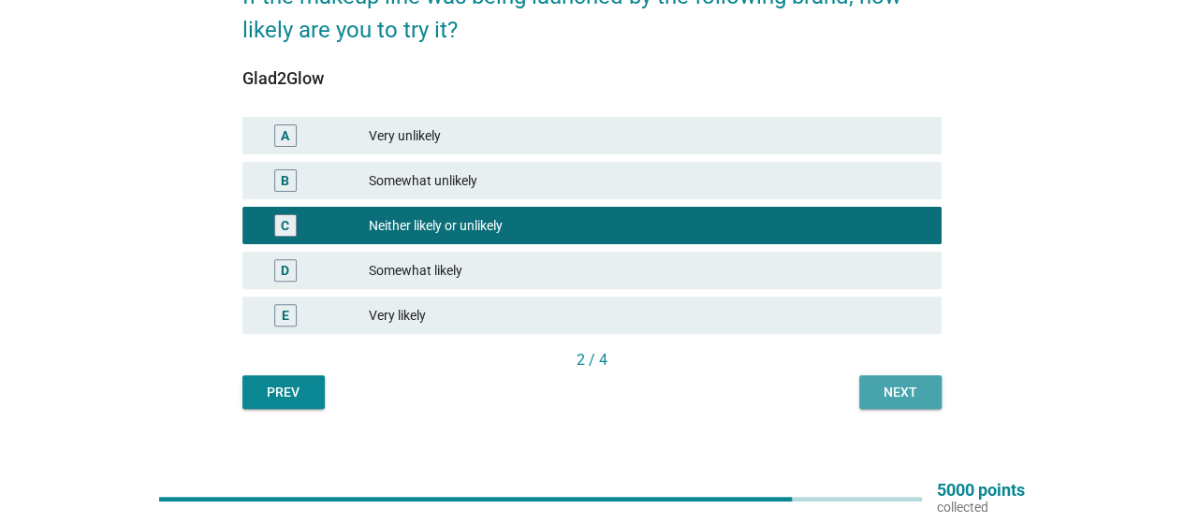
click at [932, 392] on button "Next" at bounding box center [900, 392] width 82 height 34
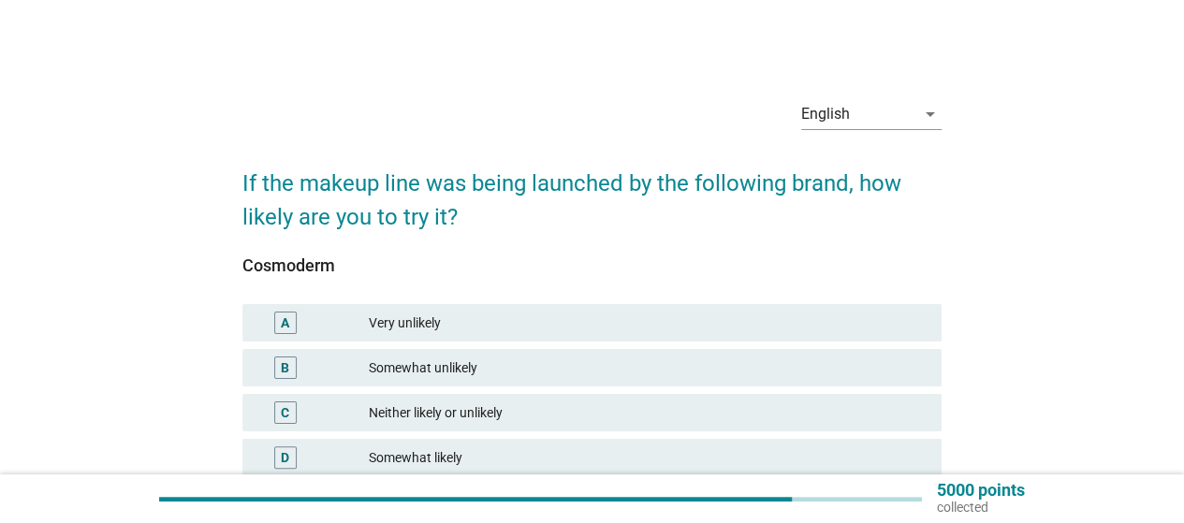
scroll to position [94, 0]
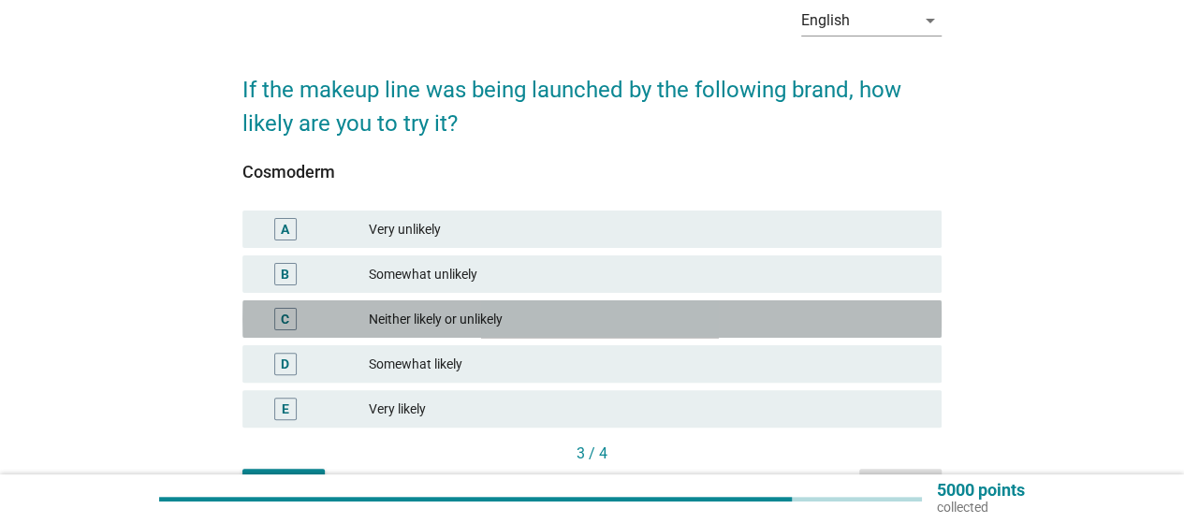
click at [673, 321] on div "Neither likely or unlikely" at bounding box center [648, 319] width 558 height 22
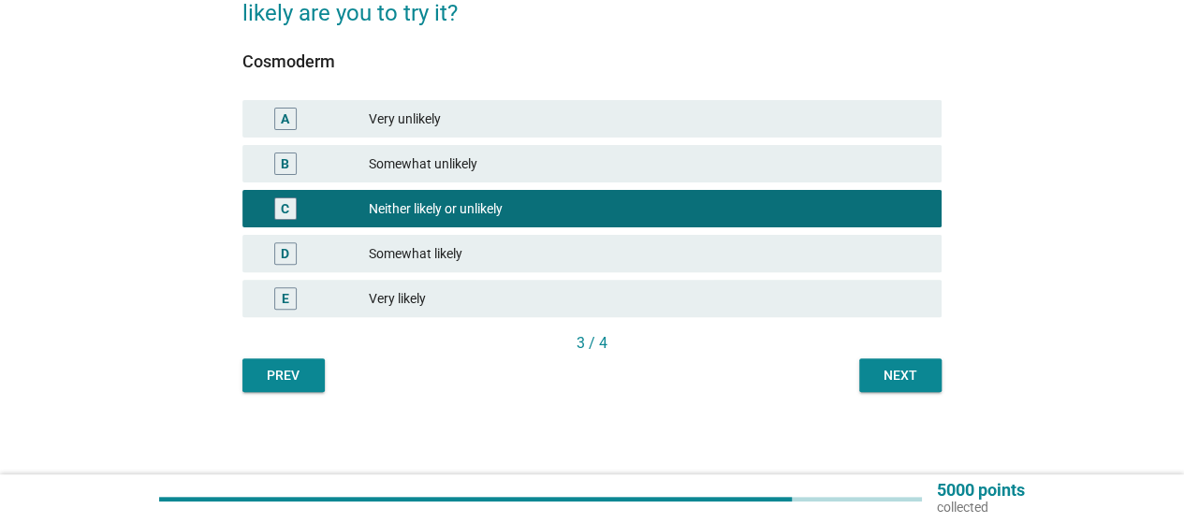
scroll to position [206, 0]
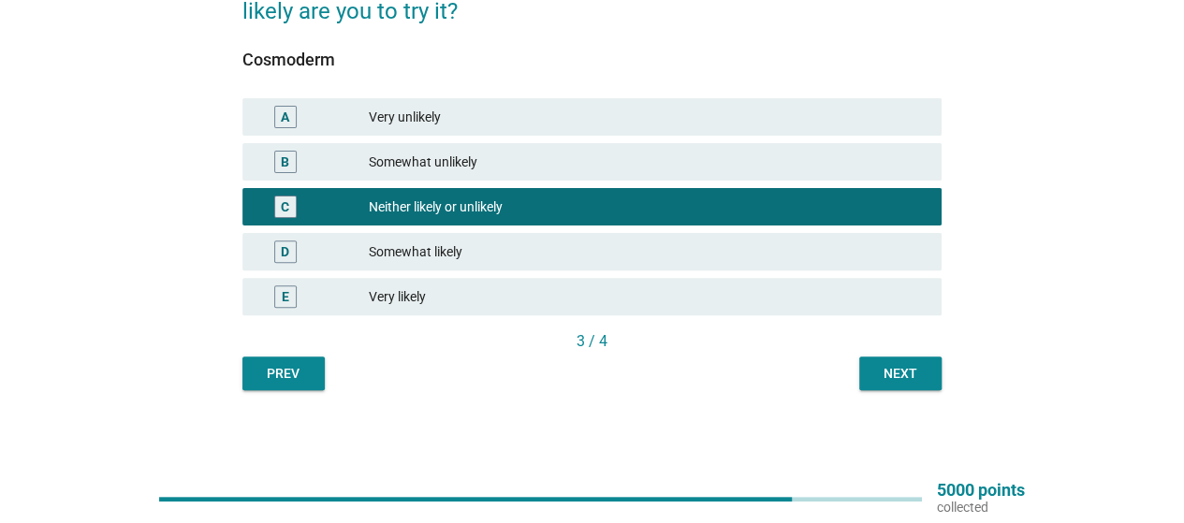
click at [909, 379] on div "Next" at bounding box center [900, 374] width 52 height 20
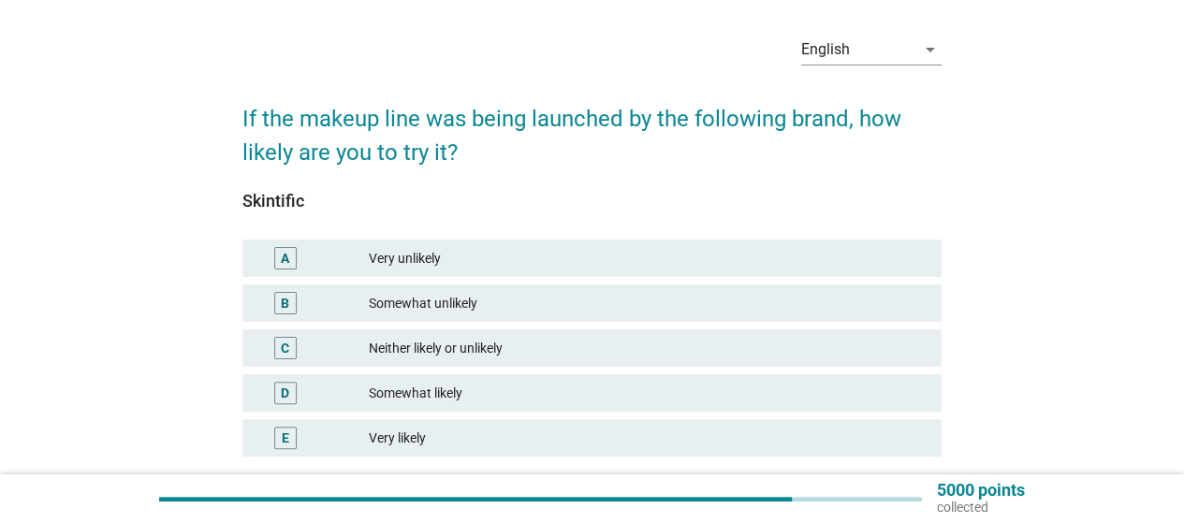
scroll to position [94, 0]
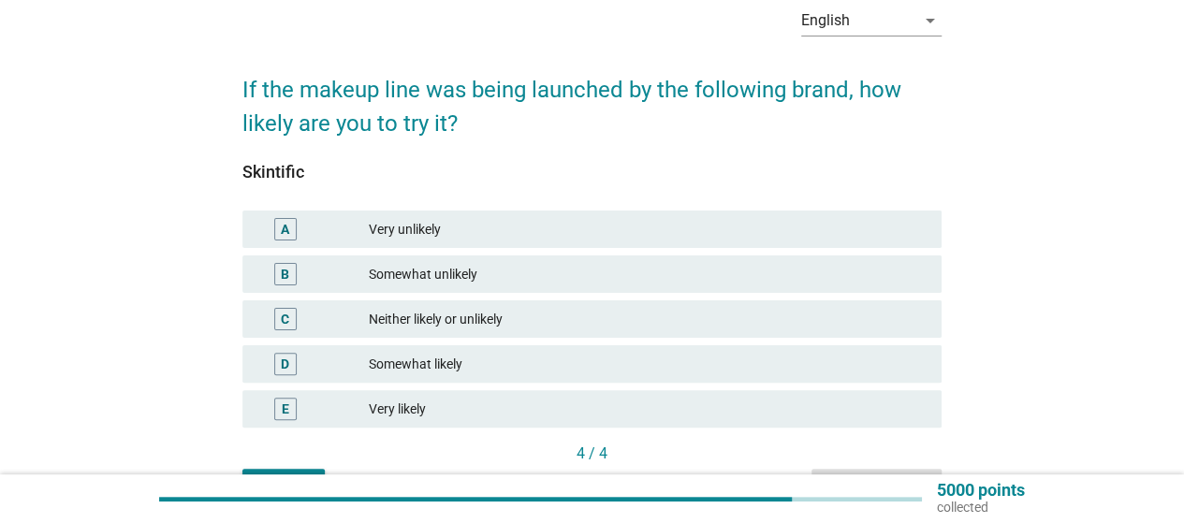
click at [451, 321] on div "Neither likely or unlikely" at bounding box center [648, 319] width 558 height 22
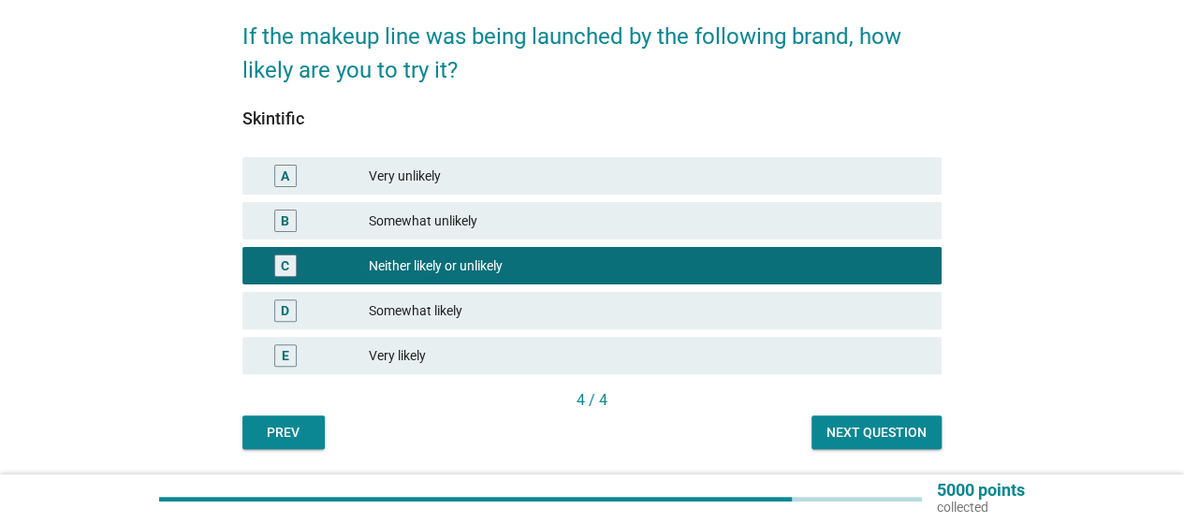
scroll to position [187, 0]
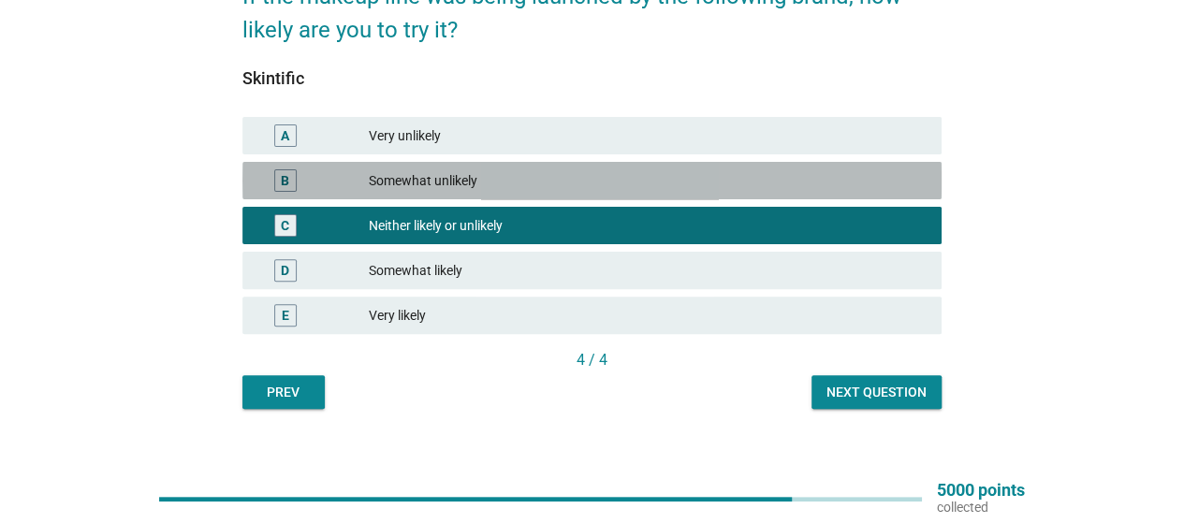
click at [513, 179] on div "Somewhat unlikely" at bounding box center [648, 180] width 558 height 22
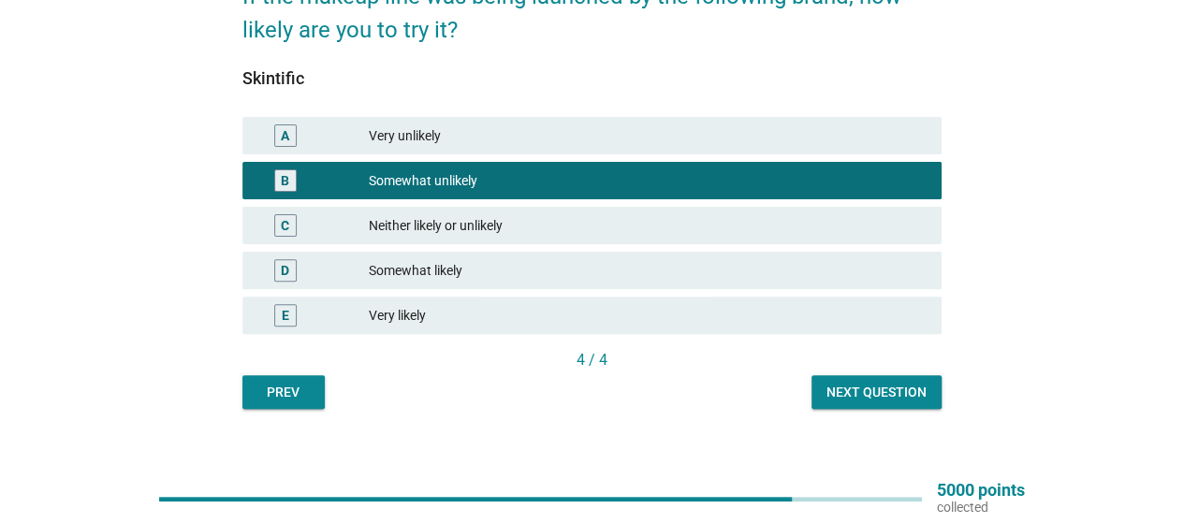
click at [494, 269] on div "Somewhat likely" at bounding box center [648, 270] width 558 height 22
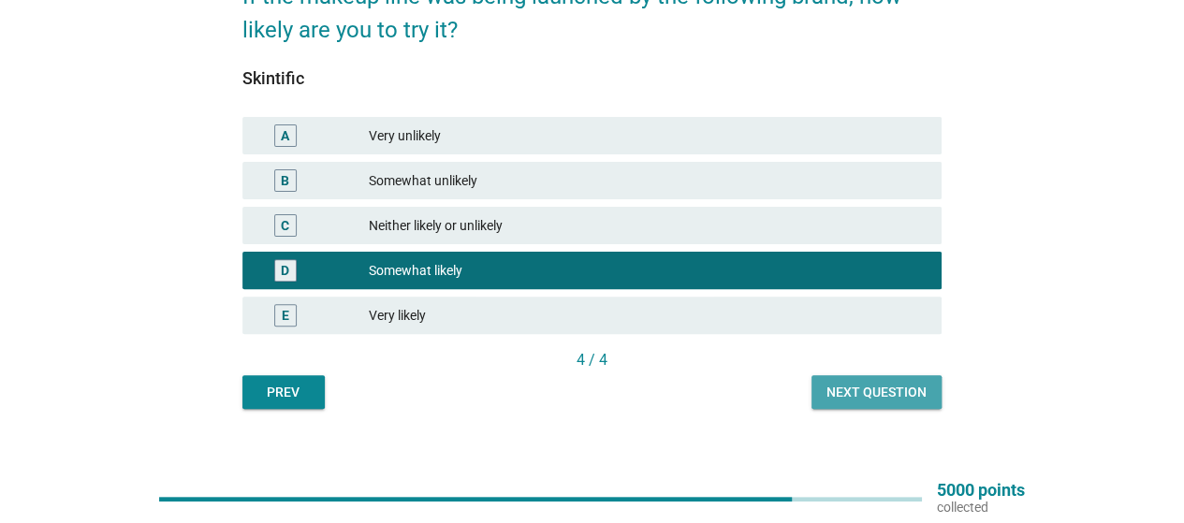
click at [863, 400] on div "Next question" at bounding box center [876, 393] width 100 height 20
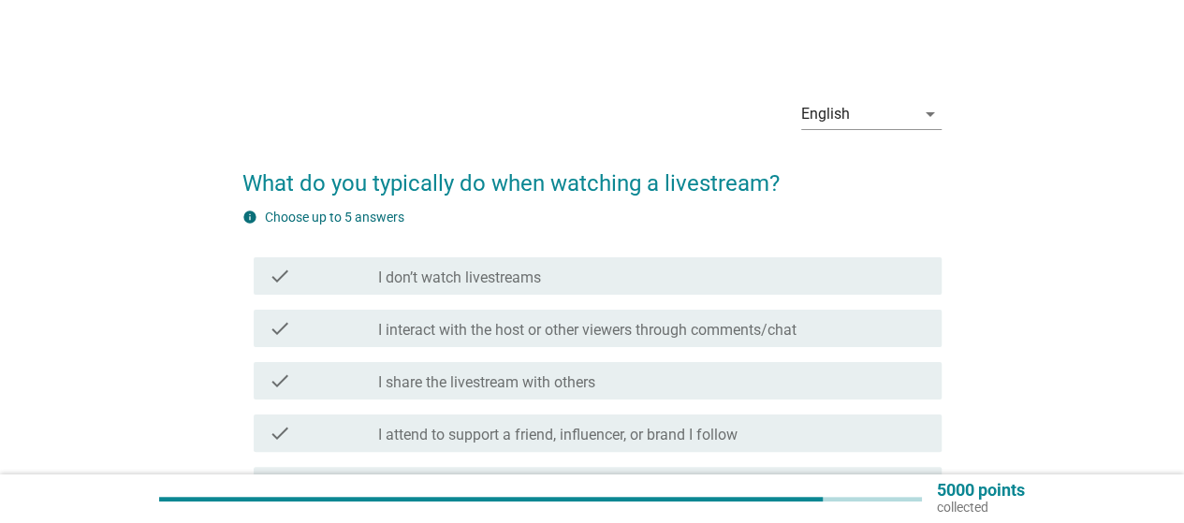
click at [938, 279] on div "check check_box_outline_blank I don’t watch livestreams" at bounding box center [598, 275] width 688 height 37
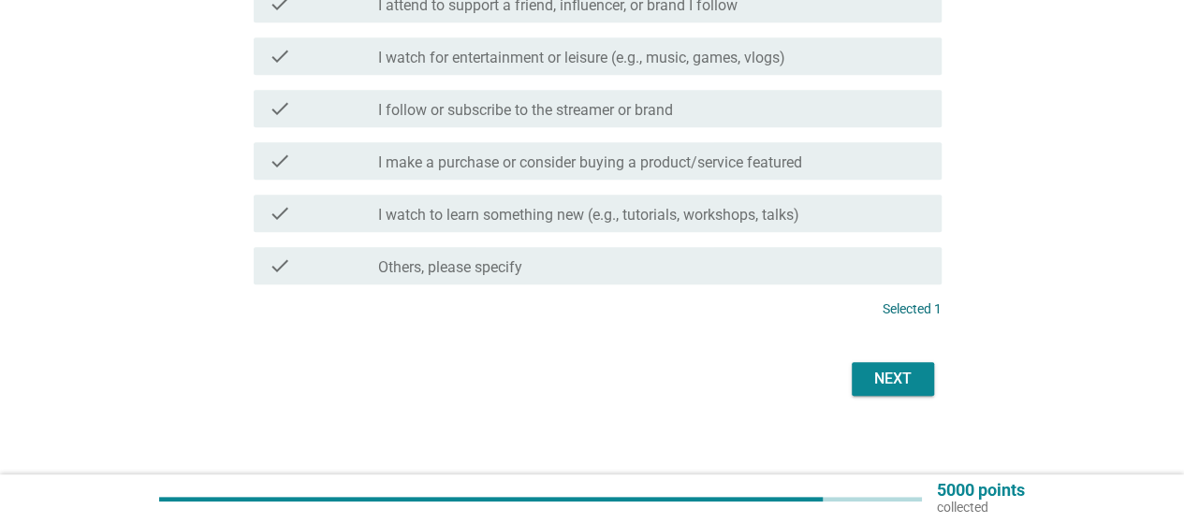
scroll to position [440, 0]
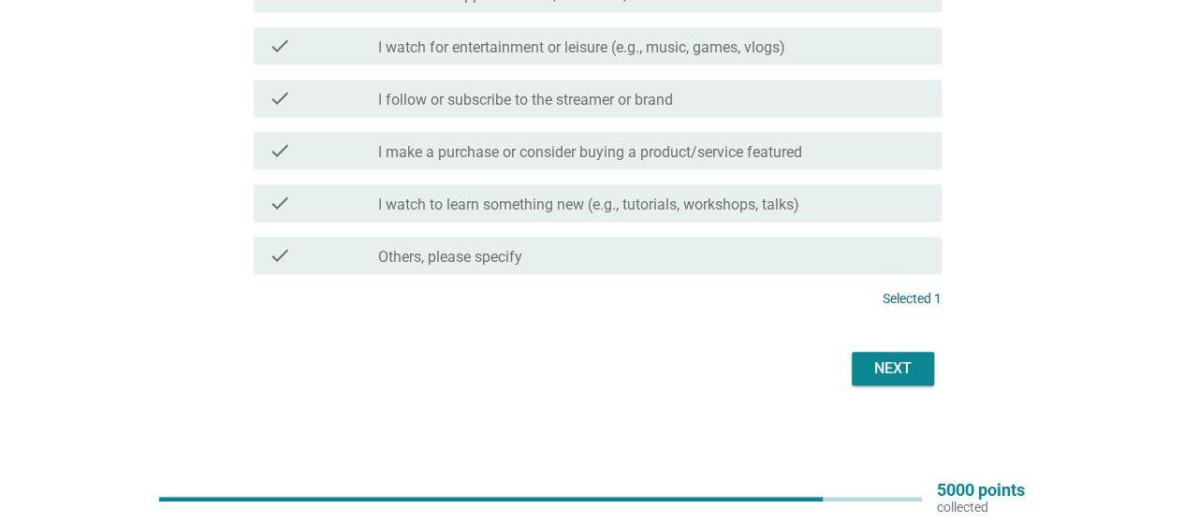
click at [936, 388] on div "Next" at bounding box center [591, 368] width 699 height 45
click at [922, 370] on button "Next" at bounding box center [892, 369] width 82 height 34
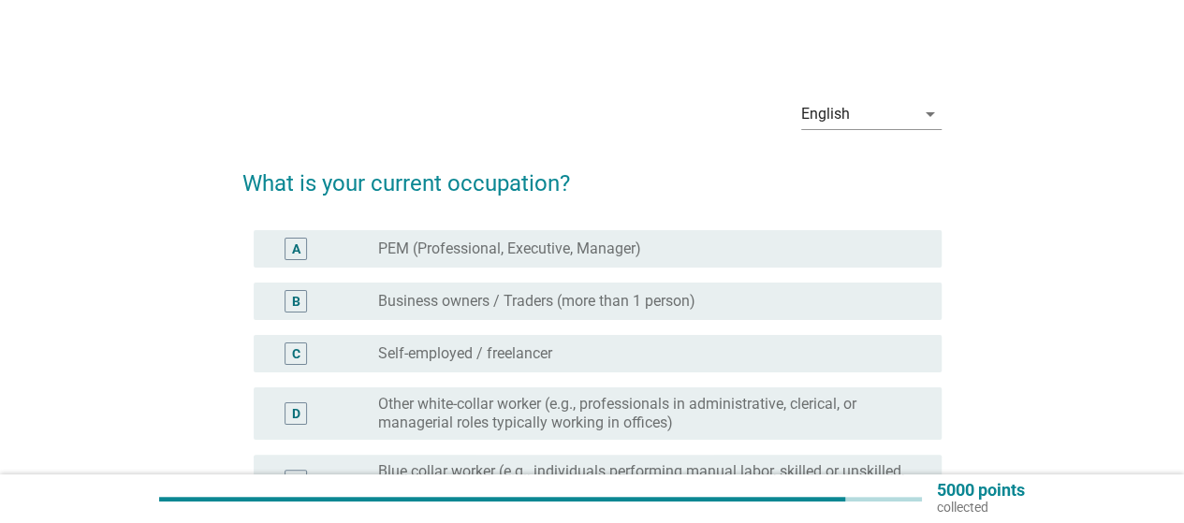
click at [679, 248] on div "radio_button_unchecked PEM (Professional, Executive, Manager)" at bounding box center [644, 249] width 533 height 19
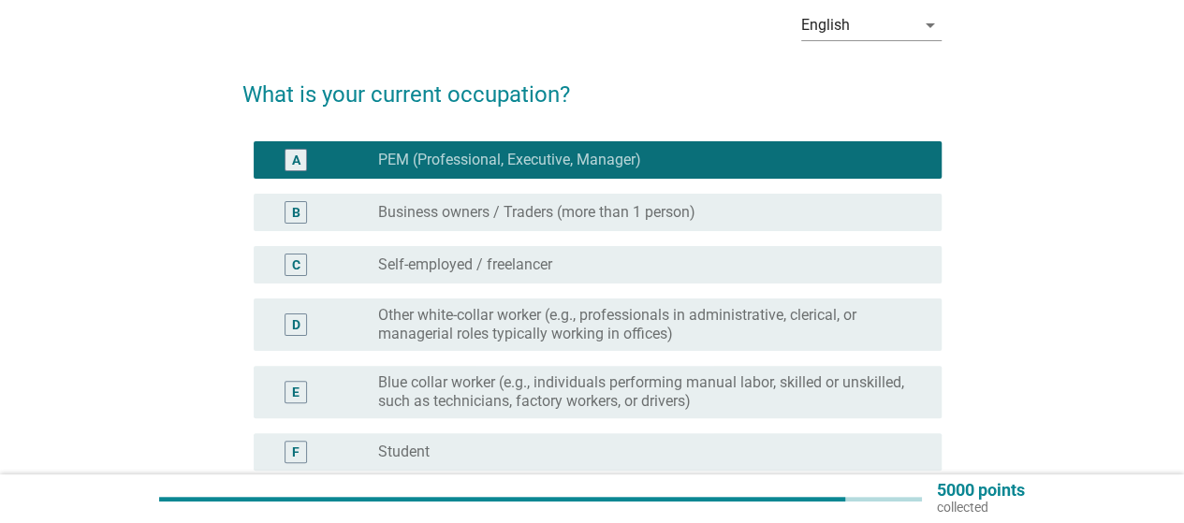
scroll to position [374, 0]
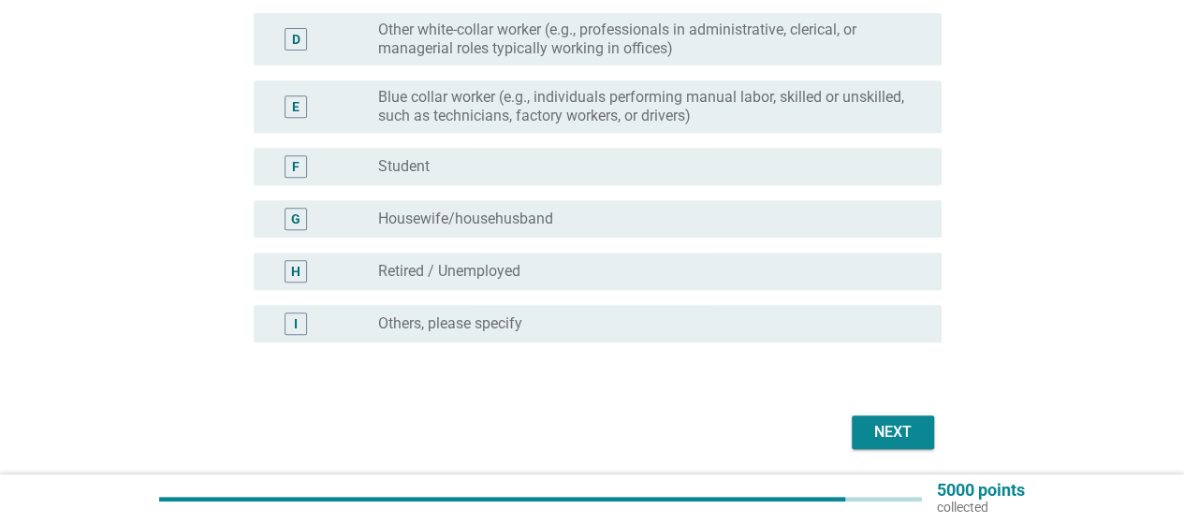
click at [889, 453] on div "Next" at bounding box center [591, 432] width 699 height 45
click at [898, 429] on div "Next" at bounding box center [892, 432] width 52 height 22
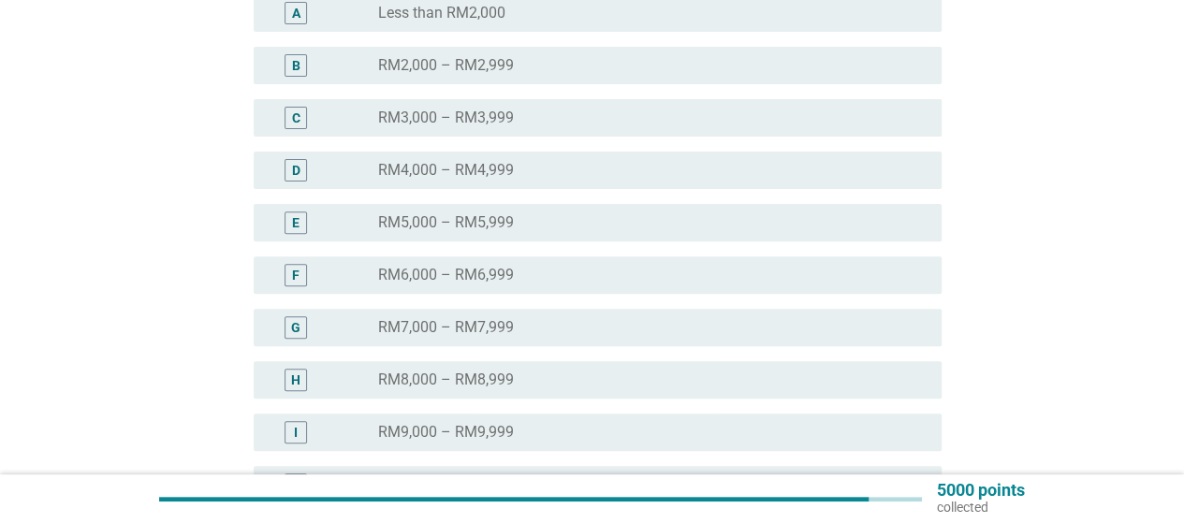
scroll to position [281, 0]
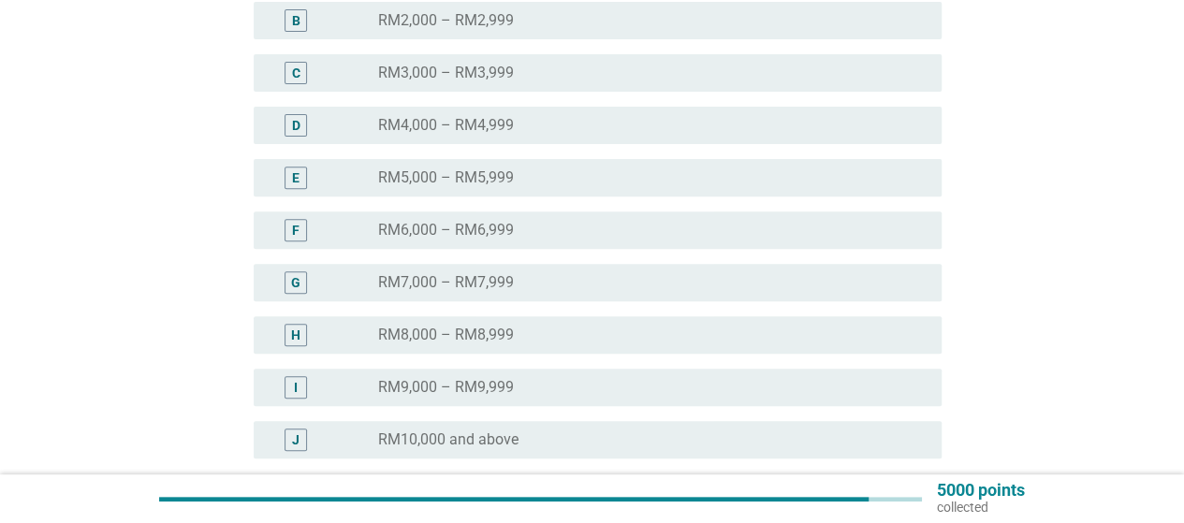
click at [574, 429] on div "radio_button_unchecked RM10,000 and above" at bounding box center [652, 440] width 548 height 22
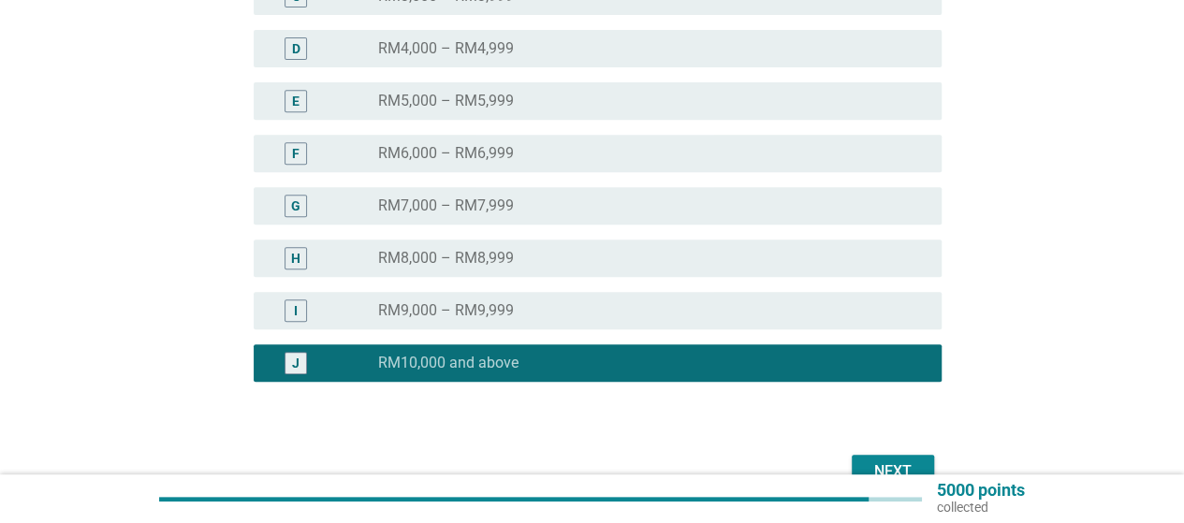
scroll to position [460, 0]
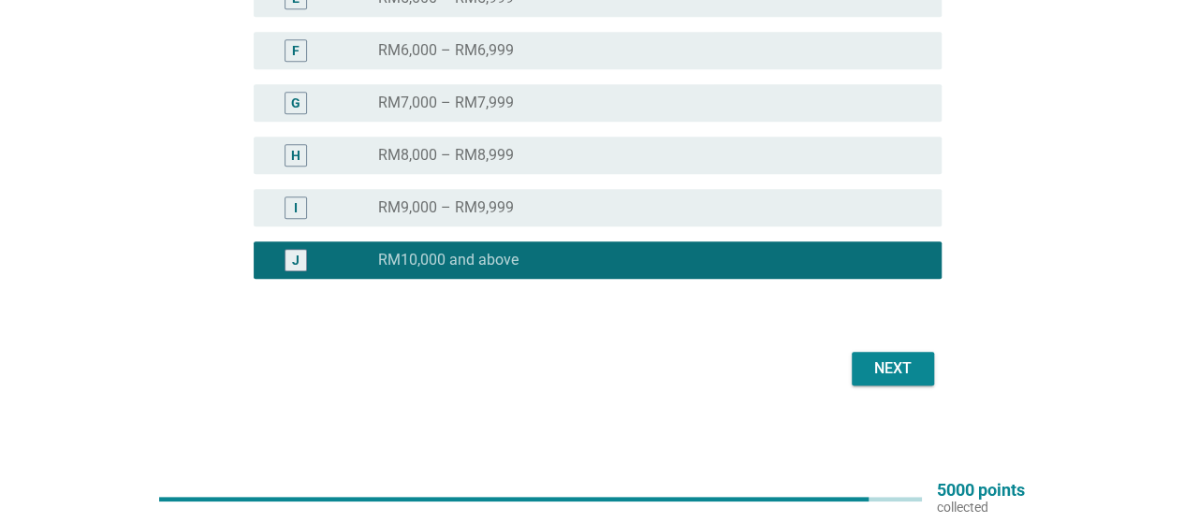
click at [880, 362] on div "Next" at bounding box center [892, 368] width 52 height 22
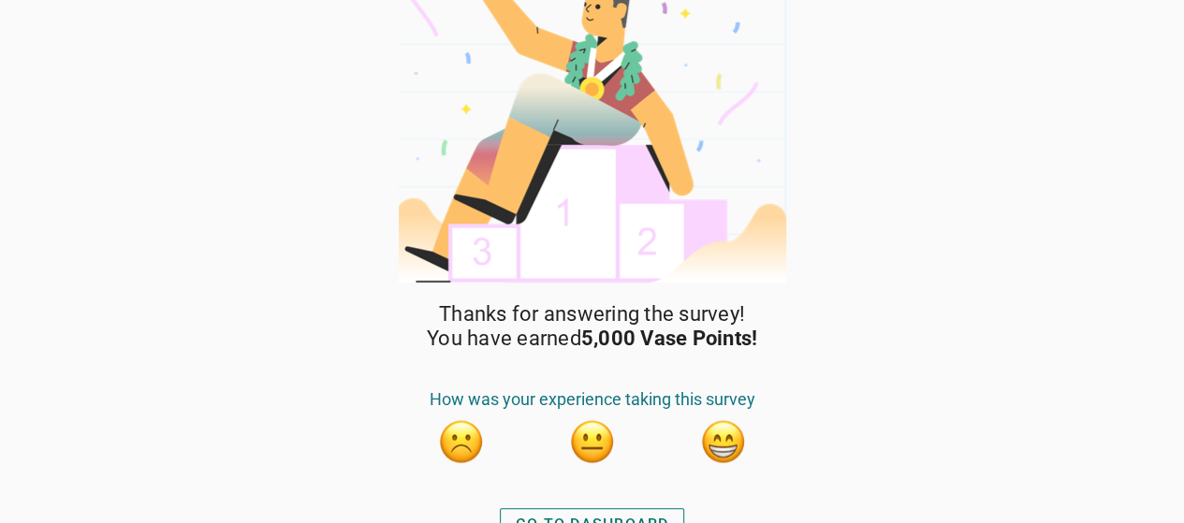
scroll to position [69, 0]
